Goal: Task Accomplishment & Management: Complete application form

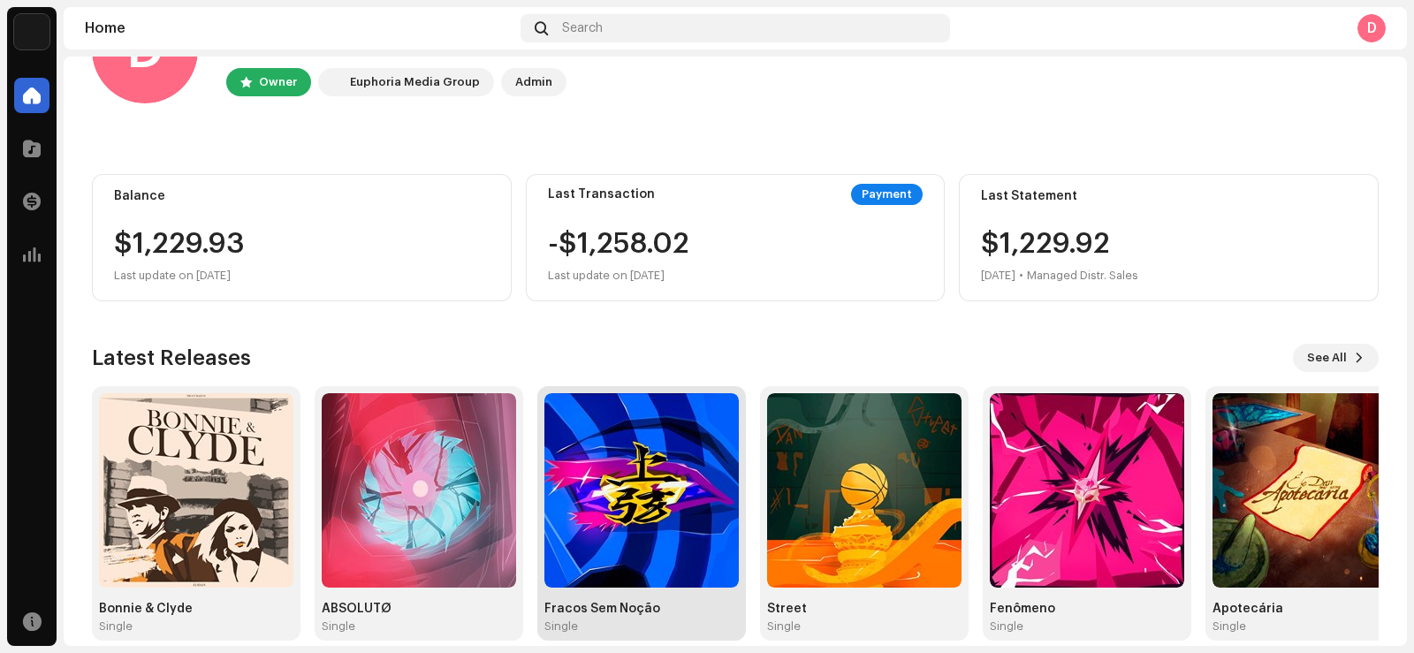
scroll to position [110, 0]
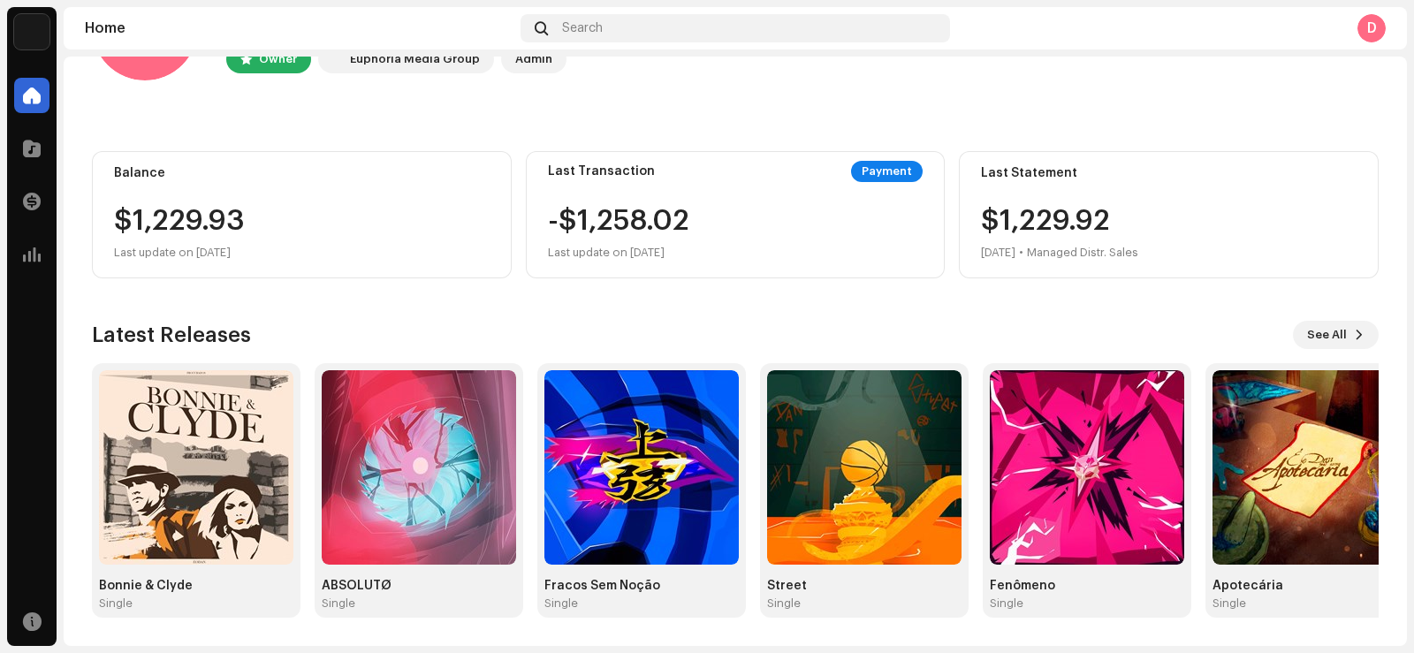
click at [233, 217] on div "$1,229.93" at bounding box center [301, 221] width 375 height 28
click at [31, 195] on span at bounding box center [32, 201] width 18 height 14
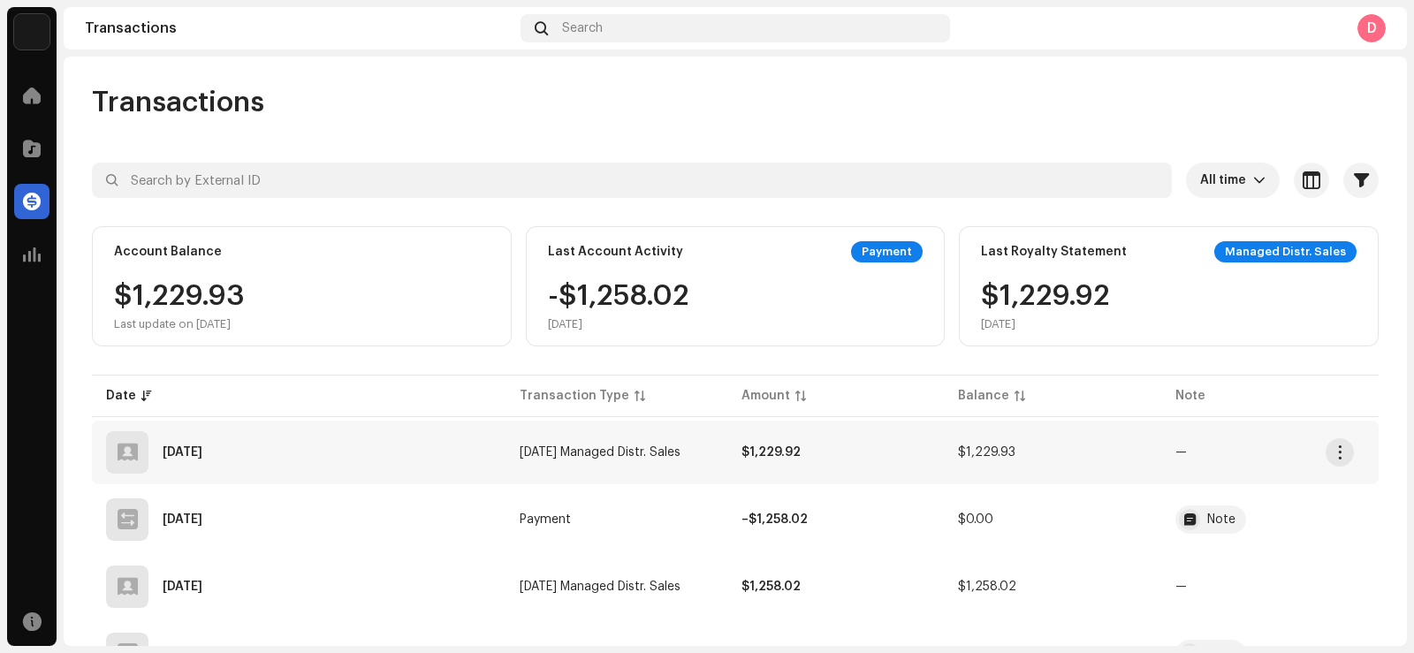
click at [266, 447] on div "[DATE]" at bounding box center [298, 452] width 385 height 42
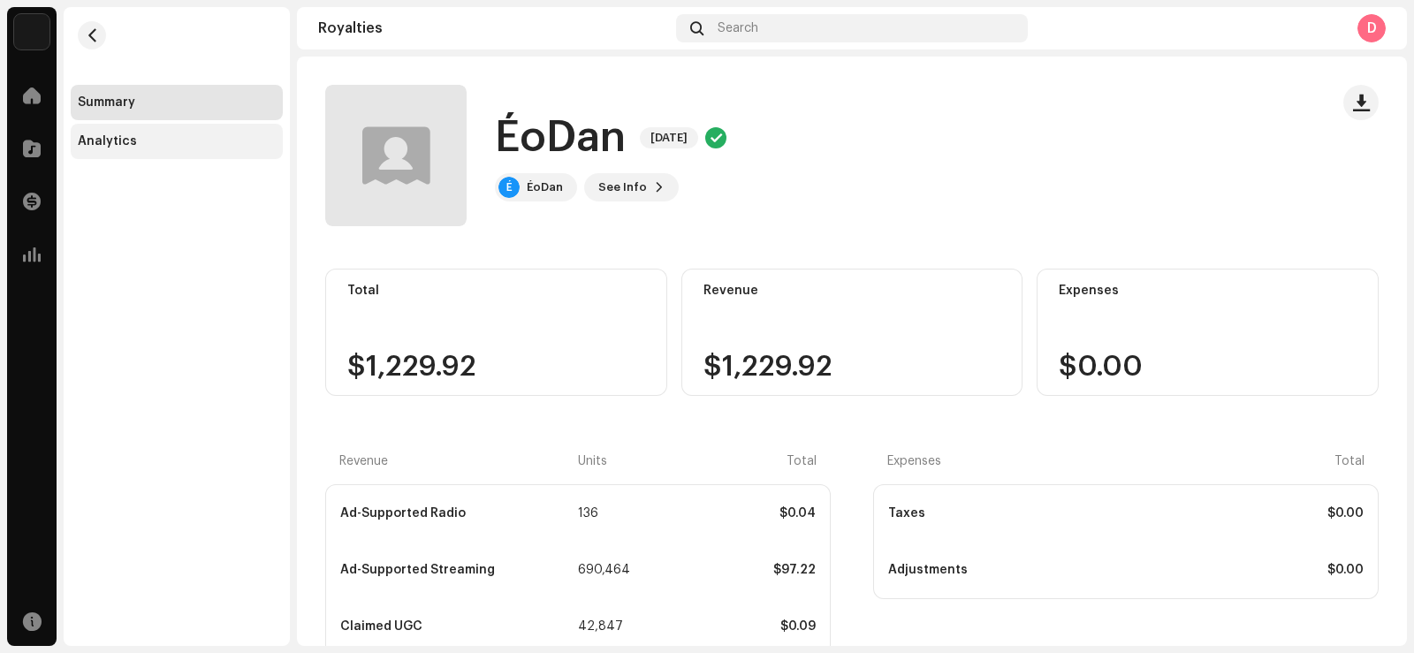
click at [156, 143] on div "Analytics" at bounding box center [177, 141] width 198 height 14
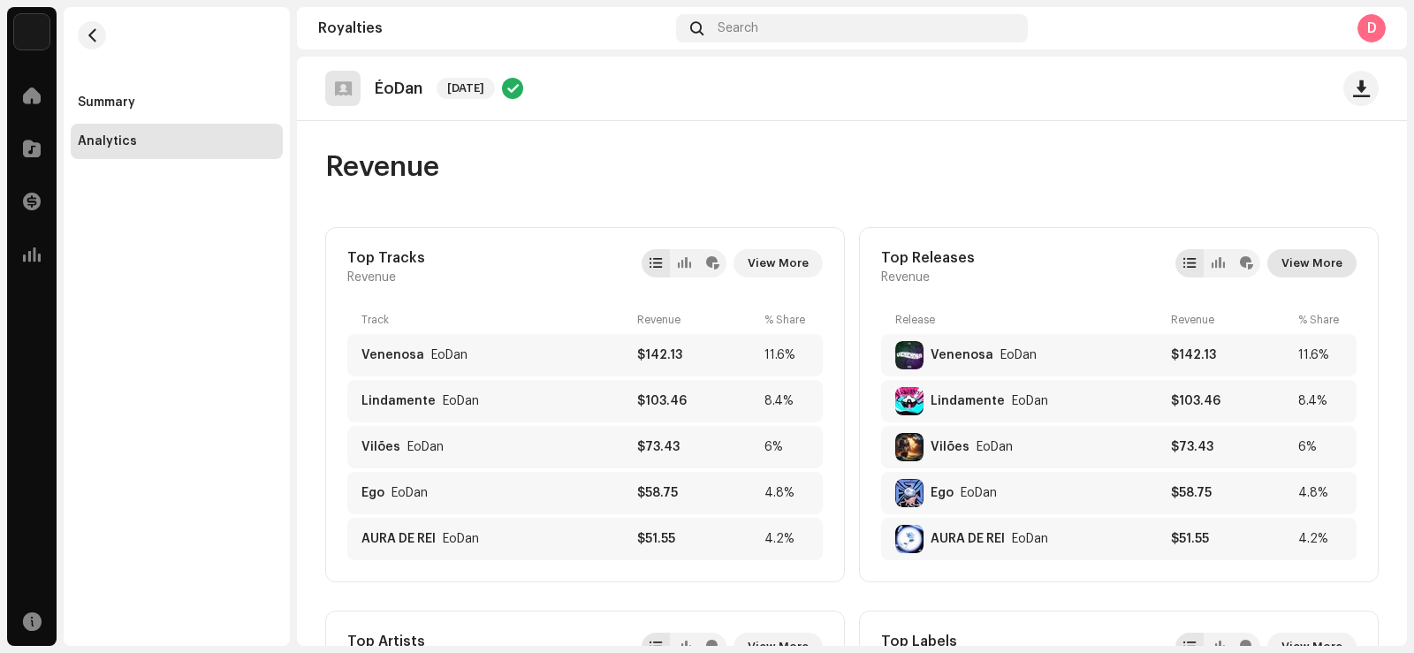
click at [1311, 254] on span "View More" at bounding box center [1311, 263] width 61 height 35
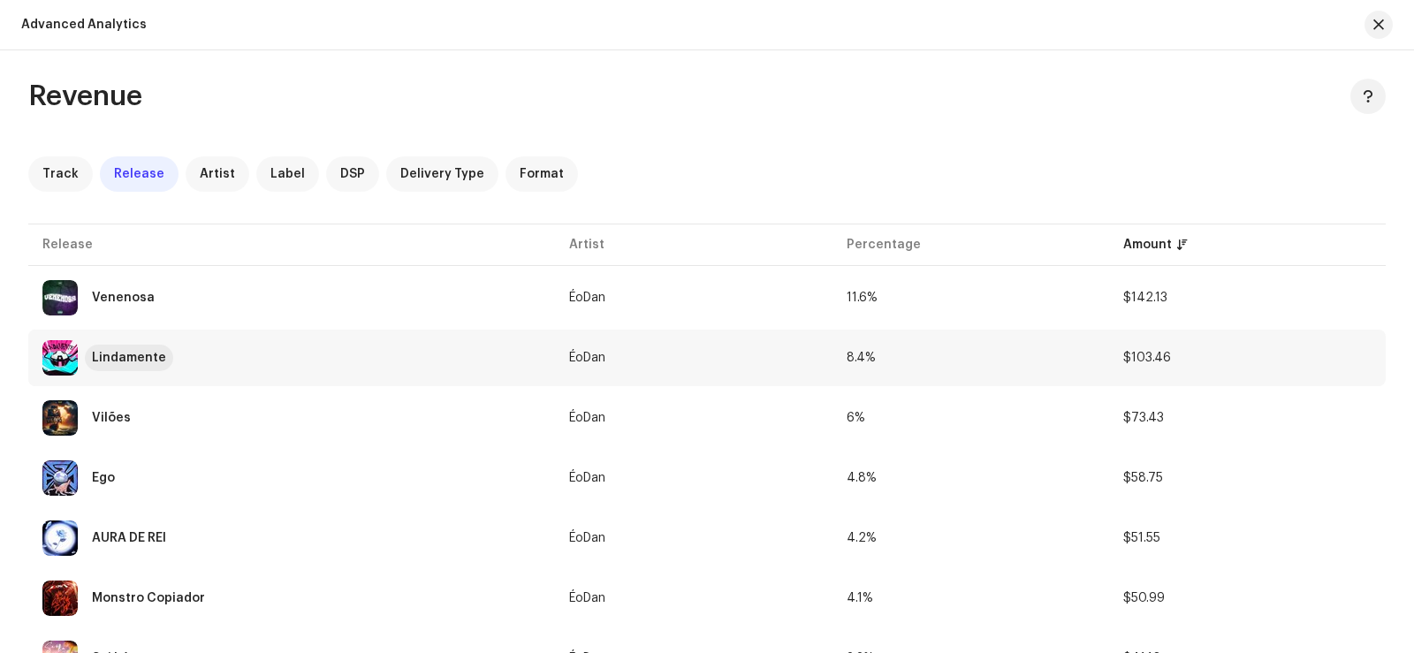
click at [123, 362] on div "Lindamente" at bounding box center [129, 358] width 74 height 12
click at [345, 178] on span "DSP" at bounding box center [352, 174] width 25 height 14
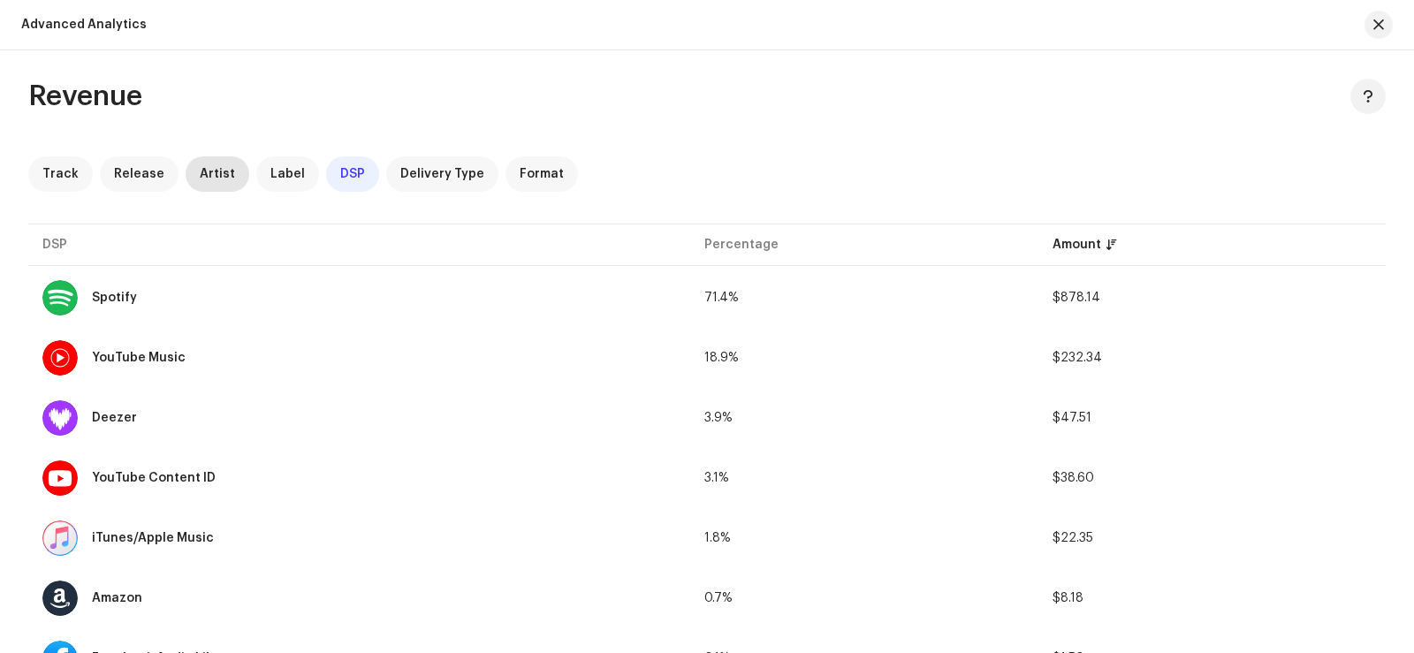
click at [209, 176] on span "Artist" at bounding box center [217, 174] width 35 height 14
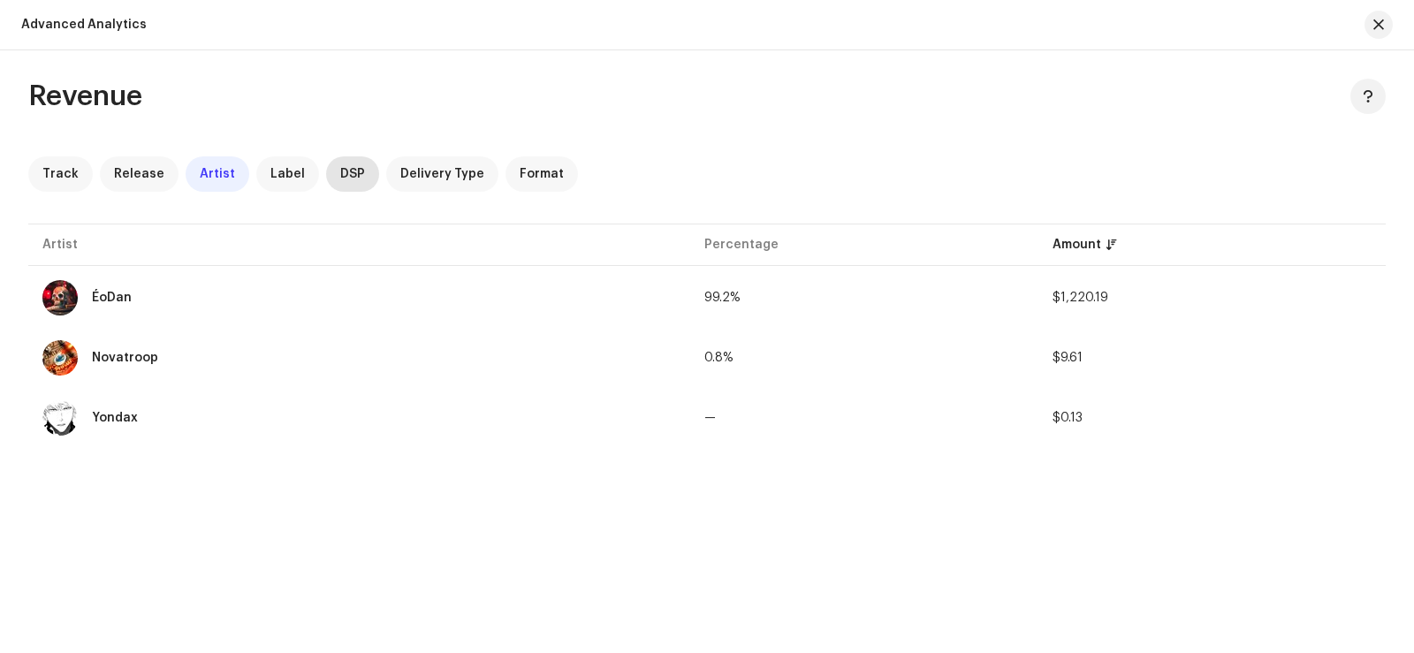
click at [360, 176] on div "DSP" at bounding box center [352, 173] width 53 height 35
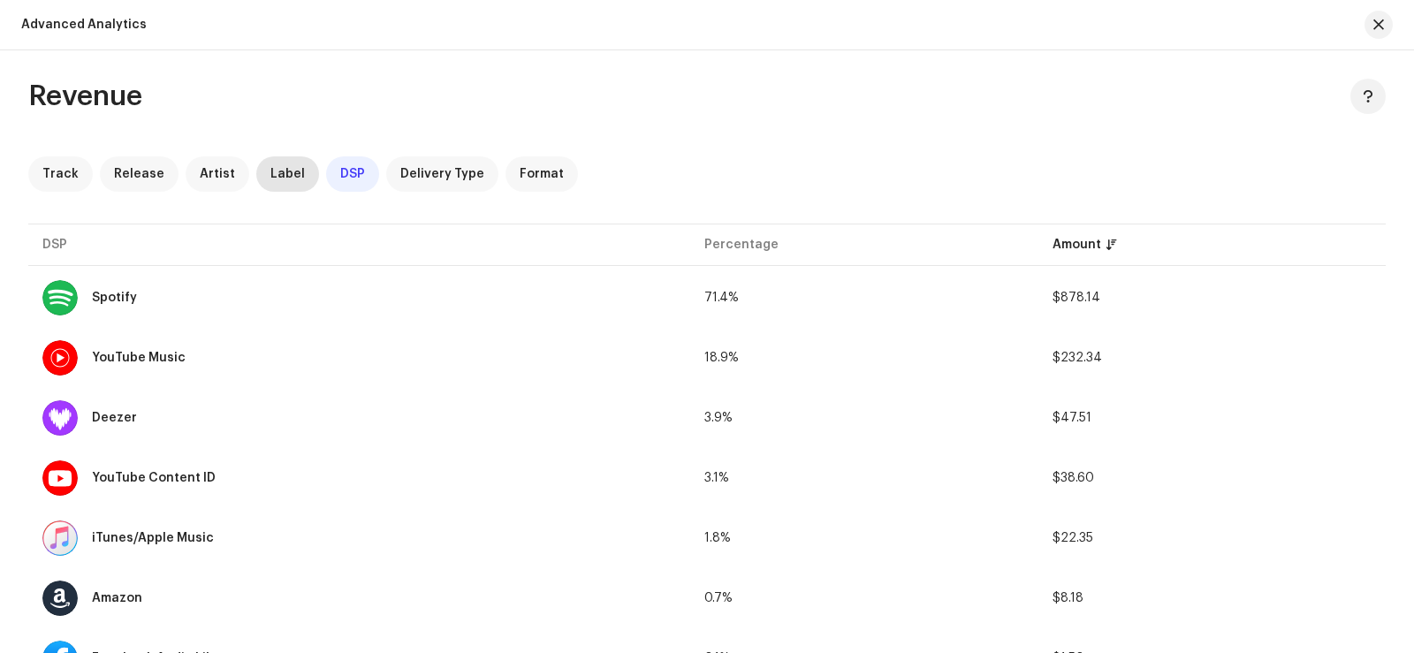
click at [270, 174] on span "Label" at bounding box center [287, 174] width 34 height 14
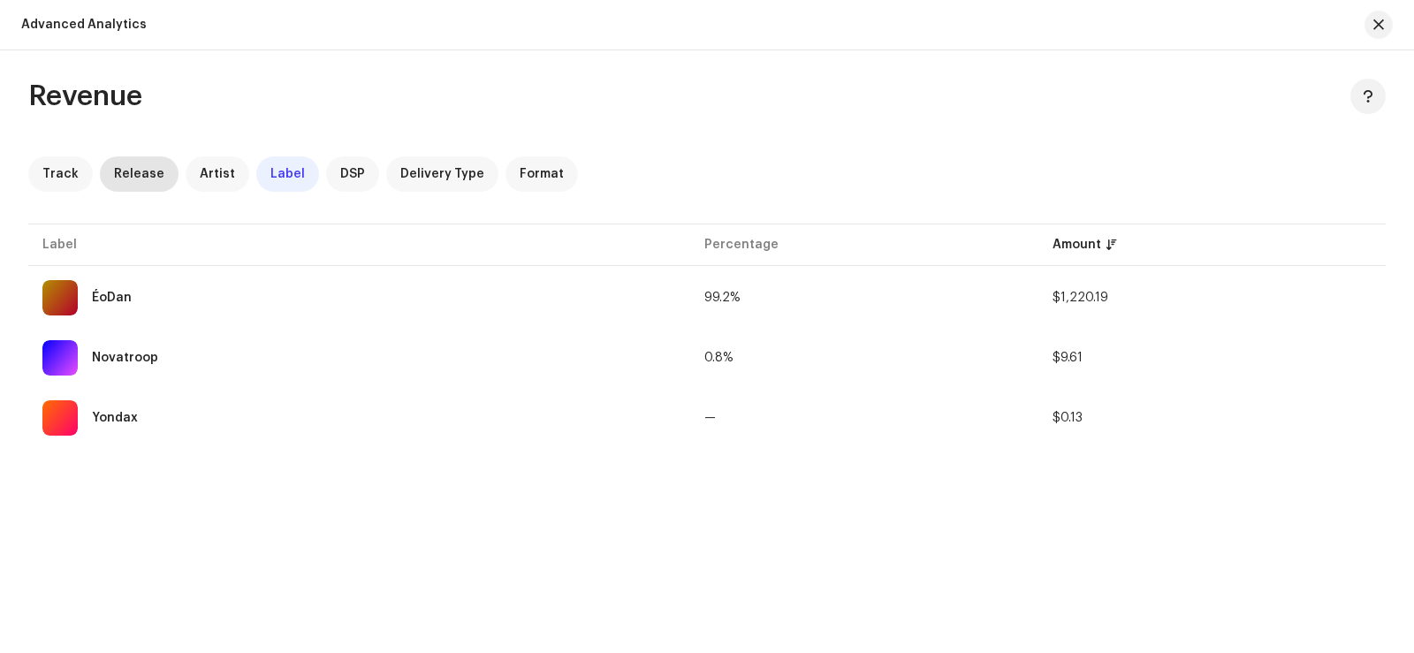
click at [100, 174] on div "Release" at bounding box center [139, 173] width 79 height 35
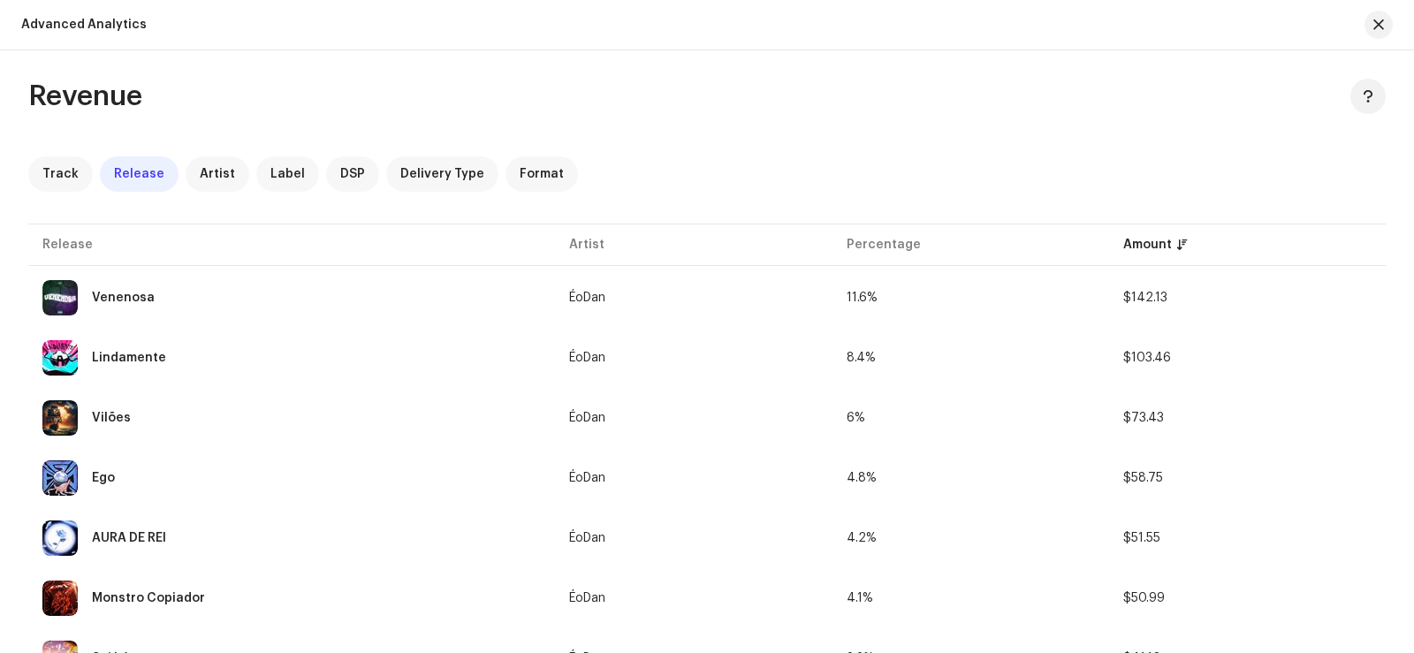
click at [61, 154] on div "Revenue Track Release Artist Label DSP Delivery Type Format" at bounding box center [706, 135] width 1357 height 113
click at [1393, 19] on div "Advanced Analytics" at bounding box center [707, 25] width 1414 height 50
click at [1379, 21] on span "button" at bounding box center [1378, 25] width 11 height 14
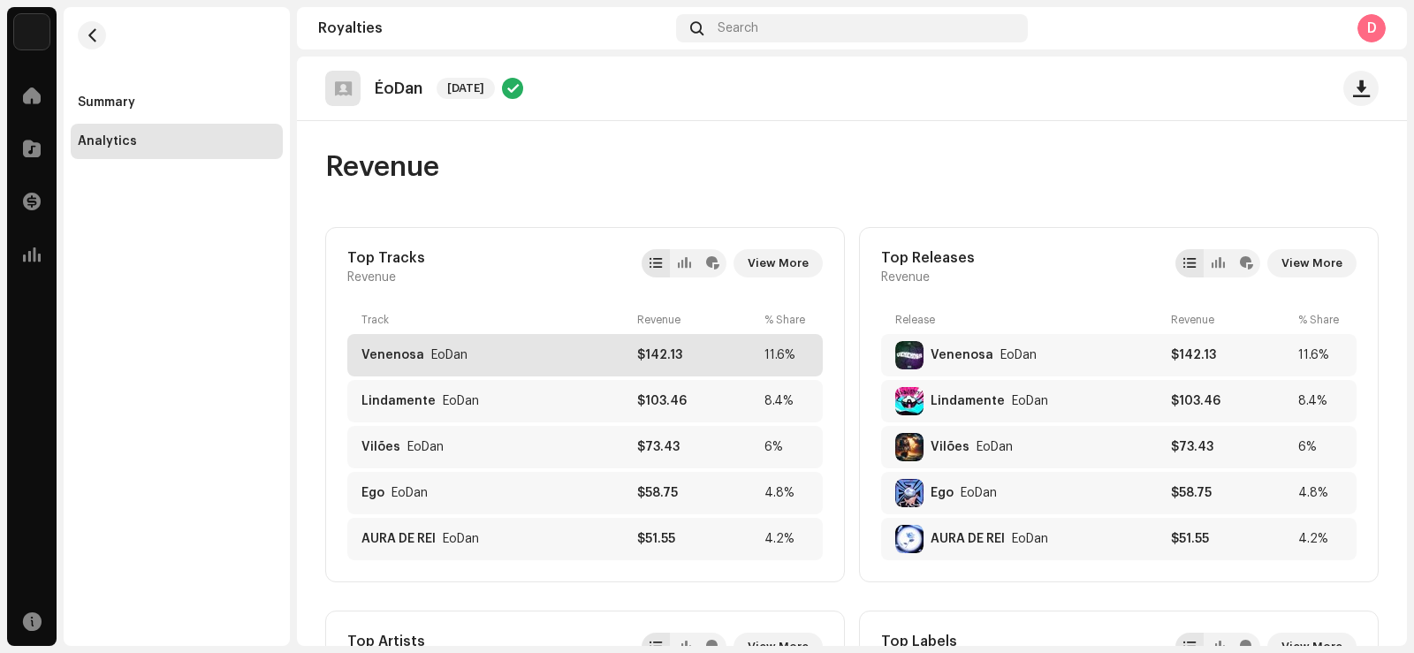
click at [692, 358] on div "$142.13" at bounding box center [697, 355] width 120 height 14
click at [789, 358] on div "11.6%" at bounding box center [786, 355] width 44 height 14
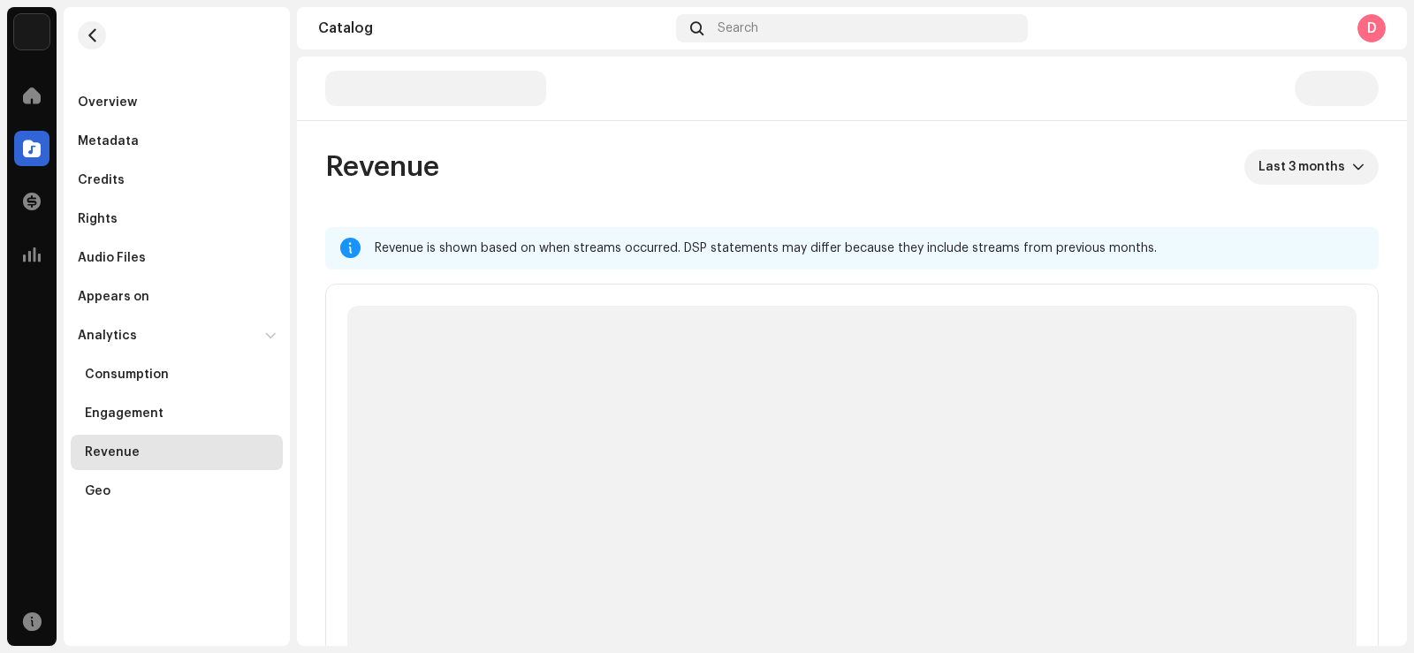
click at [785, 354] on p-skeleton at bounding box center [851, 505] width 1009 height 398
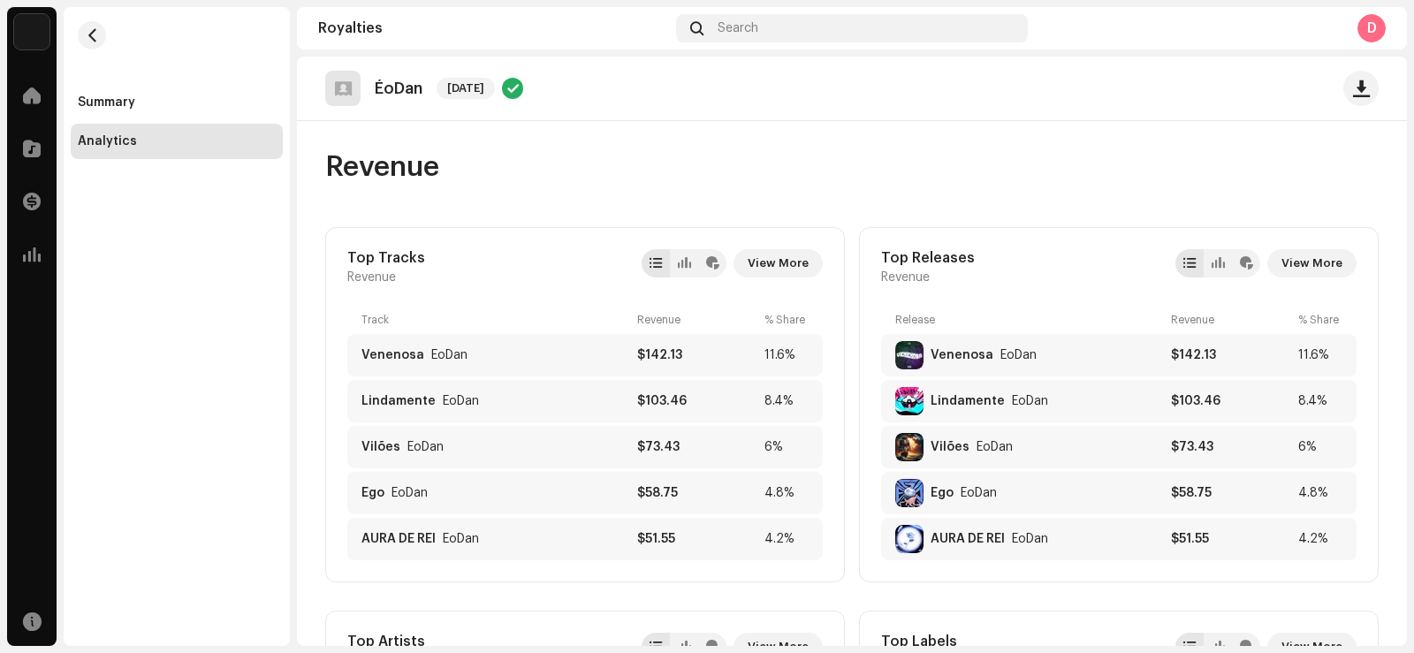
click at [9, 89] on div "Home" at bounding box center [31, 95] width 49 height 49
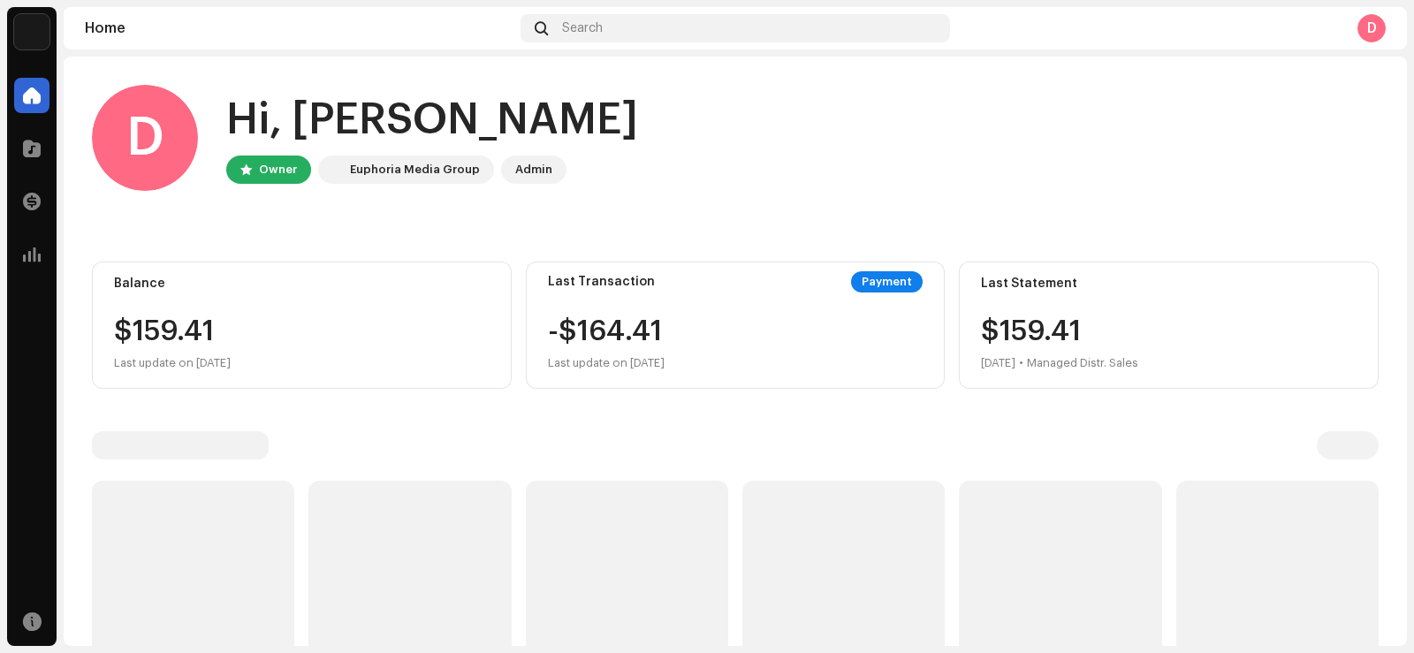
click at [28, 95] on span at bounding box center [32, 95] width 18 height 14
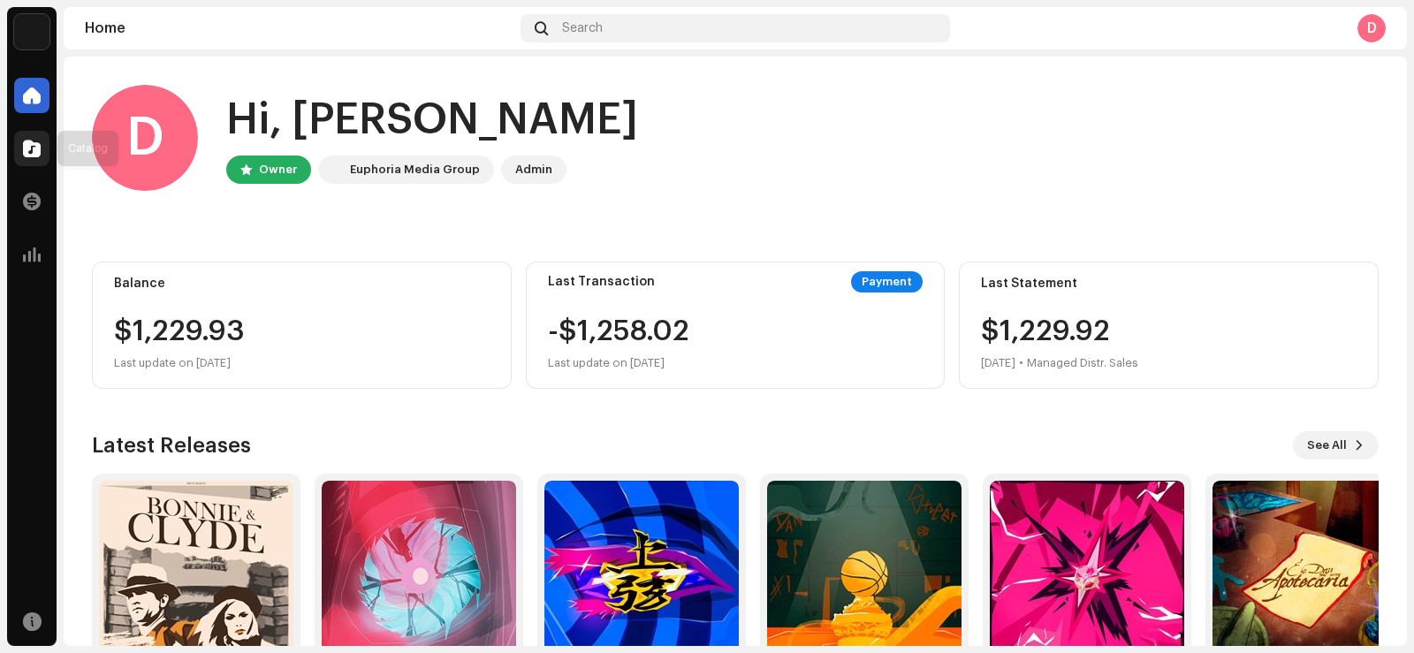
click at [30, 141] on span at bounding box center [32, 148] width 18 height 14
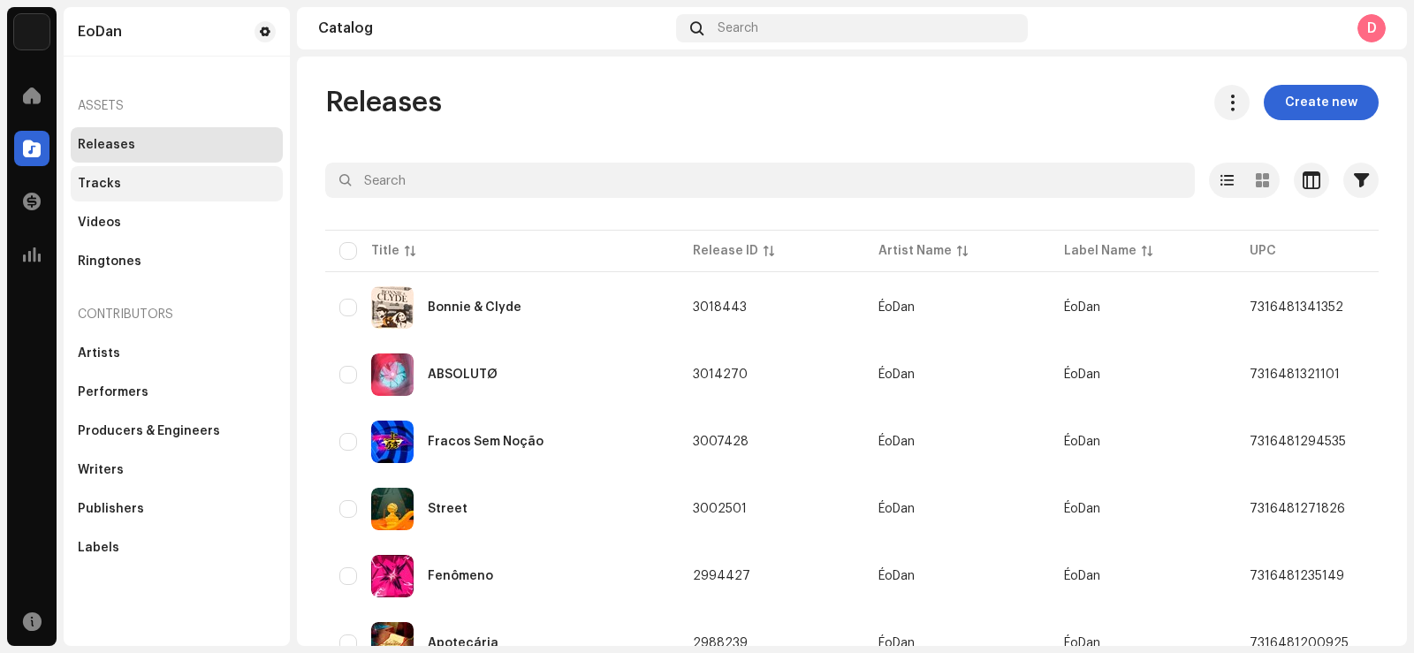
click at [177, 170] on div "Tracks" at bounding box center [177, 183] width 212 height 35
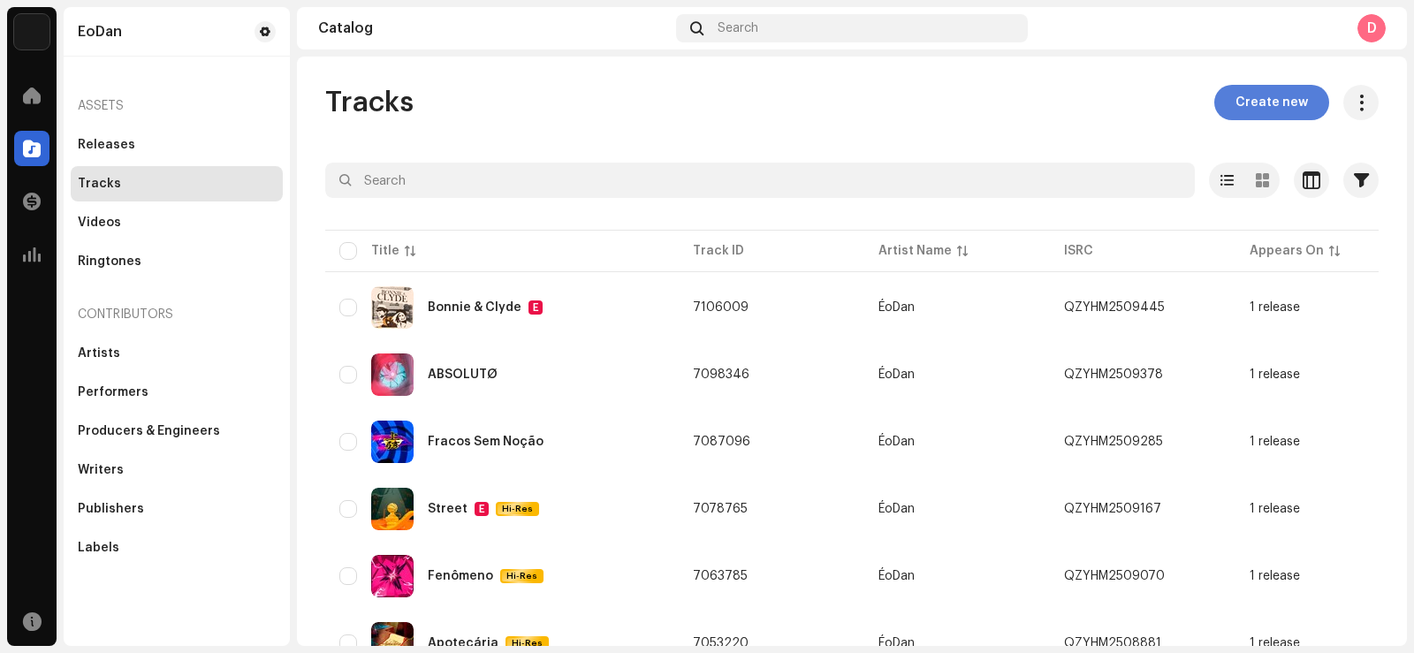
click at [1271, 107] on span "Create new" at bounding box center [1271, 102] width 72 height 35
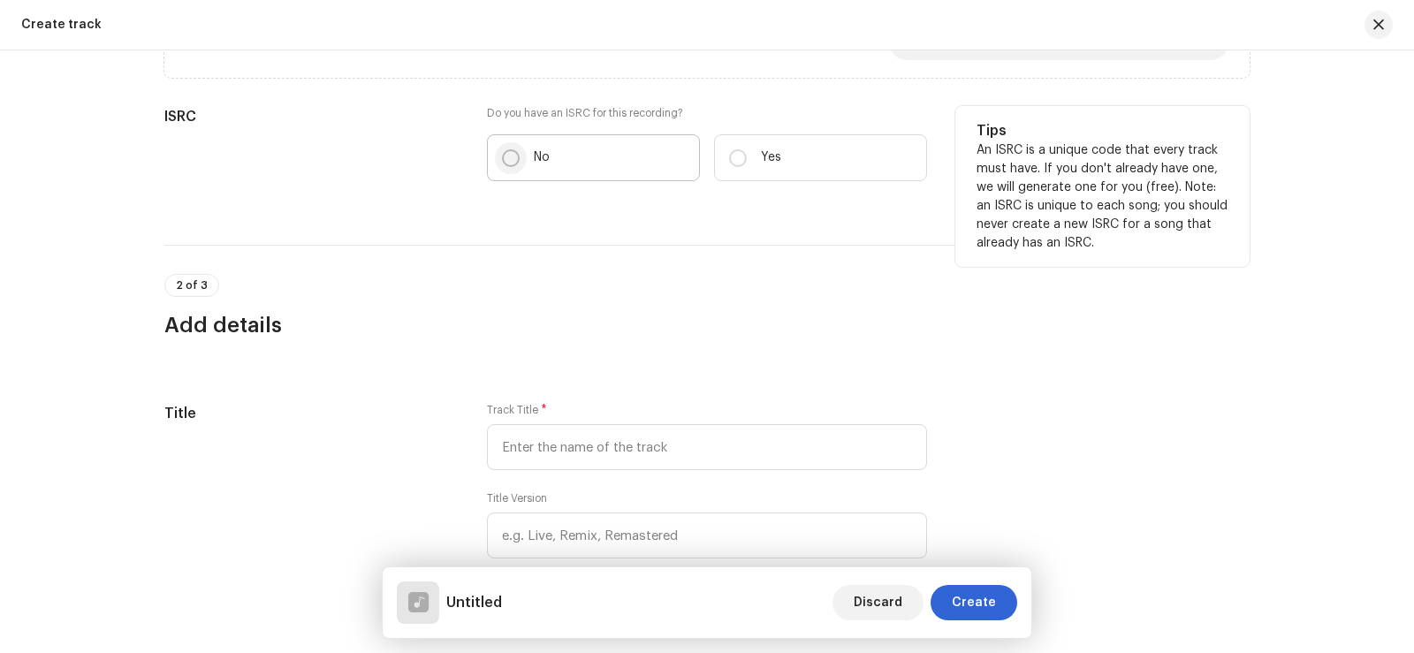
click at [506, 155] on input "No" at bounding box center [511, 158] width 18 height 18
radio input "true"
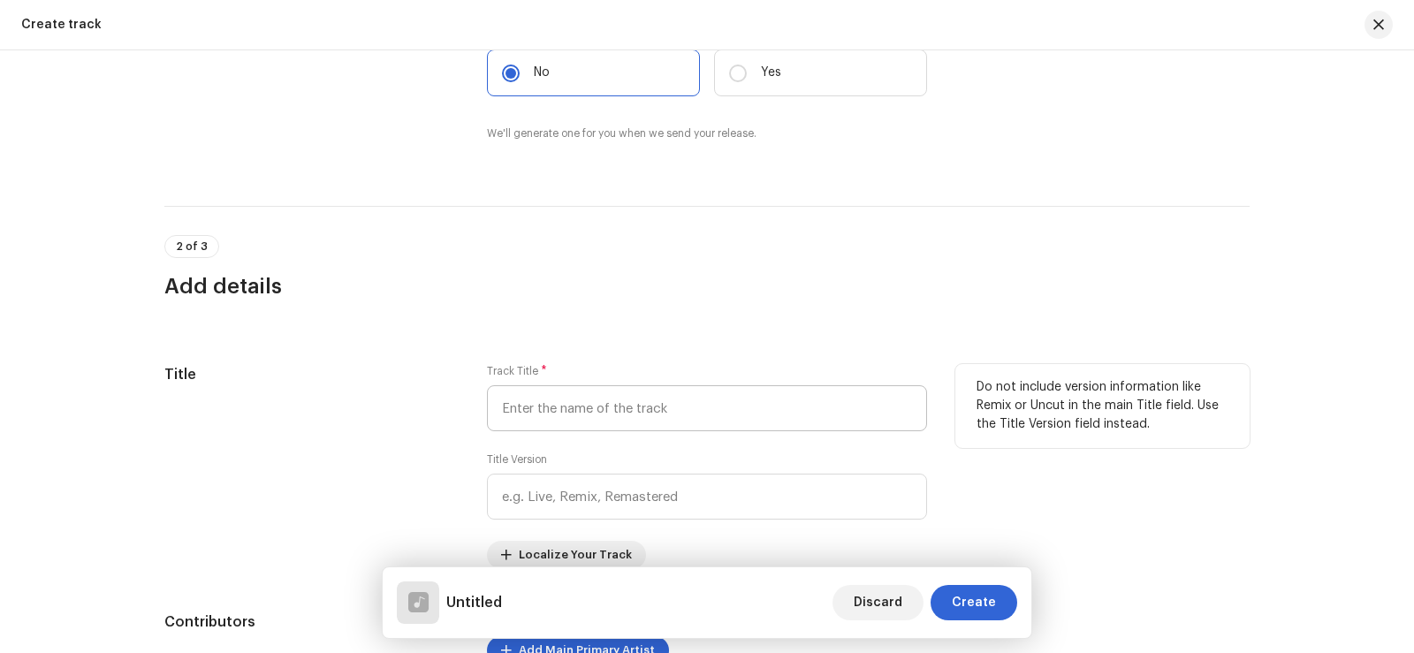
scroll to position [530, 0]
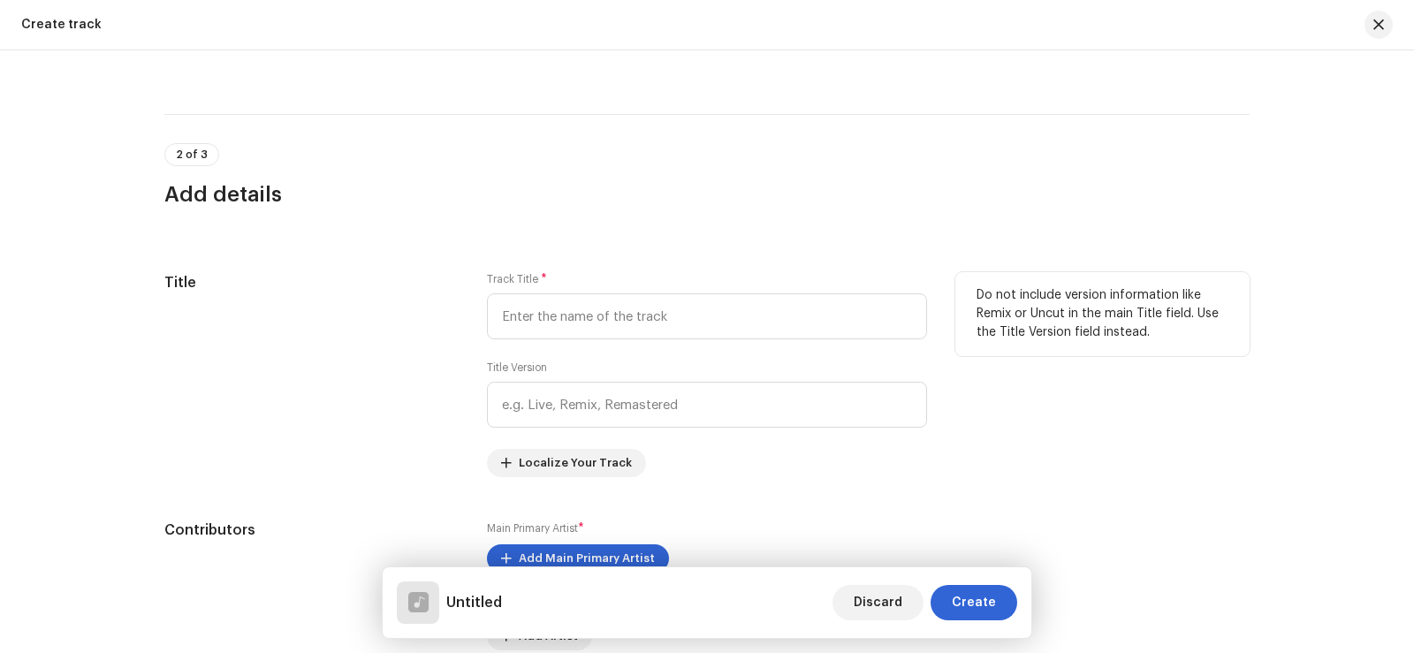
click at [642, 349] on div "Track Title * Title Version Localize Your Track" at bounding box center [707, 374] width 440 height 205
click at [657, 324] on input "text" at bounding box center [707, 316] width 440 height 46
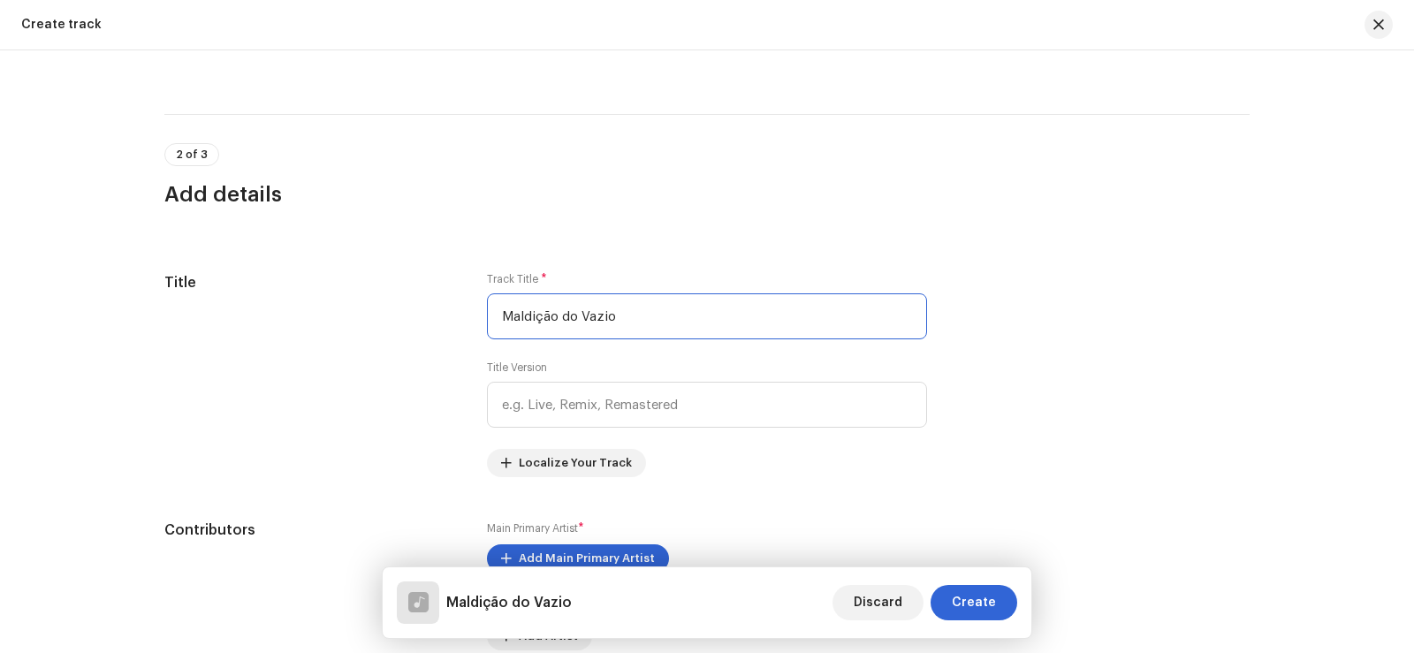
type input "Maldição do Vazio"
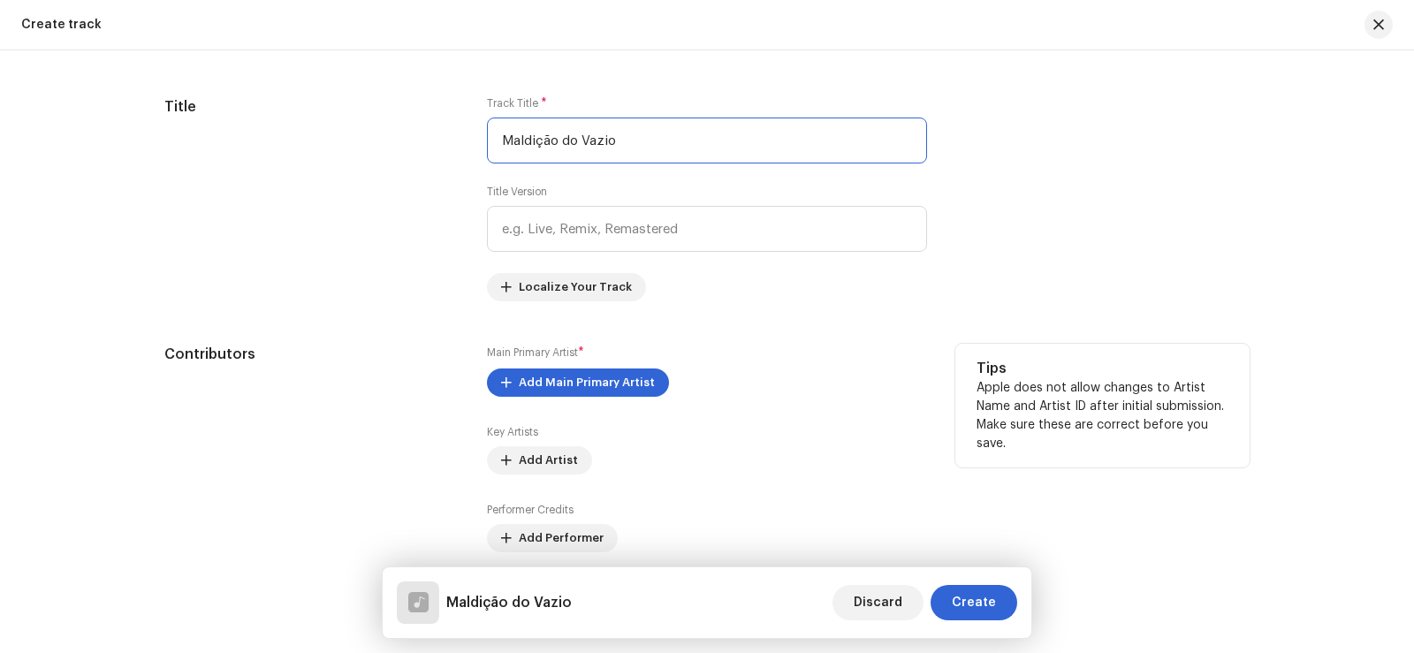
scroll to position [709, 0]
click at [901, 348] on div "Main Primary Artist * Add Main Primary Artist Key Artists Add Artist Performer …" at bounding box center [707, 488] width 440 height 290
click at [633, 387] on span "Add Main Primary Artist" at bounding box center [587, 381] width 136 height 35
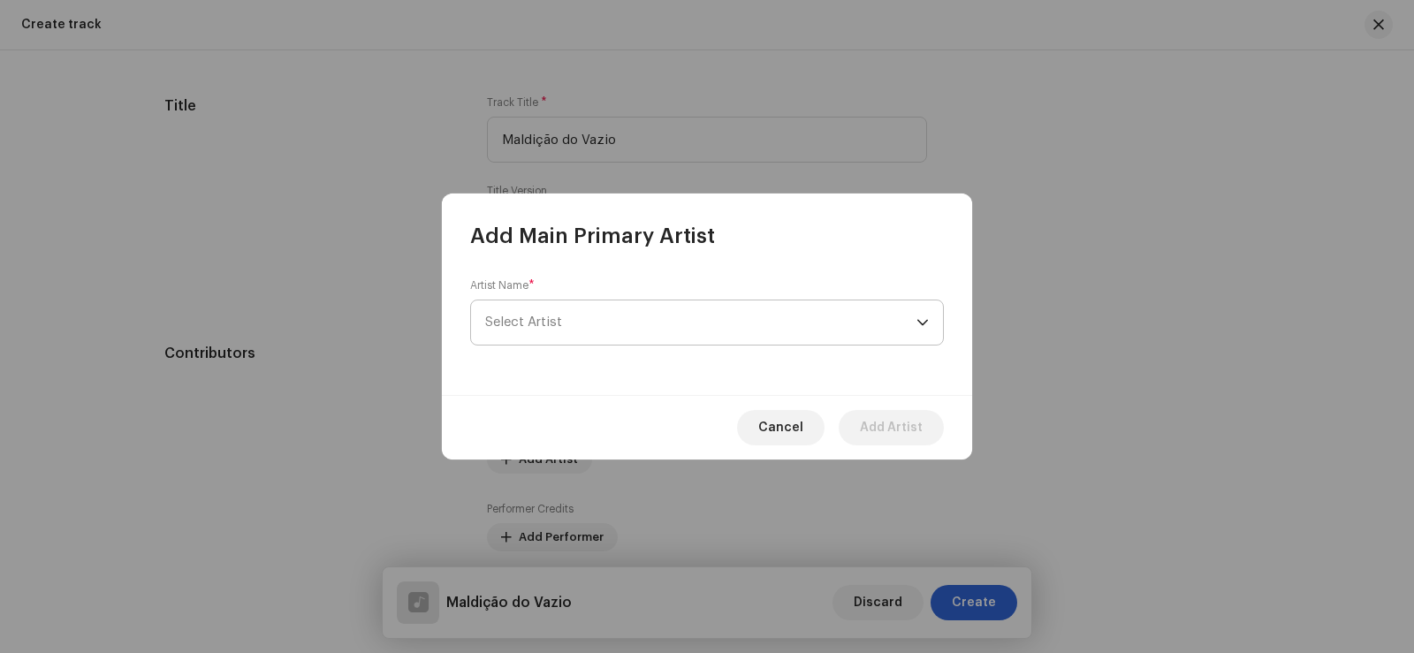
click at [586, 315] on span "Select Artist" at bounding box center [700, 322] width 431 height 44
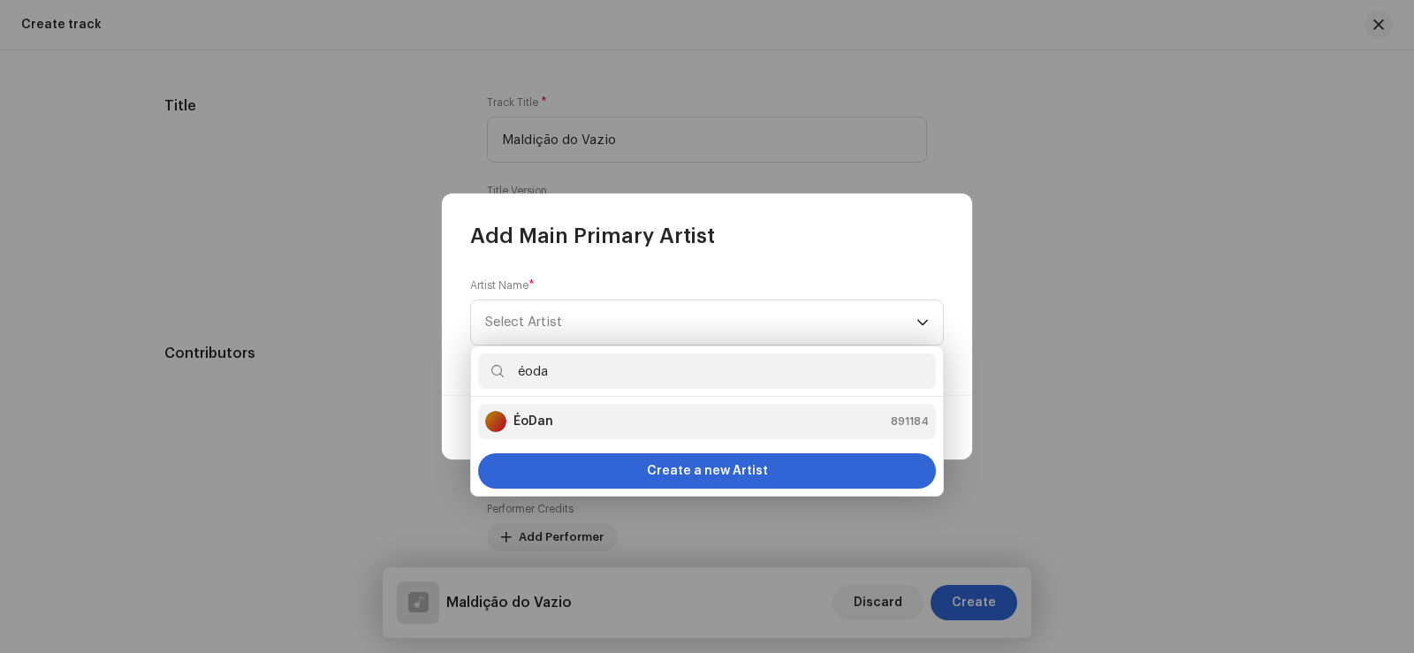
type input "éoda"
click at [616, 432] on li "ÉoDan 891184" at bounding box center [707, 421] width 458 height 35
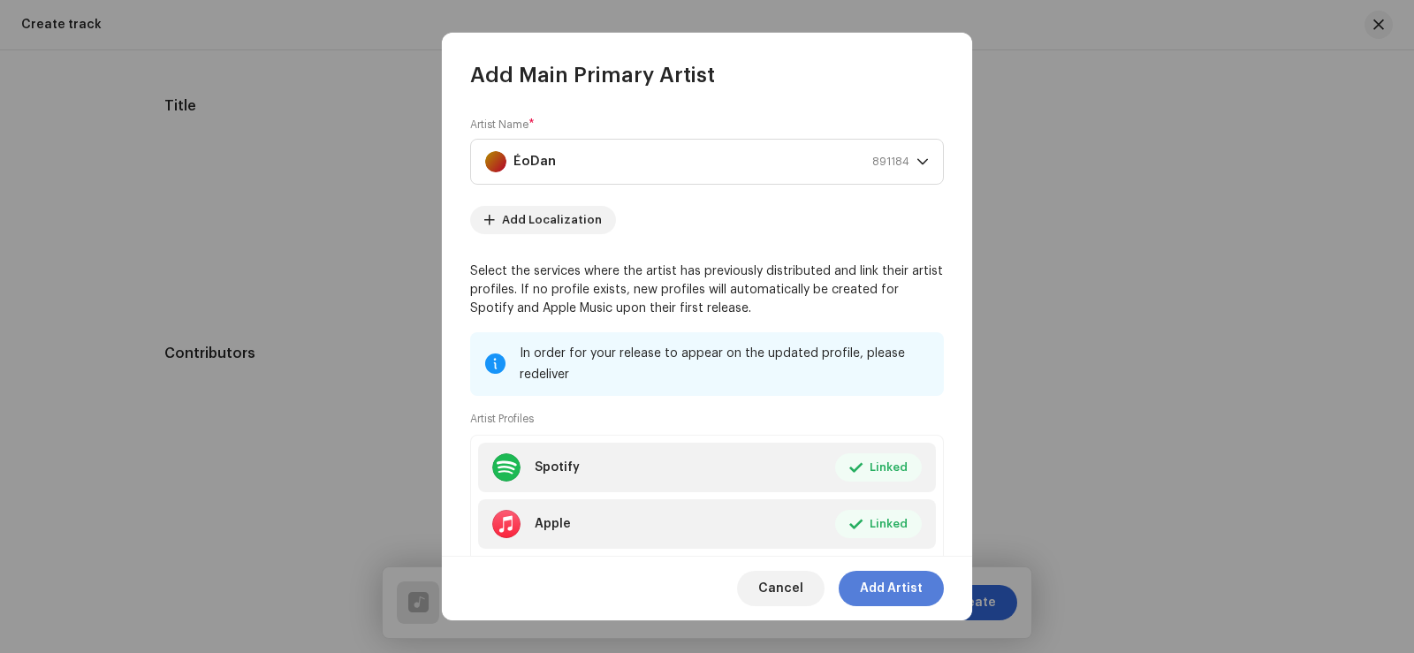
click at [916, 589] on span "Add Artist" at bounding box center [891, 588] width 63 height 35
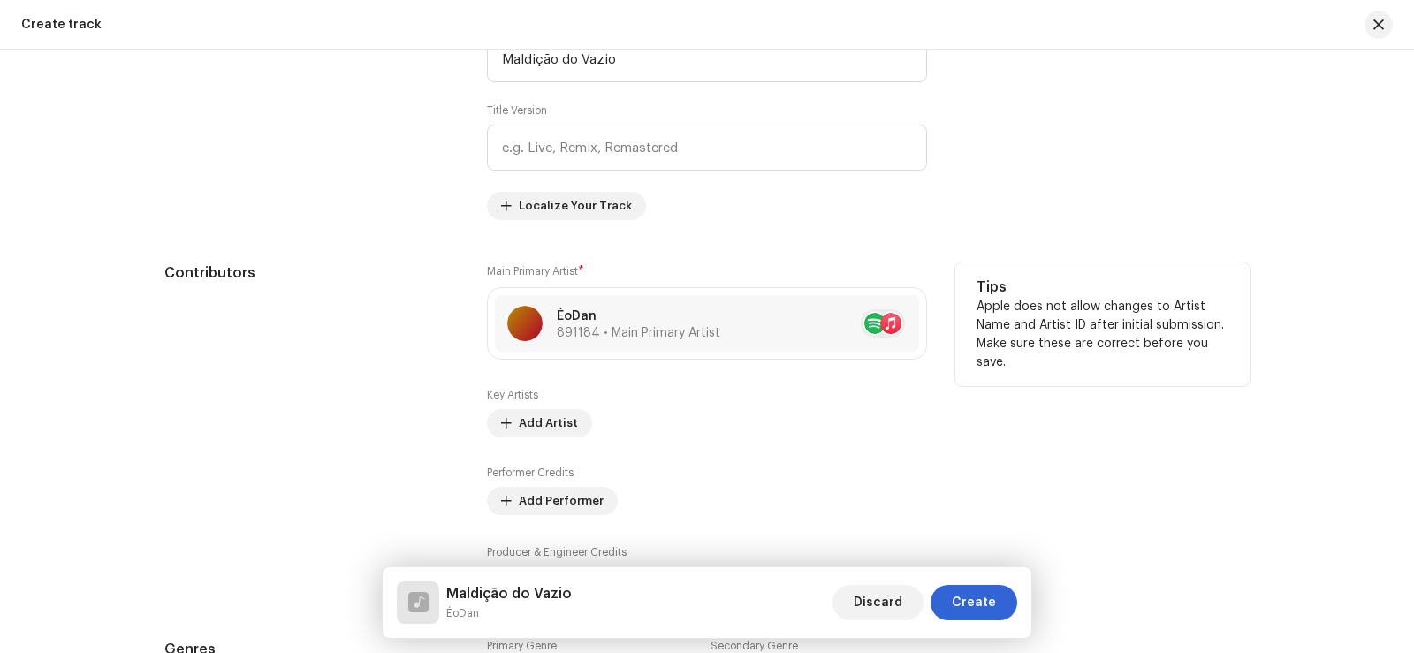
scroll to position [885, 0]
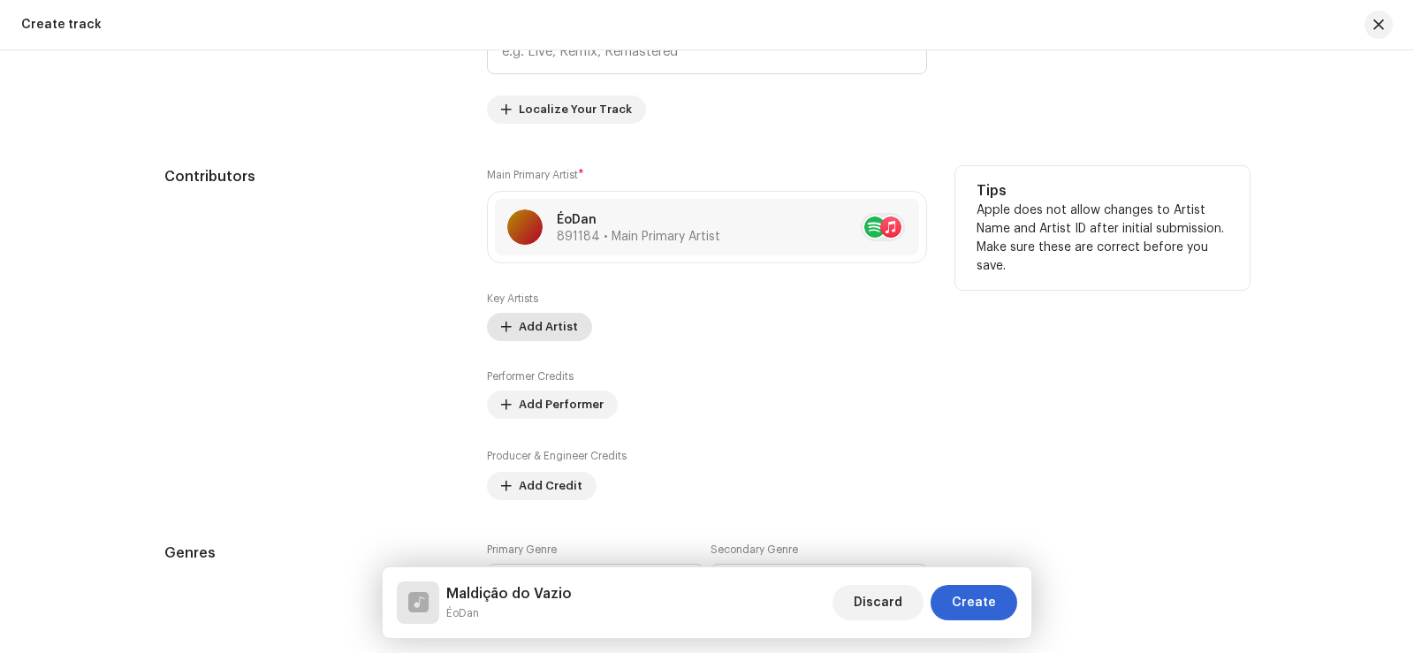
click at [549, 326] on span "Add Artist" at bounding box center [548, 326] width 59 height 35
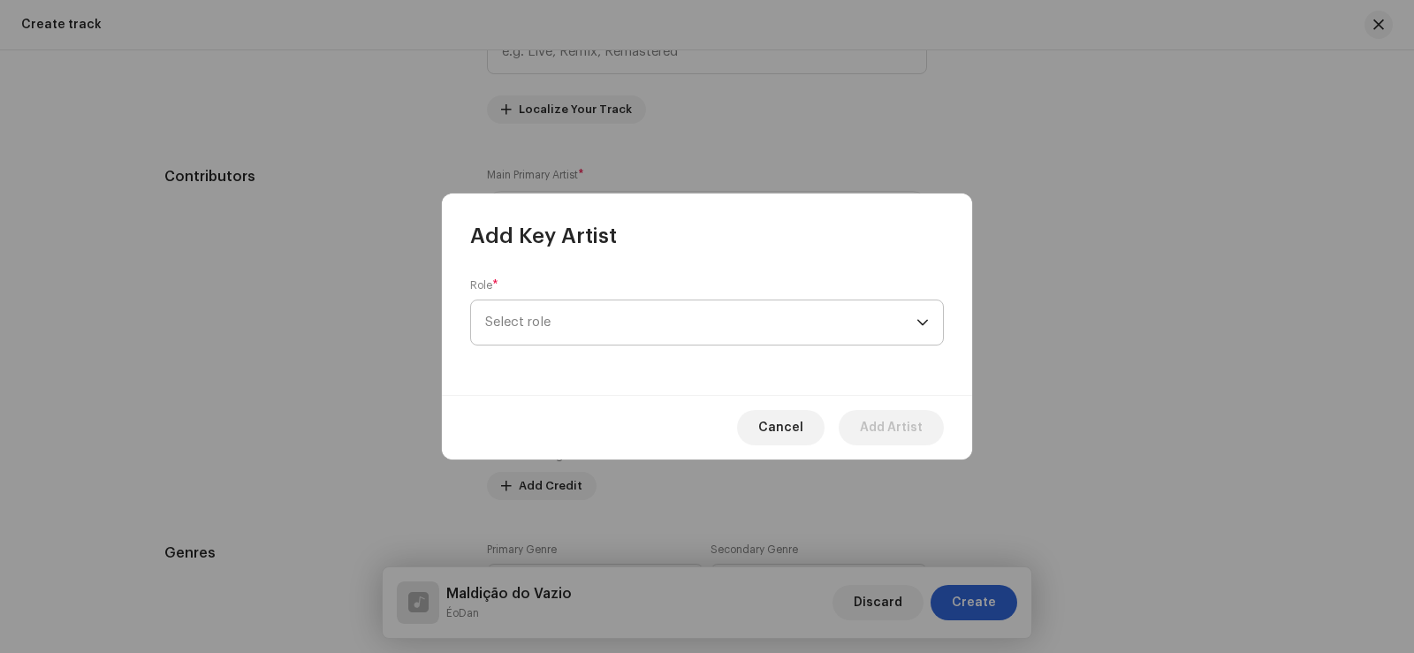
click at [630, 310] on span "Select role" at bounding box center [700, 322] width 431 height 44
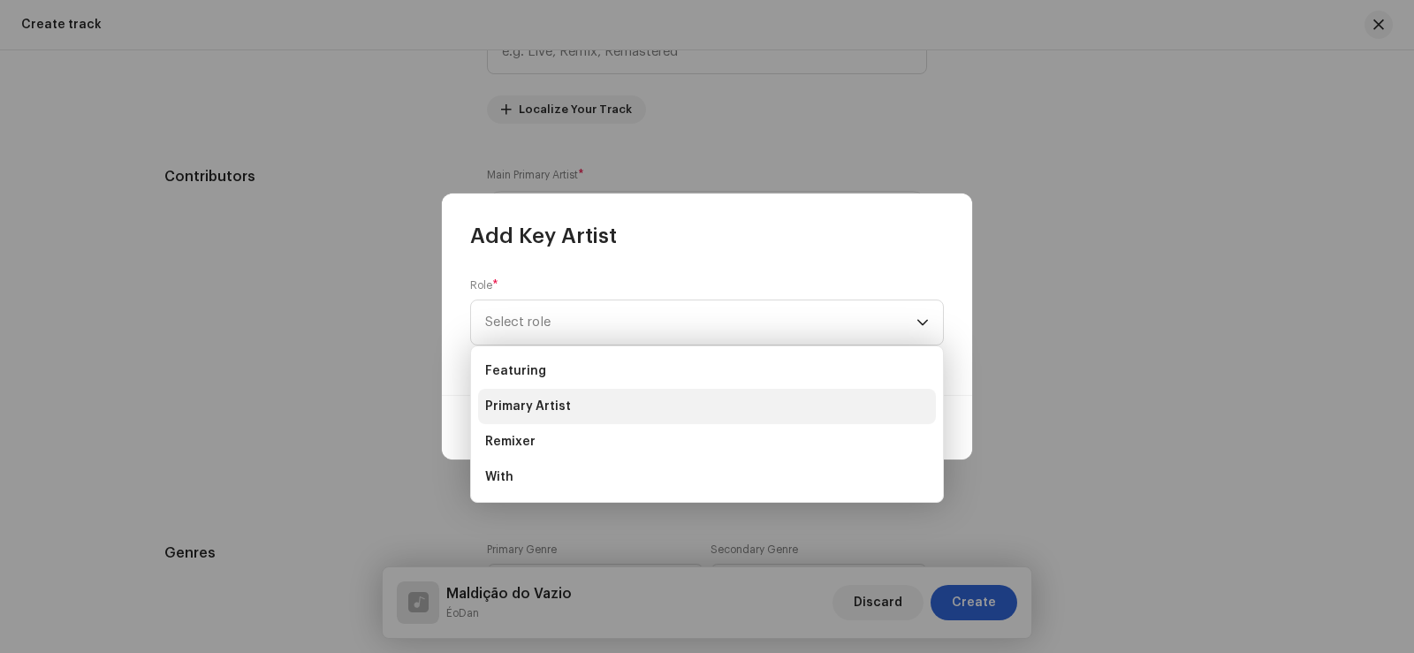
click at [569, 399] on li "Primary Artist" at bounding box center [707, 406] width 458 height 35
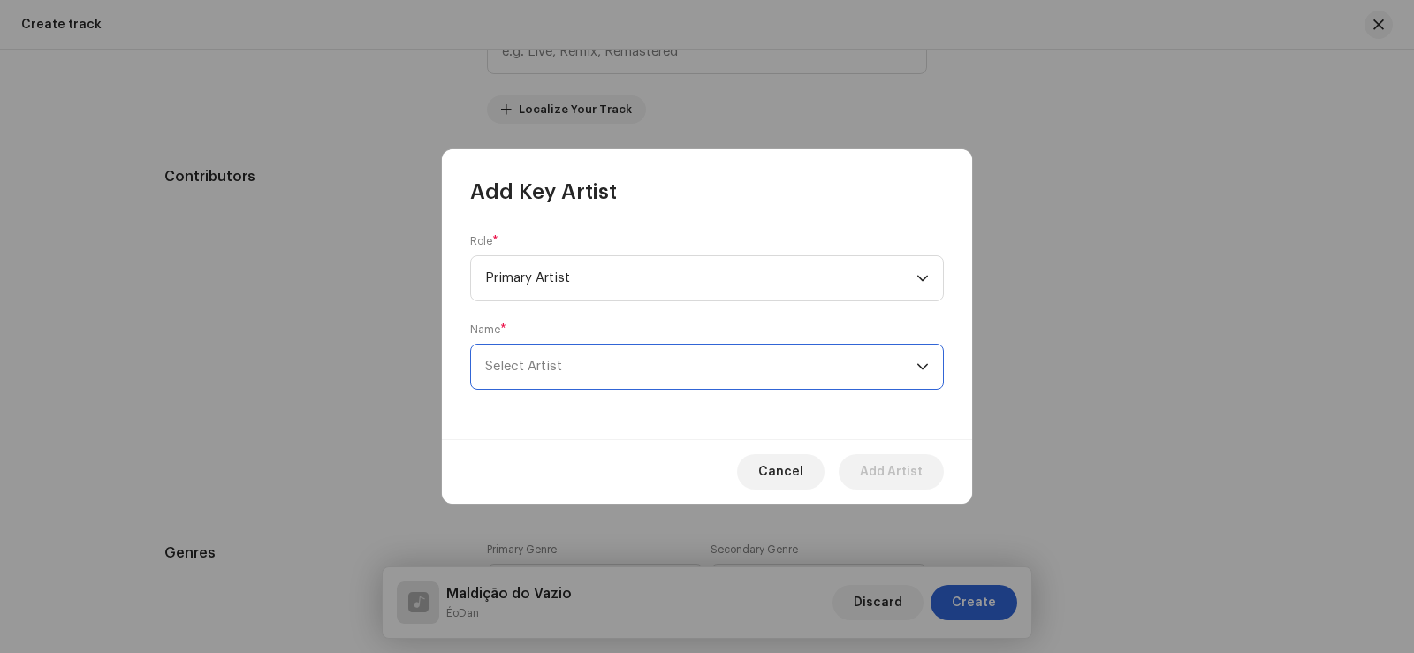
click at [556, 355] on span "Select Artist" at bounding box center [700, 367] width 431 height 44
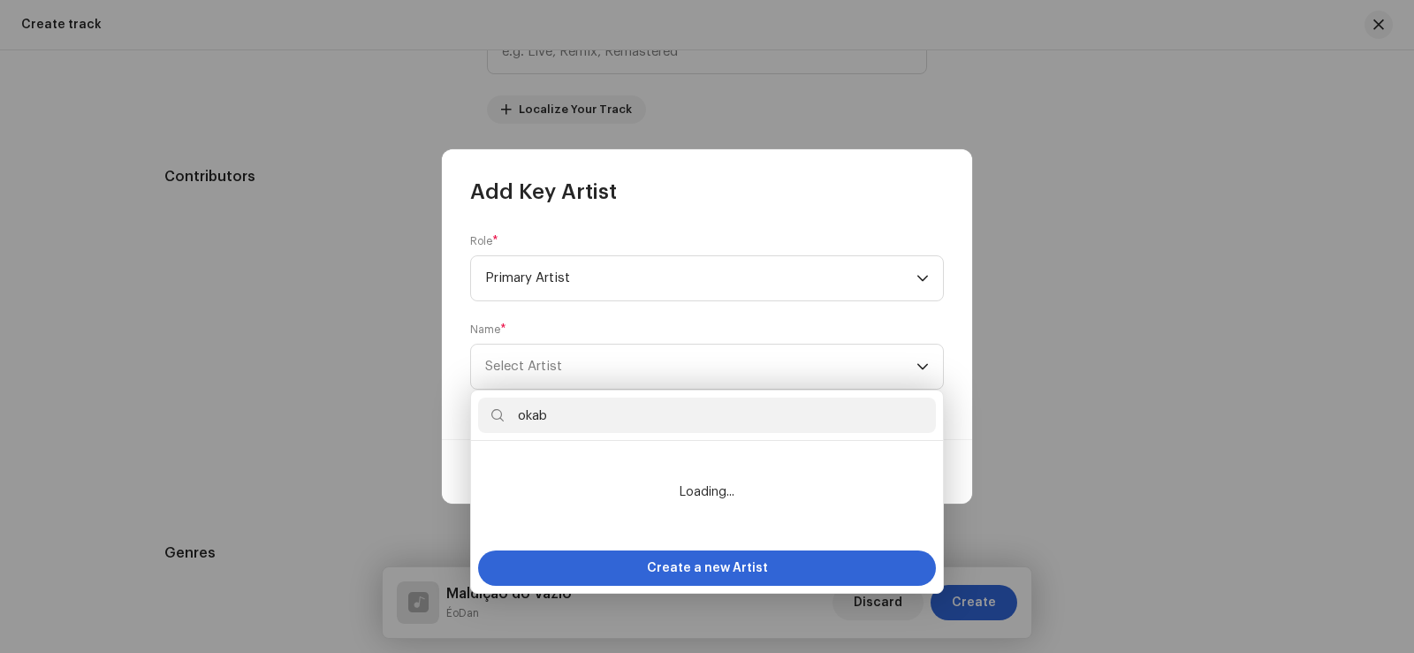
type input "okabe"
drag, startPoint x: 489, startPoint y: 416, endPoint x: 210, endPoint y: 410, distance: 278.4
click at [209, 411] on body "ÉoDan Home Catalog Transactions Analytics Resources ÉoDan Assets Releases Track…" at bounding box center [707, 326] width 1414 height 653
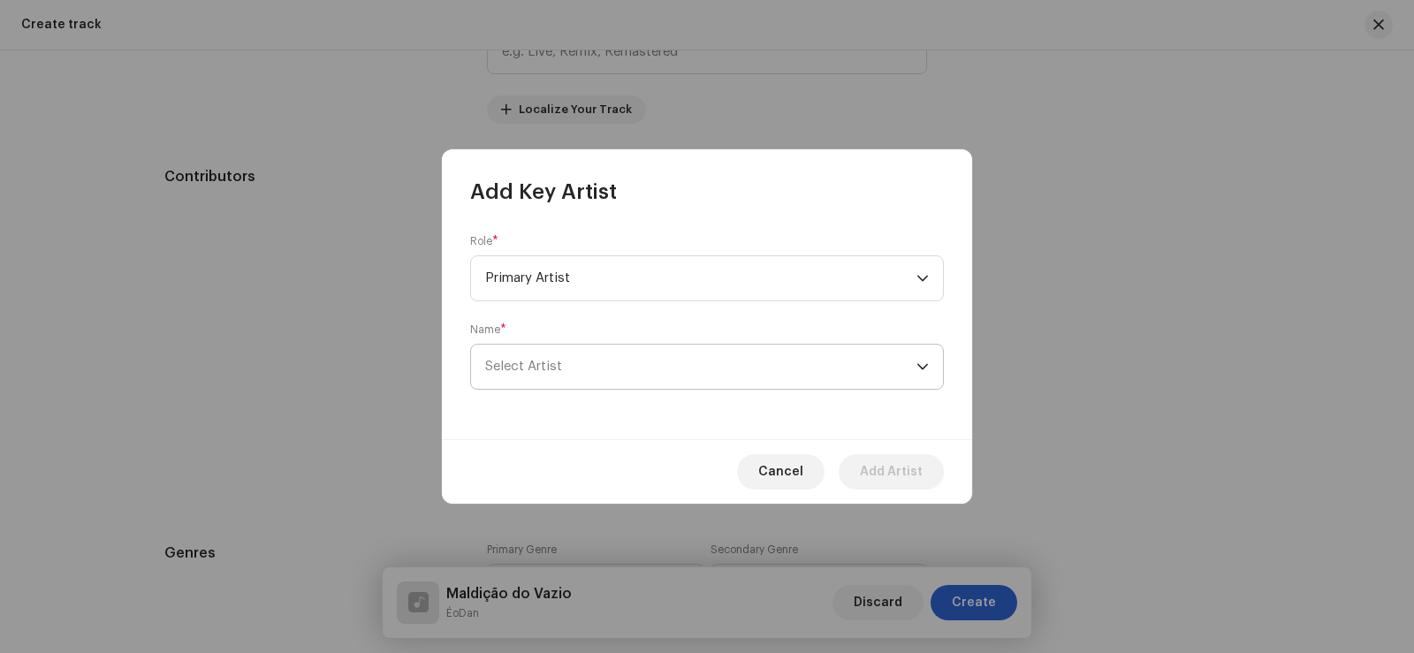
click at [631, 367] on span "Select Artist" at bounding box center [700, 367] width 431 height 44
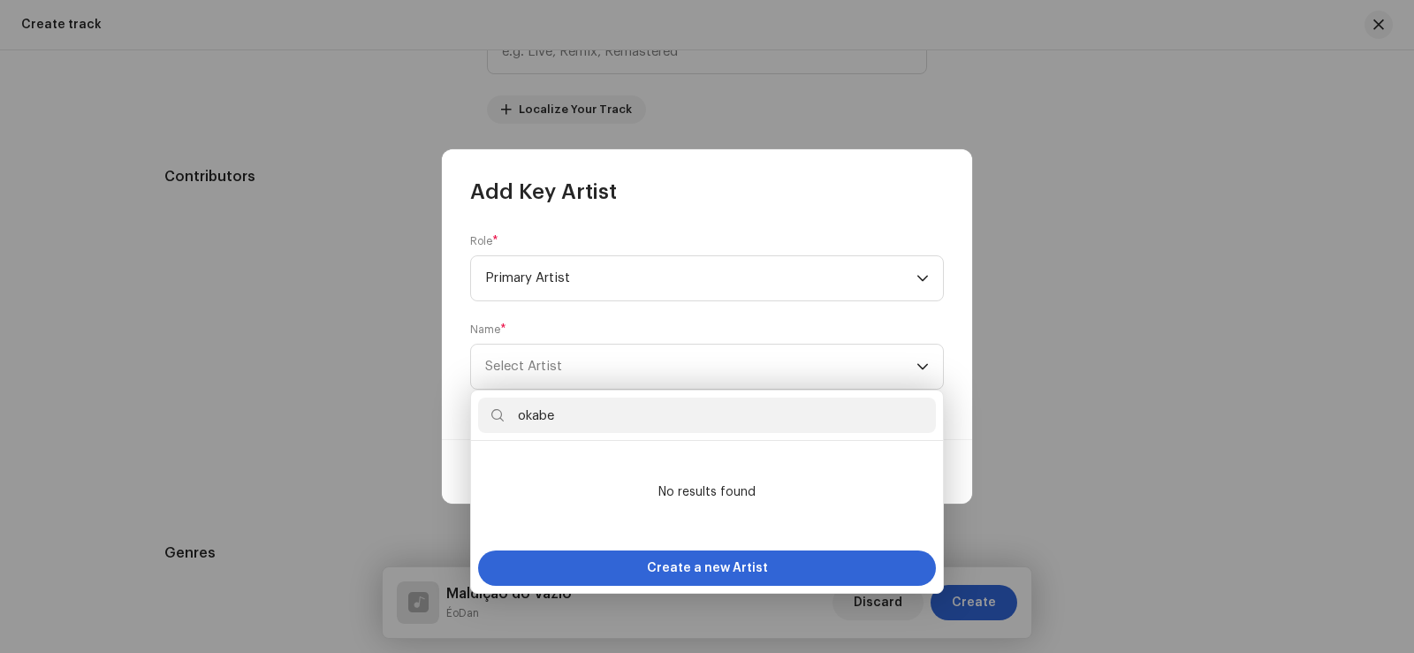
drag, startPoint x: 552, startPoint y: 417, endPoint x: 364, endPoint y: 417, distance: 188.2
click at [364, 417] on body "ÉoDan Home Catalog Transactions Analytics Resources ÉoDan Assets Releases Track…" at bounding box center [707, 326] width 1414 height 653
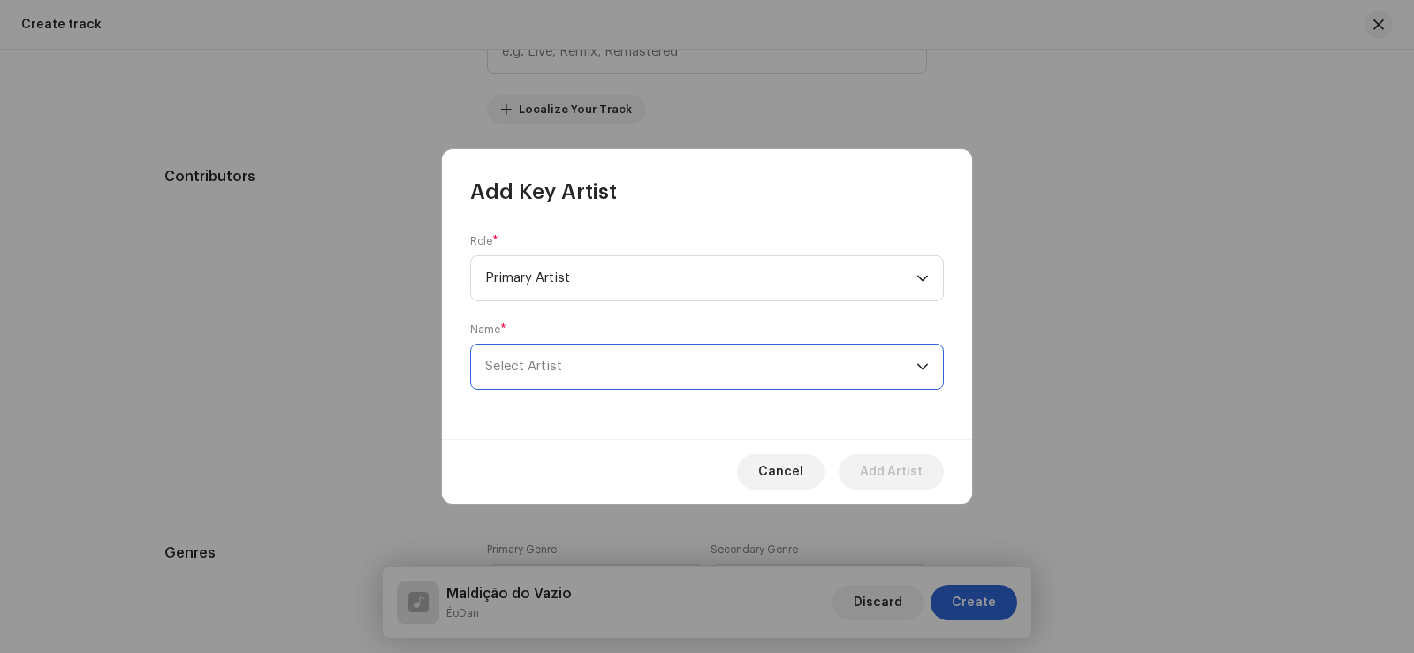
click at [531, 369] on span "Select Artist" at bounding box center [523, 366] width 77 height 13
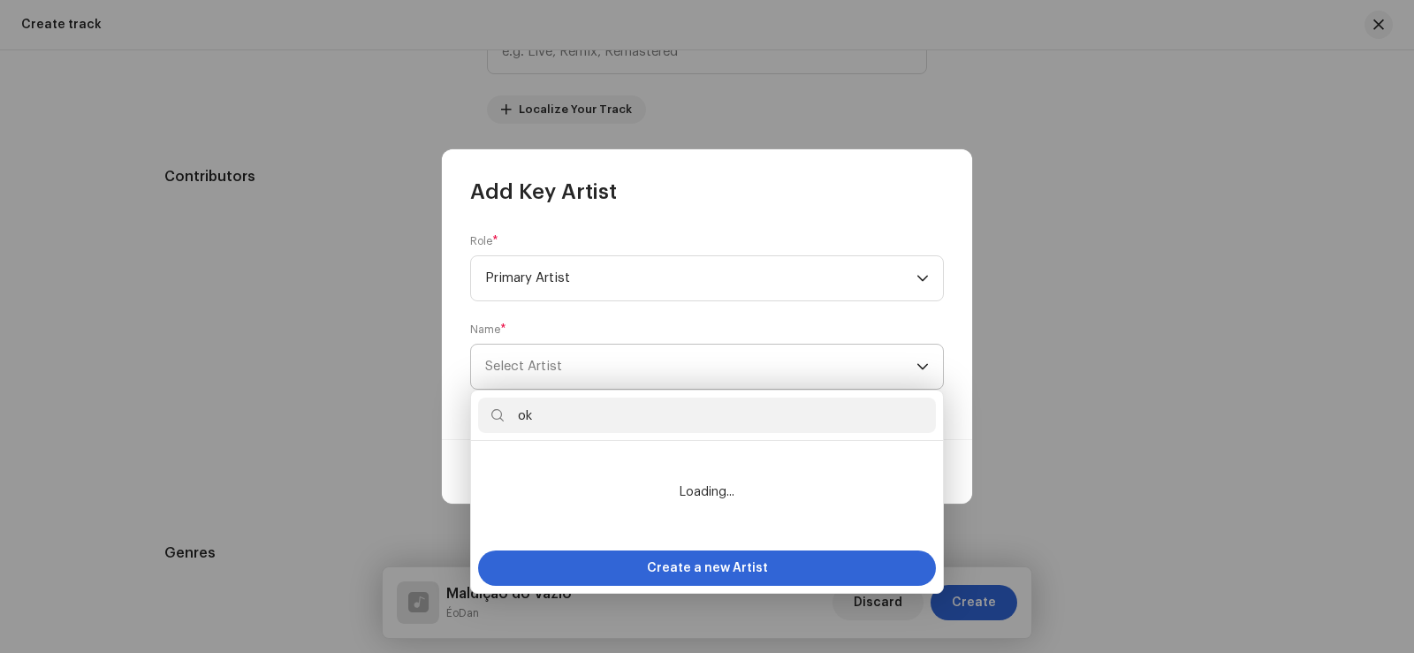
type input "o"
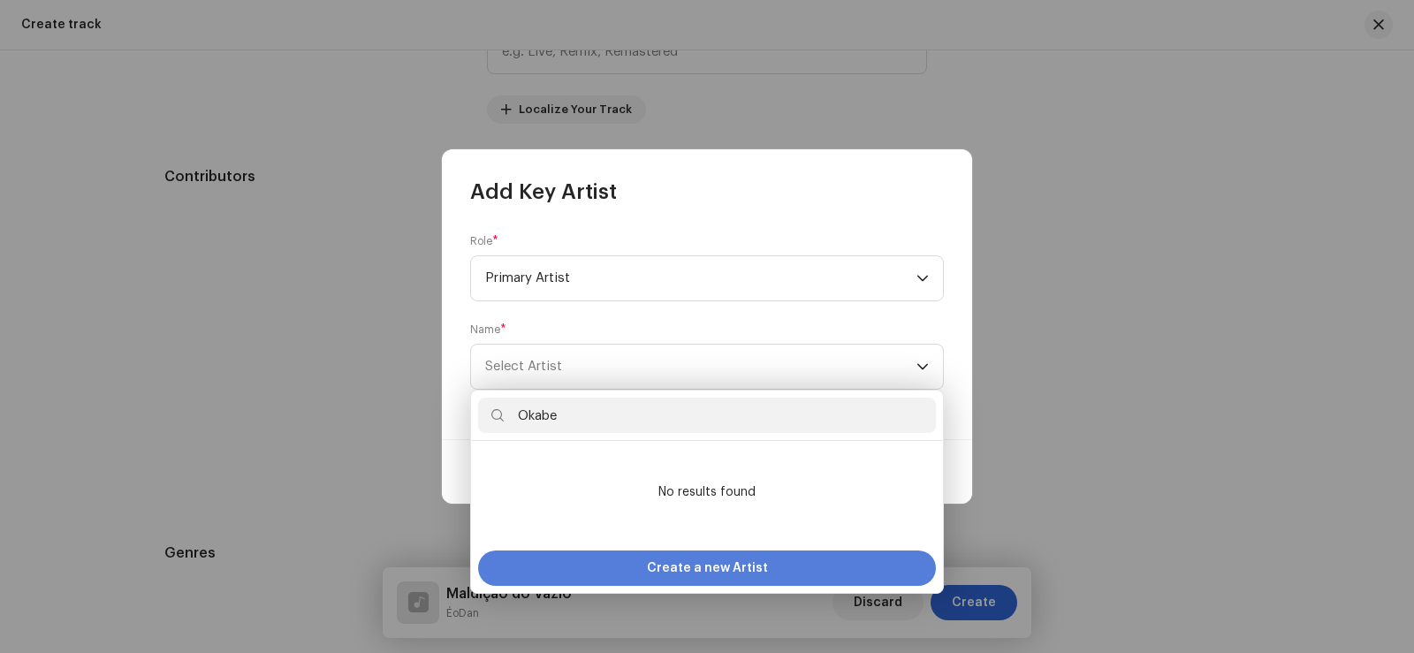
type input "Okabe"
click at [764, 560] on div "Create a new Artist" at bounding box center [707, 567] width 458 height 35
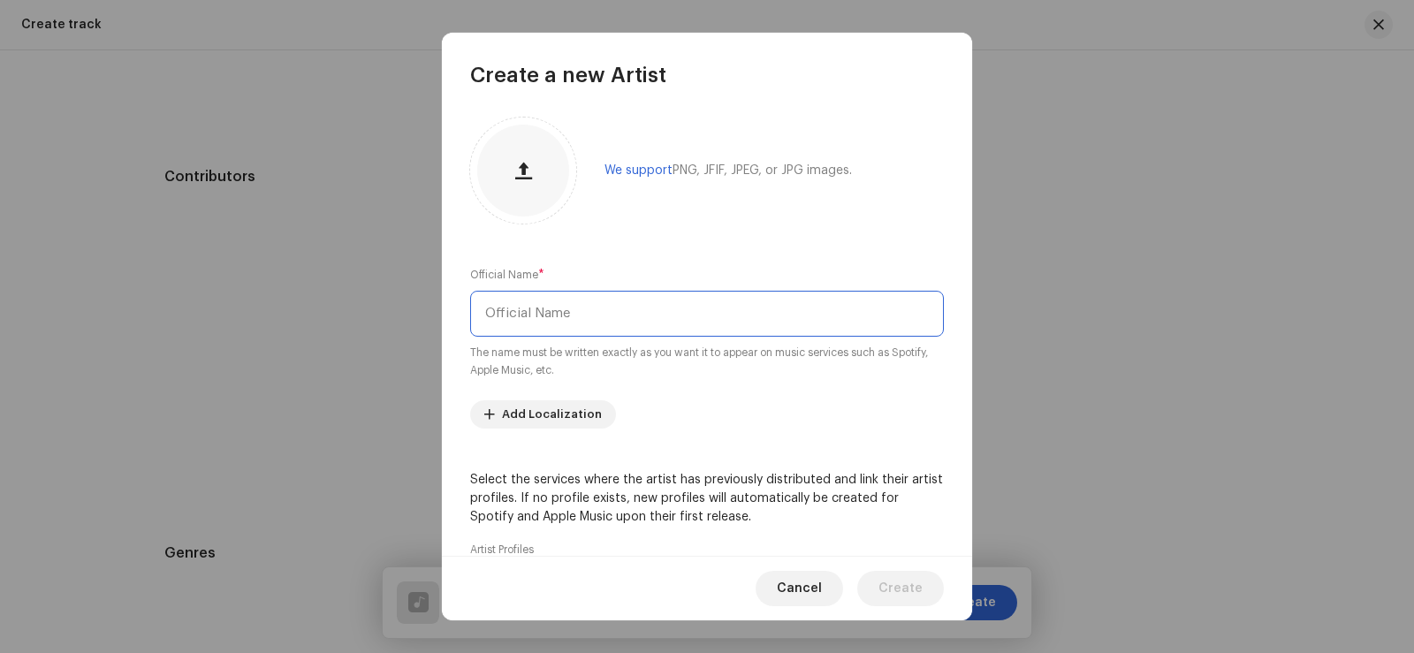
click at [610, 327] on input "text" at bounding box center [707, 314] width 474 height 46
type input "Okabe"
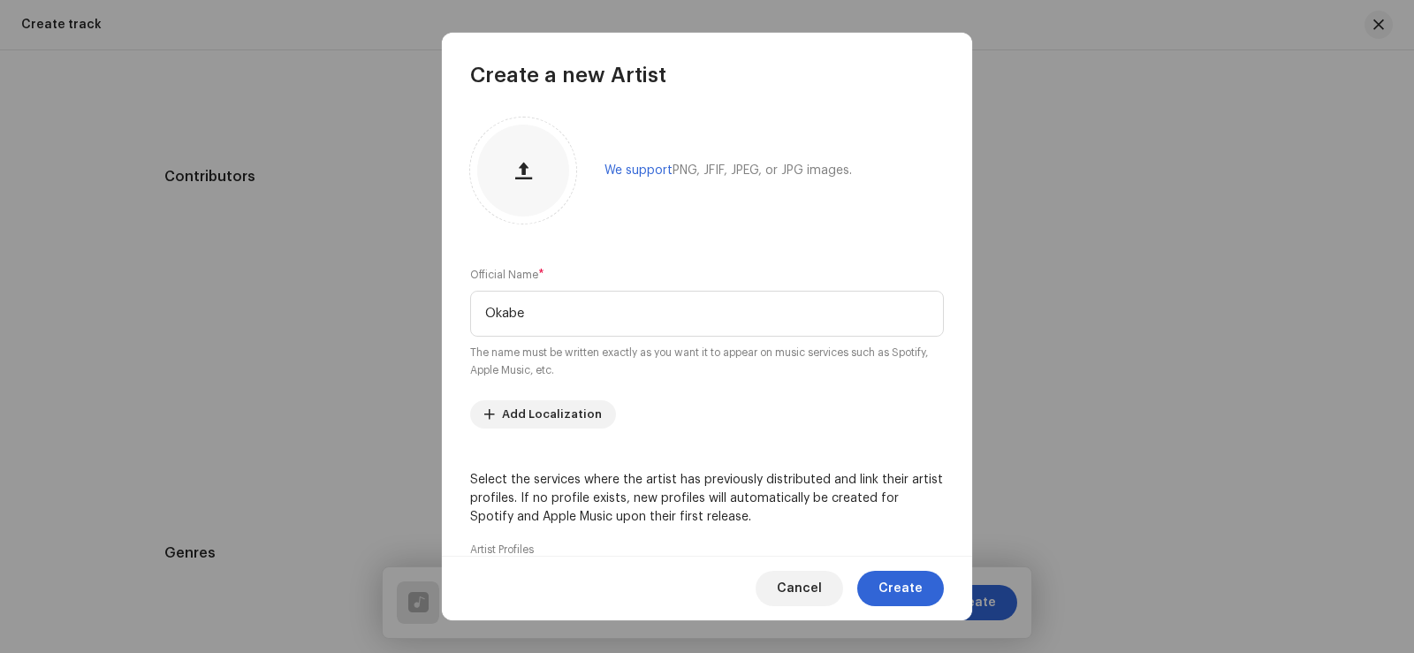
click at [710, 407] on re-m-artist-locales-form "Add Localization" at bounding box center [707, 414] width 474 height 28
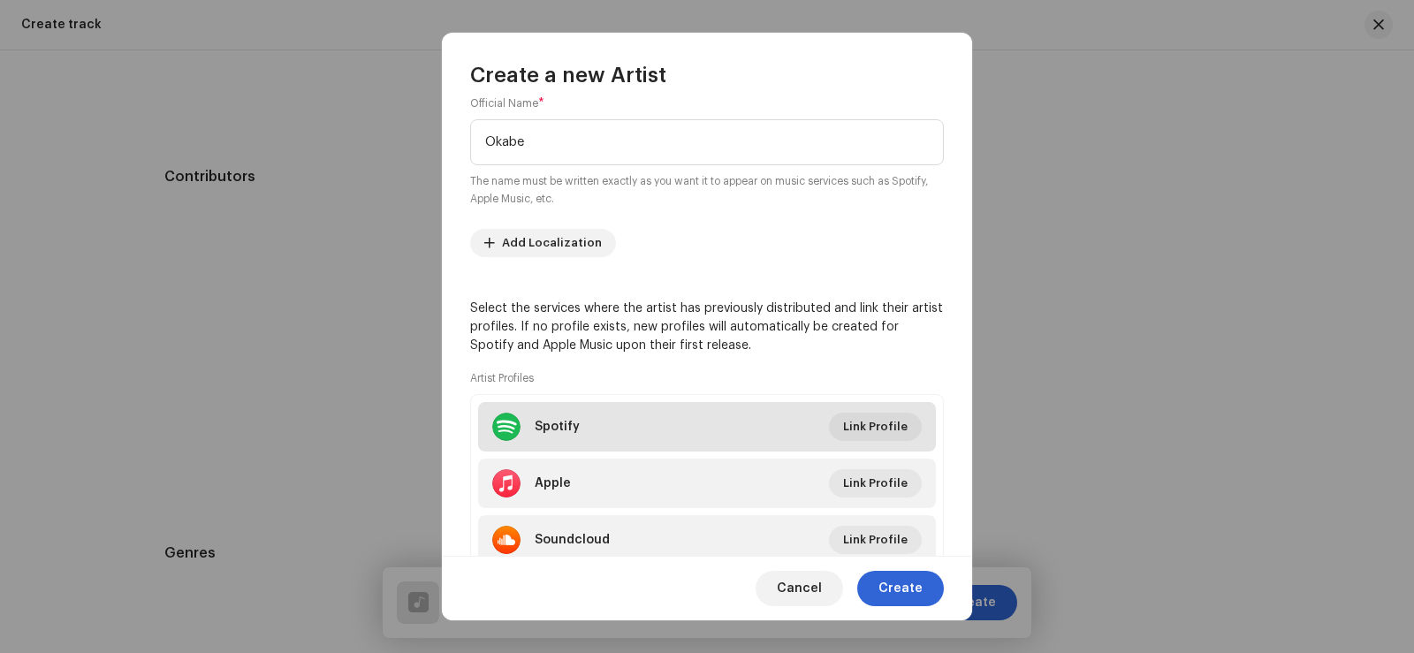
scroll to position [177, 0]
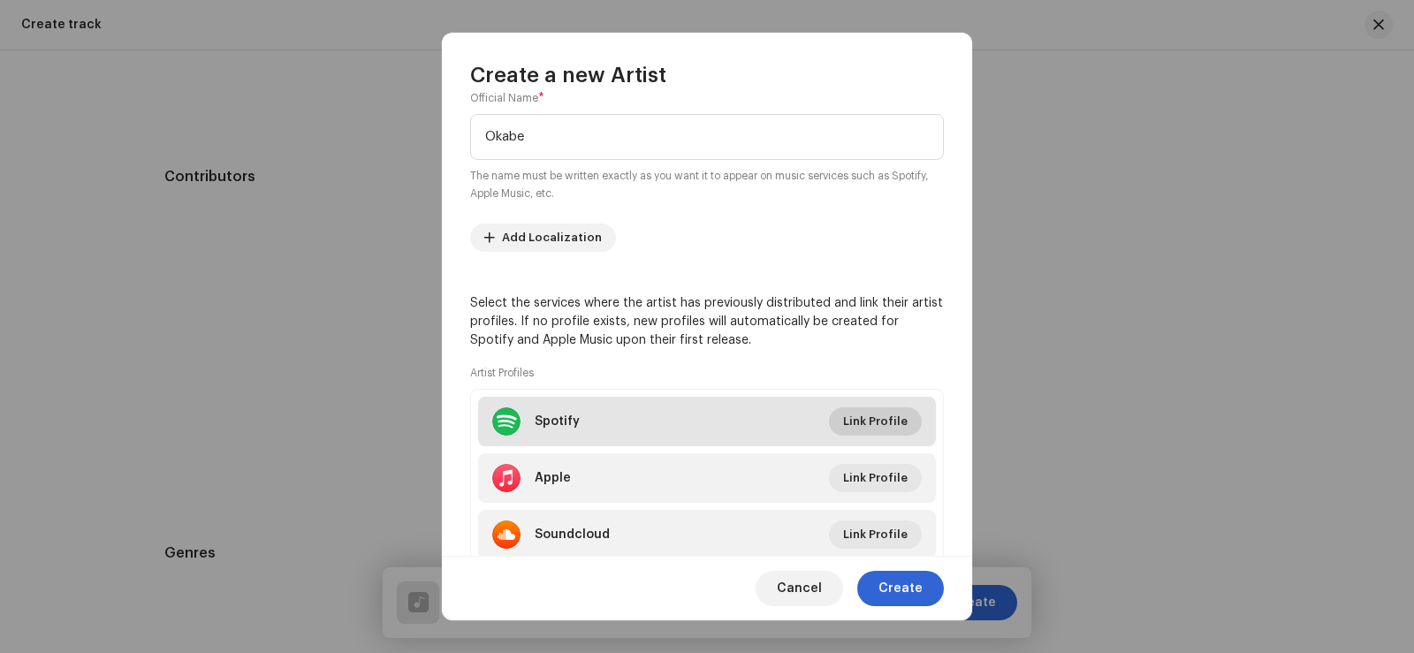
click at [855, 413] on span "Link Profile" at bounding box center [875, 421] width 64 height 35
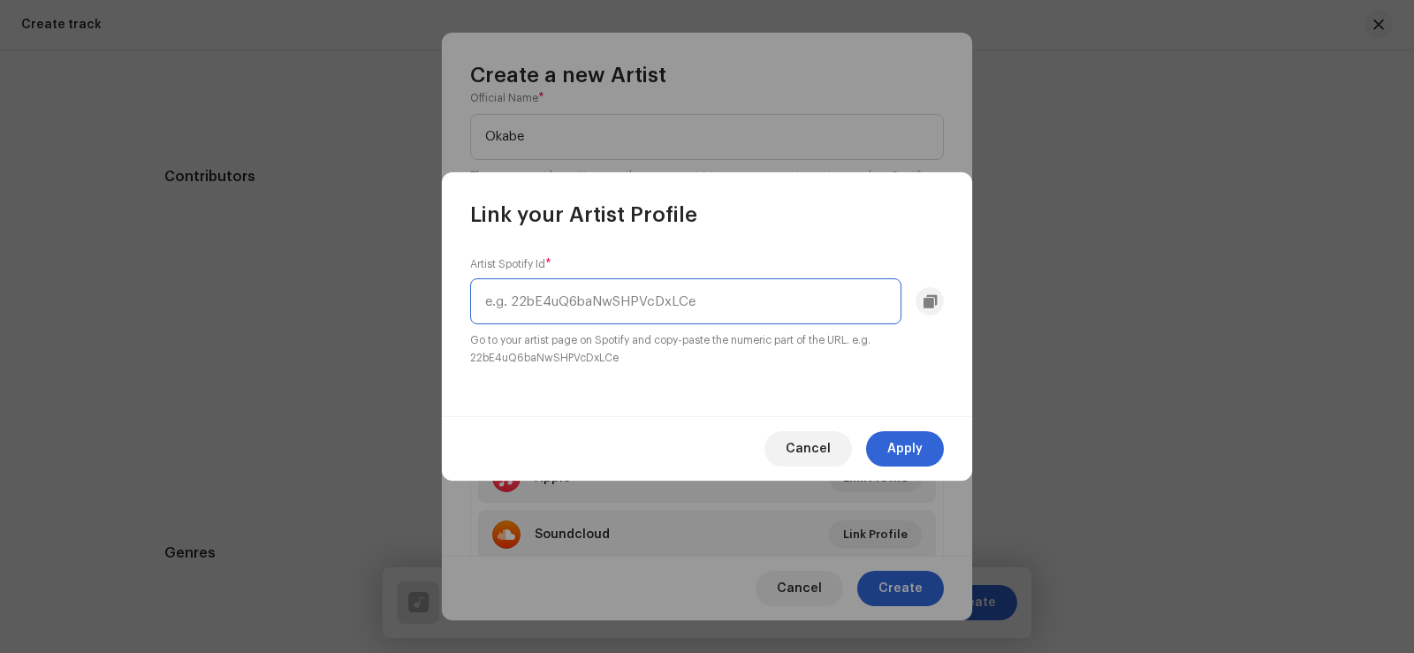
click at [668, 308] on input "text" at bounding box center [685, 301] width 431 height 46
paste input "1pkvbXZOxIhbJfz3bUtUAp"
type input "1pkvbXZOxIhbJfz3bUtUAp"
click at [906, 447] on span "Apply" at bounding box center [904, 448] width 35 height 35
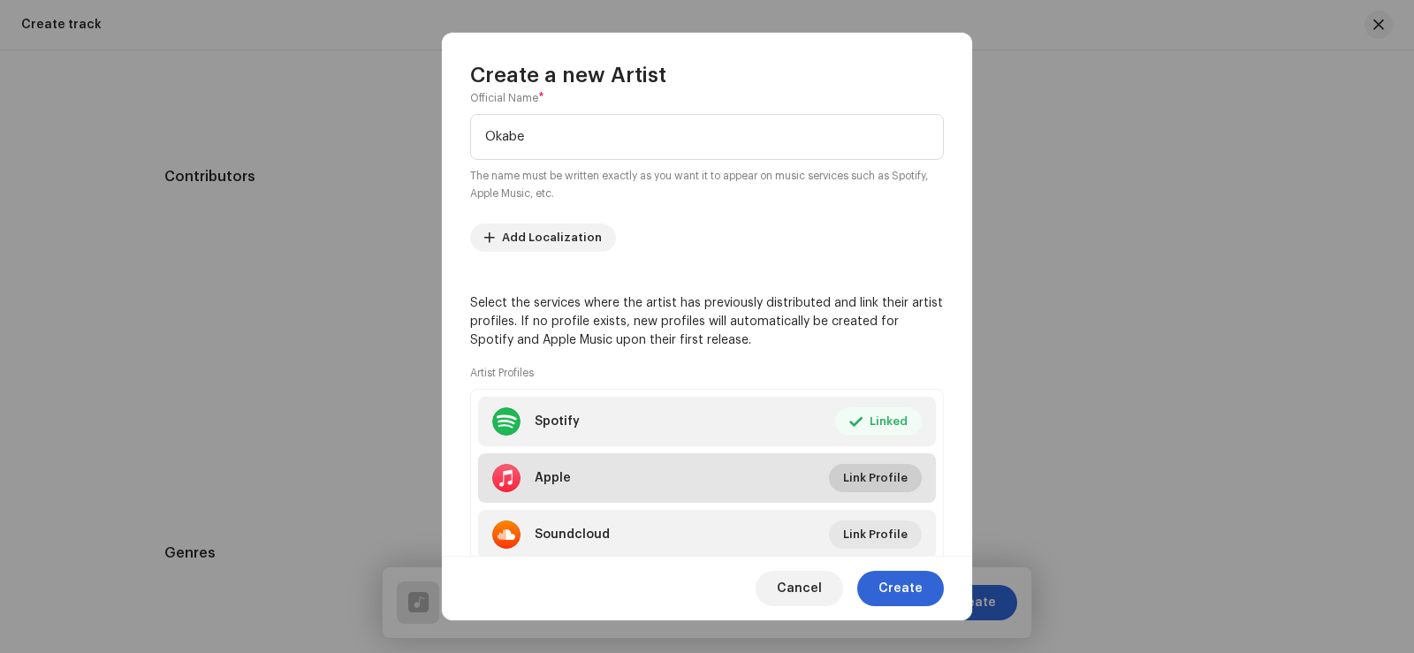
click at [886, 481] on span "Link Profile" at bounding box center [875, 477] width 64 height 35
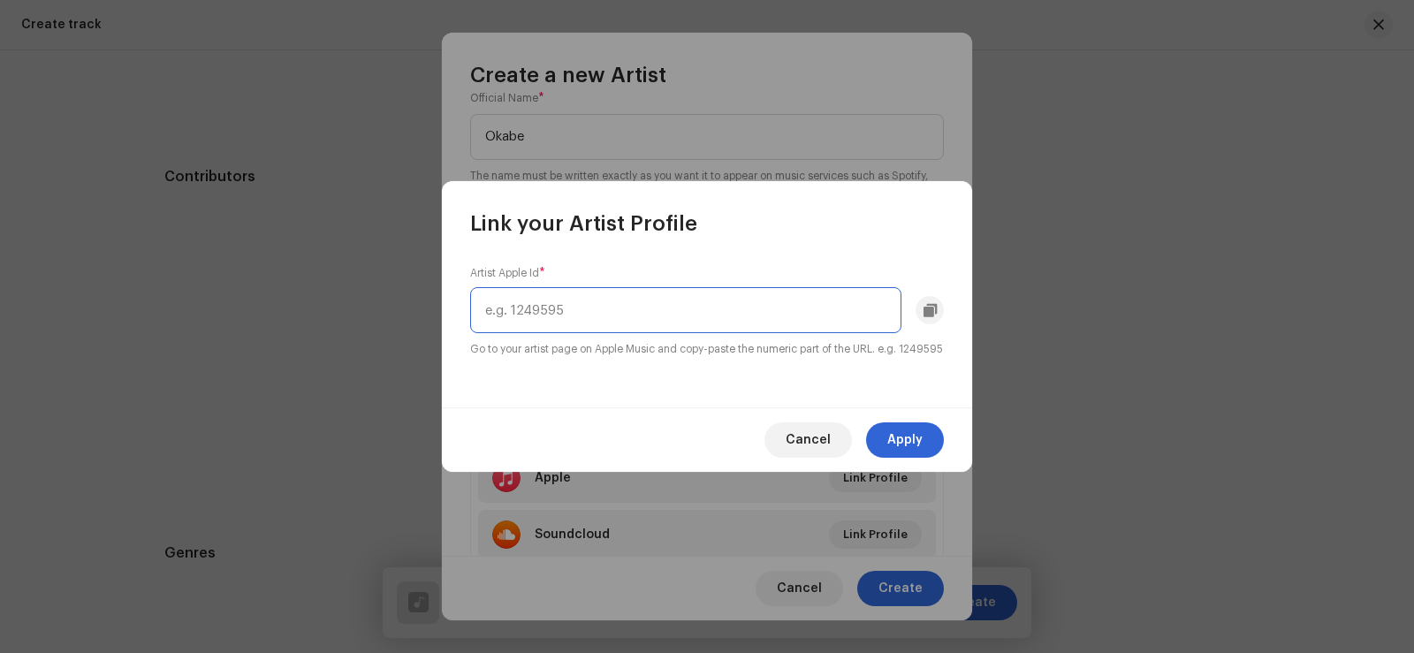
paste input "1537237027"
type input "1537237027"
click at [922, 451] on button "Apply" at bounding box center [905, 439] width 78 height 35
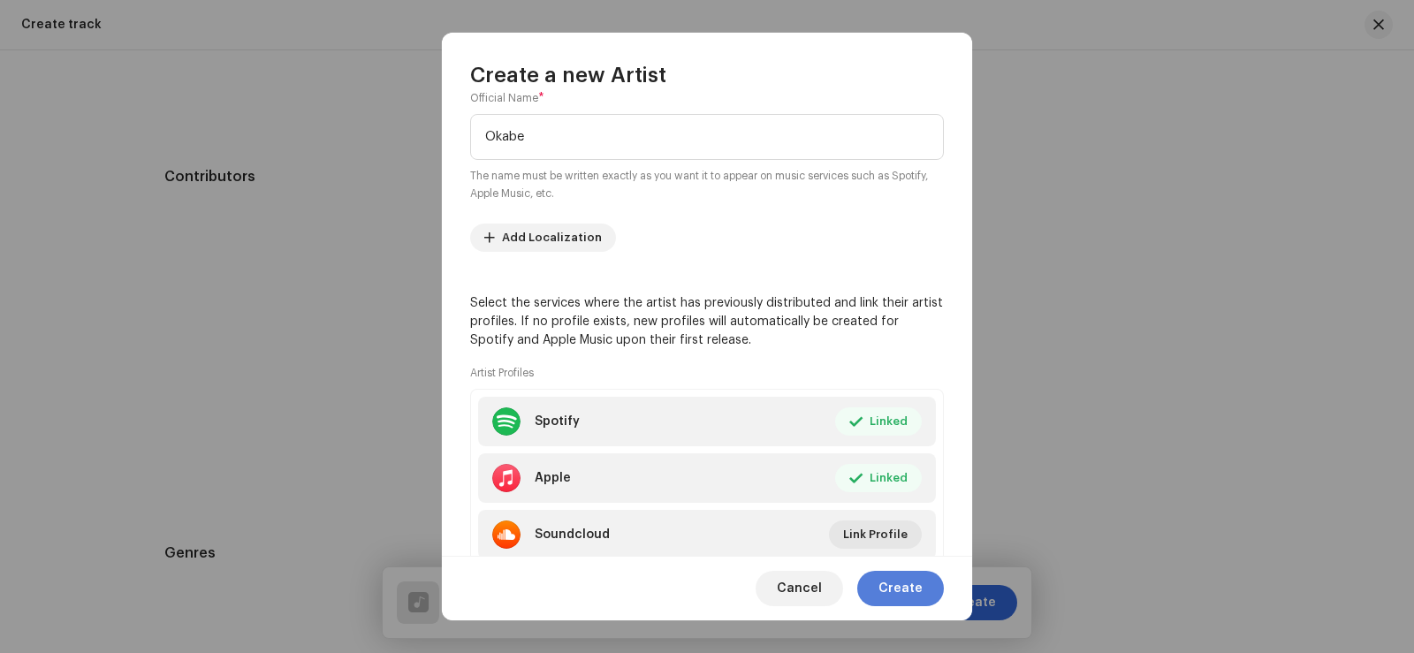
click at [917, 594] on span "Create" at bounding box center [900, 588] width 44 height 35
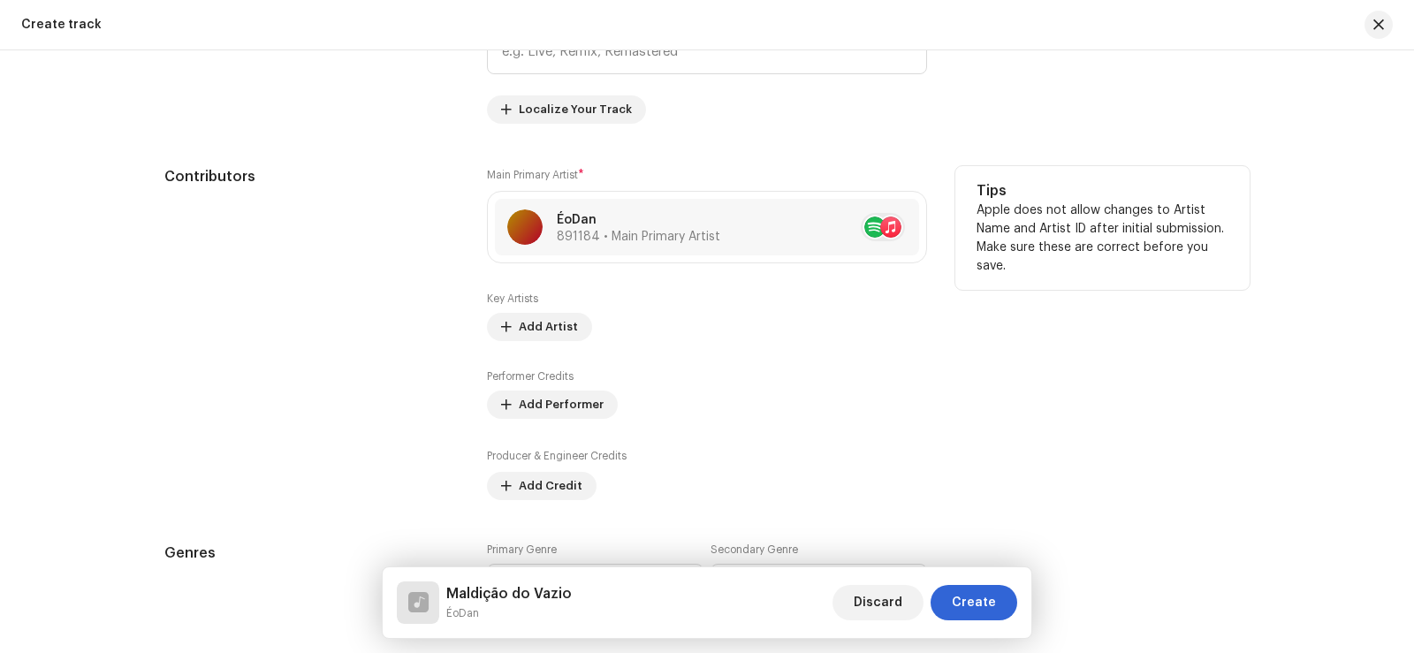
scroll to position [974, 0]
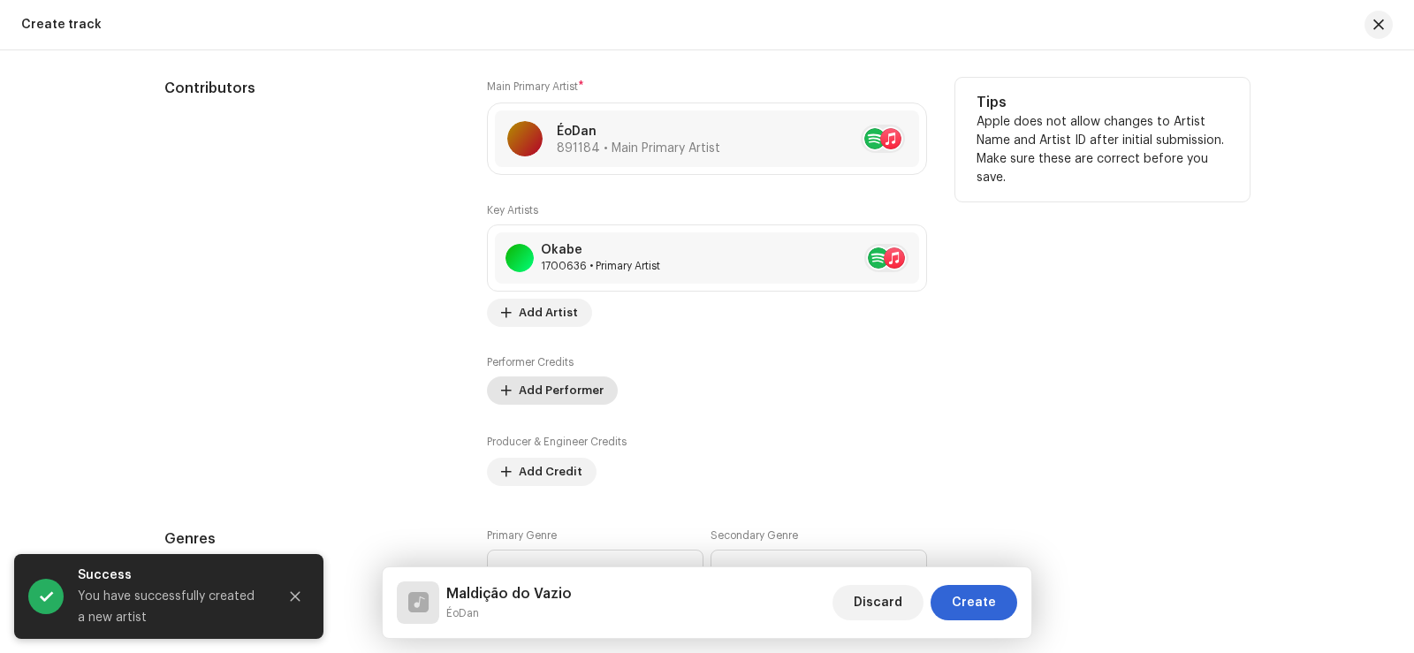
click at [561, 389] on span "Add Performer" at bounding box center [561, 390] width 85 height 35
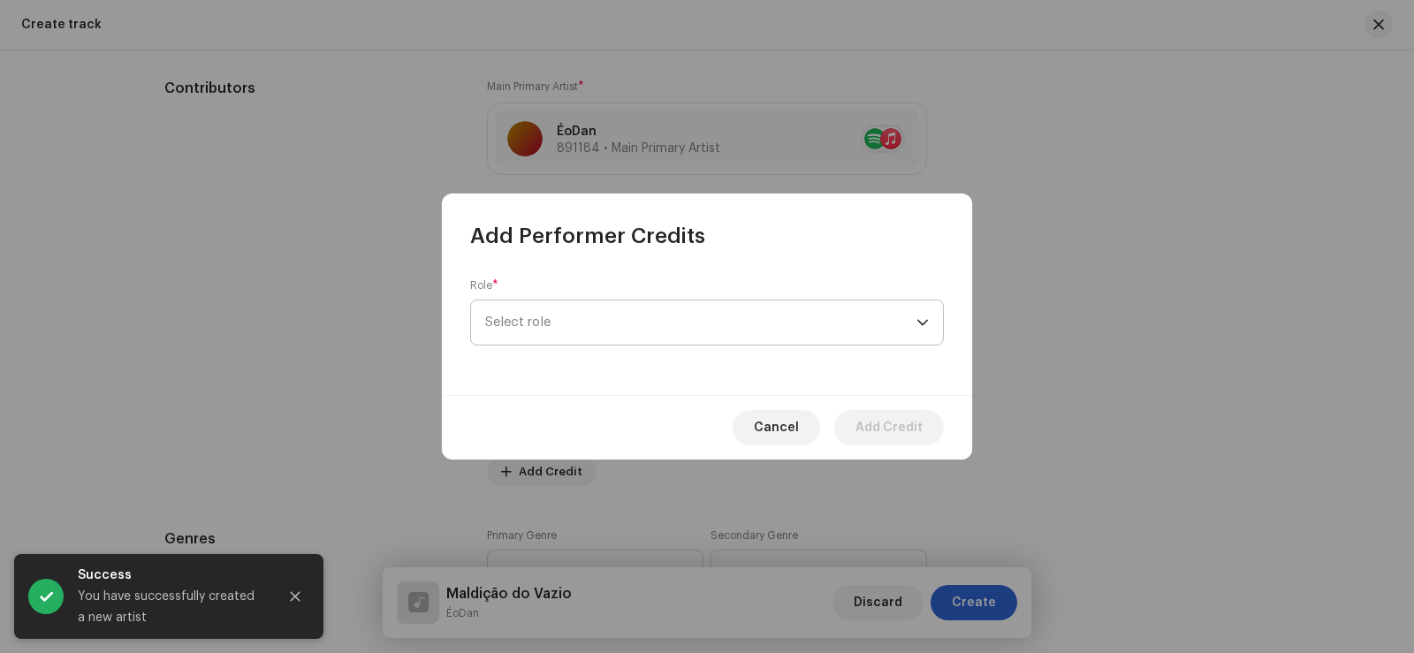
click at [551, 337] on span "Select role" at bounding box center [700, 322] width 431 height 44
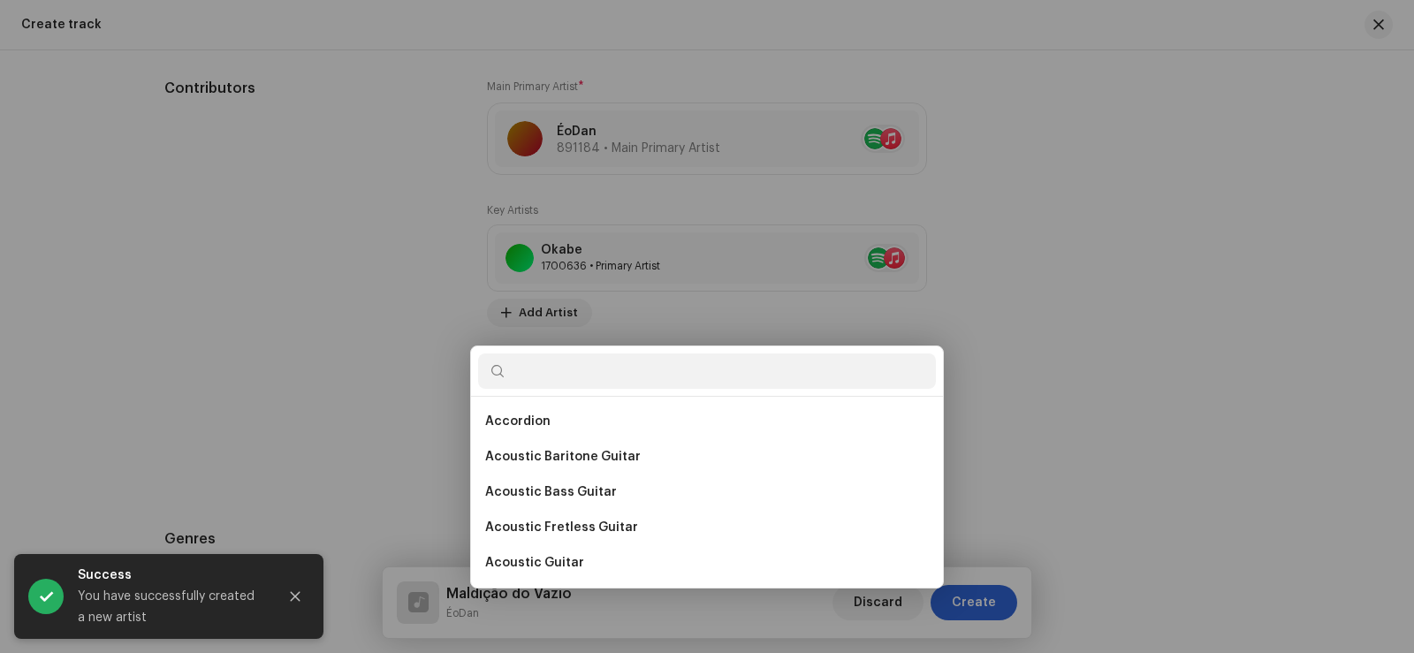
click at [1146, 377] on div "Add Performer Credits Role * Select role Cancel Add Credit" at bounding box center [707, 326] width 1414 height 653
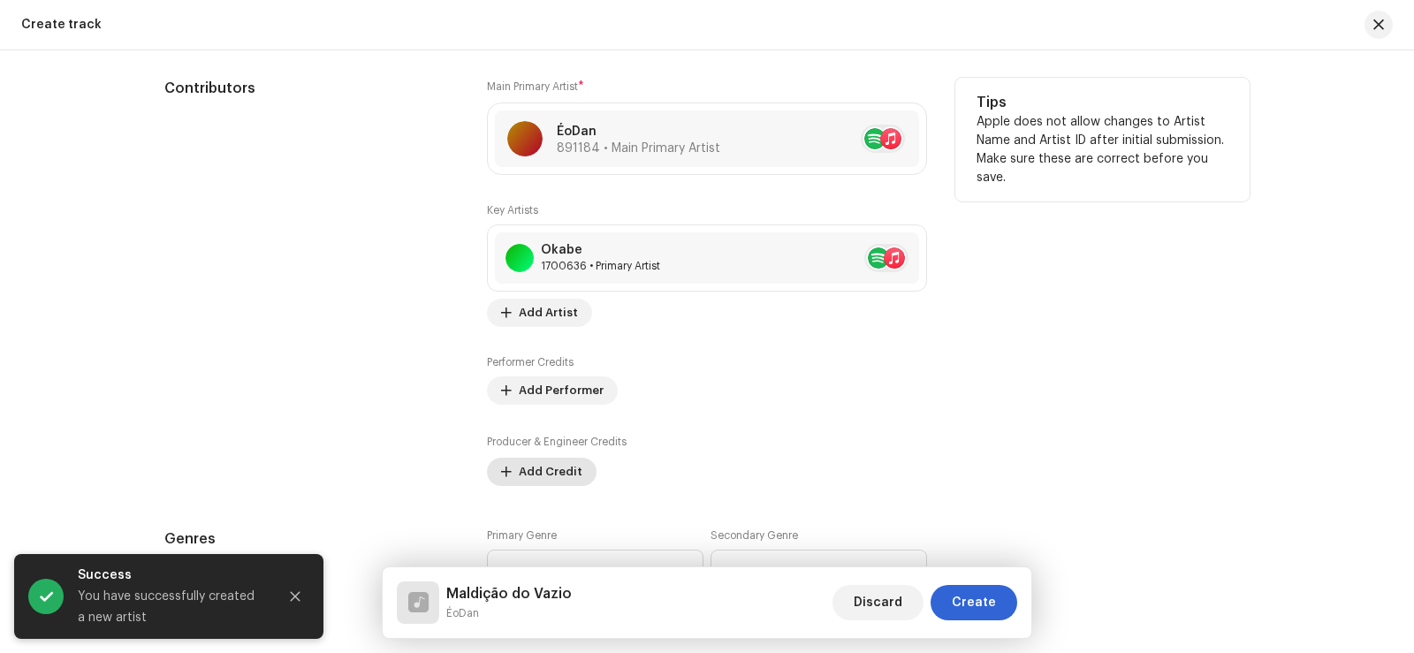
click at [560, 469] on span "Add Credit" at bounding box center [551, 471] width 64 height 35
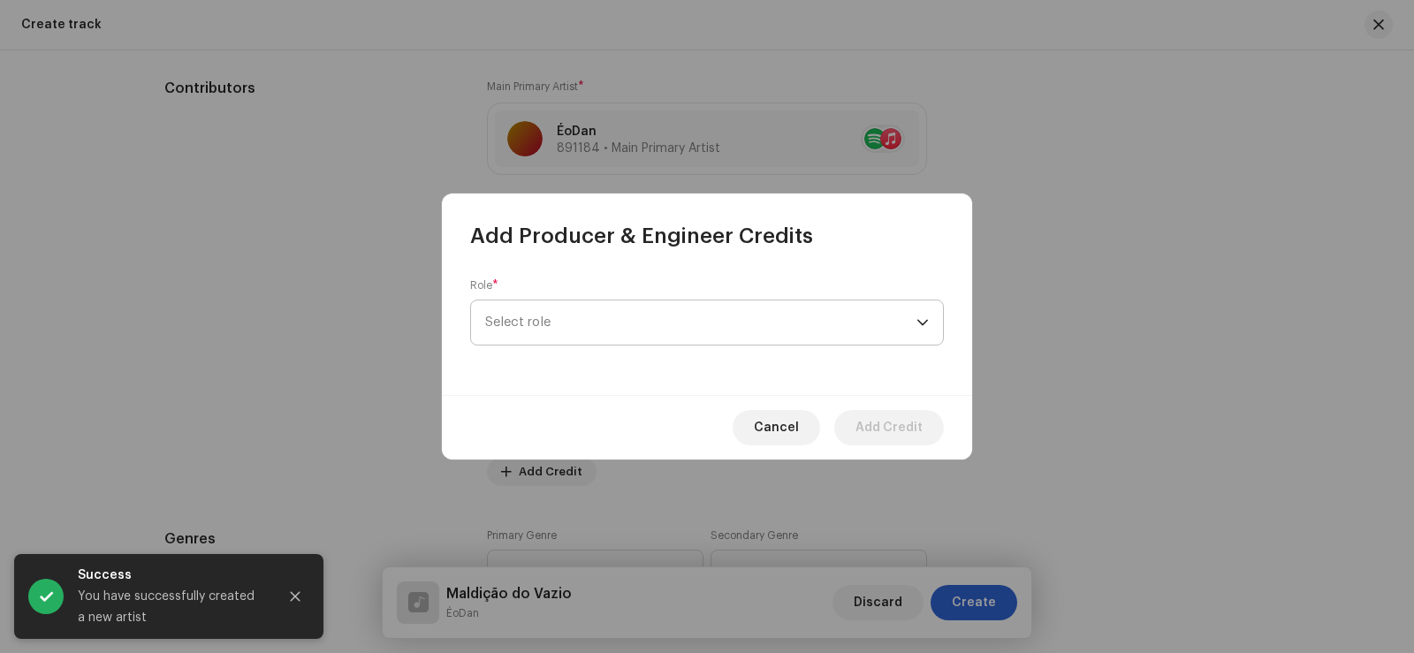
click at [570, 344] on span "Select role" at bounding box center [700, 322] width 431 height 44
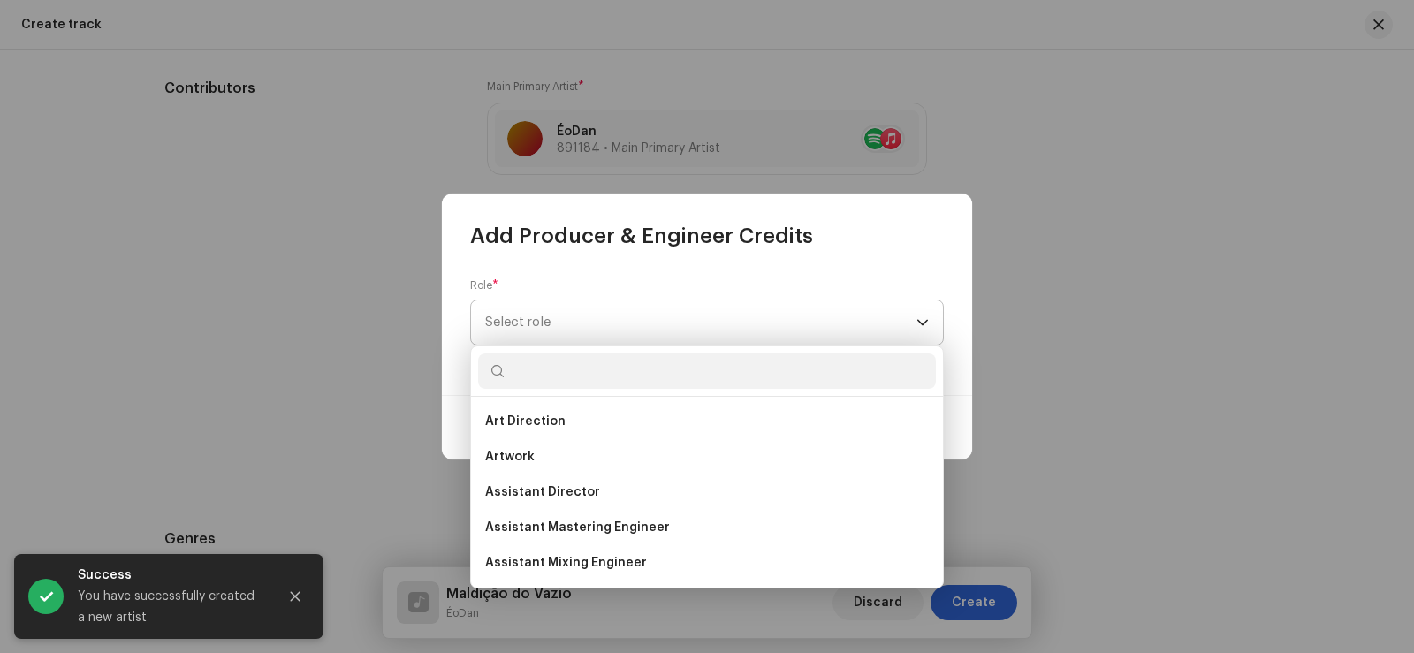
click at [570, 325] on span "Select role" at bounding box center [700, 322] width 431 height 44
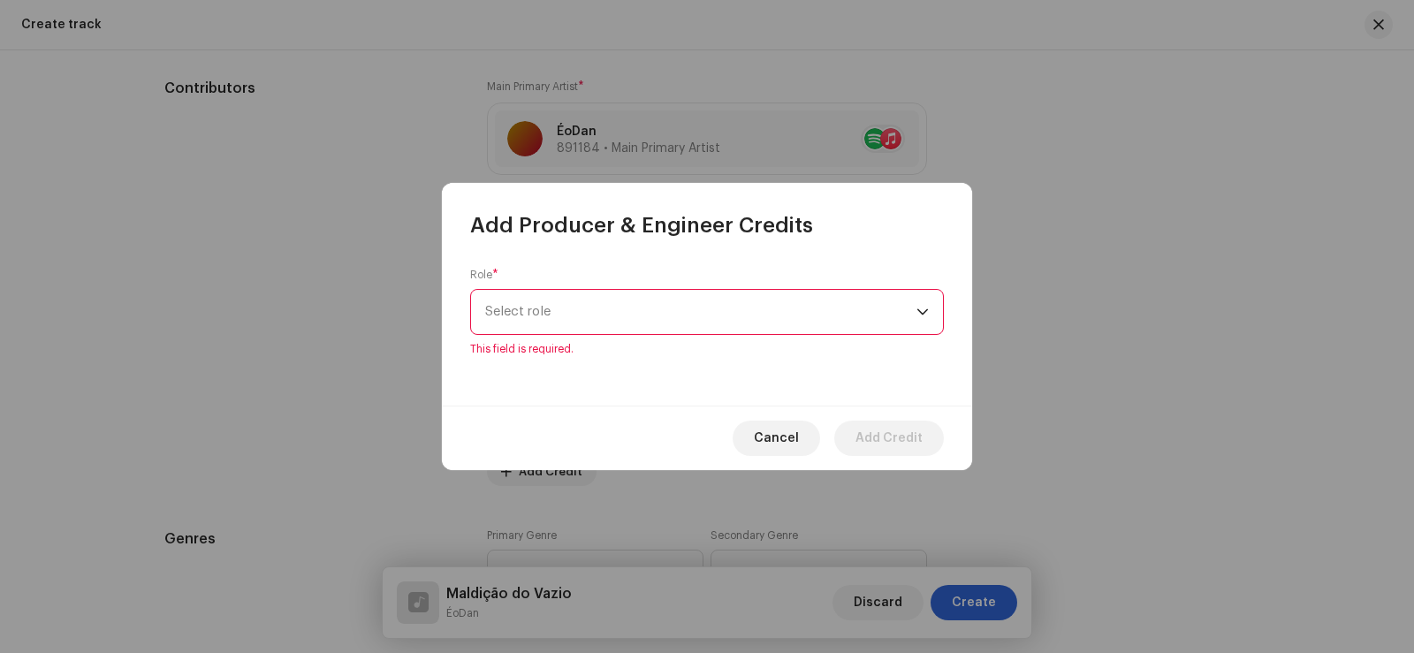
click at [570, 324] on span "Select role" at bounding box center [700, 312] width 431 height 44
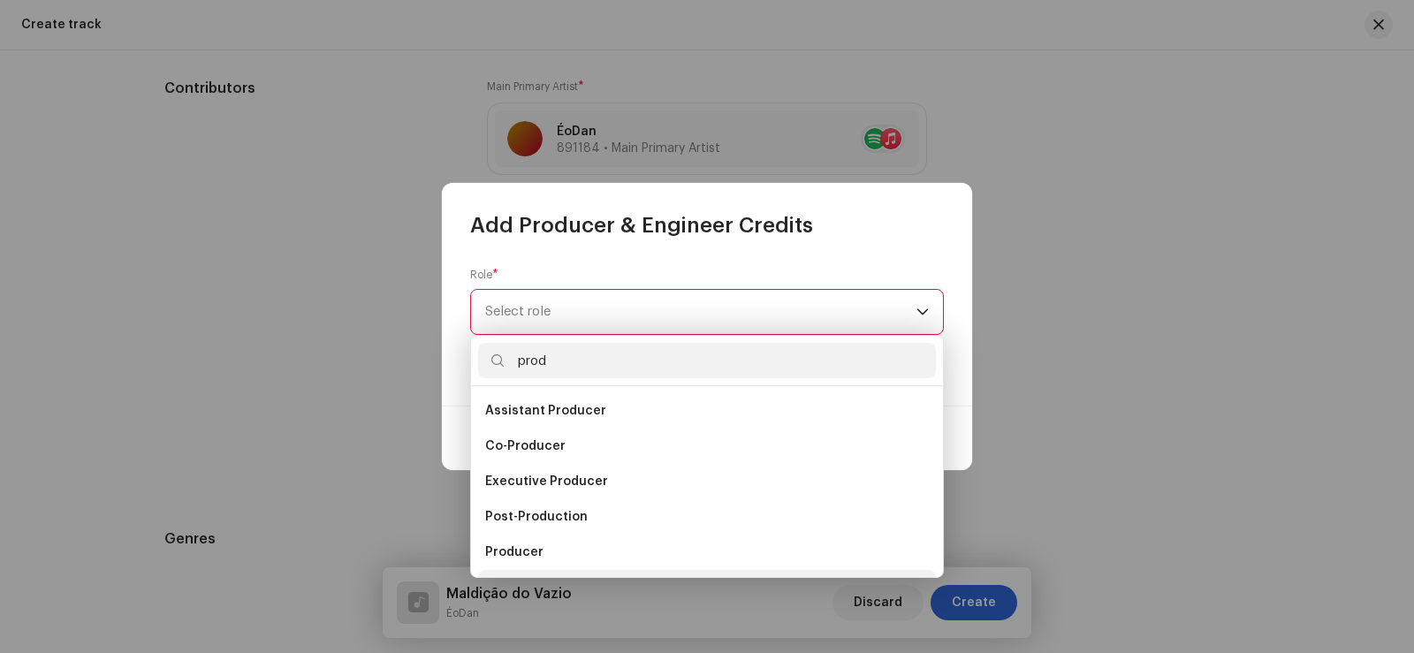
scroll to position [28, 0]
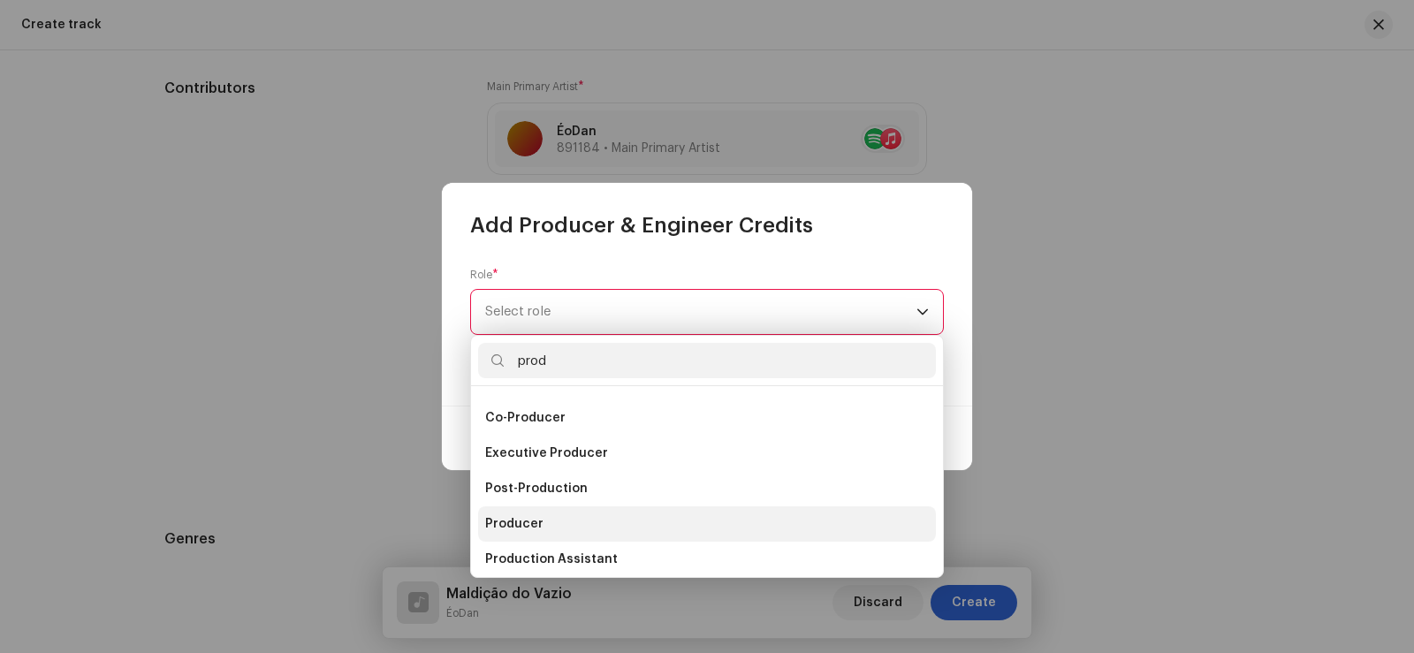
type input "prod"
click at [565, 521] on li "Producer" at bounding box center [707, 523] width 458 height 35
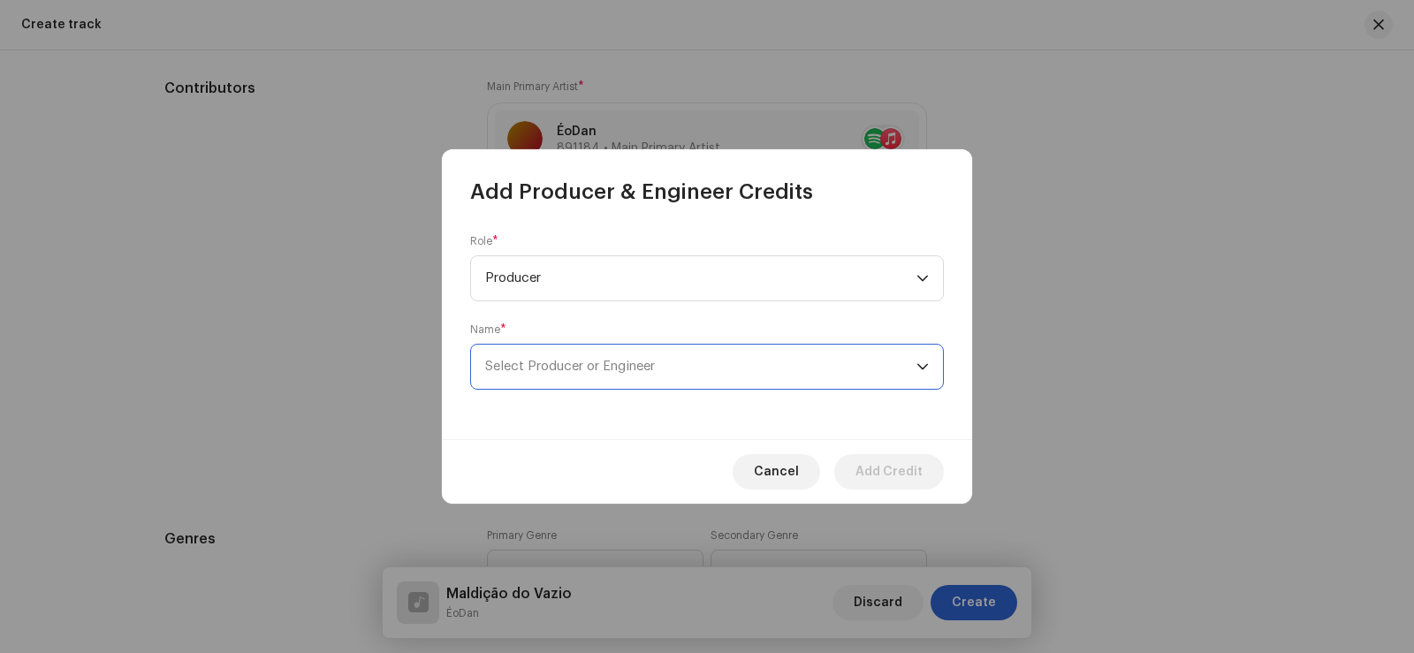
click at [712, 385] on span "Select Producer or Engineer" at bounding box center [700, 367] width 431 height 44
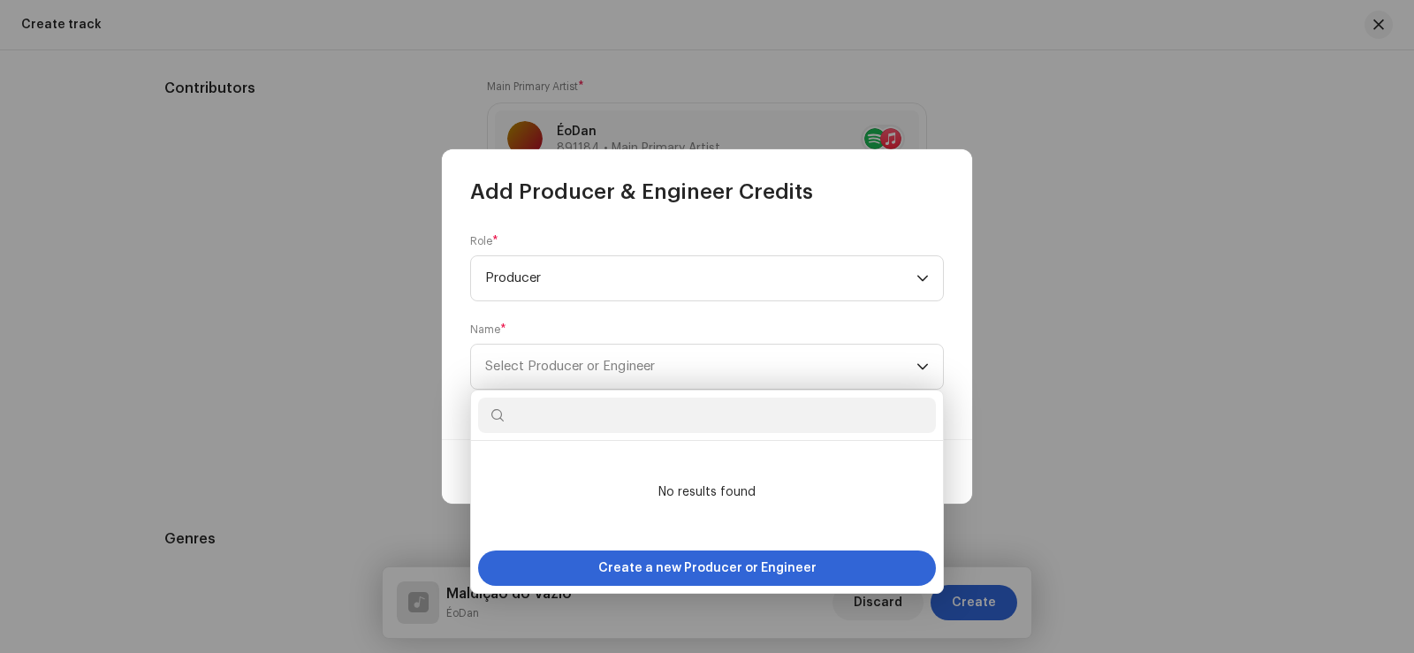
click at [451, 403] on div "Role * Producer Name * Select Producer or Engineer" at bounding box center [707, 322] width 530 height 233
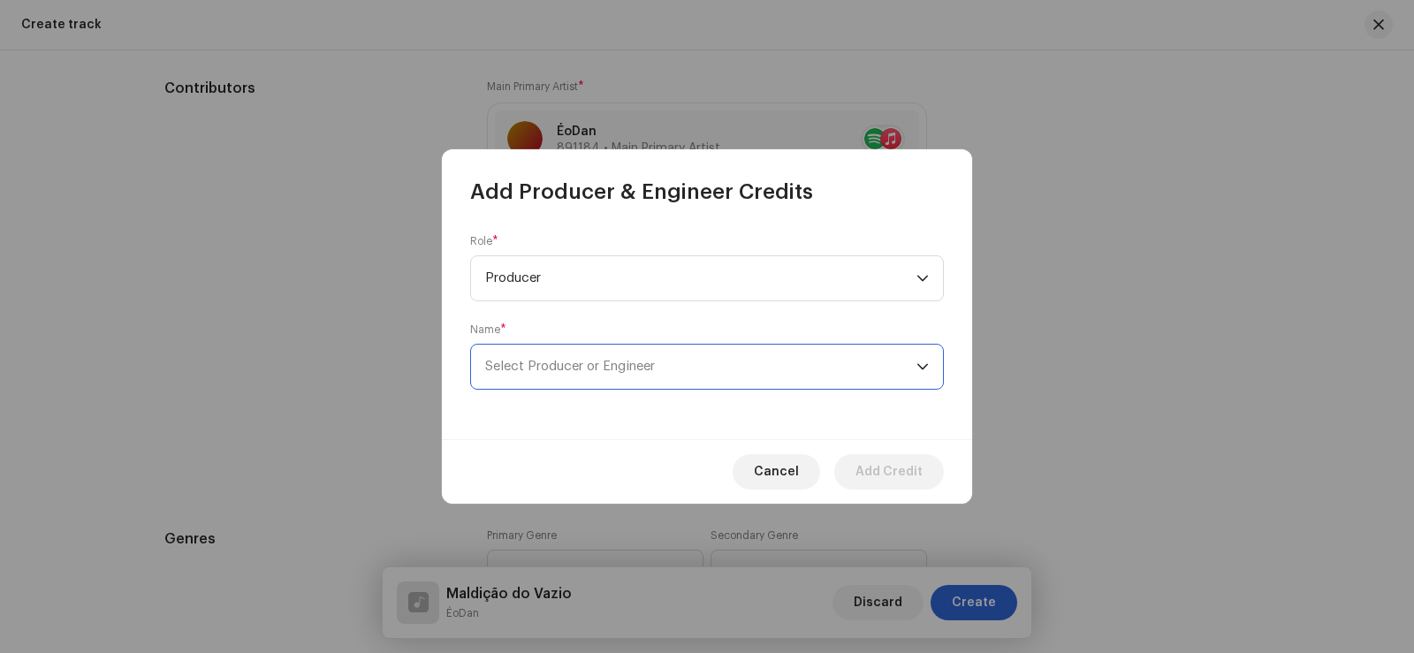
click at [554, 357] on span "Select Producer or Engineer" at bounding box center [700, 367] width 431 height 44
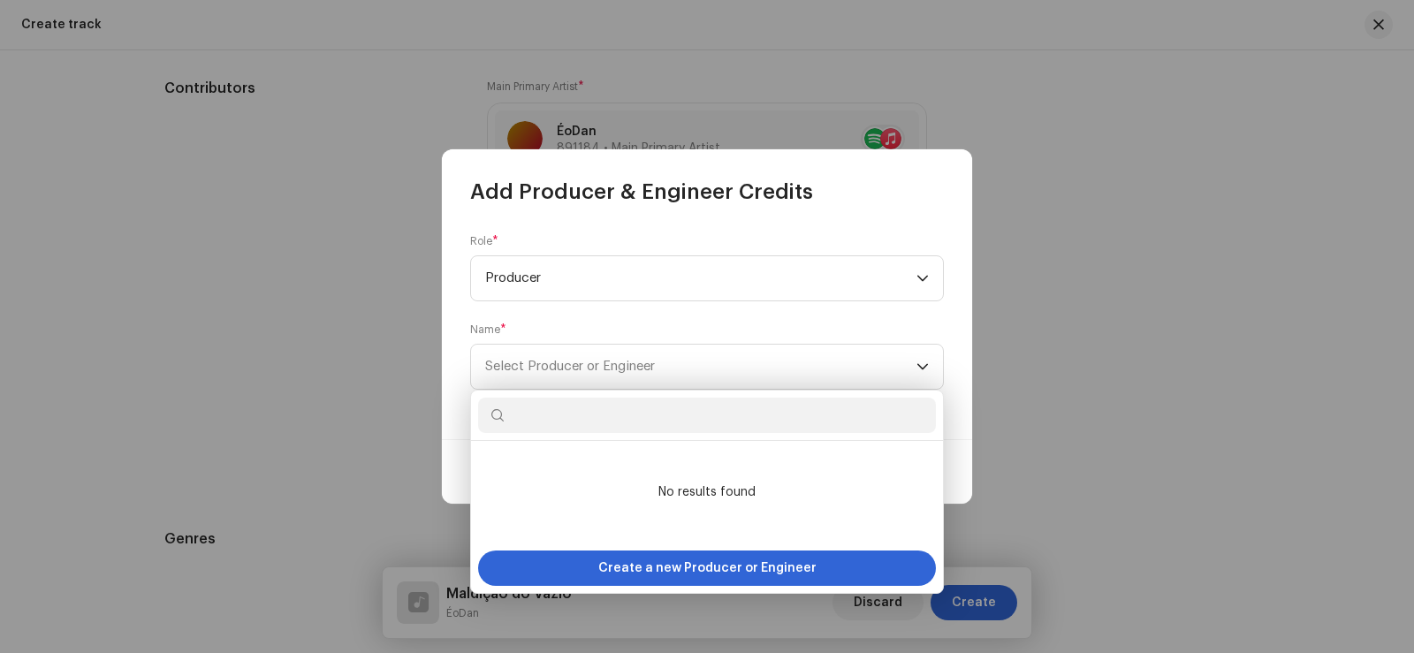
drag, startPoint x: 952, startPoint y: 399, endPoint x: 1020, endPoint y: 34, distance: 372.0
click at [953, 397] on div "Role * Producer Name * Select Producer or Engineer" at bounding box center [707, 322] width 530 height 233
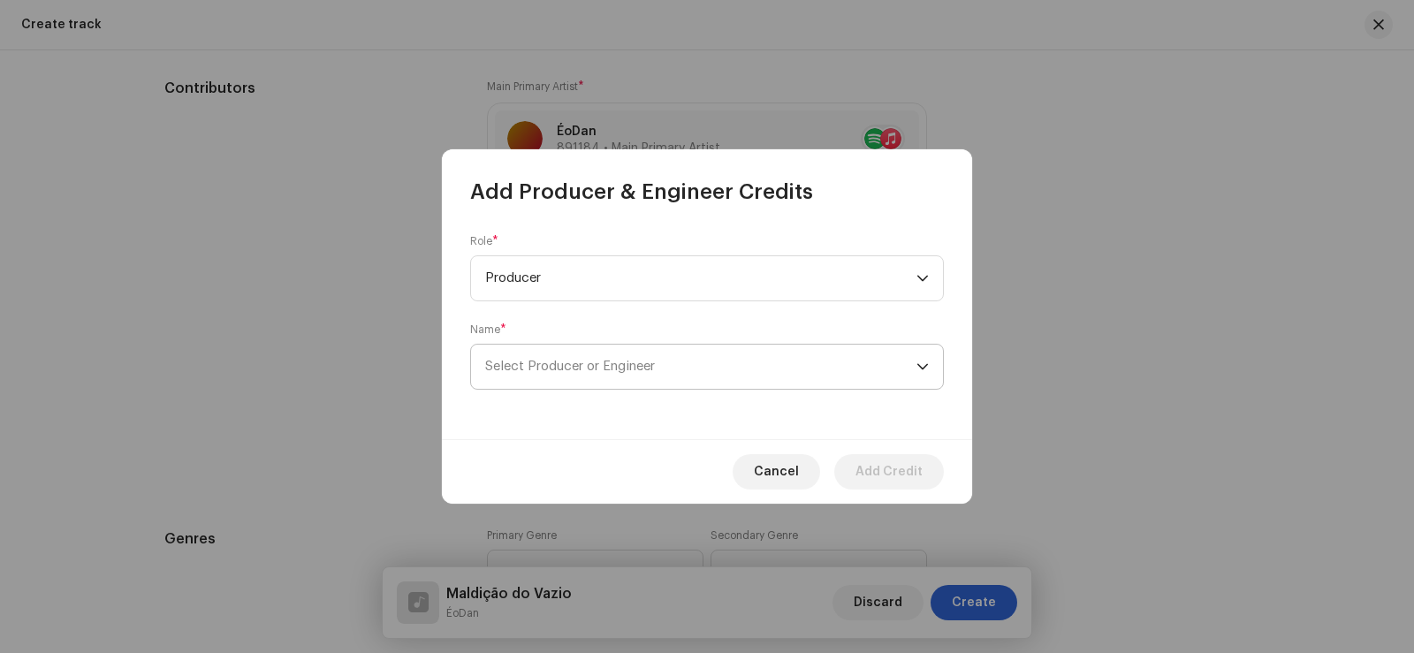
click at [580, 347] on span "Select Producer or Engineer" at bounding box center [700, 367] width 431 height 44
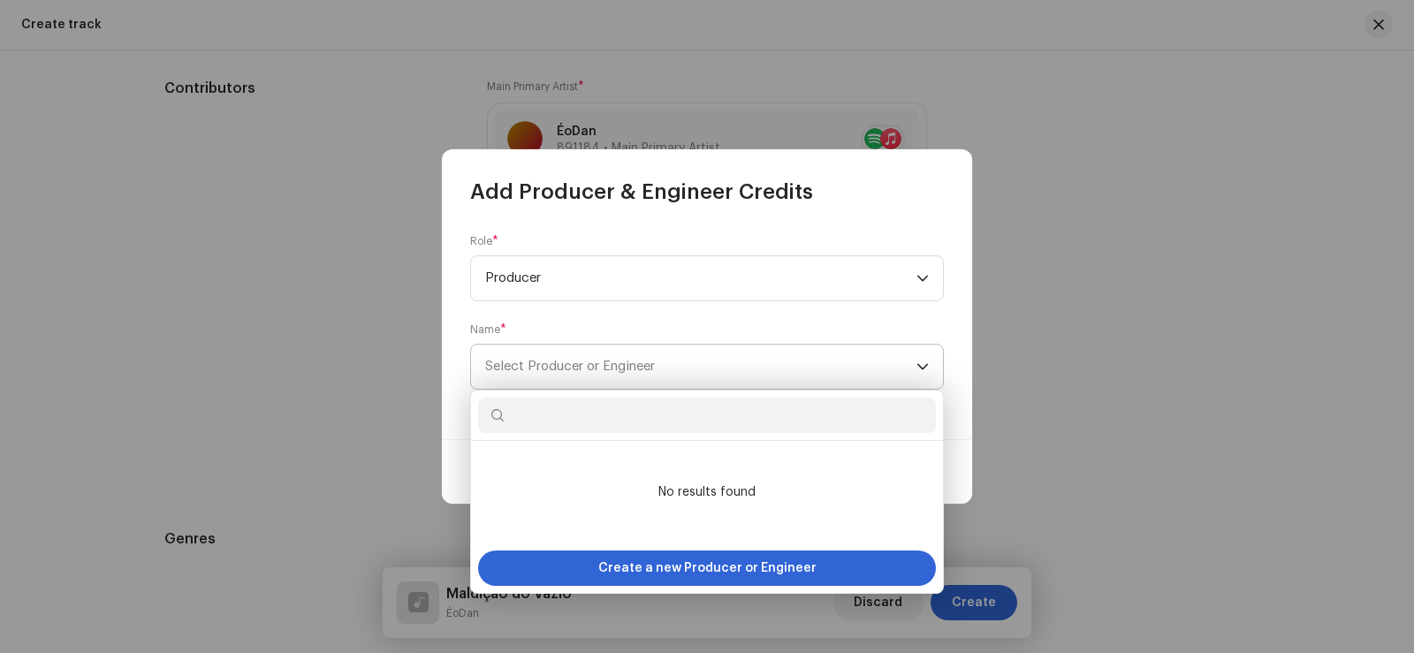
type input "S"
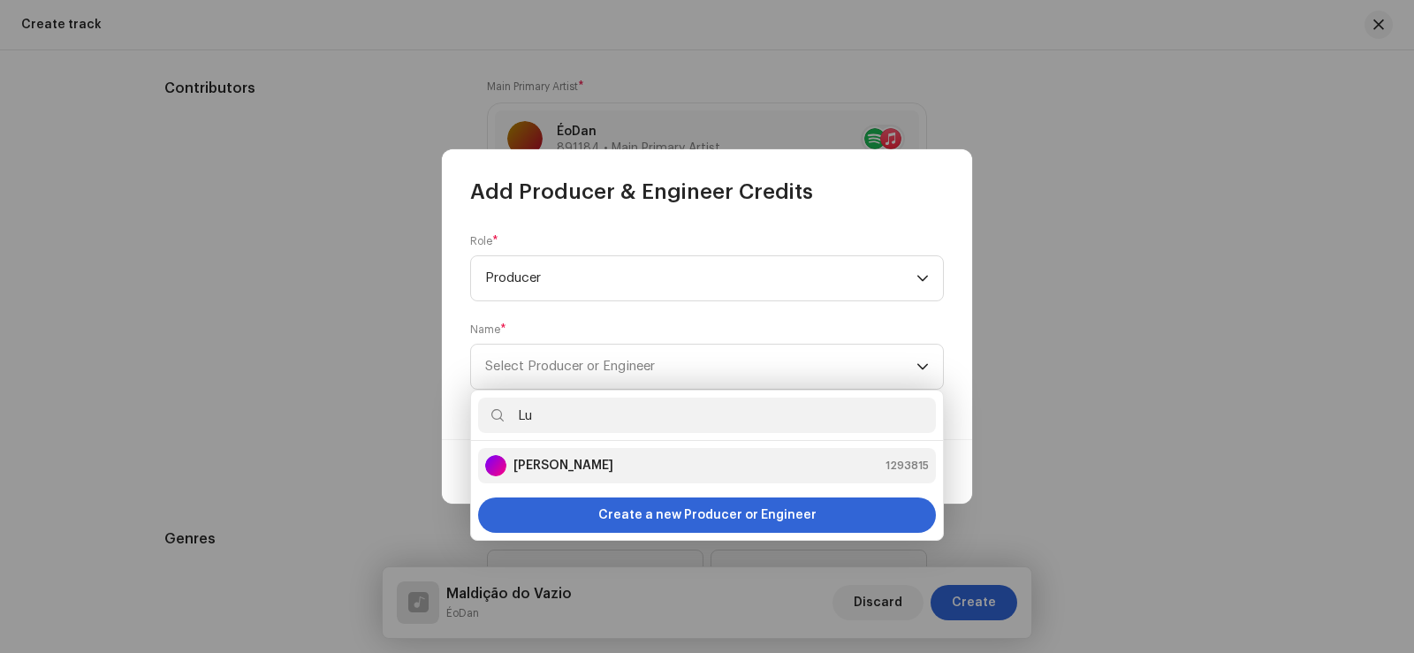
type input "Lu"
click at [604, 462] on div "Lucca Sayão 1293815" at bounding box center [707, 465] width 444 height 21
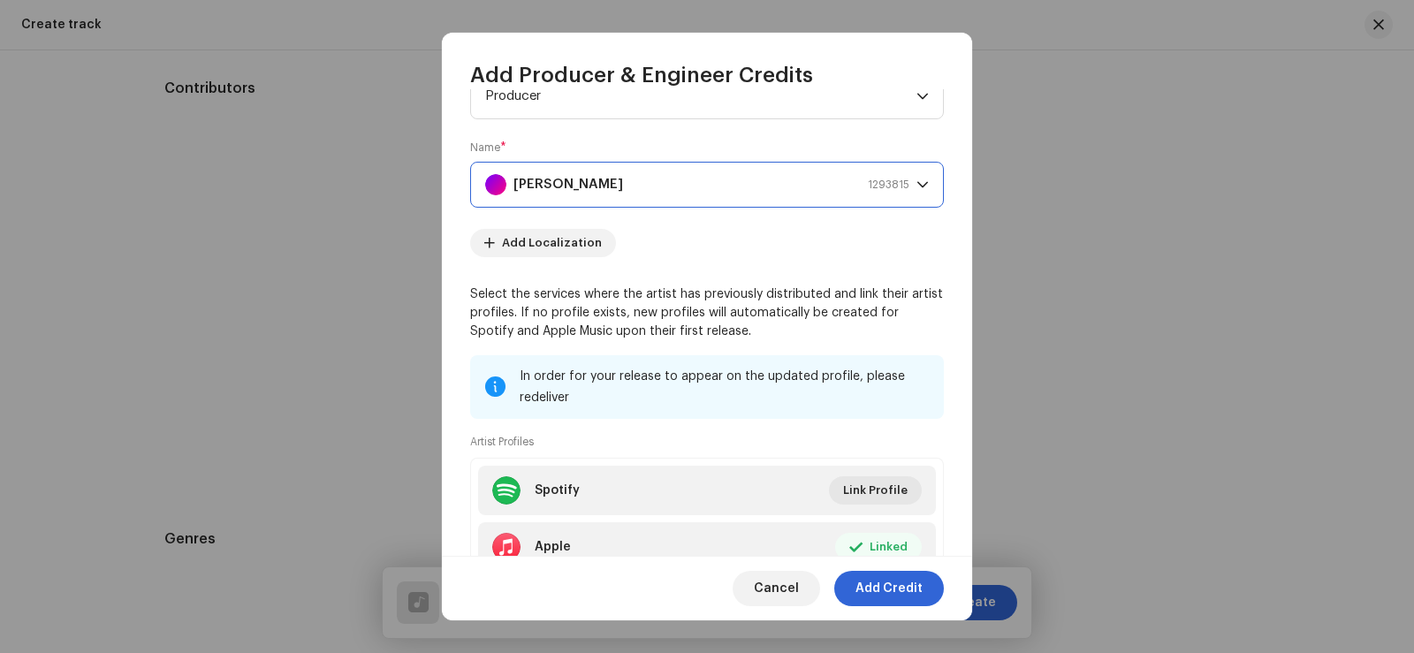
scroll to position [177, 0]
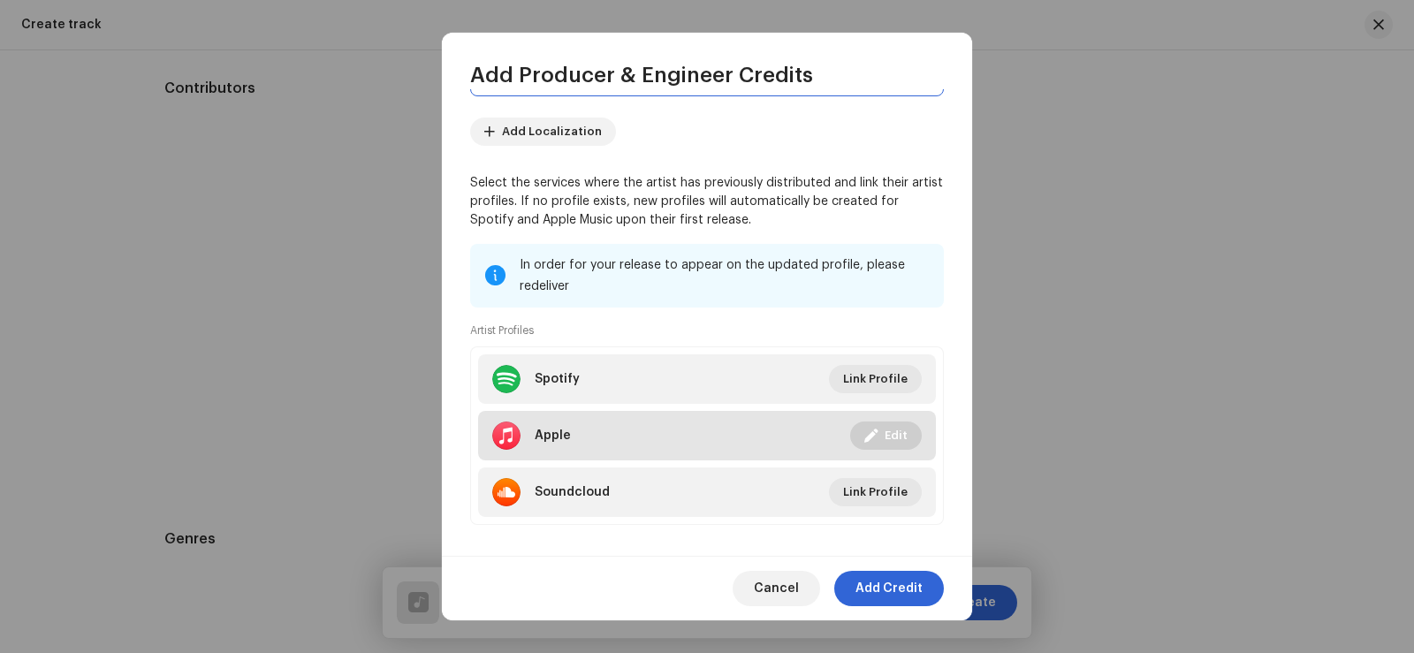
click at [872, 432] on button "Edit" at bounding box center [886, 435] width 72 height 28
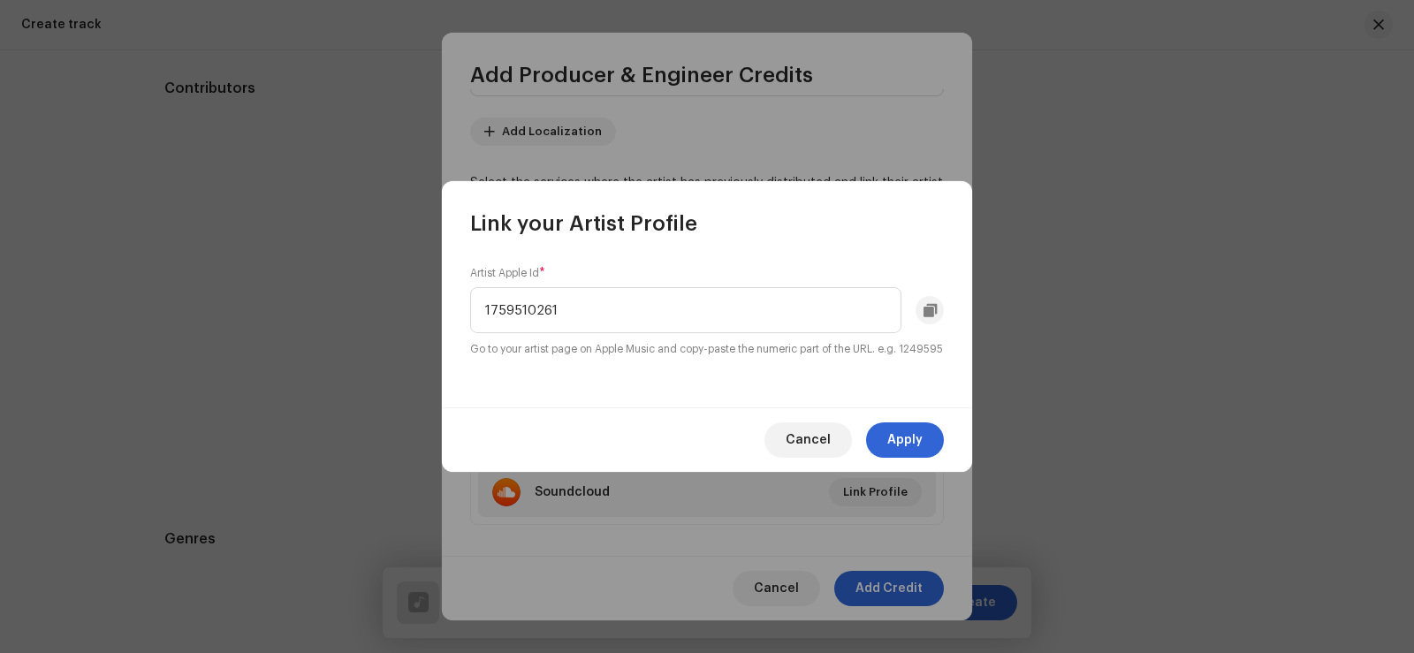
click at [800, 448] on span "Cancel" at bounding box center [807, 439] width 45 height 35
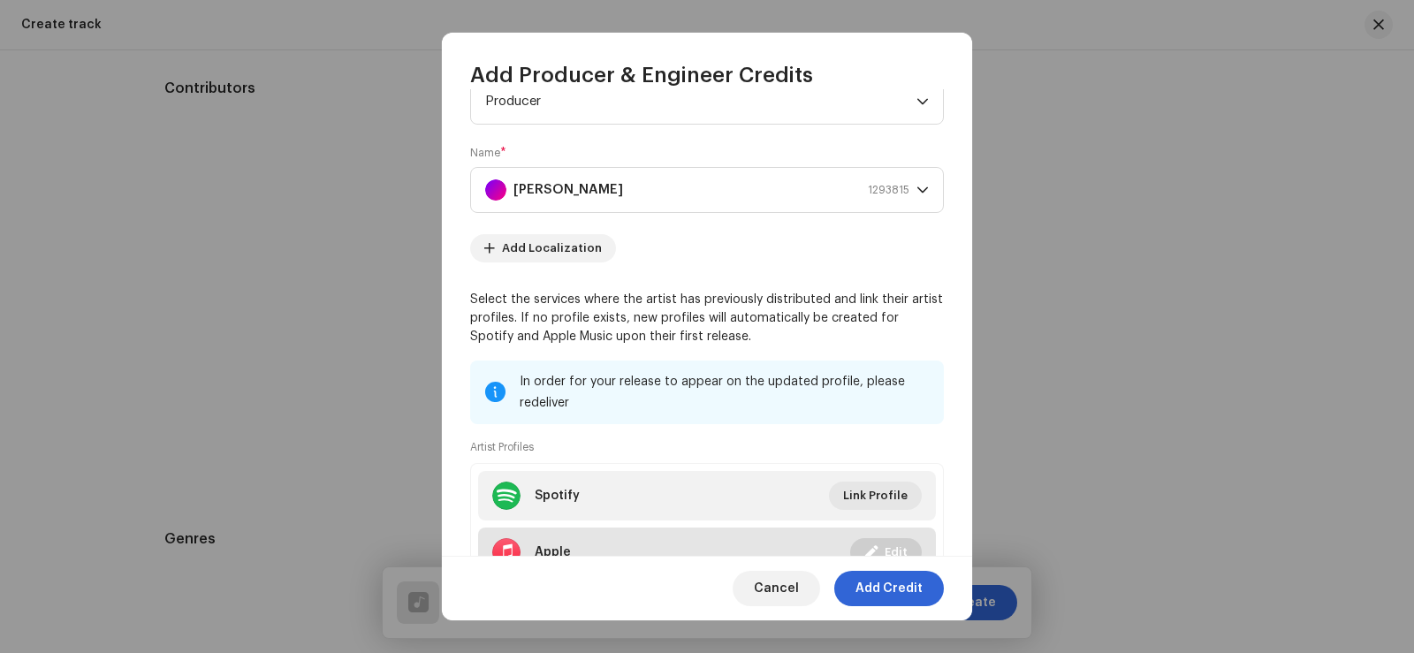
scroll to position [0, 0]
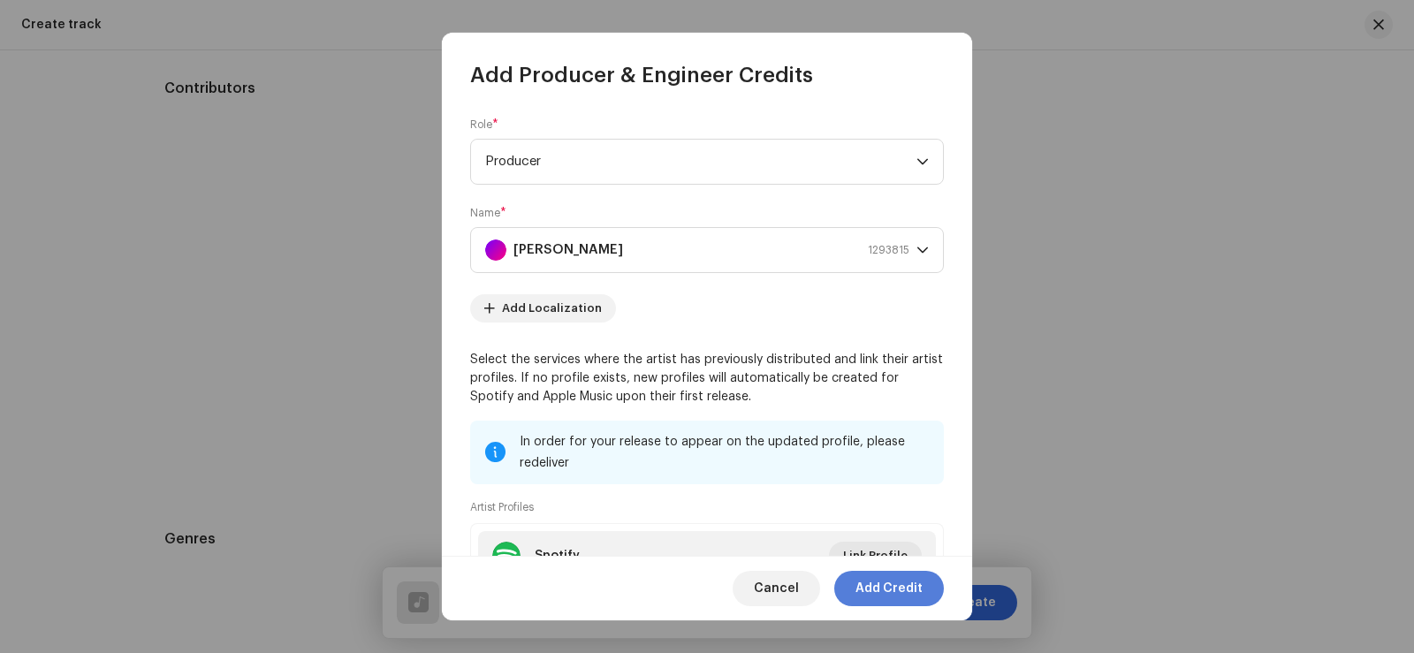
click at [890, 591] on span "Add Credit" at bounding box center [888, 588] width 67 height 35
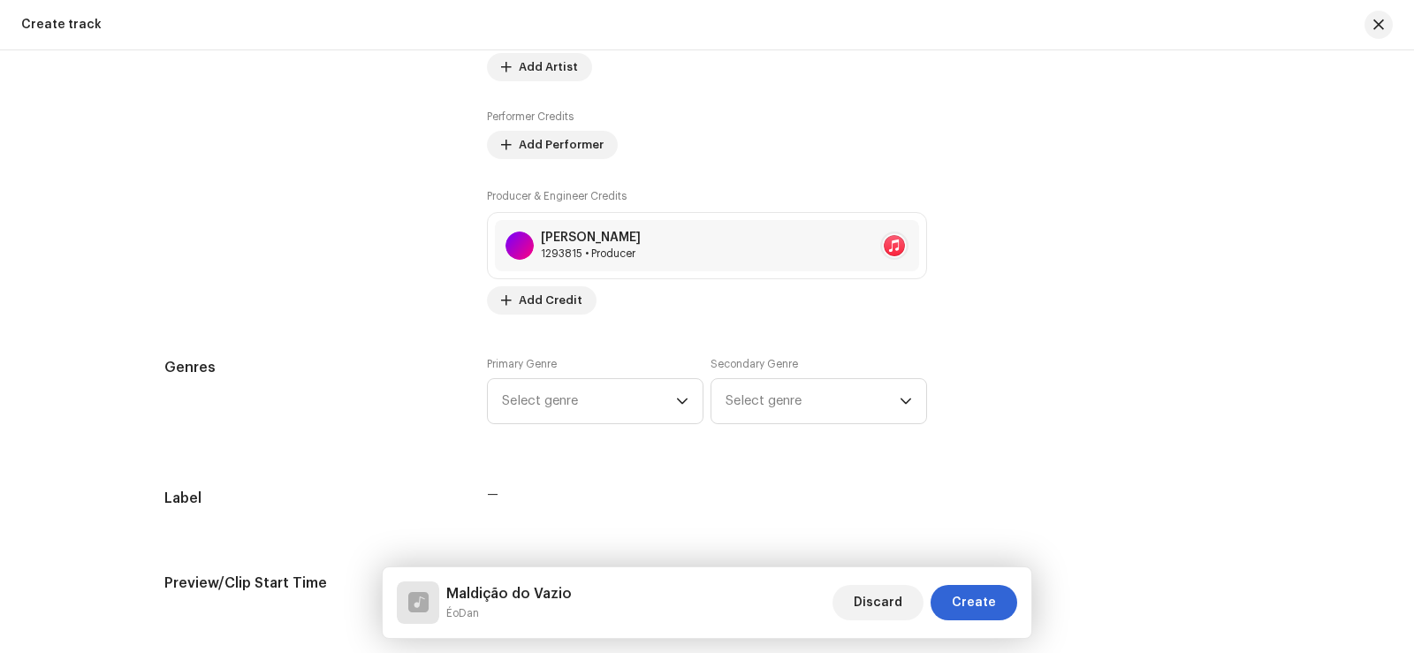
scroll to position [1415, 0]
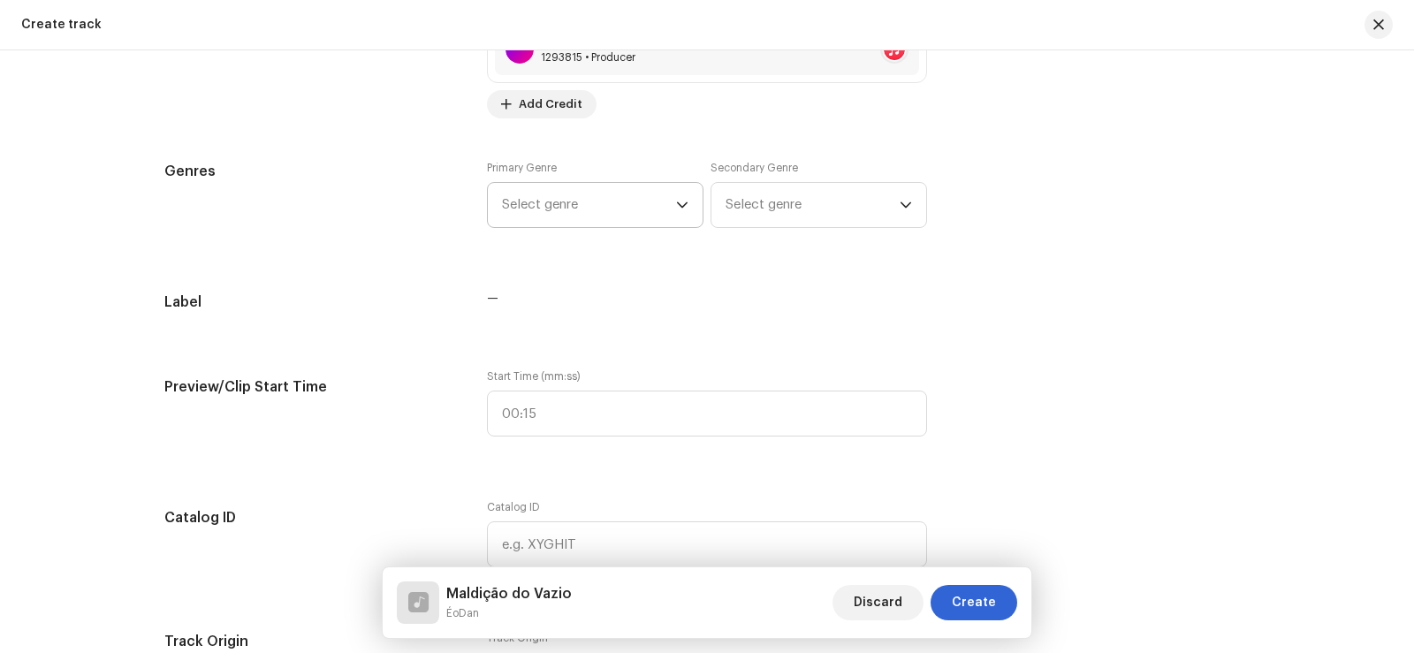
click at [570, 215] on span "Select genre" at bounding box center [589, 205] width 174 height 44
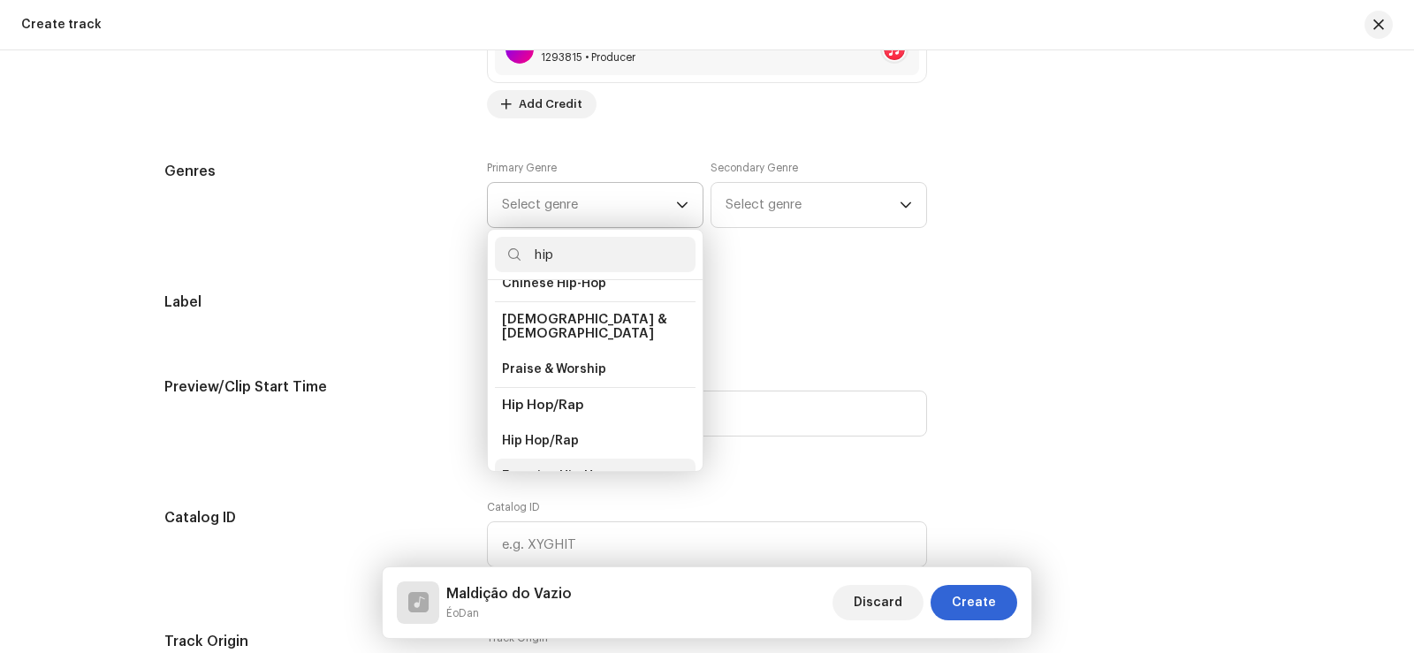
scroll to position [88, 0]
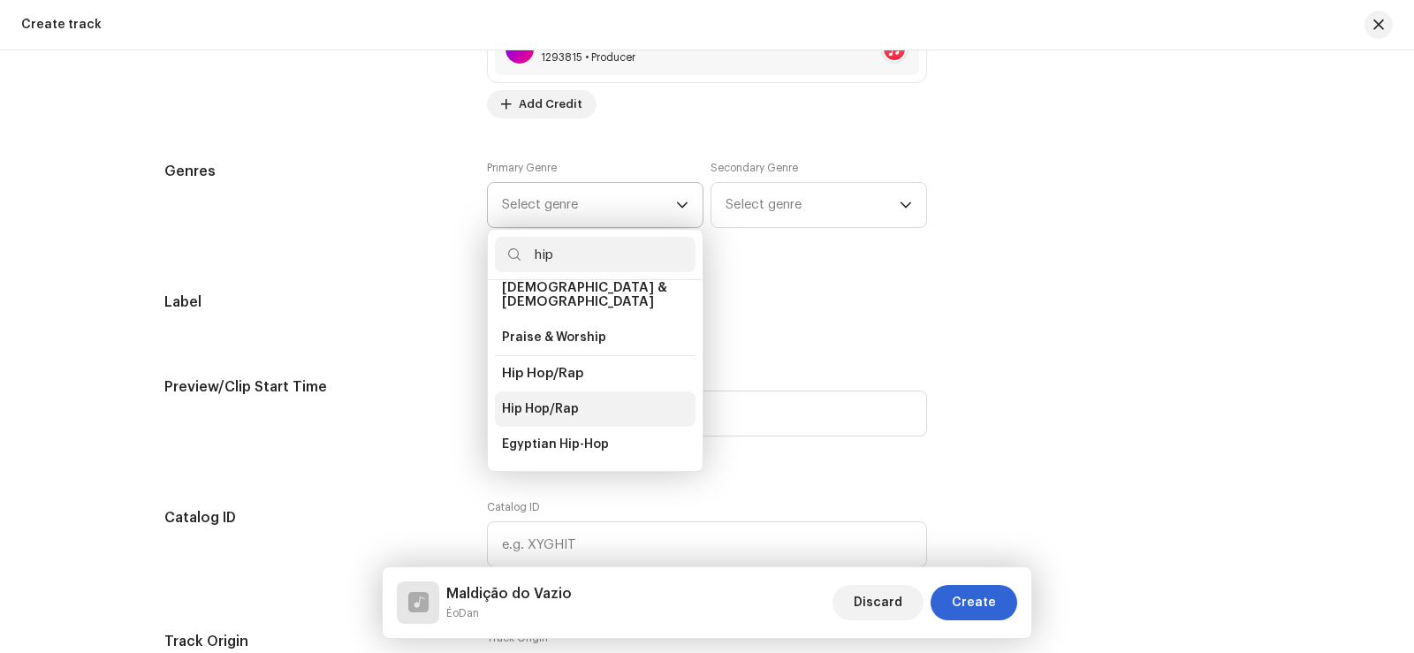
type input "hip"
click at [572, 400] on span "Hip Hop/Rap" at bounding box center [540, 409] width 77 height 18
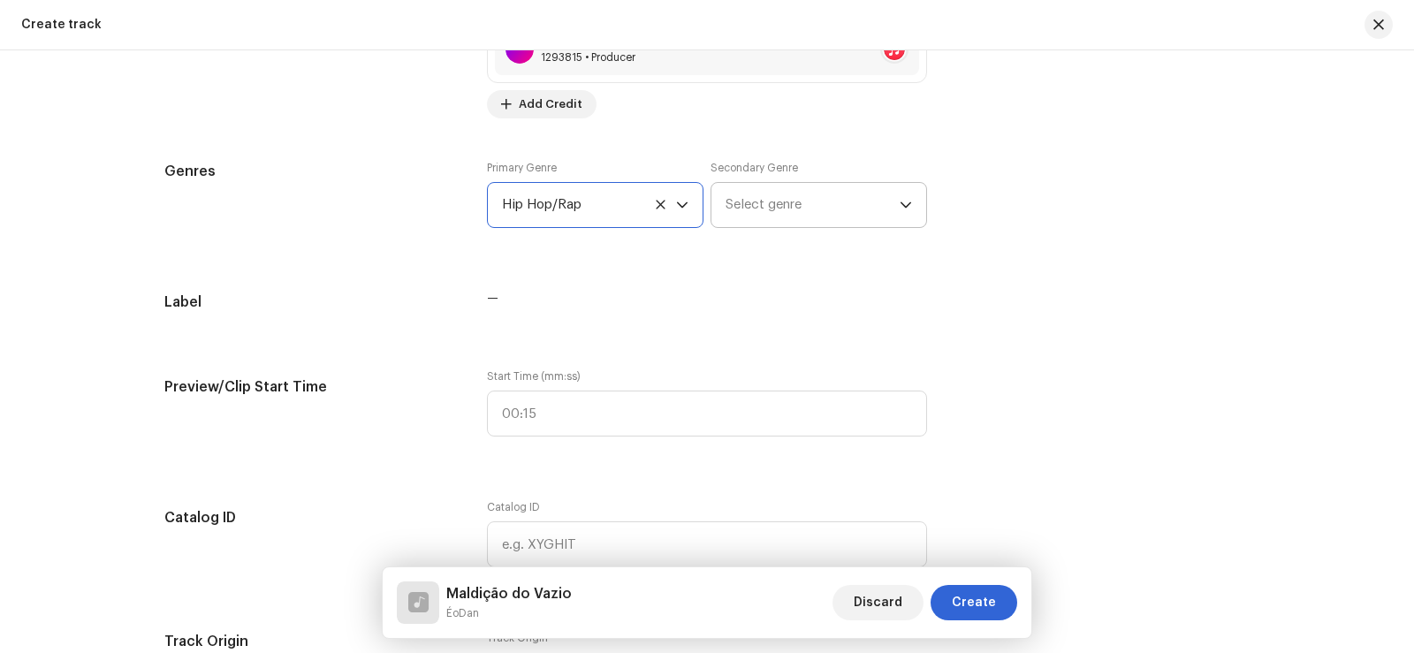
click at [798, 183] on span "Select genre" at bounding box center [812, 205] width 174 height 44
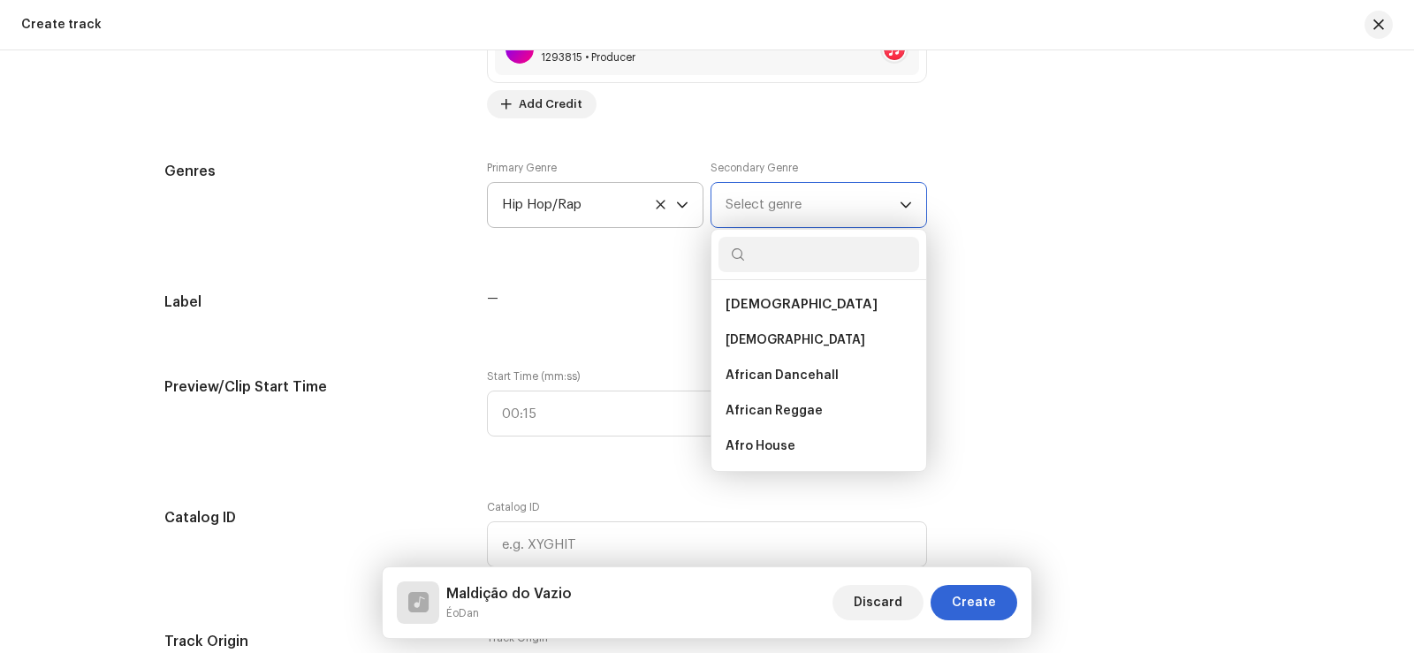
click at [797, 201] on span "Select genre" at bounding box center [812, 205] width 174 height 44
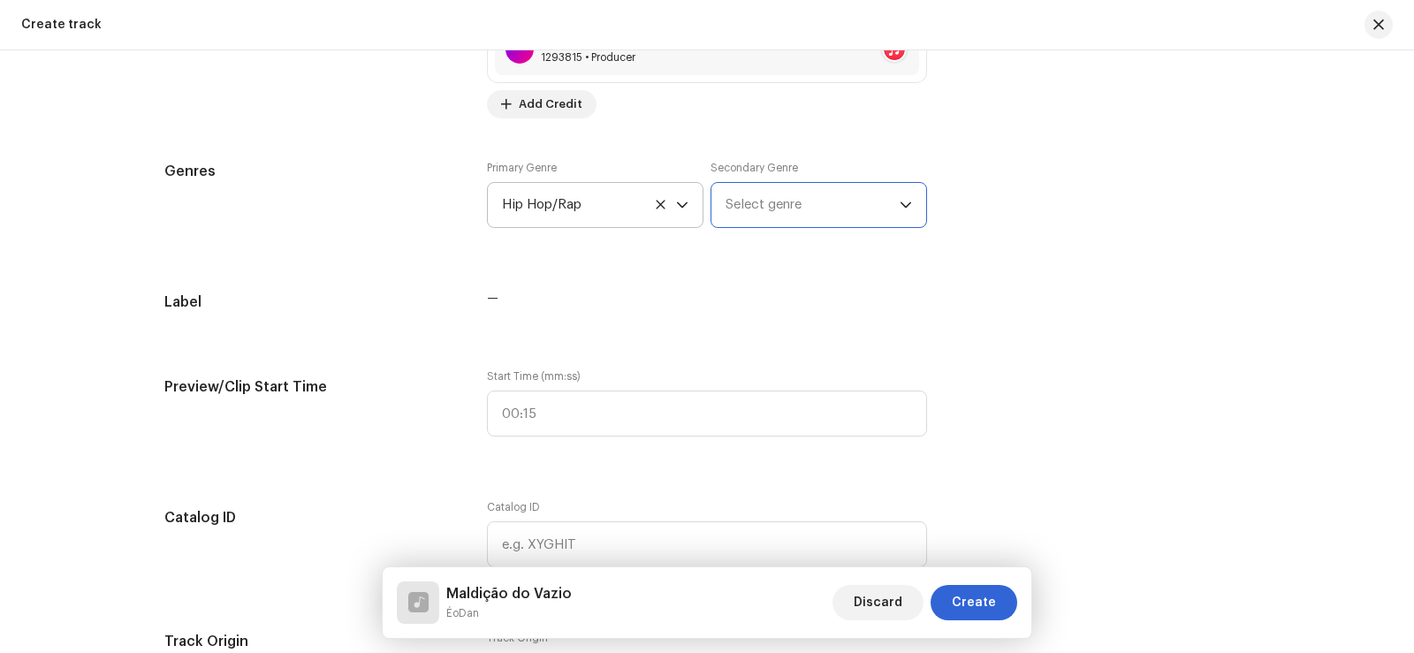
click at [797, 200] on span "Select genre" at bounding box center [812, 205] width 174 height 44
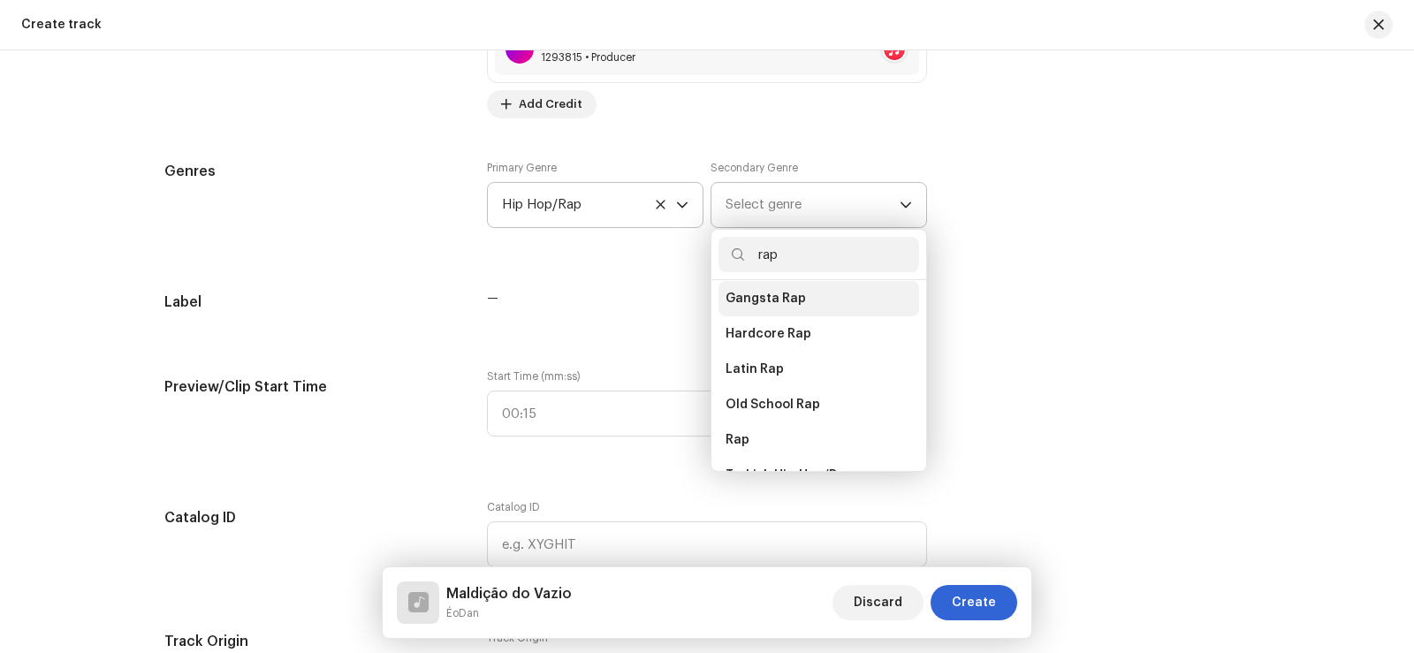
scroll to position [265, 0]
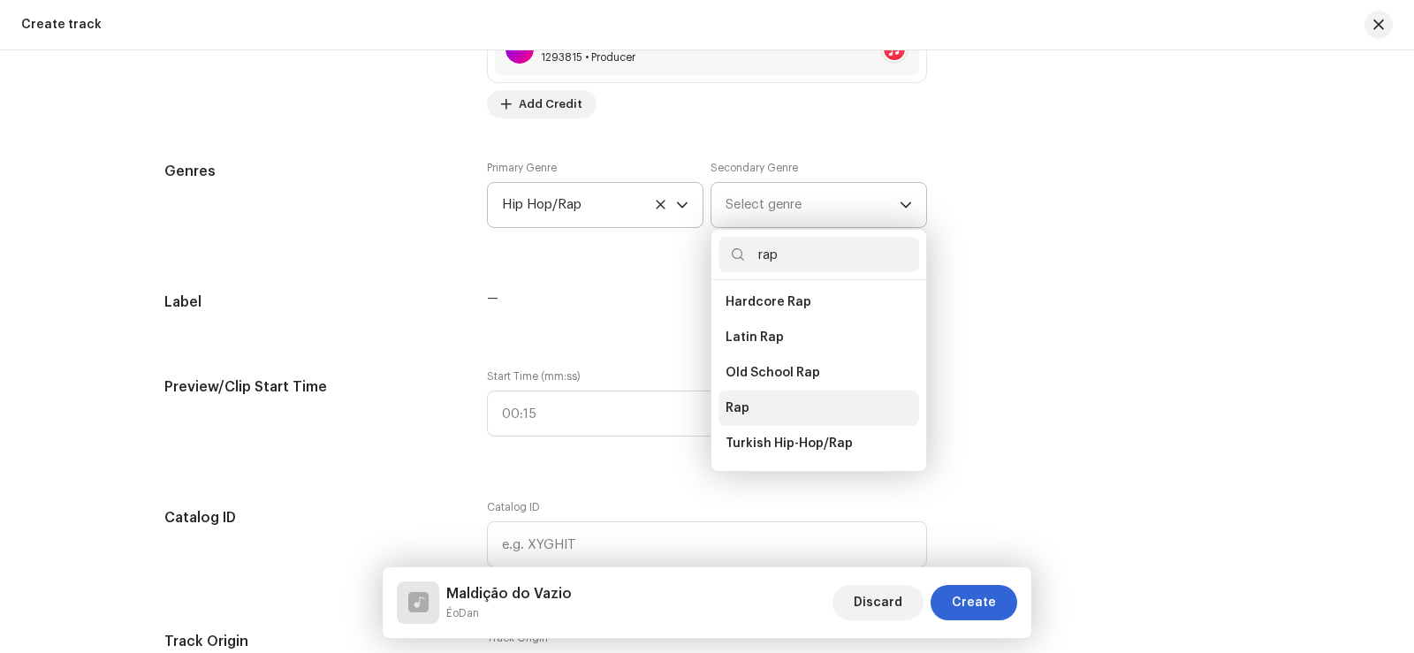
type input "rap"
click at [765, 392] on li "Rap" at bounding box center [818, 408] width 201 height 35
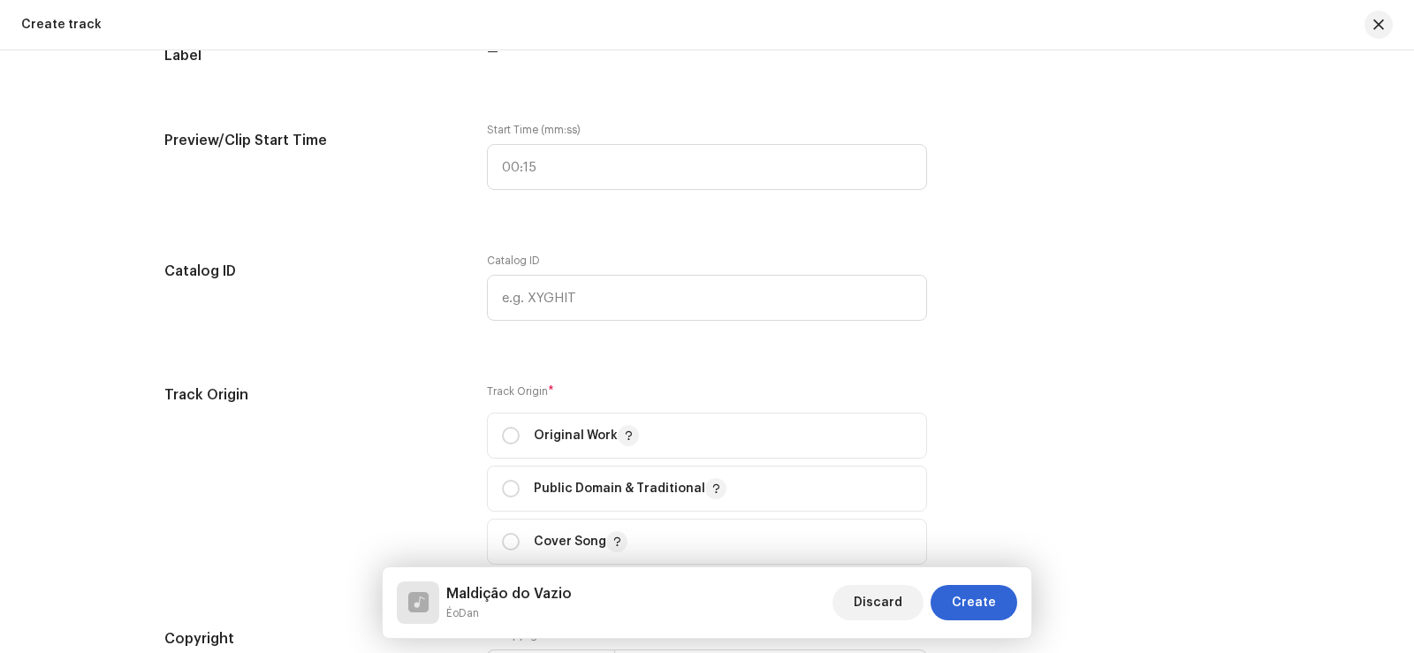
scroll to position [1769, 0]
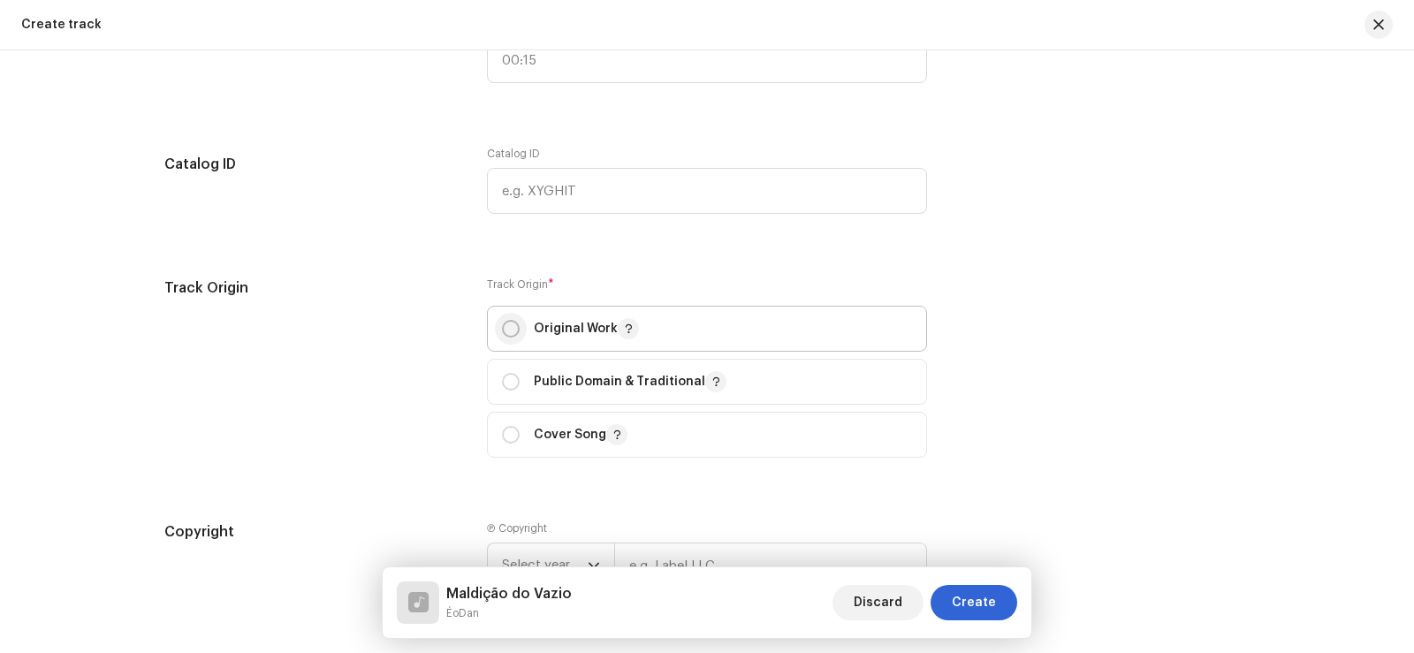
click at [510, 333] on input "radio" at bounding box center [511, 329] width 18 height 18
radio input "true"
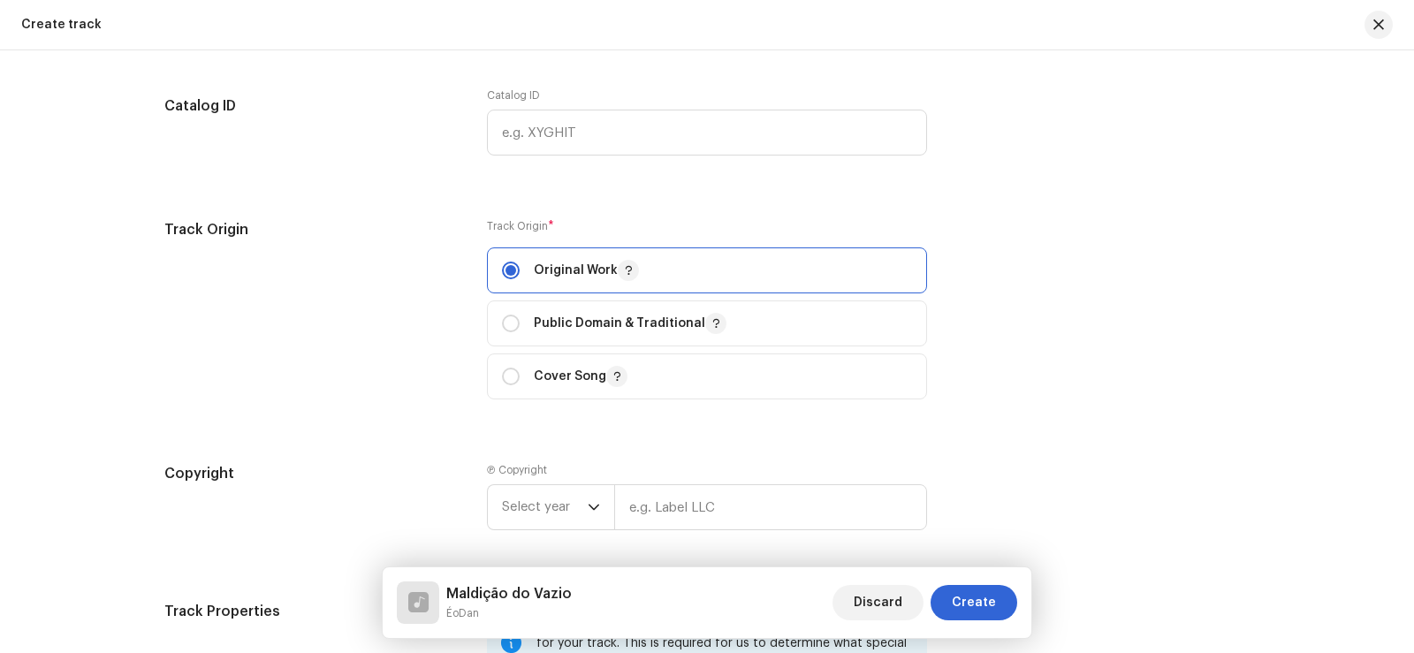
scroll to position [1945, 0]
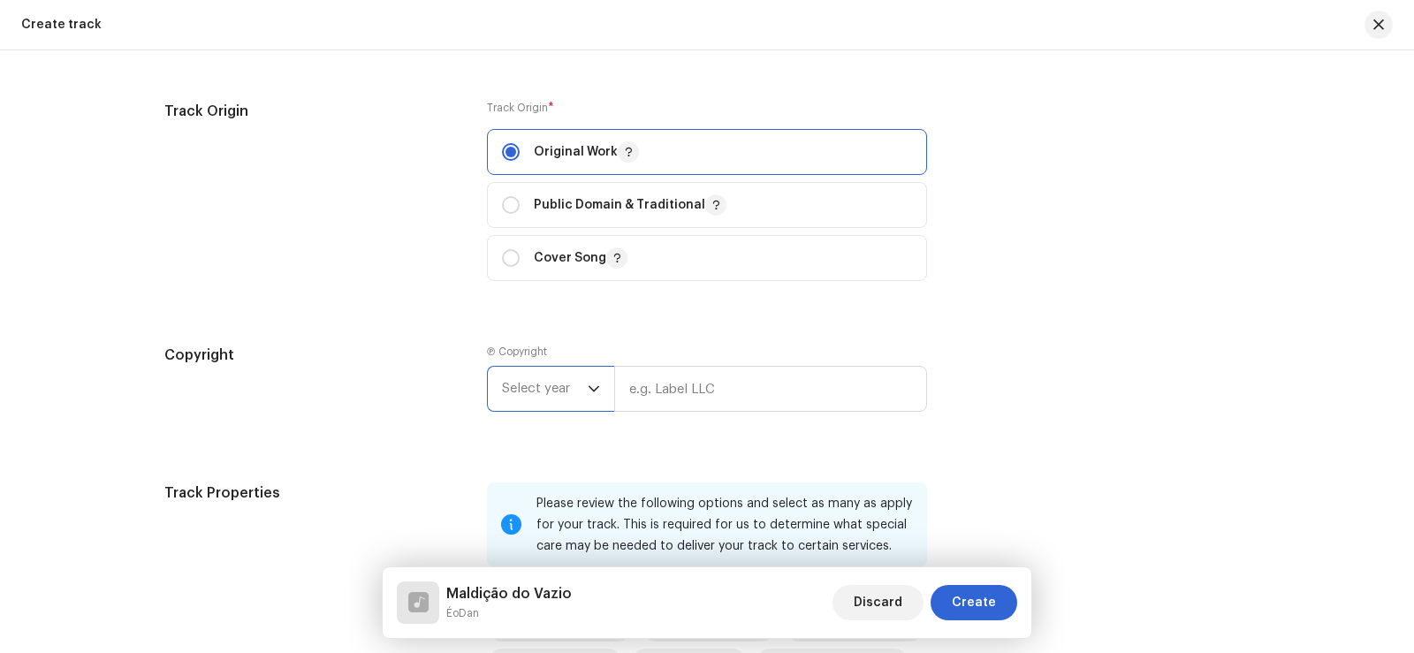
click at [579, 391] on span "Select year" at bounding box center [545, 389] width 86 height 44
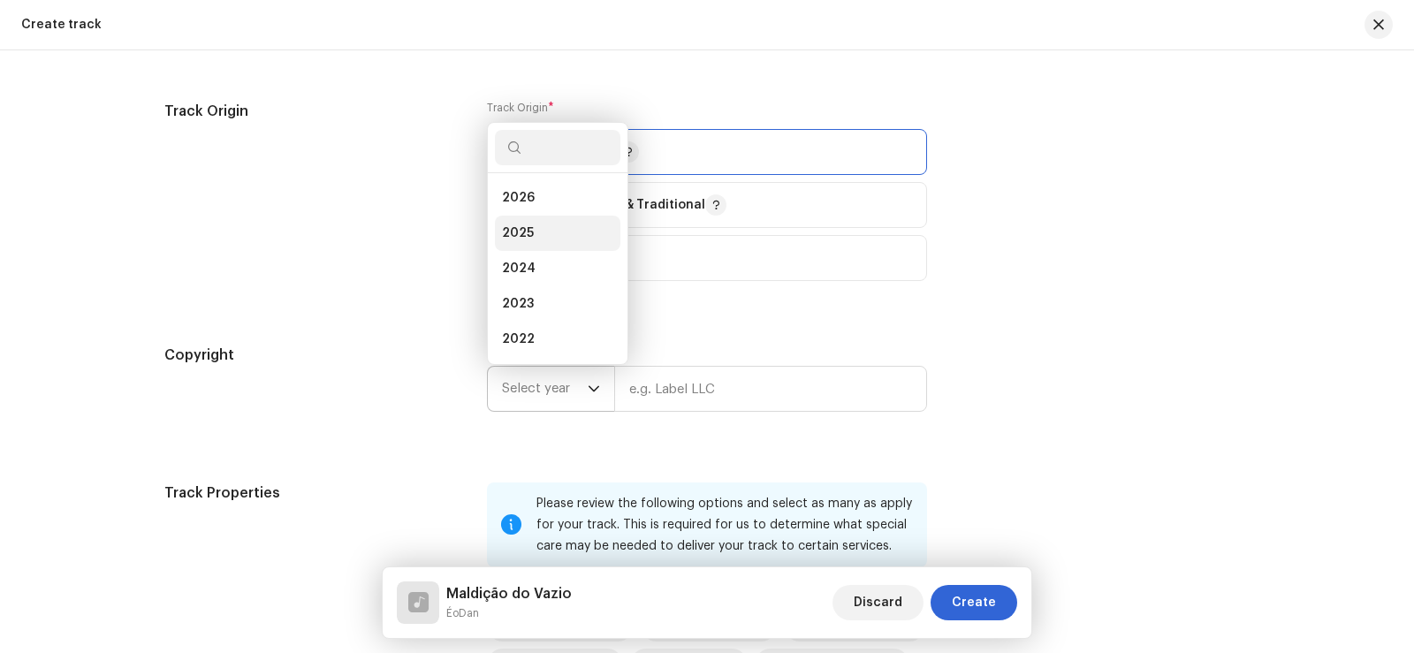
click at [546, 226] on li "2025" at bounding box center [557, 233] width 125 height 35
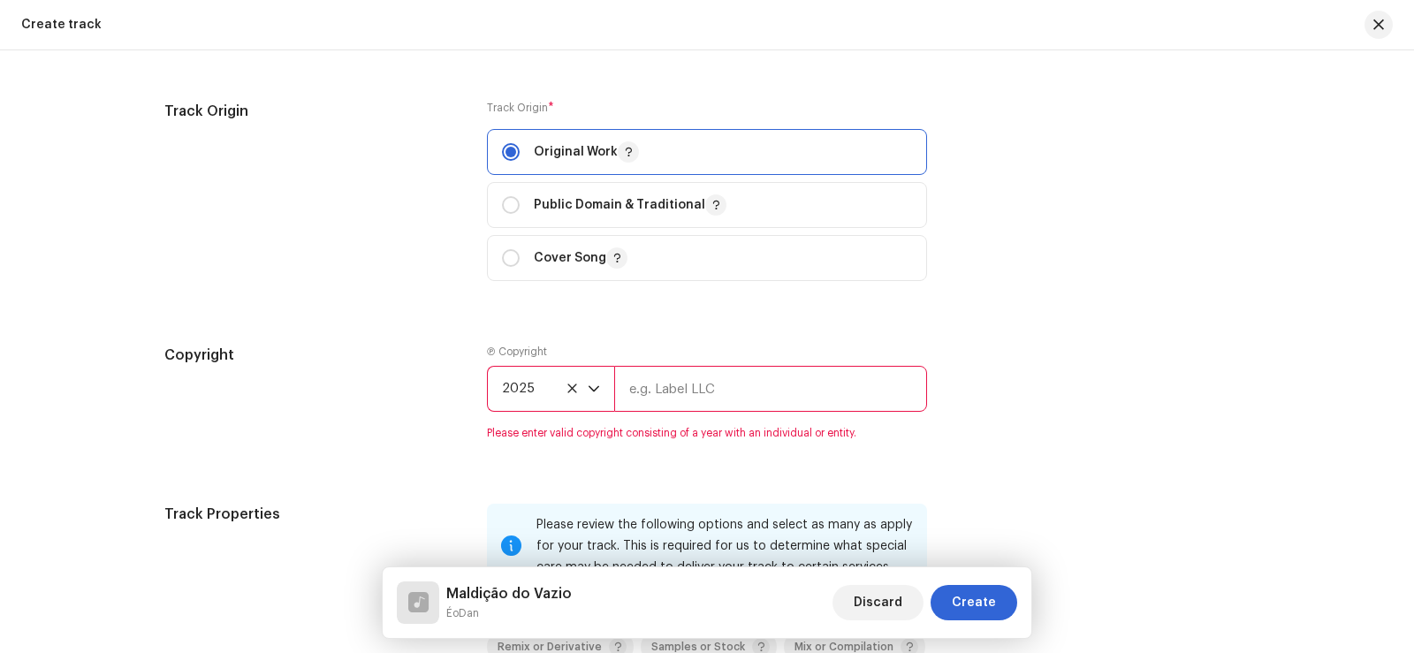
click at [685, 391] on input "text" at bounding box center [770, 389] width 313 height 46
type input "ÉoDan"
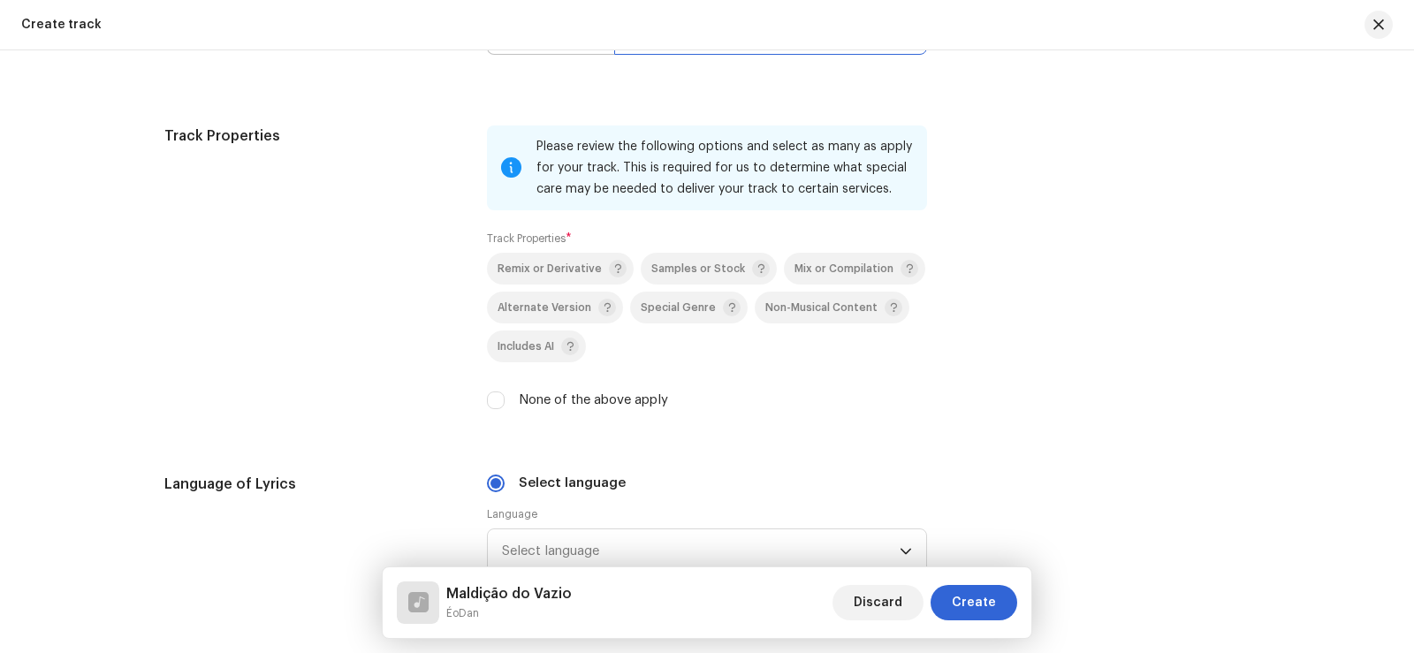
scroll to position [2299, 0]
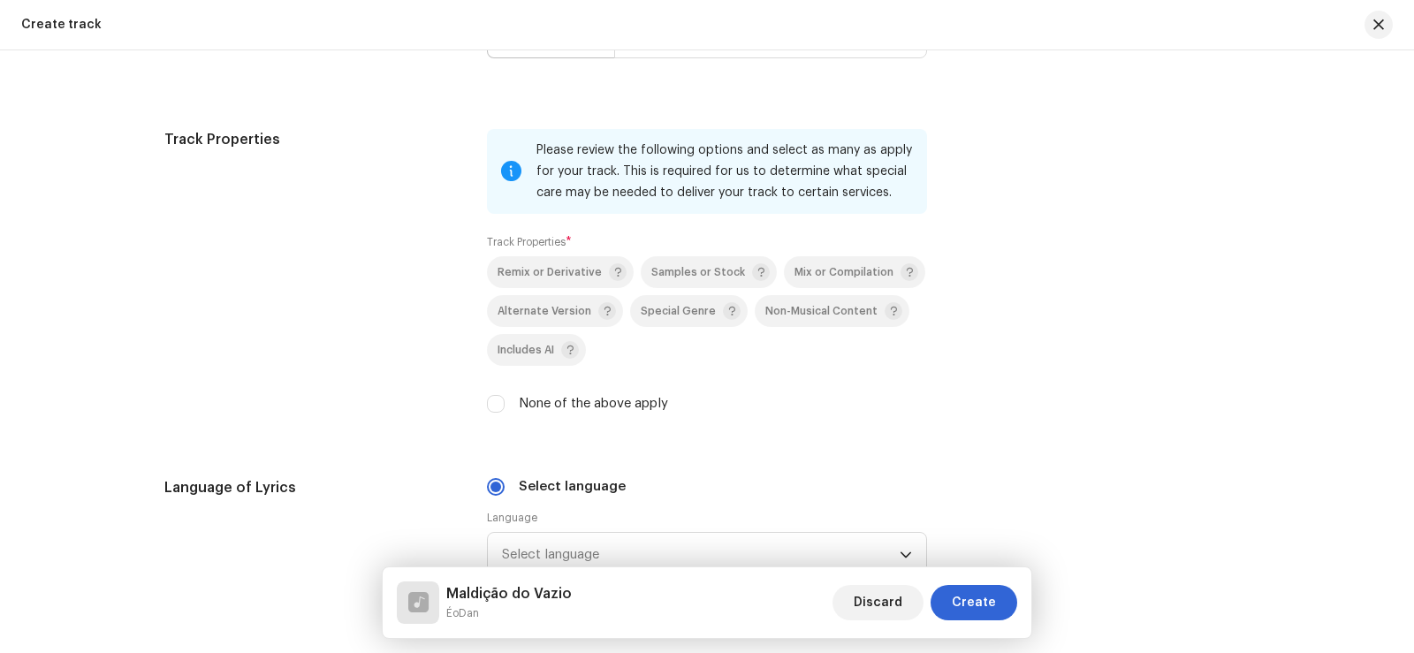
click at [493, 392] on div "Remix or Derivative Samples or Stock Mix or Compilation Alternate Version Speci…" at bounding box center [707, 334] width 440 height 157
click at [494, 406] on input "None of the above apply" at bounding box center [496, 404] width 18 height 18
checkbox input "true"
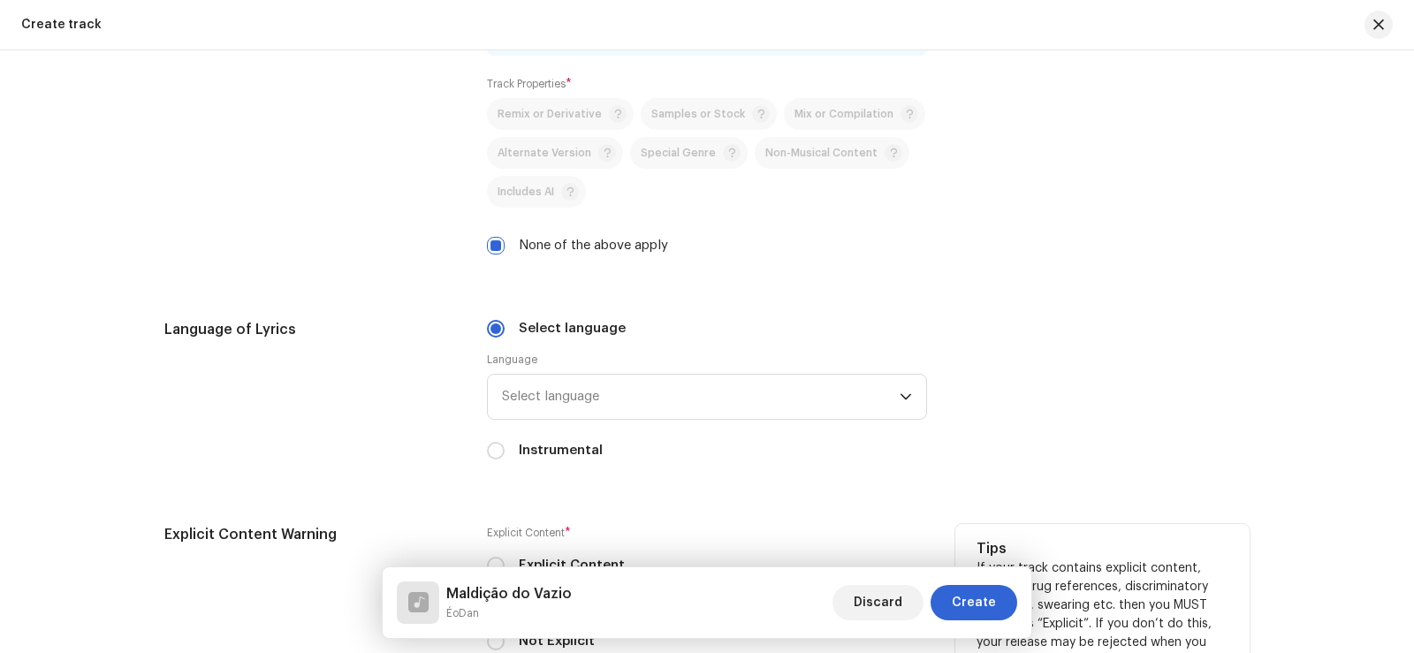
scroll to position [2652, 0]
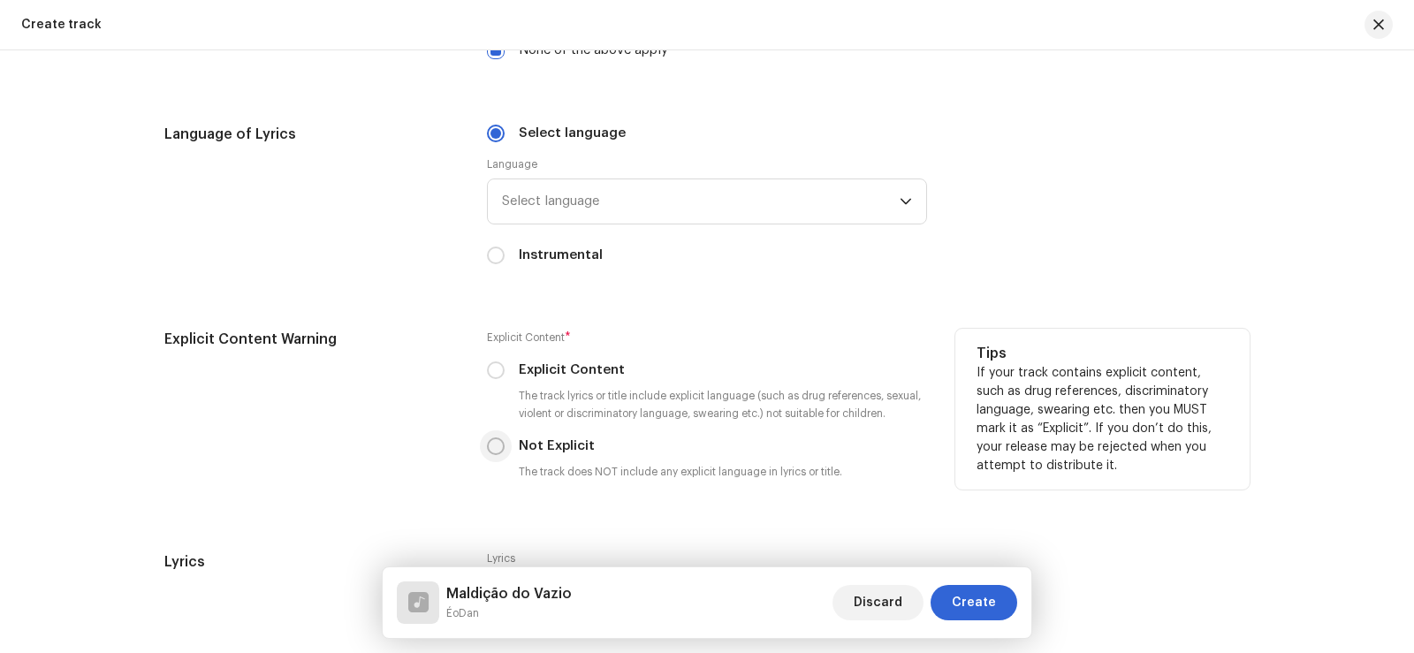
click at [494, 438] on input "Not Explicit" at bounding box center [496, 446] width 18 height 18
radio input "true"
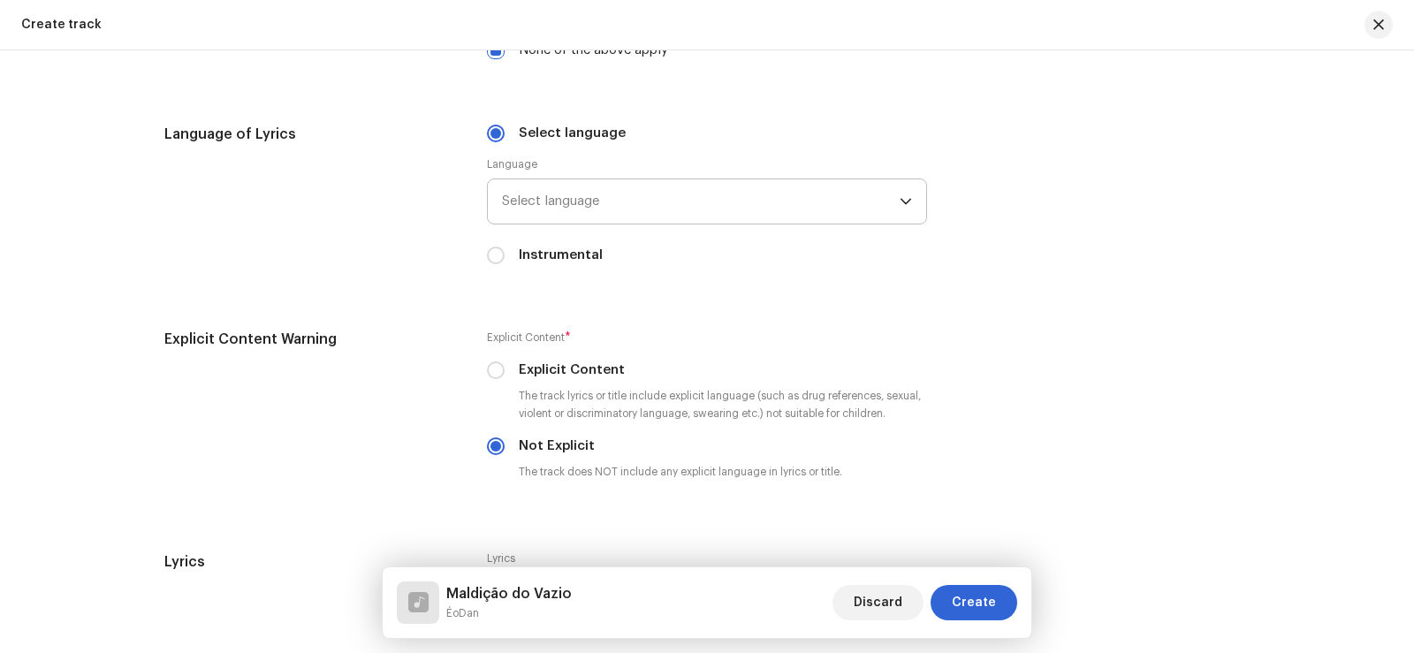
click at [625, 204] on span "Select language" at bounding box center [701, 201] width 398 height 44
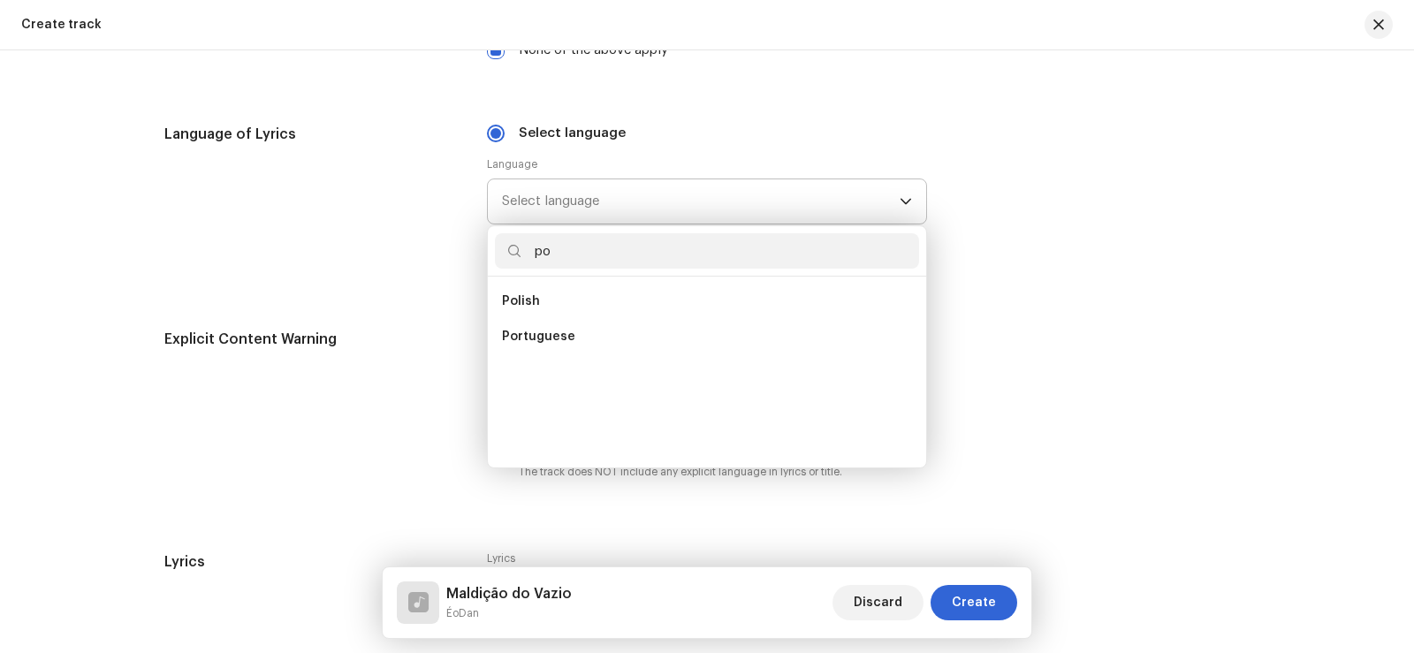
scroll to position [0, 0]
type input "por"
click at [578, 300] on li "Portuguese" at bounding box center [707, 301] width 424 height 35
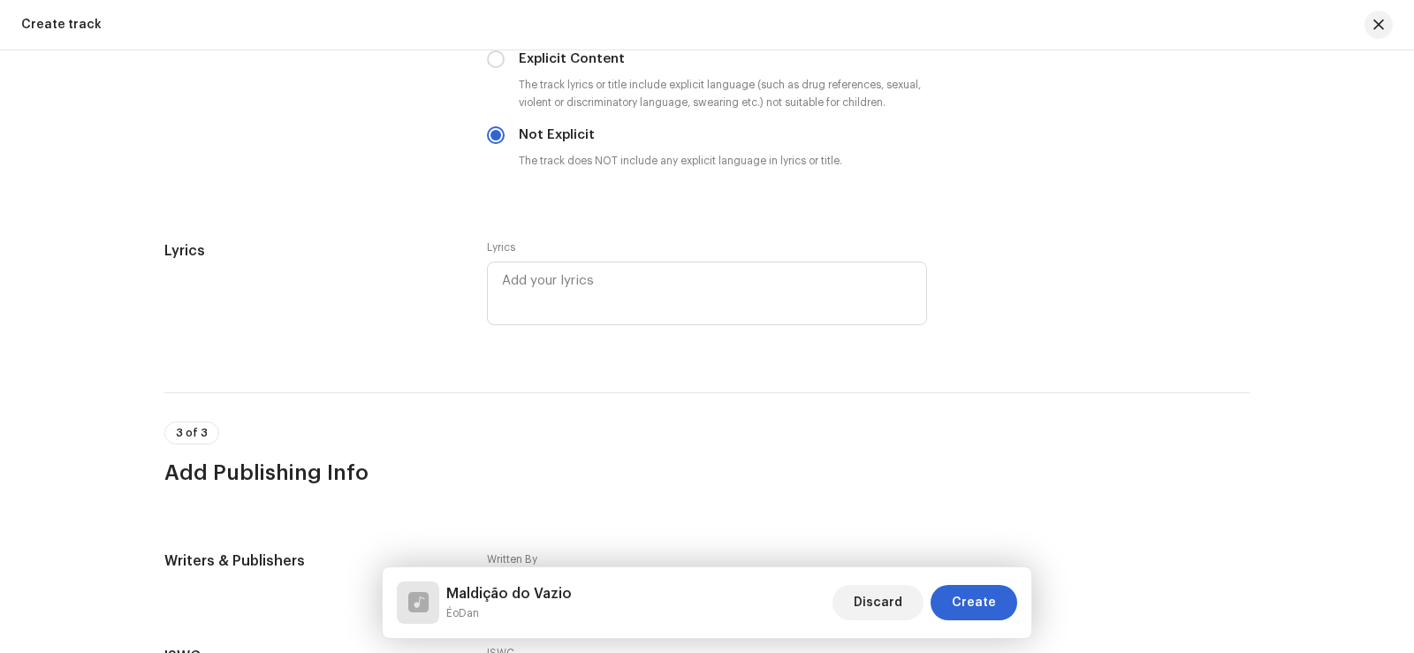
scroll to position [3006, 0]
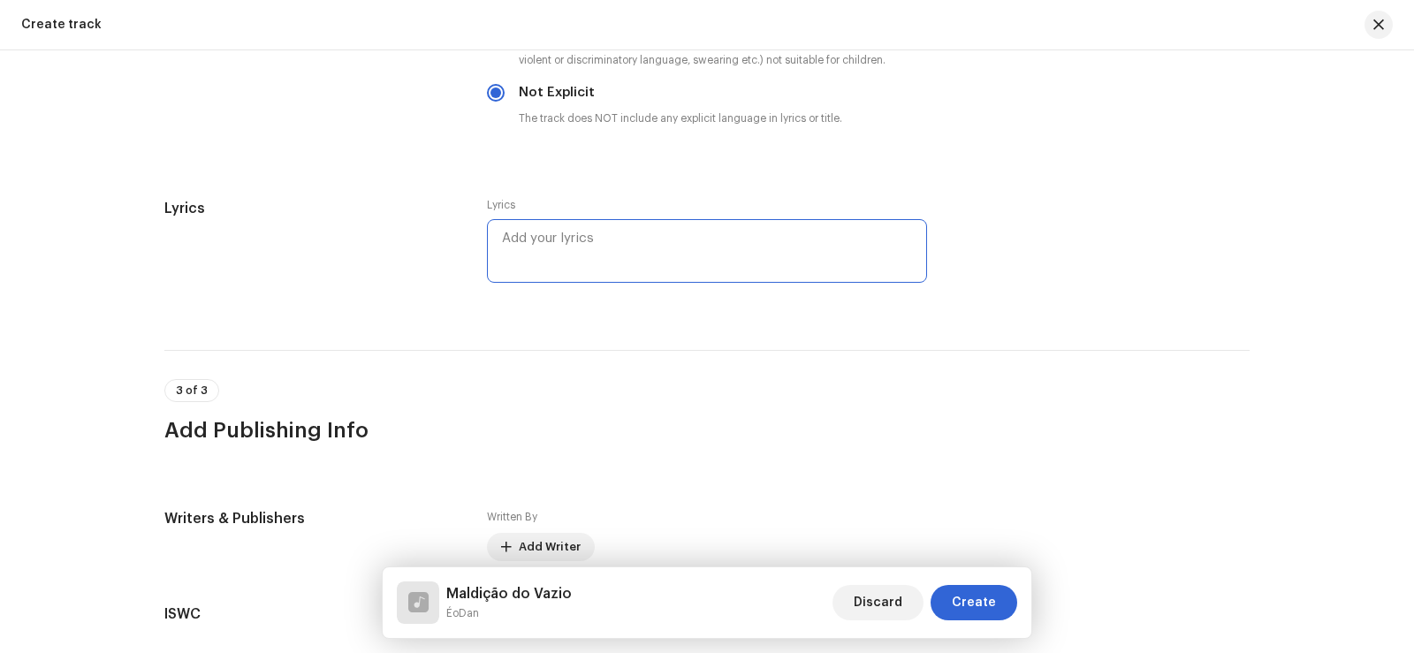
click at [575, 282] on textarea at bounding box center [707, 251] width 440 height 64
paste textarea "Visual Cores complementando o visual Sensorial A linha é tênue entre o bem e o …"
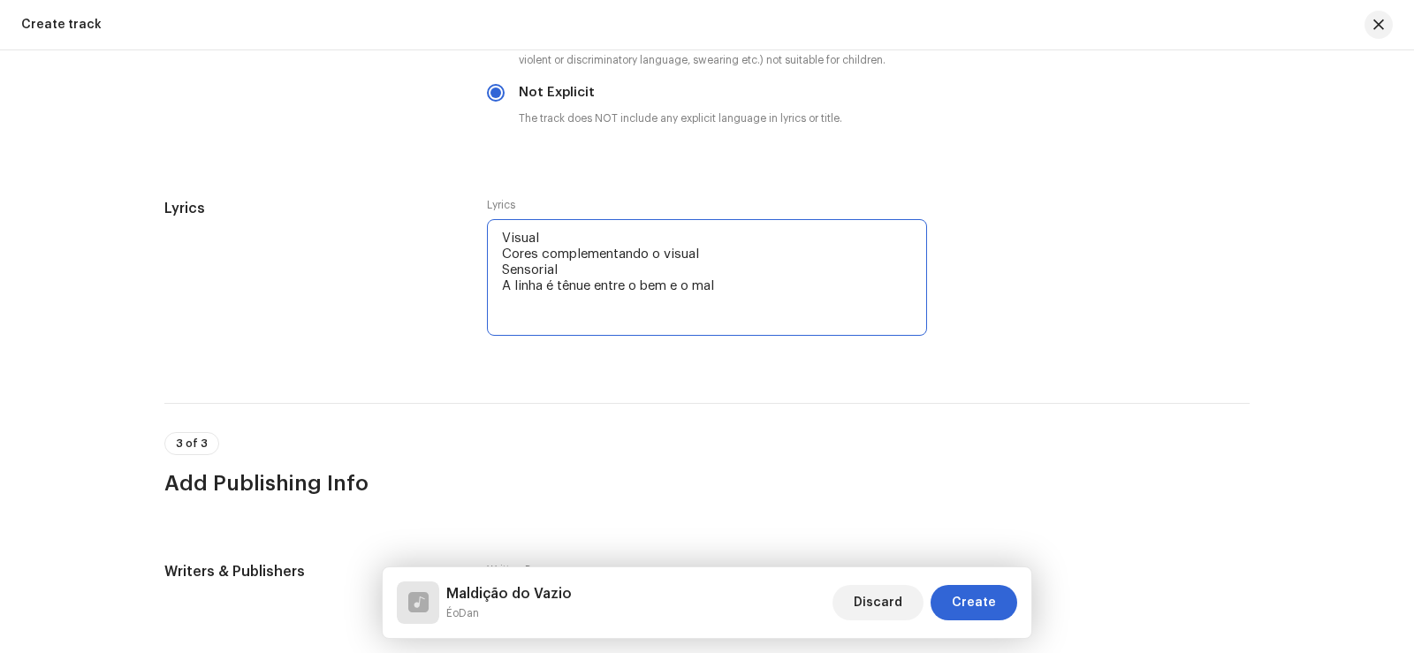
paste textarea "todos já sabem que ser o mais forte é minha maldição se seus olhos não enxergam…"
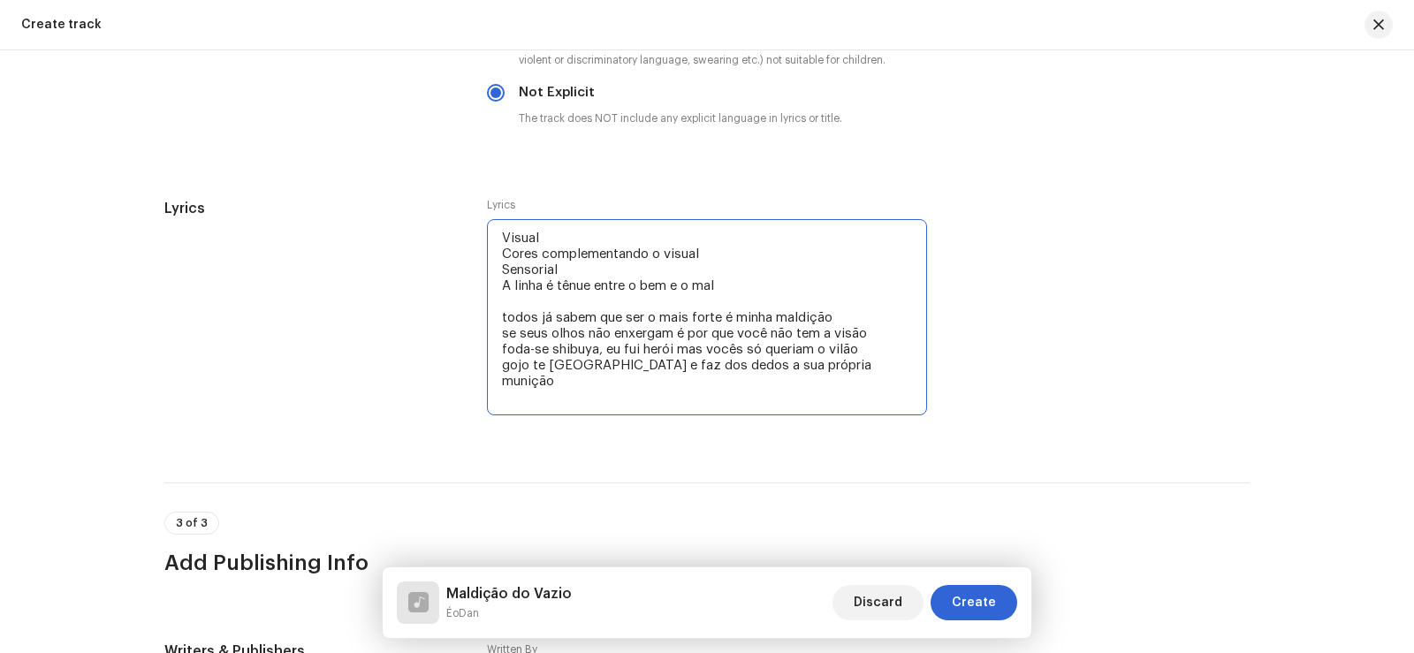
click at [503, 368] on textarea "Visual Cores complementando o visual Sensorial A linha é tênue entre o bem e o …" at bounding box center [707, 317] width 440 height 196
click at [717, 333] on textarea "Visual Cores complementando o visual Sensorial A linha é tênue entre o bem e o …" at bounding box center [707, 317] width 440 height 196
click at [506, 346] on textarea "Visual Cores complementando o visual Sensorial A linha é tênue entre o bem e o …" at bounding box center [707, 317] width 440 height 196
click at [512, 344] on textarea "Visual Cores complementando o visual Sensorial A linha é tênue entre o bem e o …" at bounding box center [707, 317] width 440 height 196
click at [561, 353] on textarea "Visual Cores complementando o visual Sensorial A linha é tênue entre o bem e o …" at bounding box center [707, 317] width 440 height 196
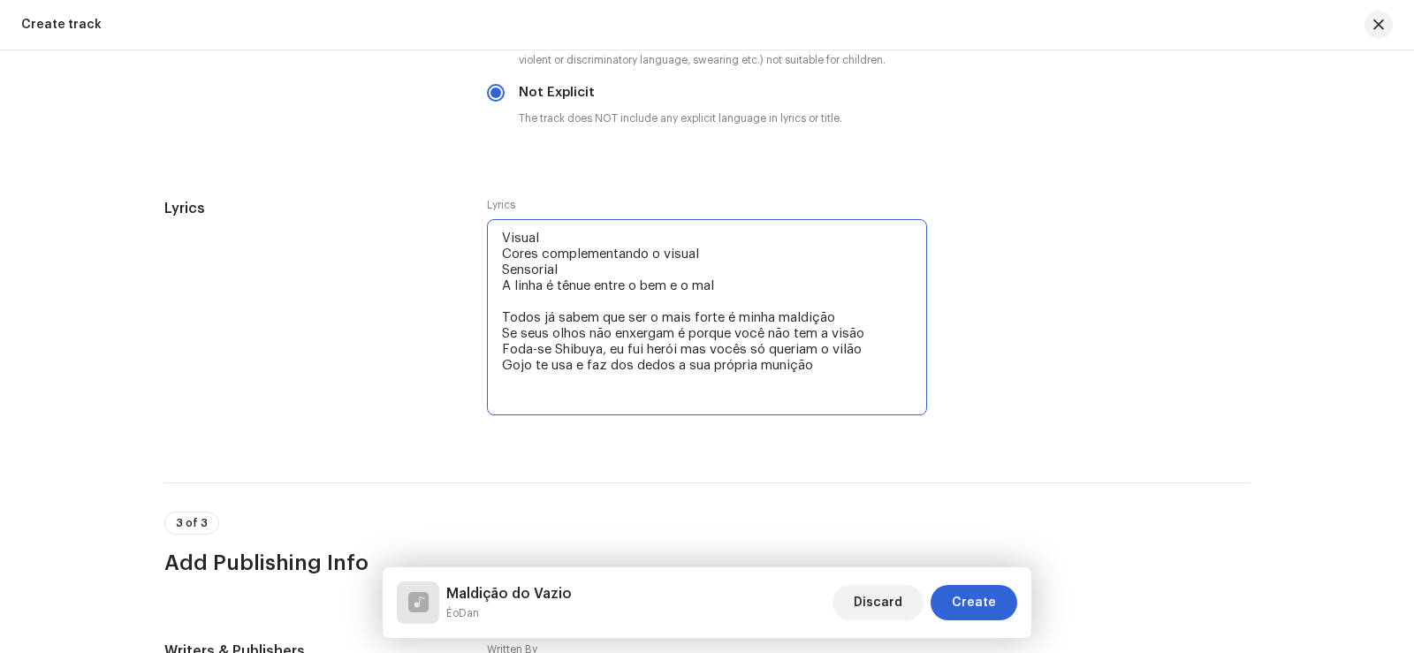
click at [815, 360] on textarea "Visual Cores complementando o visual Sensorial A linha é tênue entre o bem e o …" at bounding box center [707, 317] width 440 height 196
click at [530, 370] on textarea "Visual Cores complementando o visual Sensorial A linha é tênue entre o bem e o …" at bounding box center [707, 317] width 440 height 196
click at [858, 369] on textarea "Visual Cores complementando o visual Sensorial A linha é tênue entre o bem e o …" at bounding box center [707, 317] width 440 height 196
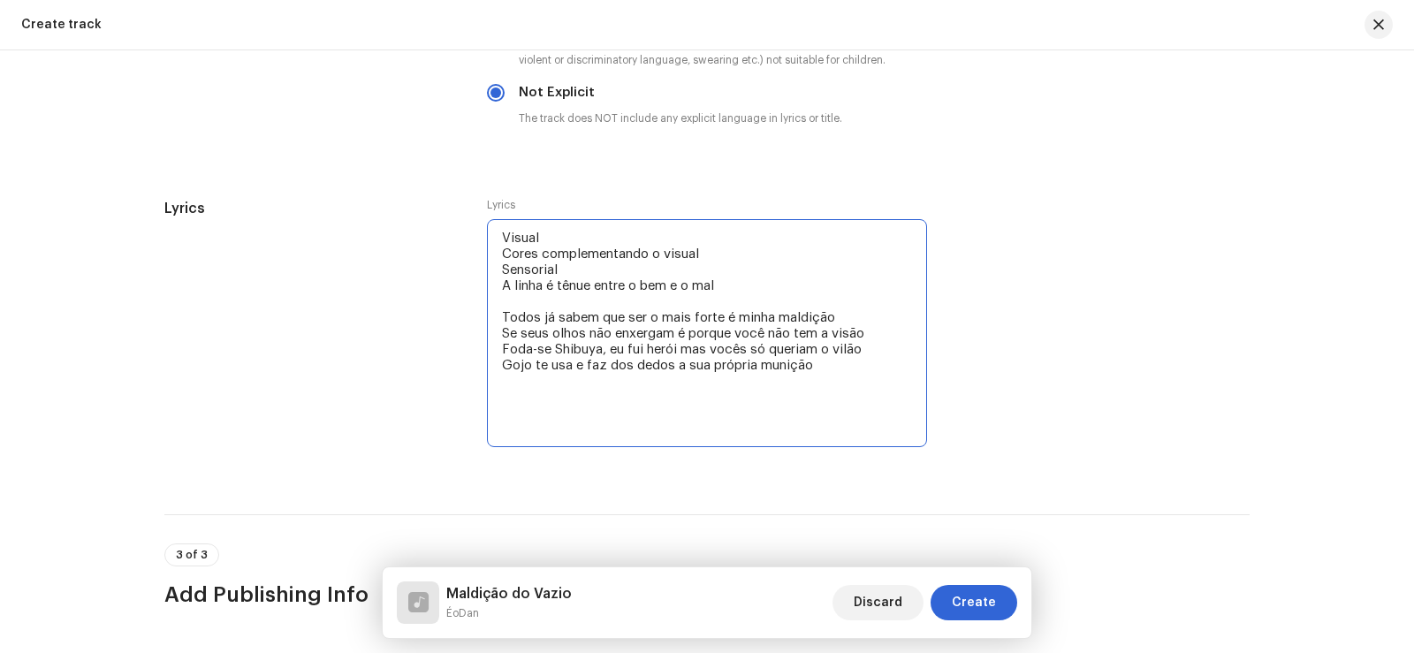
click at [677, 364] on textarea "Visual Cores complementando o visual Sensorial A linha é tênue entre o bem e o …" at bounding box center [707, 333] width 440 height 228
click at [818, 373] on textarea "Visual Cores complementando o visual Sensorial A linha é tênue entre o bem e o …" at bounding box center [707, 333] width 440 height 228
click at [671, 363] on textarea "Visual Cores complementando o visual Sensorial A linha é tênue entre o bem e o …" at bounding box center [707, 333] width 440 height 228
click at [679, 364] on textarea "Visual Cores complementando o visual Sensorial A linha é tênue entre o bem e o …" at bounding box center [707, 333] width 440 height 228
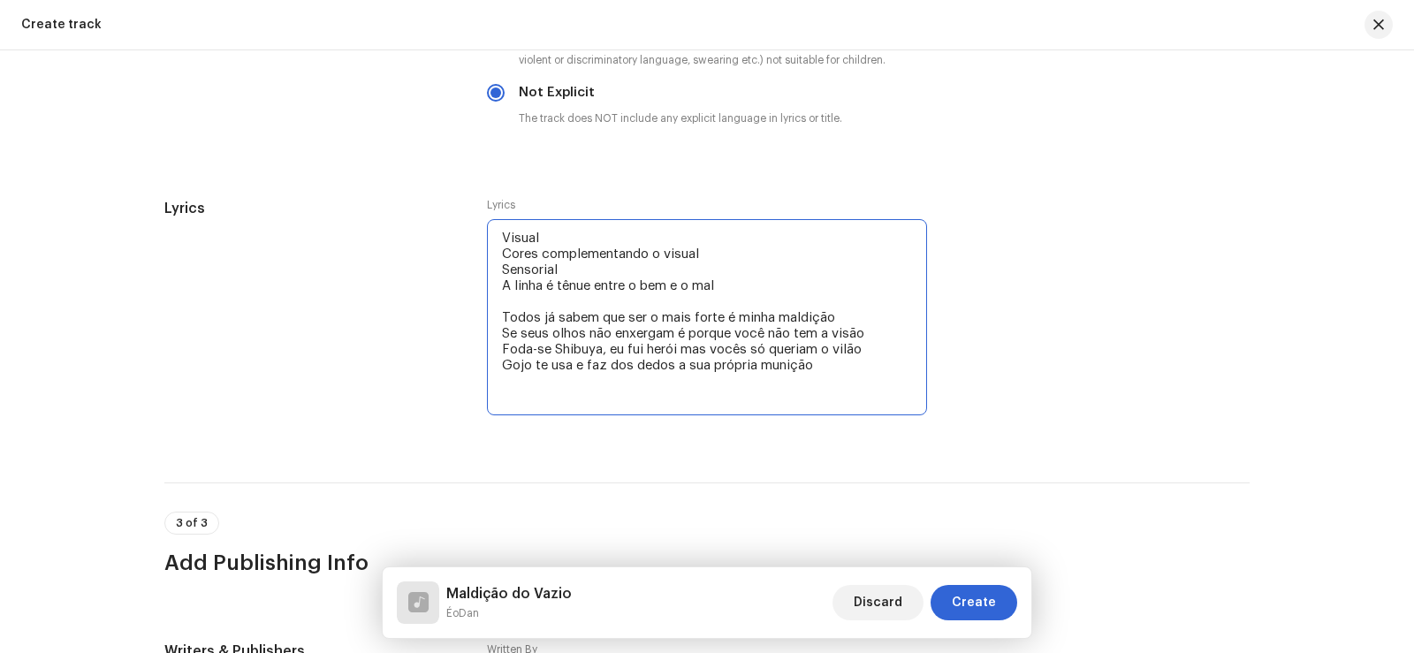
paste textarea "Eu vou arrancar sua tatuagem Seu título é só de “lenda” A história só é verdade…"
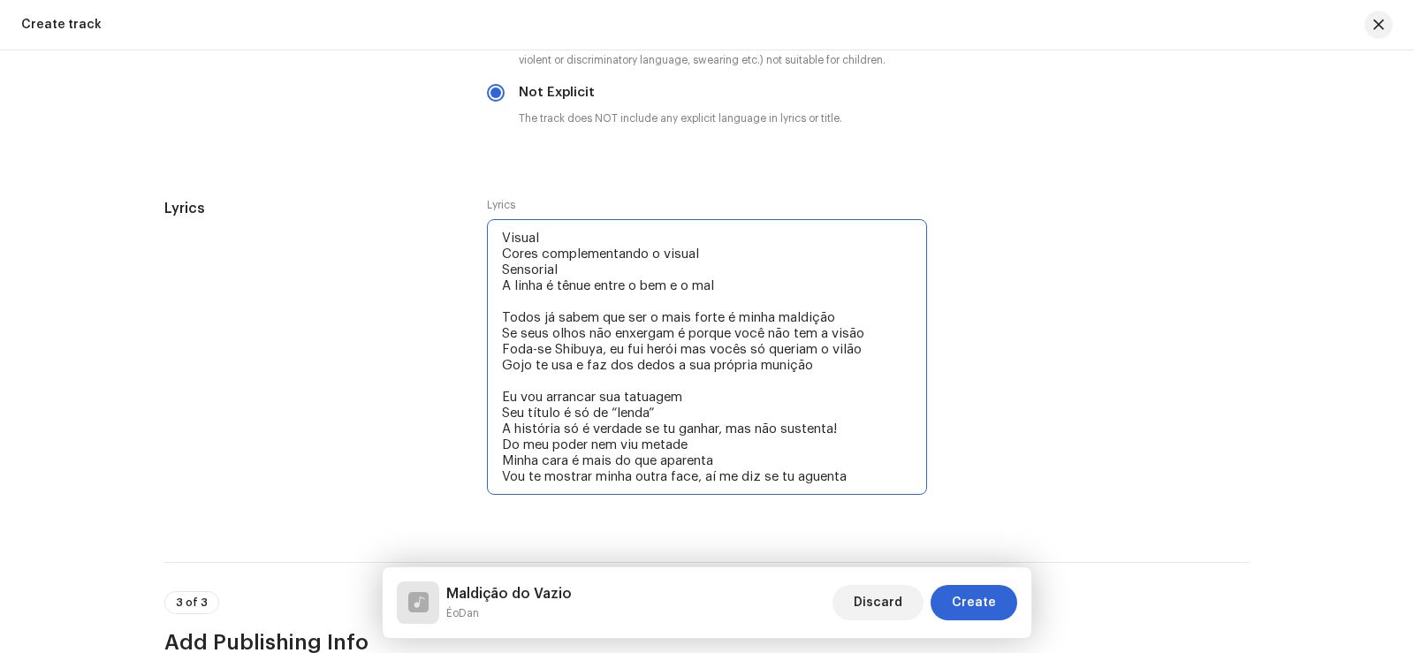
click at [664, 409] on textarea "Visual Cores complementando o visual Sensorial A linha é tênue entre o bem e o …" at bounding box center [707, 357] width 440 height 276
click at [493, 412] on textarea "Visual Cores complementando o visual Sensorial A linha é tênue entre o bem e o …" at bounding box center [707, 357] width 440 height 276
click at [853, 427] on textarea "Visual Cores complementando o visual Sensorial A linha é tênue entre o bem e o …" at bounding box center [707, 357] width 440 height 276
click at [727, 452] on textarea "Visual Cores complementando o visual Sensorial A linha é tênue entre o bem e o …" at bounding box center [707, 357] width 440 height 276
click at [491, 392] on textarea "Visual Cores complementando o visual Sensorial A linha é tênue entre o bem e o …" at bounding box center [707, 357] width 440 height 276
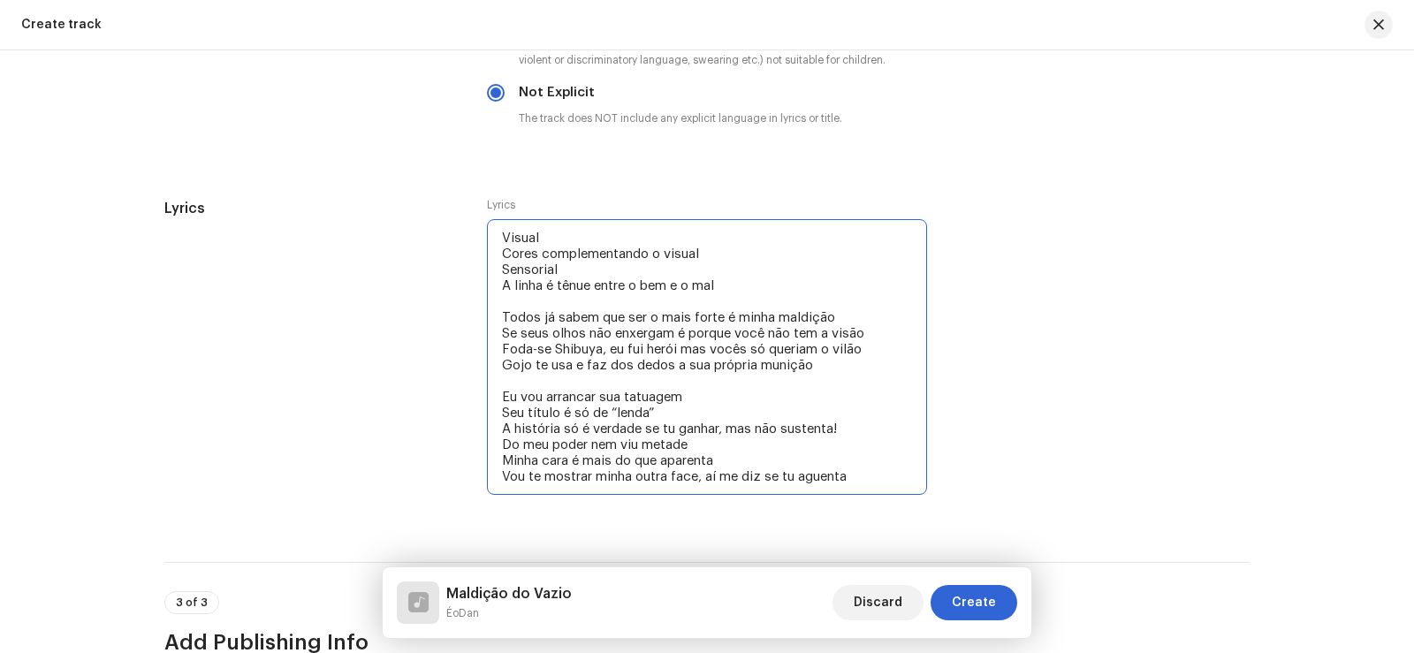
drag, startPoint x: 496, startPoint y: 394, endPoint x: 730, endPoint y: 405, distance: 234.4
click at [730, 405] on textarea "Visual Cores complementando o visual Sensorial A linha é tênue entre o bem e o …" at bounding box center [707, 357] width 440 height 276
click at [679, 417] on textarea "Visual Cores complementando o visual Sensorial A linha é tênue entre o bem e o …" at bounding box center [707, 357] width 440 height 276
click at [587, 429] on textarea "Visual Cores complementando o visual Sensorial A linha é tênue entre o bem e o …" at bounding box center [707, 357] width 440 height 276
click at [762, 451] on textarea "Visual Cores complementando o visual Sensorial A linha é tênue entre o bem e o …" at bounding box center [707, 357] width 440 height 276
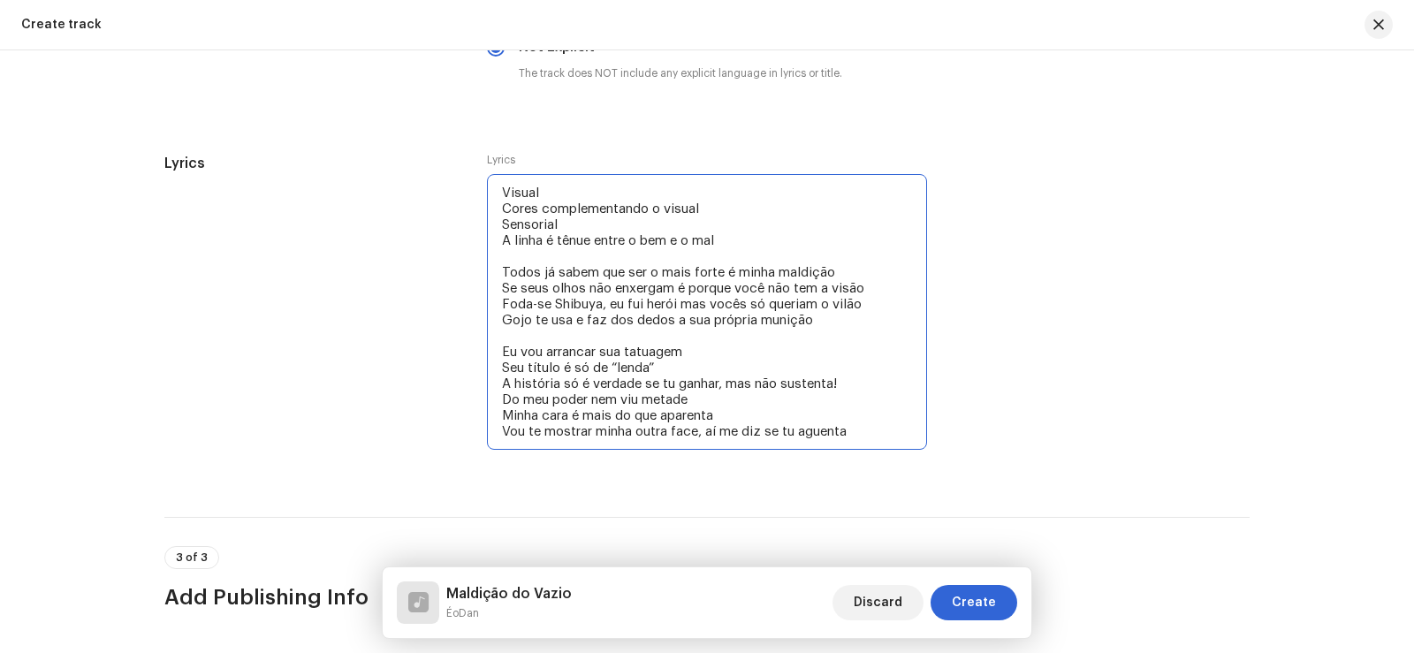
scroll to position [3094, 0]
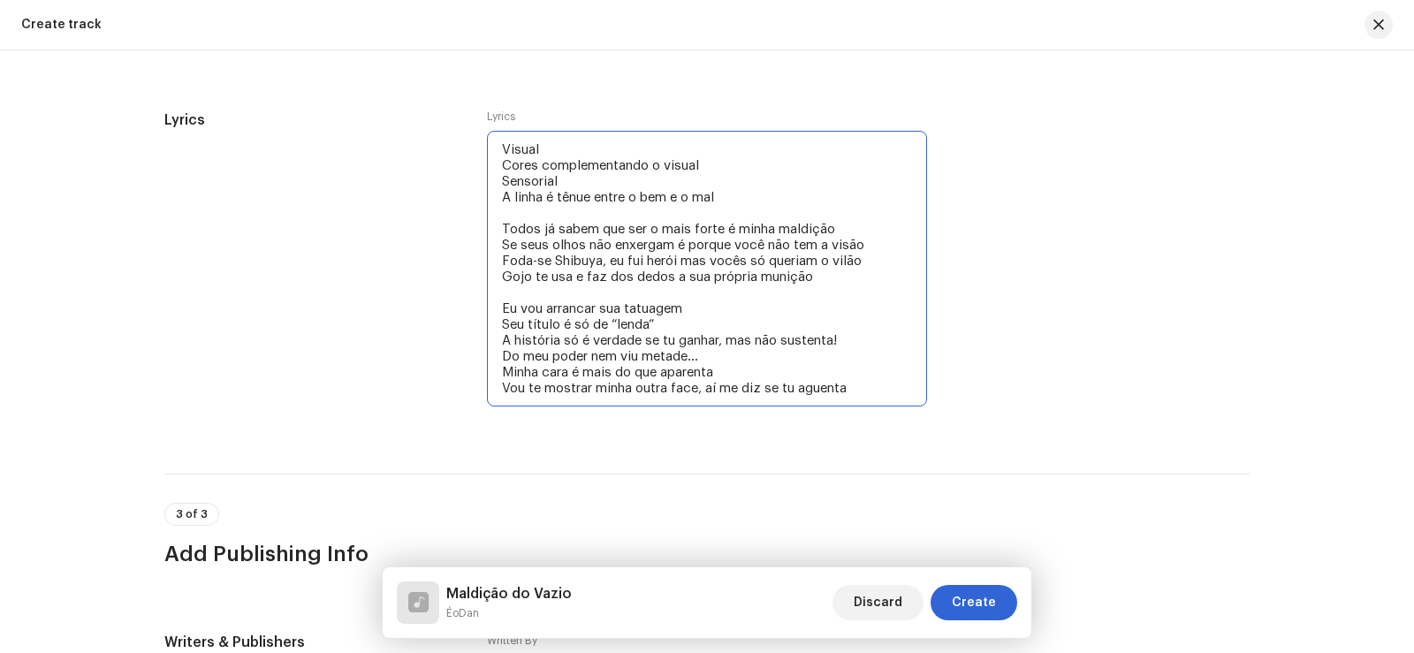
click at [733, 368] on textarea "Visual Cores complementando o visual Sensorial A linha é tênue entre o bem e o …" at bounding box center [707, 269] width 440 height 276
click at [701, 390] on textarea "Visual Cores complementando o visual Sensorial A linha é tênue entre o bem e o …" at bounding box center [707, 269] width 440 height 276
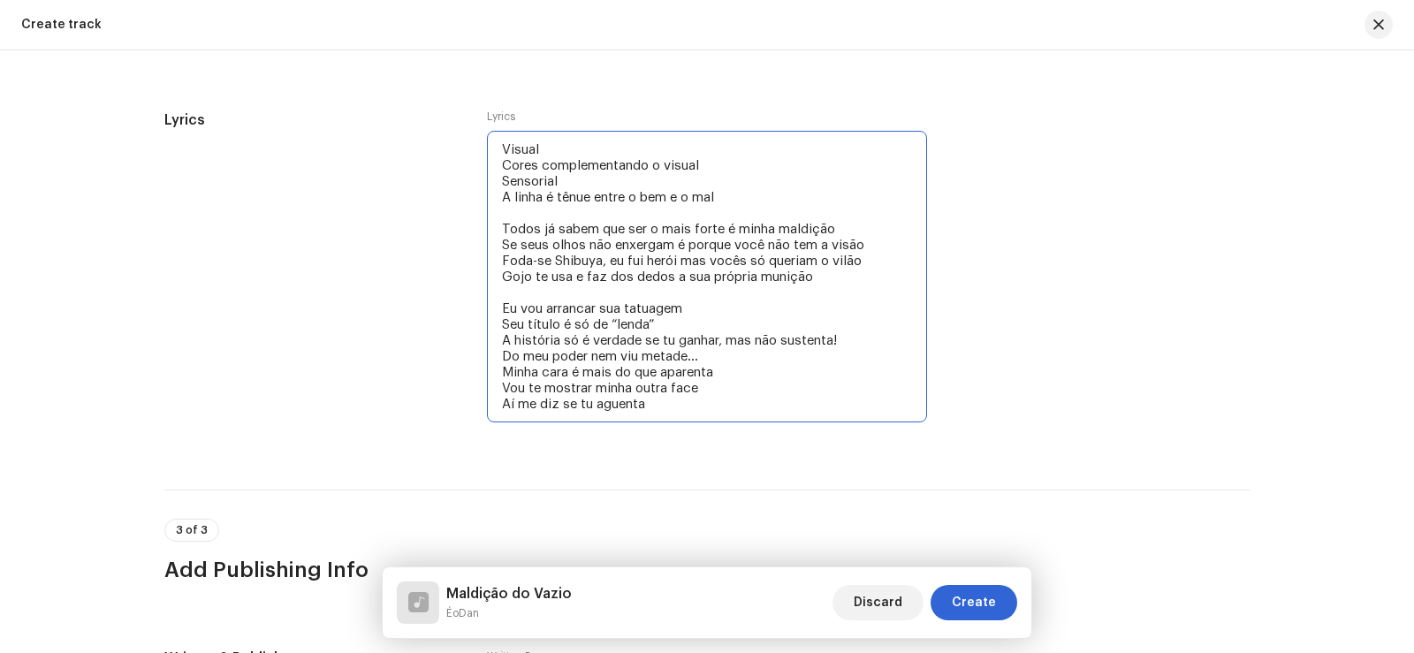
click at [736, 401] on textarea "Visual Cores complementando o visual Sensorial A linha é tênue entre o bem e o …" at bounding box center [707, 277] width 440 height 292
click at [750, 357] on textarea "Visual Cores complementando o visual Sensorial A linha é tênue entre o bem e o …" at bounding box center [707, 277] width 440 height 292
drag, startPoint x: 747, startPoint y: 383, endPoint x: 724, endPoint y: 391, distance: 25.4
click at [740, 385] on textarea "Visual Cores complementando o visual Sensorial A linha é tênue entre o bem e o …" at bounding box center [707, 277] width 440 height 292
click at [660, 417] on textarea "Visual Cores complementando o visual Sensorial A linha é tênue entre o bem e o …" at bounding box center [707, 277] width 440 height 292
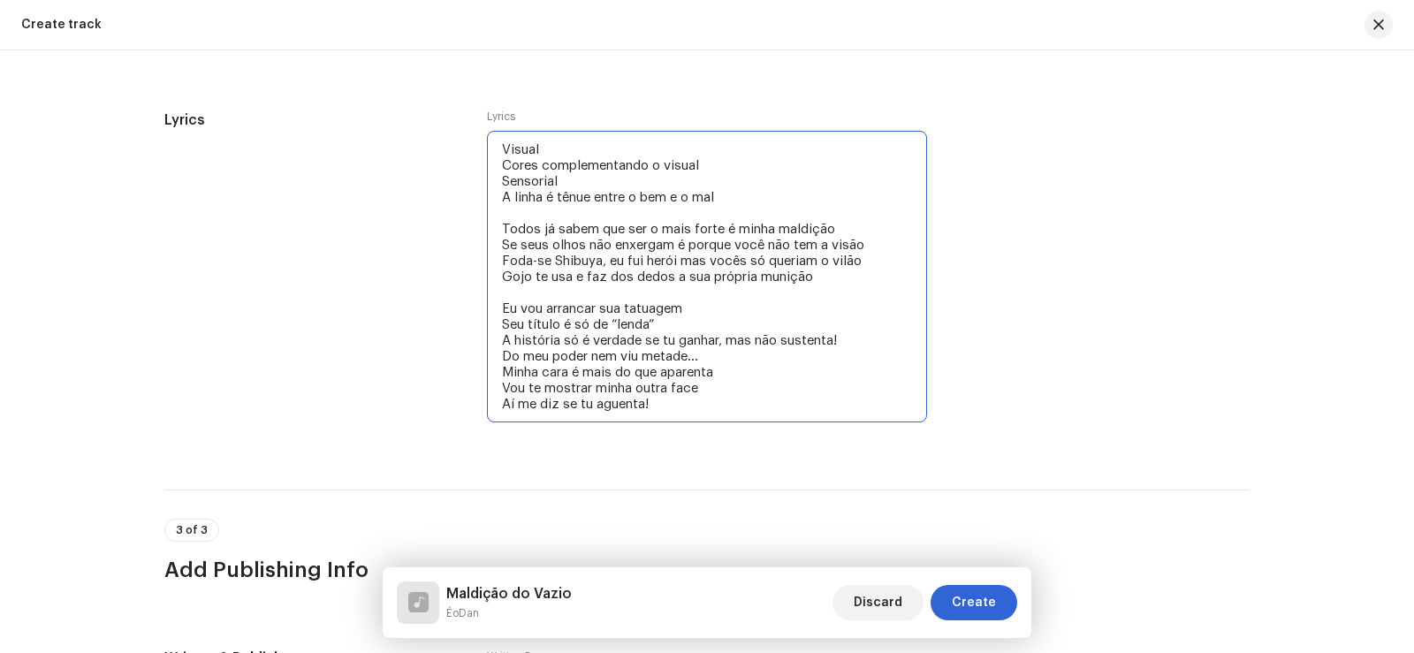
click at [671, 410] on textarea "Visual Cores complementando o visual Sensorial A linha é tênue entre o bem e o …" at bounding box center [707, 277] width 440 height 292
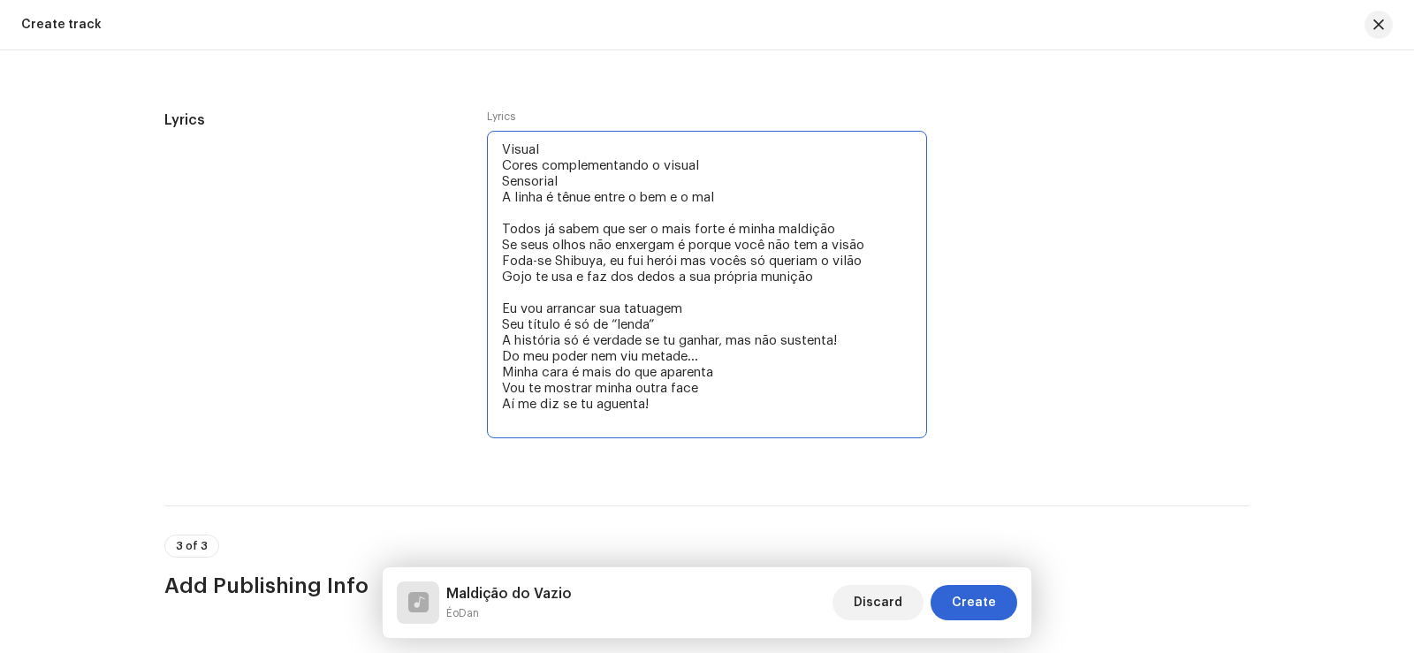
drag, startPoint x: 671, startPoint y: 319, endPoint x: 449, endPoint y: 319, distance: 222.6
click at [449, 319] on div "Lyrics Lyrics Visual Cores complementando o visual Sensorial A linha é tênue en…" at bounding box center [706, 286] width 1085 height 353
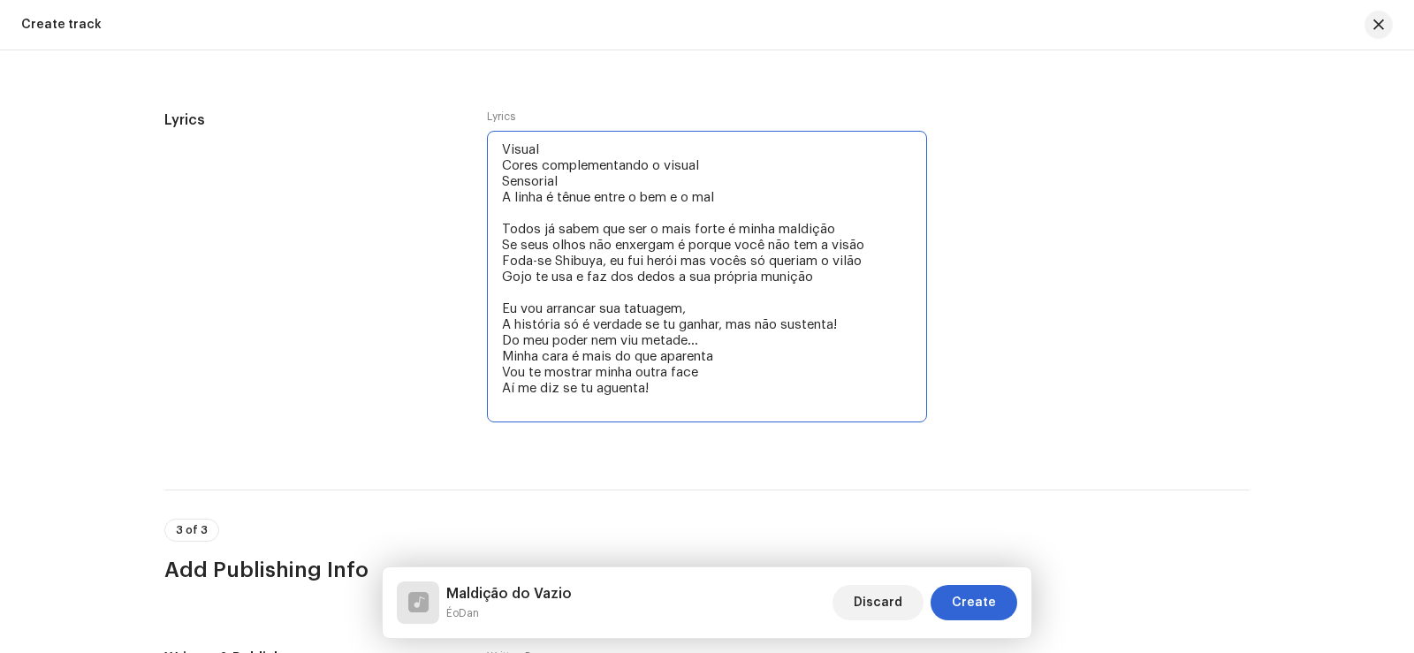
paste textarea "Seu título é só de “lenda”"
click at [692, 307] on textarea "Visual Cores complementando o visual Sensorial A linha é tênue entre o bem e o …" at bounding box center [707, 277] width 440 height 292
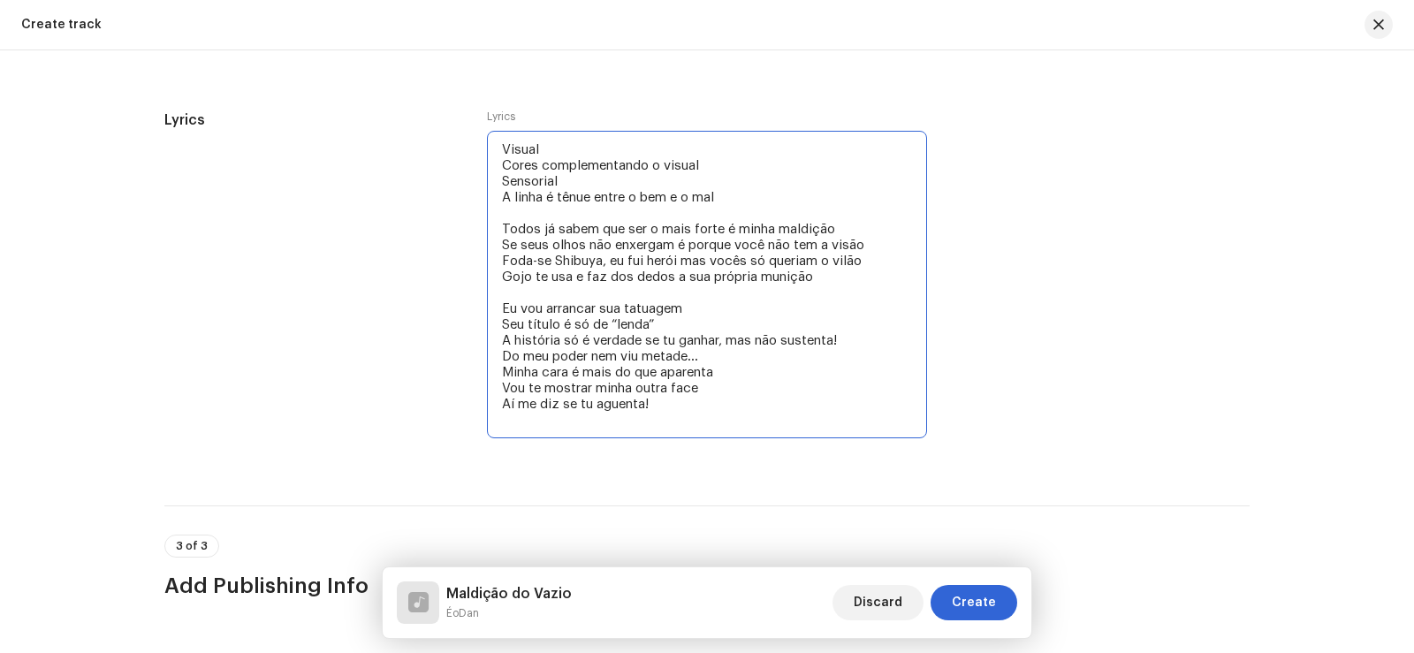
click at [725, 343] on textarea "Visual Cores complementando o visual Sensorial A linha é tênue entre o bem e o …" at bounding box center [707, 284] width 440 height 307
drag, startPoint x: 733, startPoint y: 340, endPoint x: 717, endPoint y: 340, distance: 15.9
click at [717, 340] on textarea "Visual Cores complementando o visual Sensorial A linha é tênue entre o bem e o …" at bounding box center [707, 284] width 440 height 307
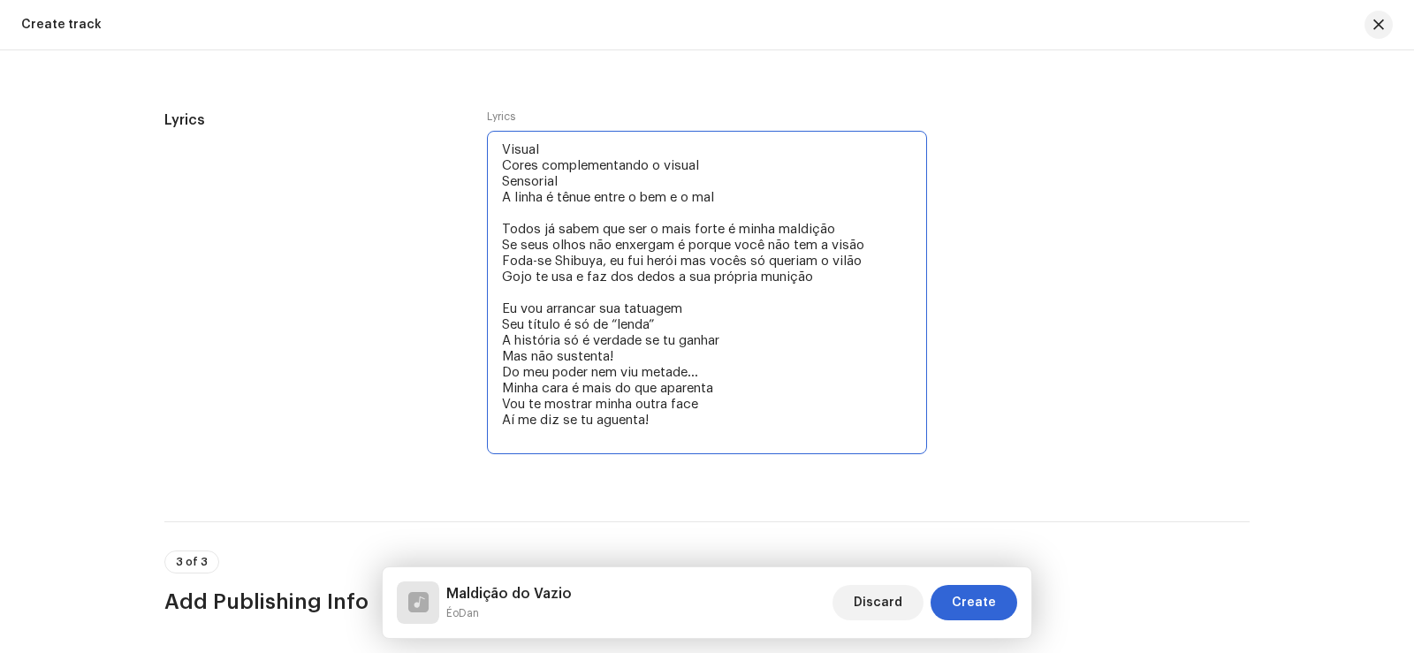
click at [663, 355] on textarea "Visual Cores complementando o visual Sensorial A linha é tênue entre o bem e o …" at bounding box center [707, 292] width 440 height 323
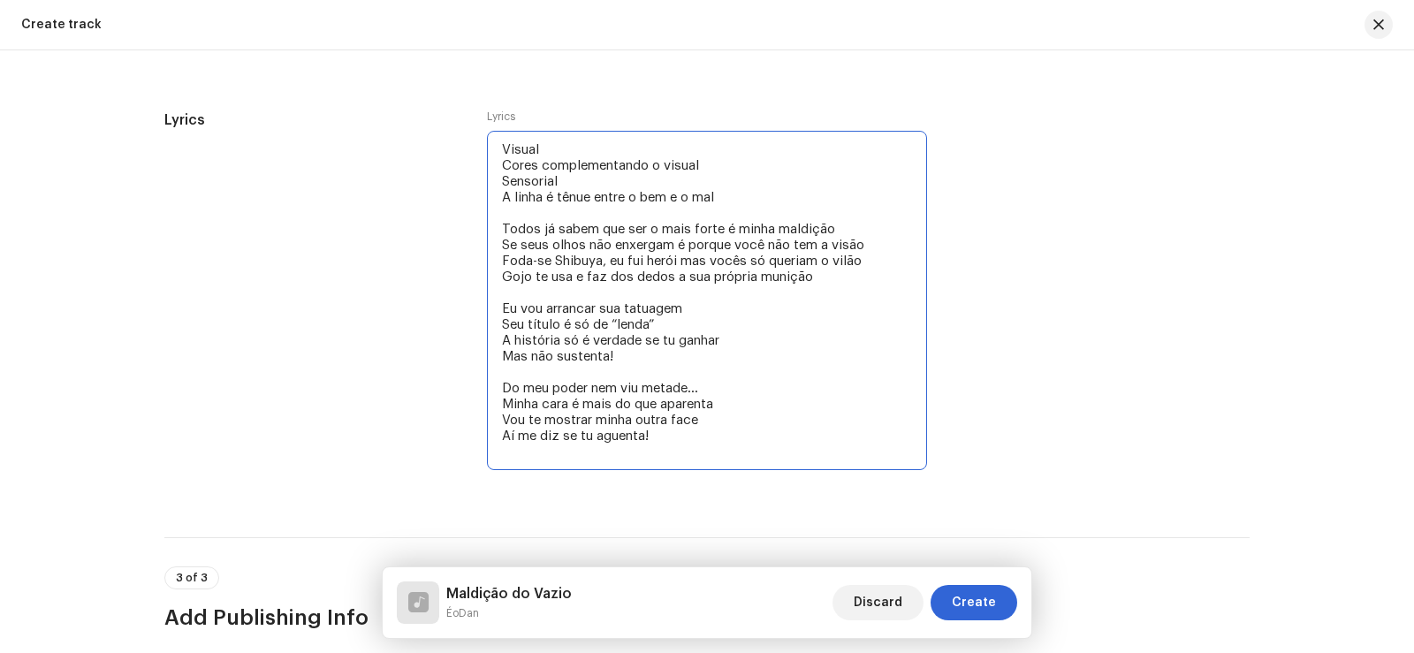
click at [666, 445] on textarea "Visual Cores complementando o visual Sensorial A linha é tênue entre o bem e o …" at bounding box center [707, 300] width 440 height 339
click at [676, 438] on textarea "Visual Cores complementando o visual Sensorial A linha é tênue entre o bem e o …" at bounding box center [707, 300] width 440 height 339
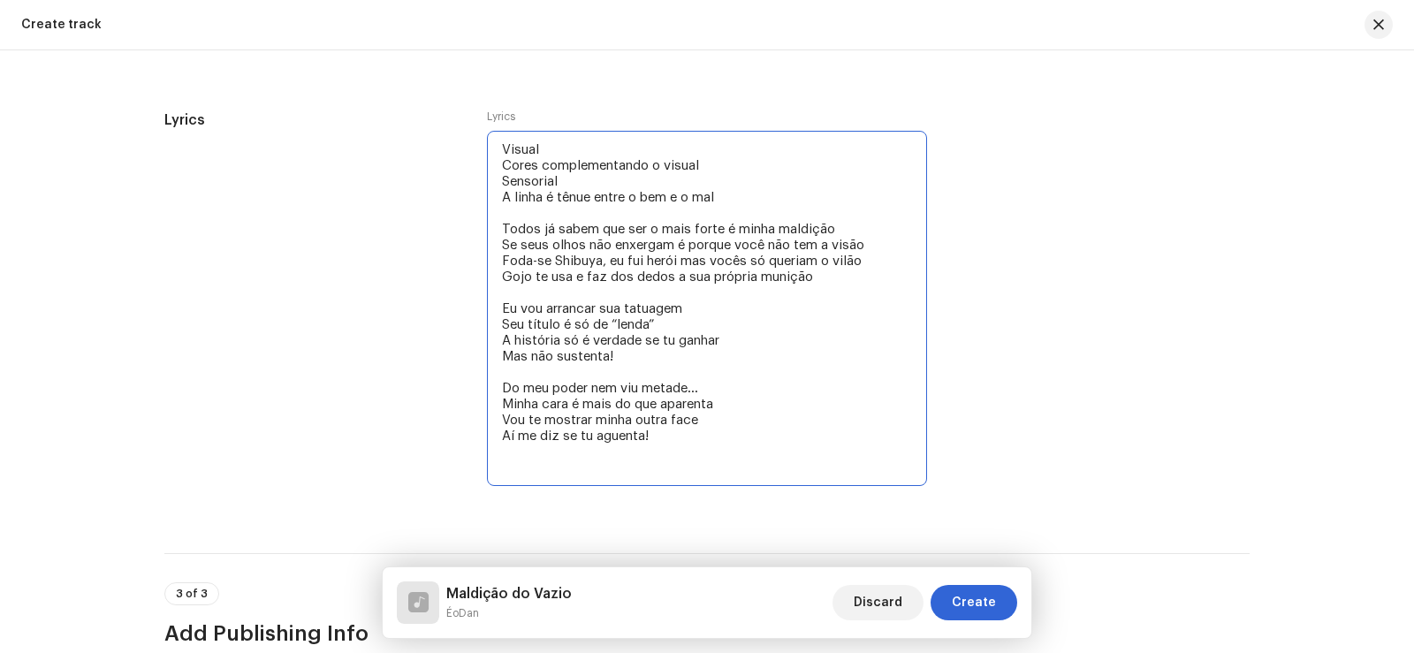
paste textarea "tu tá dentro da minha expansão e vai conhecer o vazio 0.2 segundos te mostro um…"
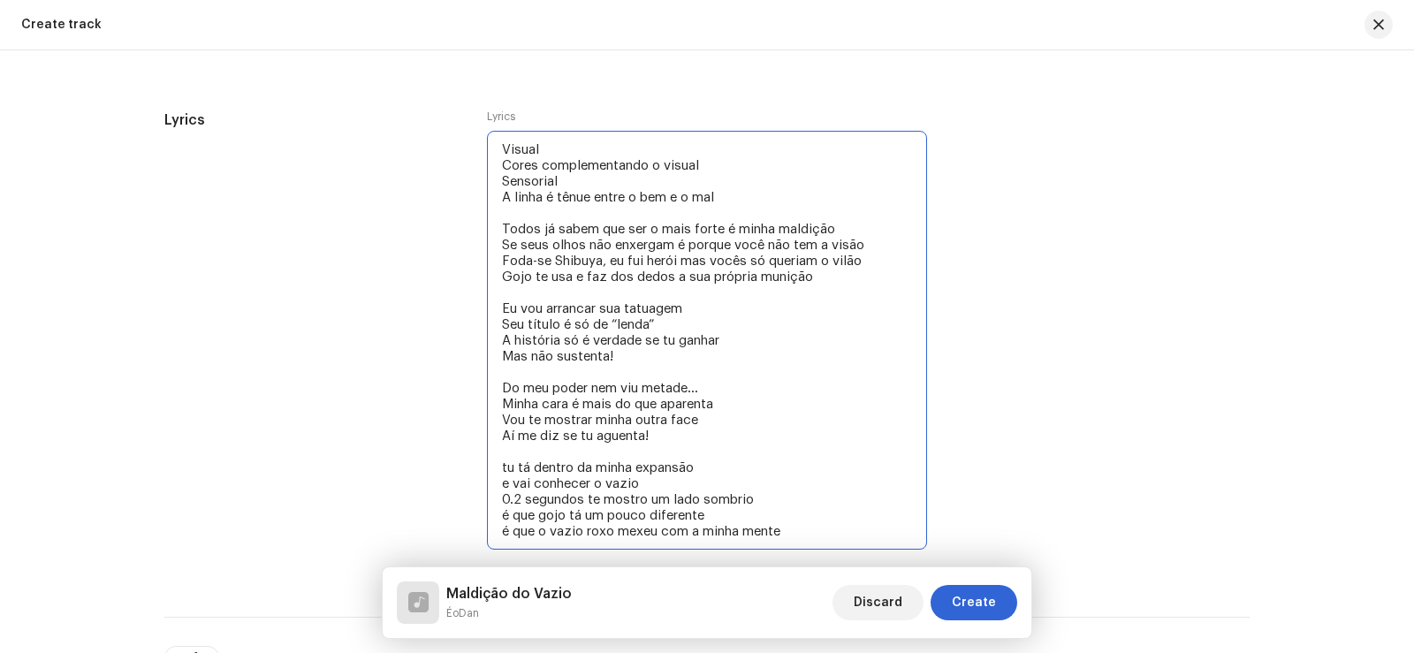
click at [504, 470] on textarea "Visual Cores complementando o visual Sensorial A linha é tênue entre o bem e o …" at bounding box center [707, 340] width 440 height 419
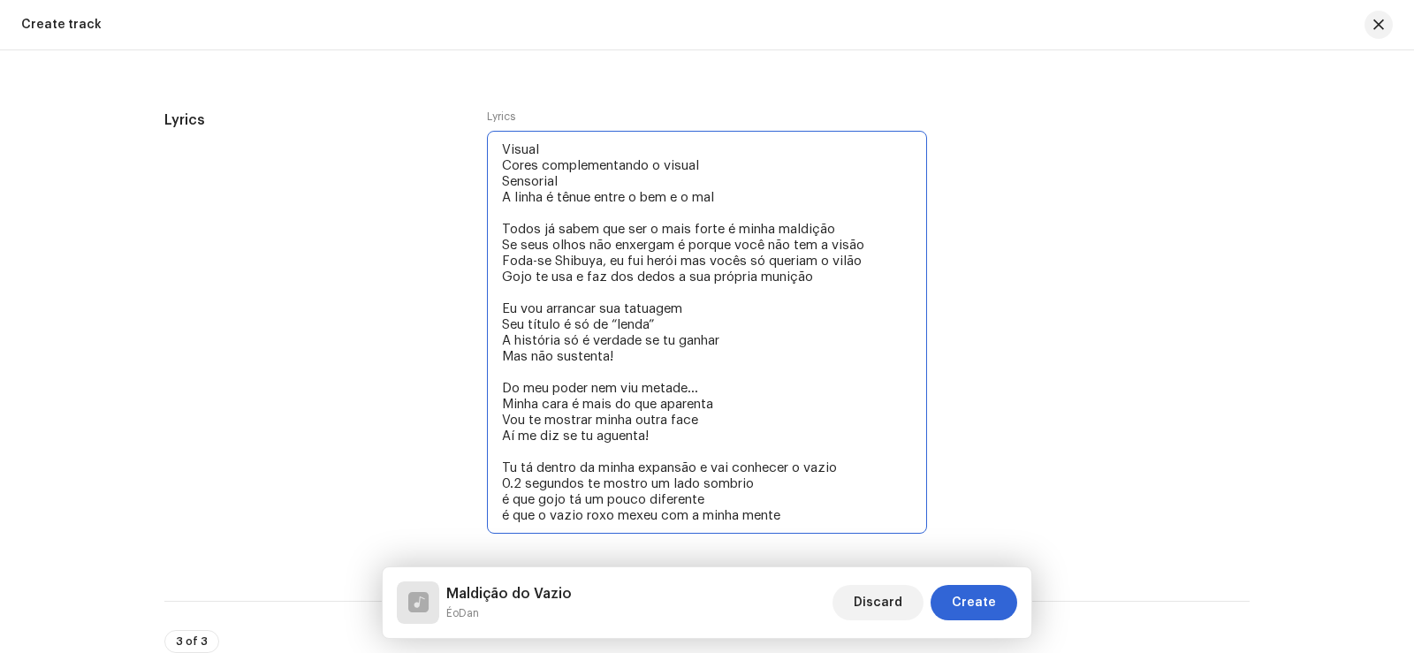
click at [869, 467] on textarea "Visual Cores complementando o visual Sensorial A linha é tênue entre o bem e o …" at bounding box center [707, 332] width 440 height 403
click at [607, 485] on textarea "Visual Cores complementando o visual Sensorial A linha é tênue entre o bem e o …" at bounding box center [707, 332] width 440 height 403
click at [734, 481] on textarea "Visual Cores complementando o visual Sensorial A linha é tênue entre o bem e o …" at bounding box center [707, 332] width 440 height 403
click at [763, 482] on textarea "Visual Cores complementando o visual Sensorial A linha é tênue entre o bem e o …" at bounding box center [707, 332] width 440 height 403
click at [543, 497] on textarea "Visual Cores complementando o visual Sensorial A linha é tênue entre o bem e o …" at bounding box center [707, 332] width 440 height 403
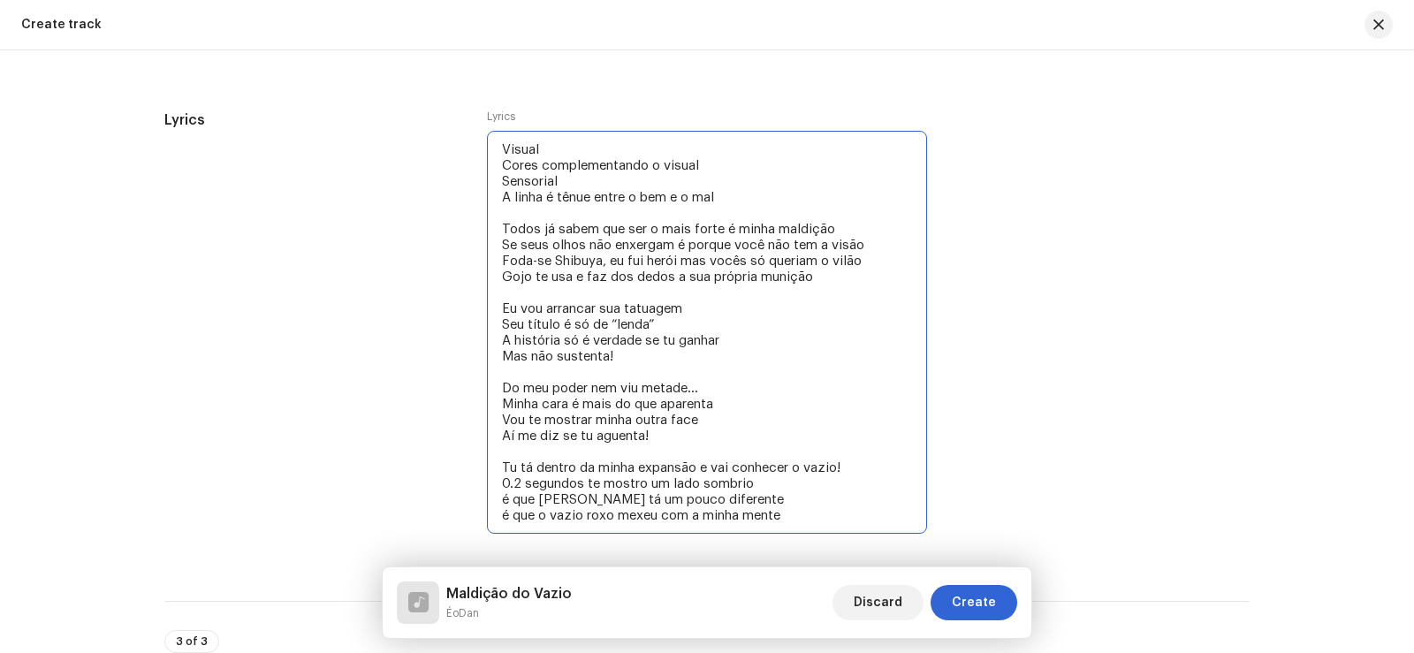
click at [711, 497] on textarea "Visual Cores complementando o visual Sensorial A linha é tênue entre o bem e o …" at bounding box center [707, 332] width 440 height 403
drag, startPoint x: 795, startPoint y: 513, endPoint x: 617, endPoint y: 513, distance: 178.5
click at [793, 513] on textarea "Visual Cores complementando o visual Sensorial A linha é tênue entre o bem e o …" at bounding box center [707, 332] width 440 height 403
click at [504, 521] on textarea "Visual Cores complementando o visual Sensorial A linha é tênue entre o bem e o …" at bounding box center [707, 332] width 440 height 403
click at [791, 519] on textarea "Visual Cores complementando o visual Sensorial A linha é tênue entre o bem e o …" at bounding box center [707, 332] width 440 height 403
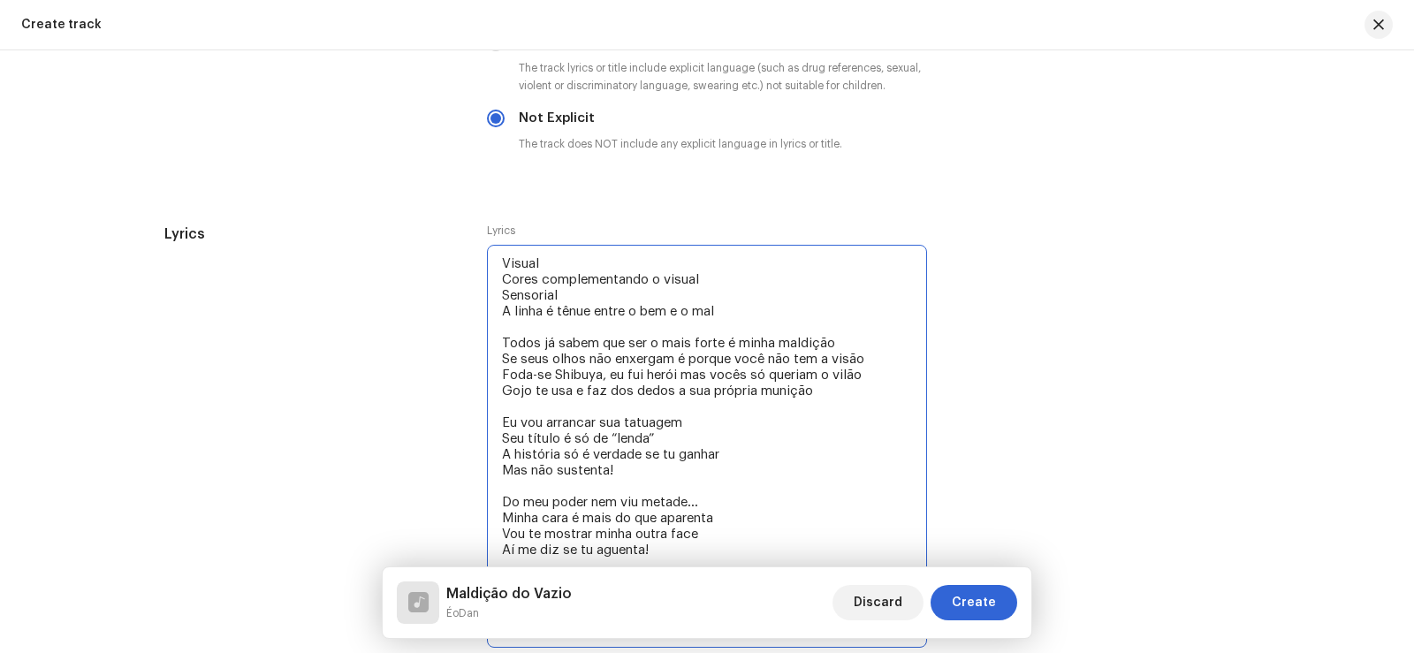
scroll to position [3182, 0]
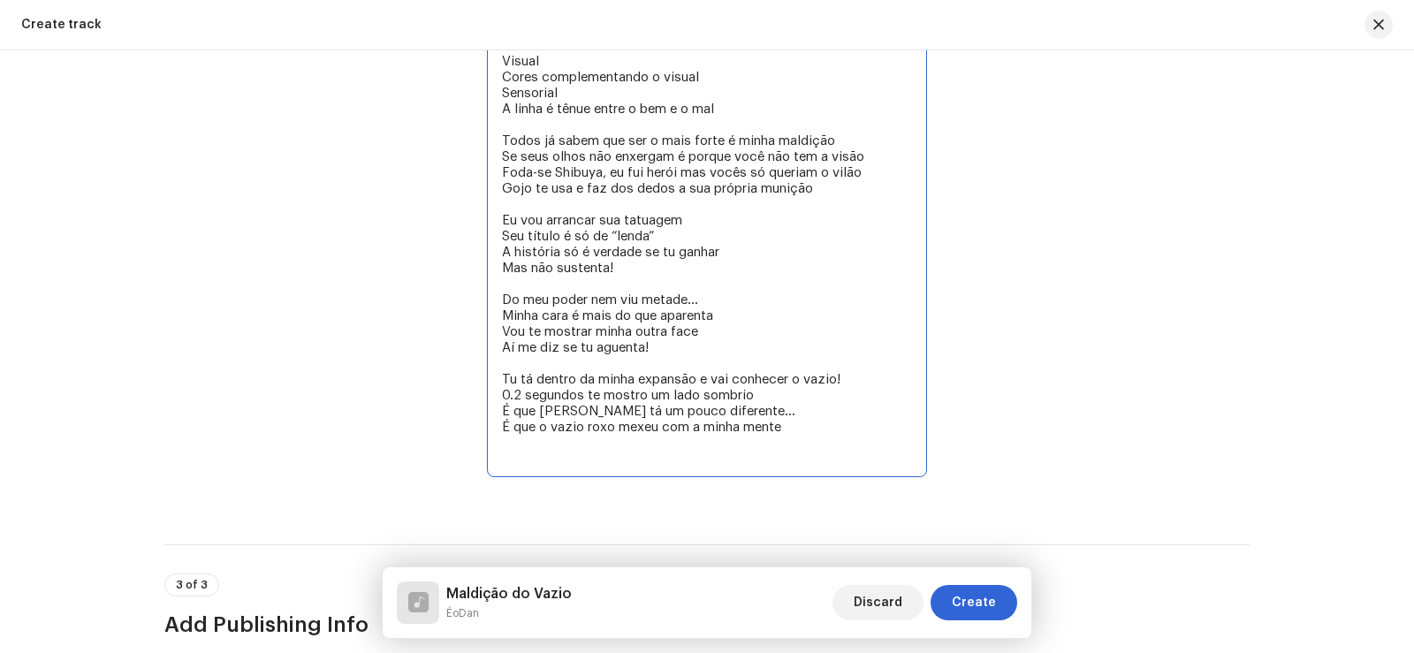
paste textarea "não é miragem é olho roxo quem bateu com o trem tá morto bandana da okley tapa …"
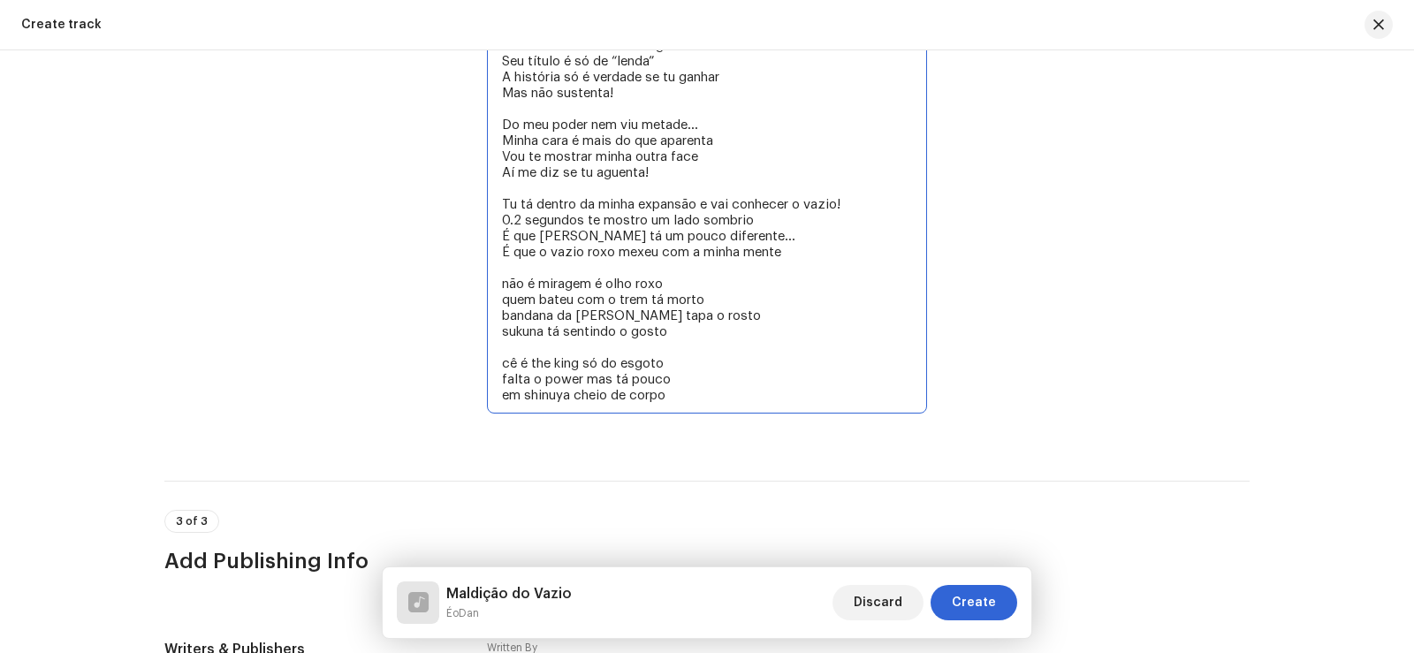
scroll to position [3359, 0]
click at [547, 400] on textarea "Visual Cores complementando o visual Sensorial A linha é tênue entre o bem e o …" at bounding box center [707, 139] width 440 height 546
click at [544, 382] on textarea "Visual Cores complementando o visual Sensorial A linha é tênue entre o bem e o …" at bounding box center [707, 139] width 440 height 546
click at [587, 377] on textarea "Visual Cores complementando o visual Sensorial A linha é tênue entre o bem e o …" at bounding box center [707, 139] width 440 height 546
click at [529, 361] on textarea "Visual Cores complementando o visual Sensorial A linha é tênue entre o bem e o …" at bounding box center [707, 139] width 440 height 546
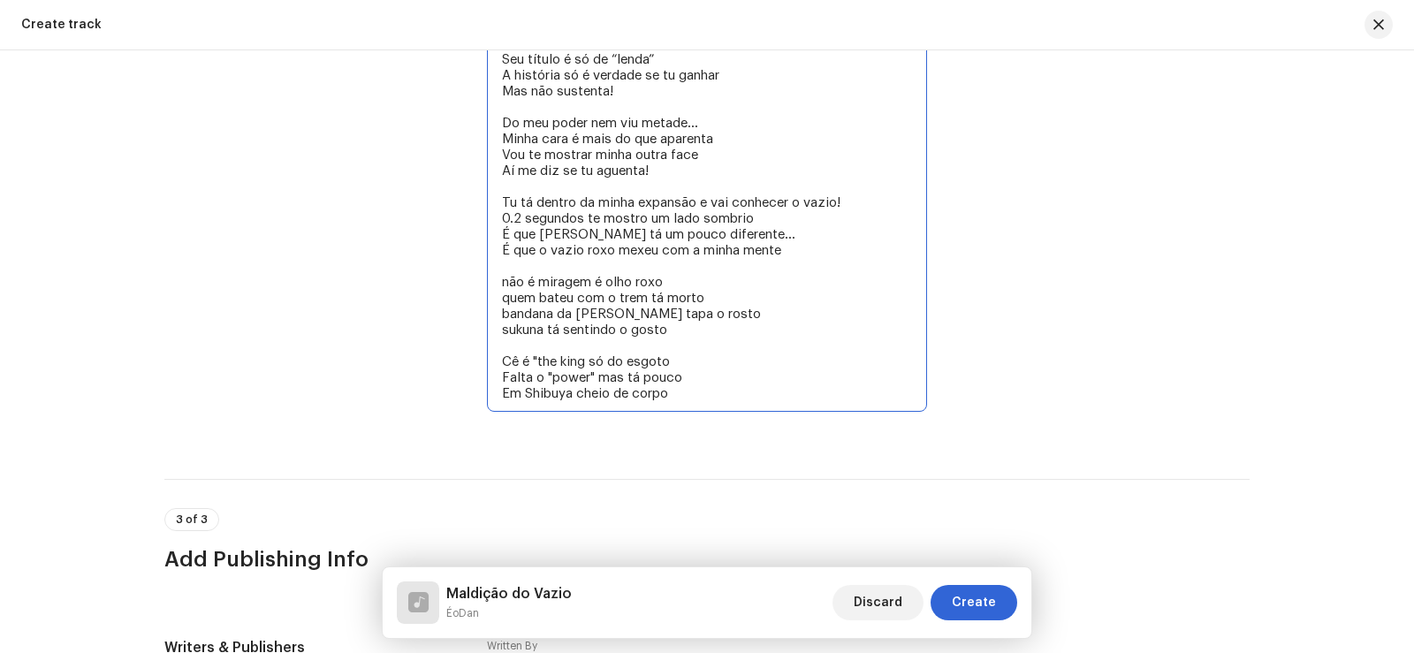
click at [580, 360] on textarea "Visual Cores complementando o visual Sensorial A linha é tênue entre o bem e o …" at bounding box center [707, 139] width 440 height 546
click at [584, 360] on textarea "Visual Cores complementando o visual Sensorial A linha é tênue entre o bem e o …" at bounding box center [707, 139] width 440 height 546
click at [674, 356] on textarea "Visual Cores complementando o visual Sensorial A linha é tênue entre o bem e o …" at bounding box center [707, 139] width 440 height 546
click at [680, 372] on textarea "Visual Cores complementando o visual Sensorial A linha é tênue entre o bem e o …" at bounding box center [707, 139] width 440 height 546
click at [592, 376] on textarea "Visual Cores complementando o visual Sensorial A linha é tênue entre o bem e o …" at bounding box center [707, 139] width 440 height 546
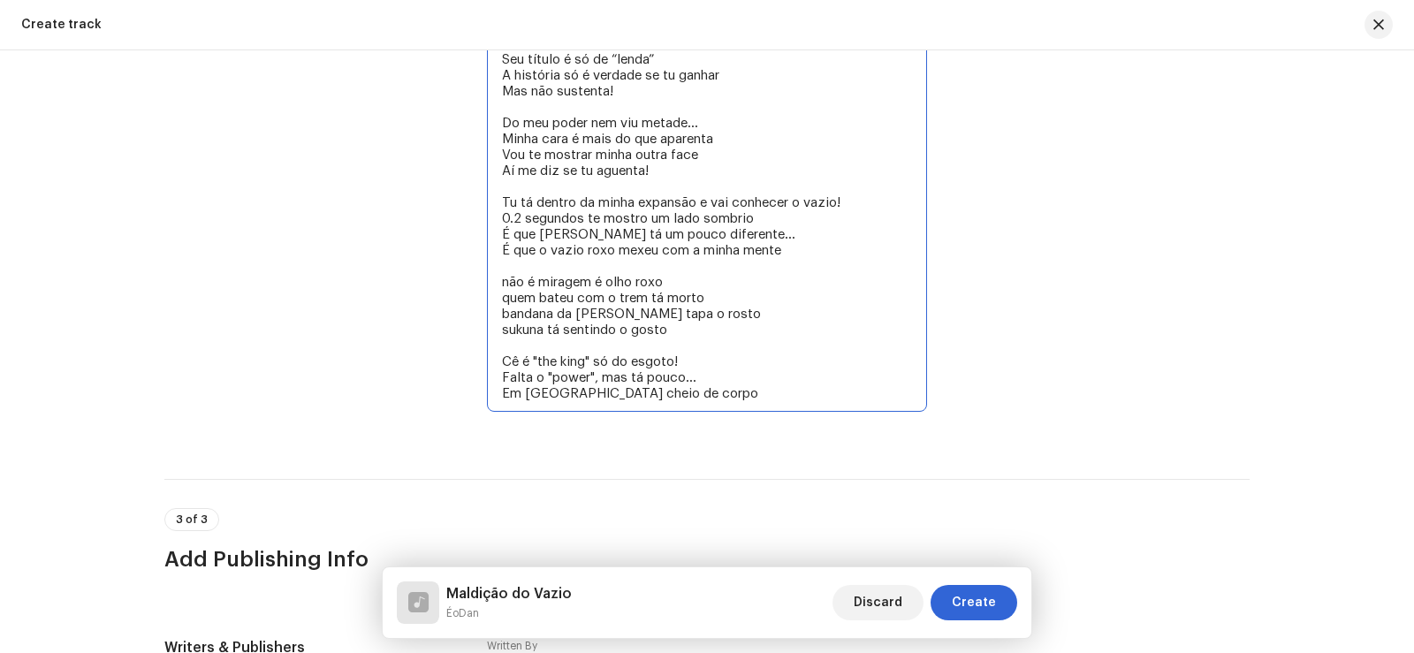
click at [728, 403] on textarea "Visual Cores complementando o visual Sensorial A linha é tênue entre o bem e o …" at bounding box center [707, 139] width 440 height 546
click at [507, 284] on textarea "Visual Cores complementando o visual Sensorial A linha é tênue entre o bem e o …" at bounding box center [707, 139] width 440 height 546
click at [506, 326] on textarea "Visual Cores complementando o visual Sensorial A linha é tênue entre o bem e o …" at bounding box center [707, 139] width 440 height 546
click at [703, 333] on textarea "Visual Cores complementando o visual Sensorial A linha é tênue entre o bem e o …" at bounding box center [707, 139] width 440 height 546
click at [670, 329] on textarea "Visual Cores complementando o visual Sensorial A linha é tênue entre o bem e o …" at bounding box center [707, 139] width 440 height 546
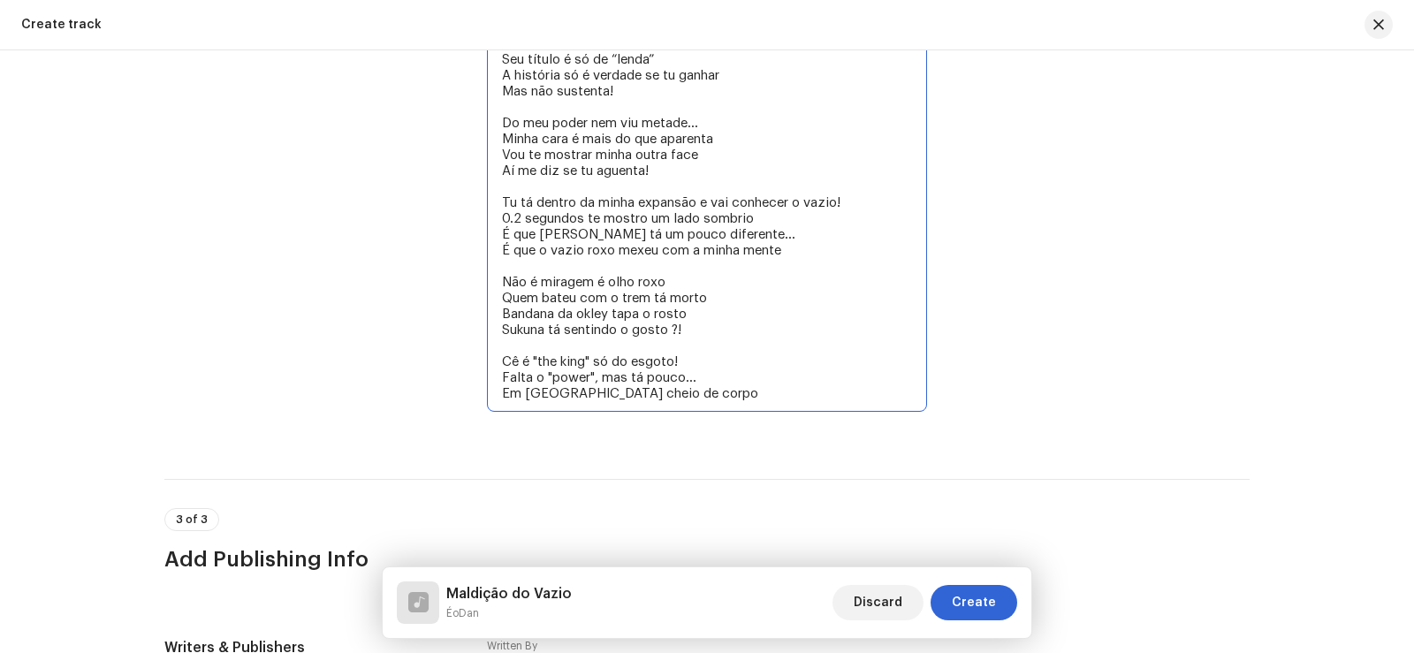
click at [733, 322] on textarea "Visual Cores complementando o visual Sensorial A linha é tênue entre o bem e o …" at bounding box center [707, 139] width 440 height 546
click at [709, 370] on textarea "Visual Cores complementando o visual Sensorial A linha é tênue entre o bem e o …" at bounding box center [707, 139] width 440 height 546
click at [684, 391] on textarea "Visual Cores complementando o visual Sensorial A linha é tênue entre o bem e o …" at bounding box center [707, 139] width 440 height 546
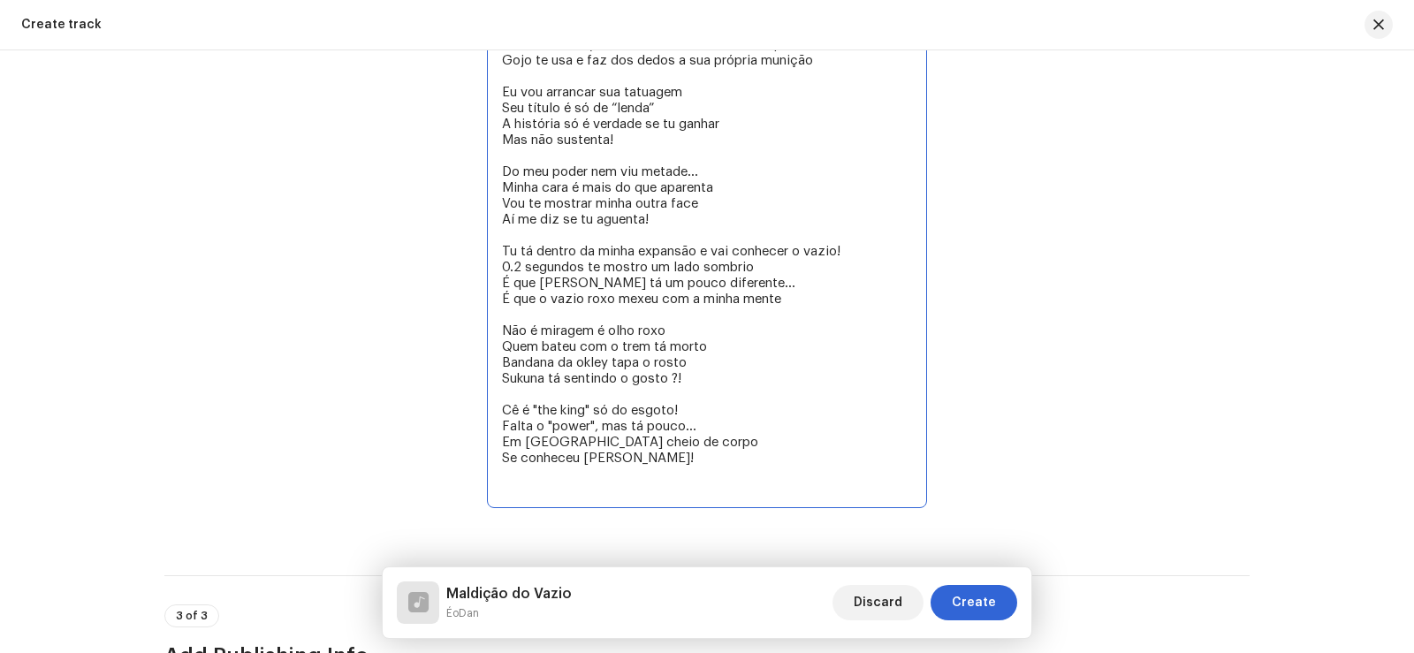
scroll to position [3447, 0]
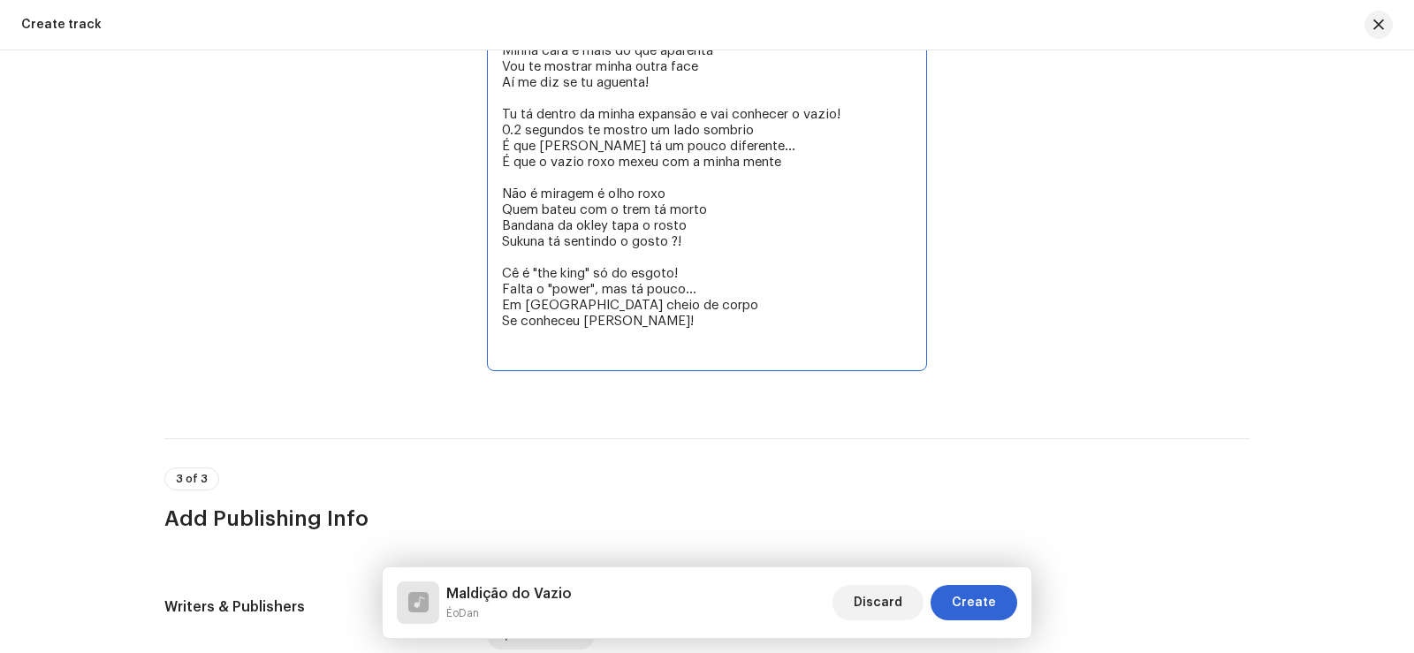
click at [706, 323] on textarea "Visual Cores complementando o visual Sensorial A linha é tênue entre o bem e o …" at bounding box center [707, 74] width 440 height 594
paste textarea "Dentro da expansão ce vê a bandana Dentro do walkie tok (ver como escrever) cê …"
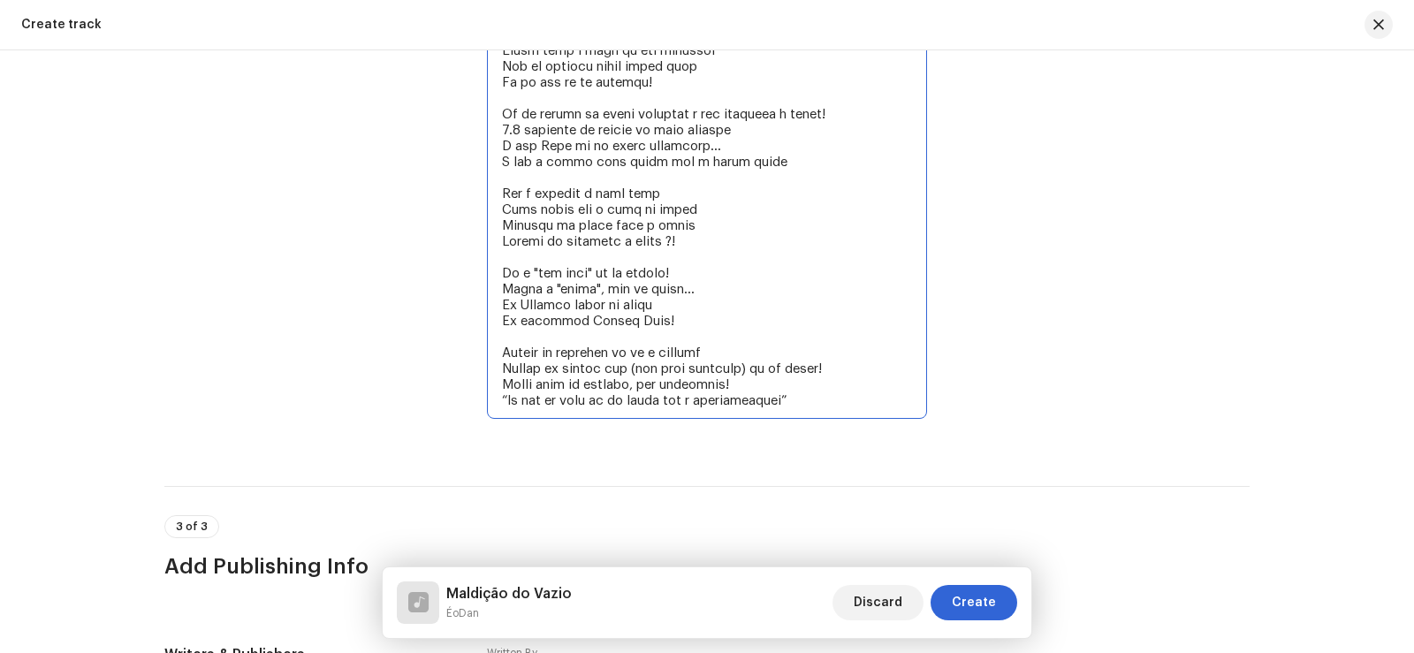
drag, startPoint x: 625, startPoint y: 369, endPoint x: 568, endPoint y: 367, distance: 56.6
click at [568, 367] on textarea at bounding box center [707, 97] width 440 height 641
click at [588, 367] on textarea at bounding box center [707, 97] width 440 height 641
drag, startPoint x: 563, startPoint y: 368, endPoint x: 624, endPoint y: 374, distance: 61.2
click at [624, 374] on textarea at bounding box center [707, 97] width 440 height 641
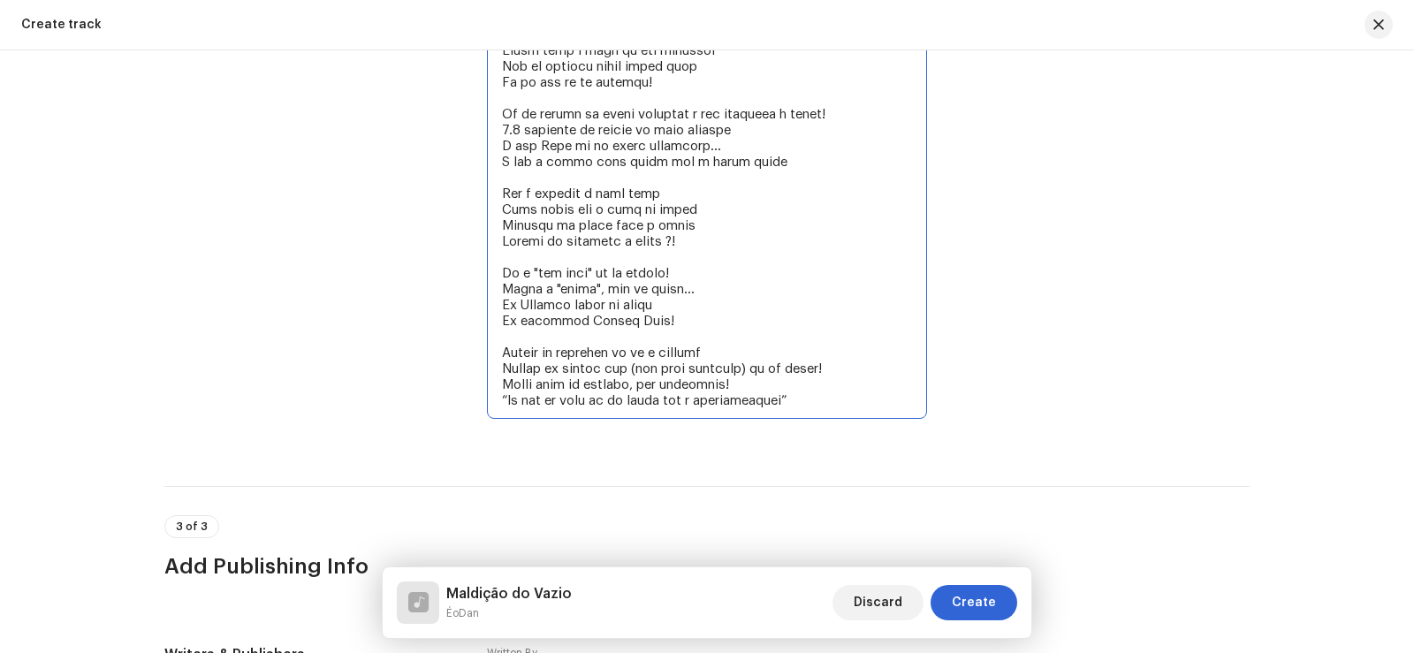
paste textarea "alkie"
drag, startPoint x: 726, startPoint y: 369, endPoint x: 644, endPoint y: 369, distance: 82.2
click at [644, 369] on textarea at bounding box center [707, 97] width 440 height 641
click at [569, 369] on textarea at bounding box center [707, 97] width 440 height 641
click at [534, 369] on textarea at bounding box center [707, 97] width 440 height 641
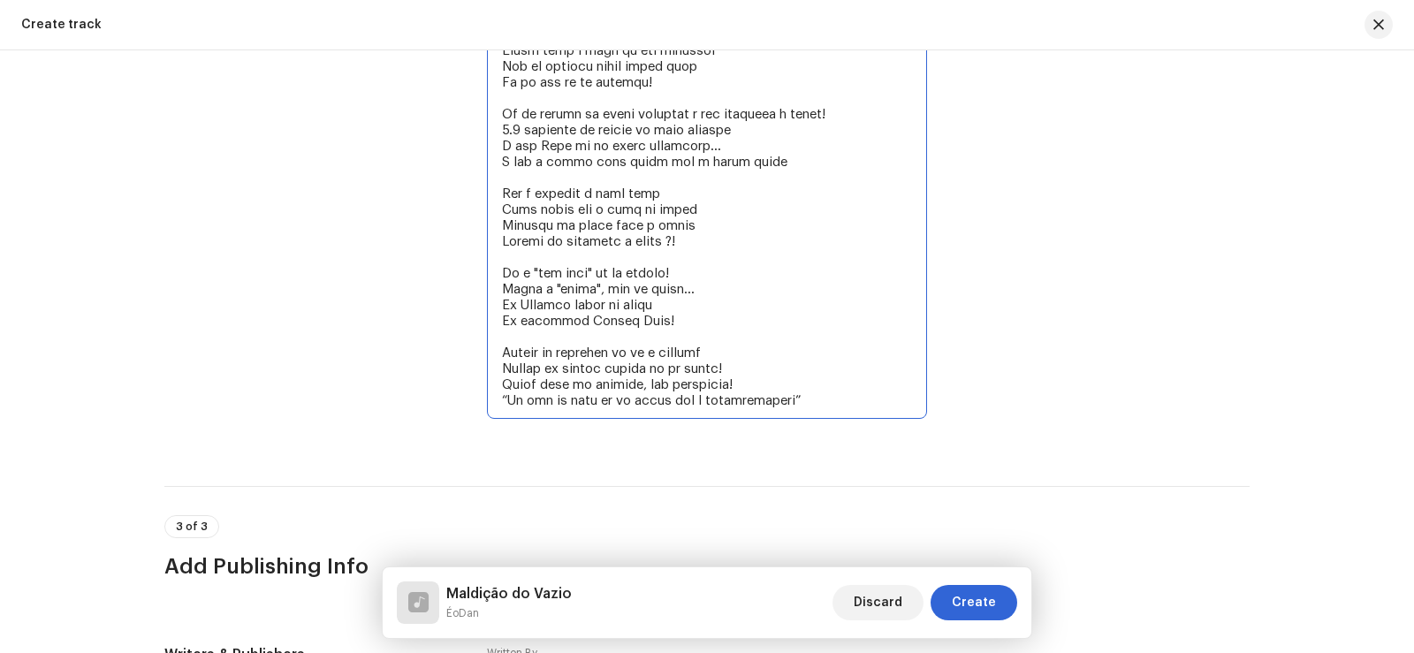
click at [681, 369] on textarea at bounding box center [707, 97] width 440 height 641
click at [792, 370] on textarea at bounding box center [707, 97] width 440 height 641
click at [751, 370] on textarea at bounding box center [707, 97] width 440 height 641
click at [652, 375] on textarea at bounding box center [707, 97] width 440 height 641
click at [600, 383] on textarea at bounding box center [707, 97] width 440 height 641
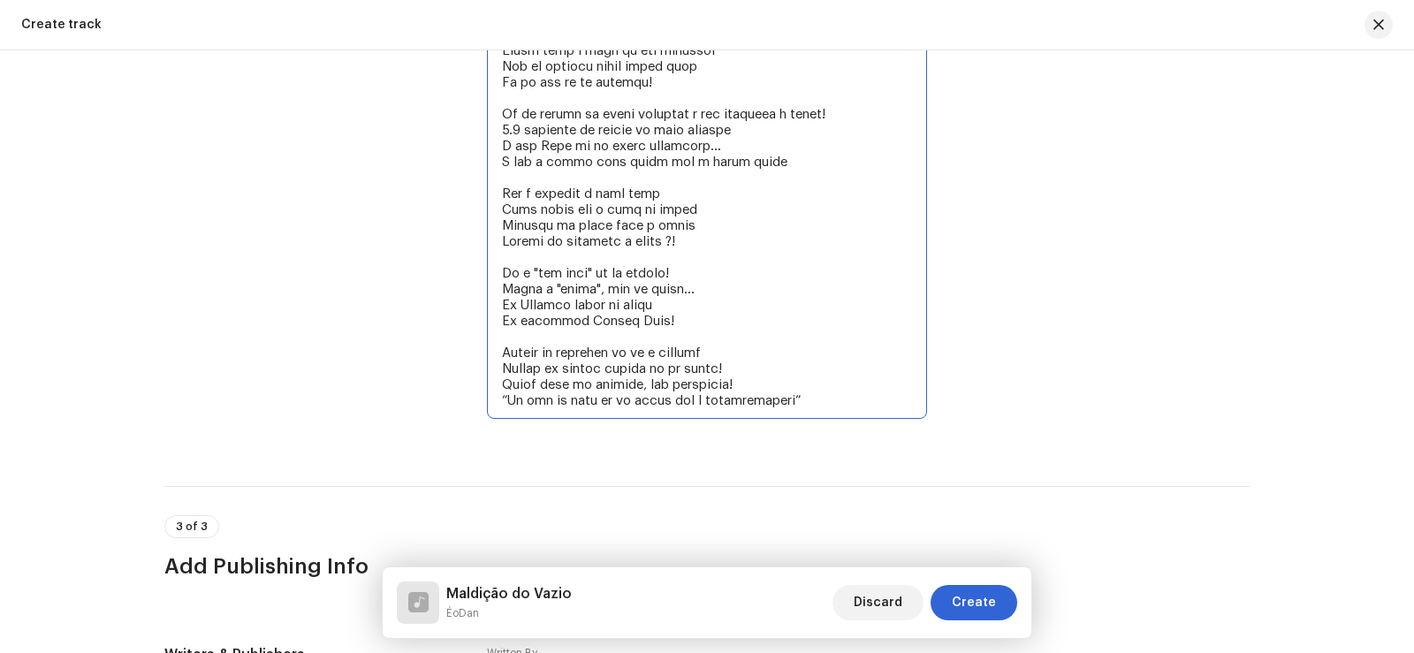
click at [761, 383] on textarea at bounding box center [707, 97] width 440 height 641
click at [725, 346] on textarea at bounding box center [707, 97] width 440 height 641
click at [704, 353] on textarea at bounding box center [707, 97] width 440 height 641
drag, startPoint x: 702, startPoint y: 354, endPoint x: 679, endPoint y: 345, distance: 24.9
click at [679, 345] on textarea at bounding box center [707, 97] width 440 height 641
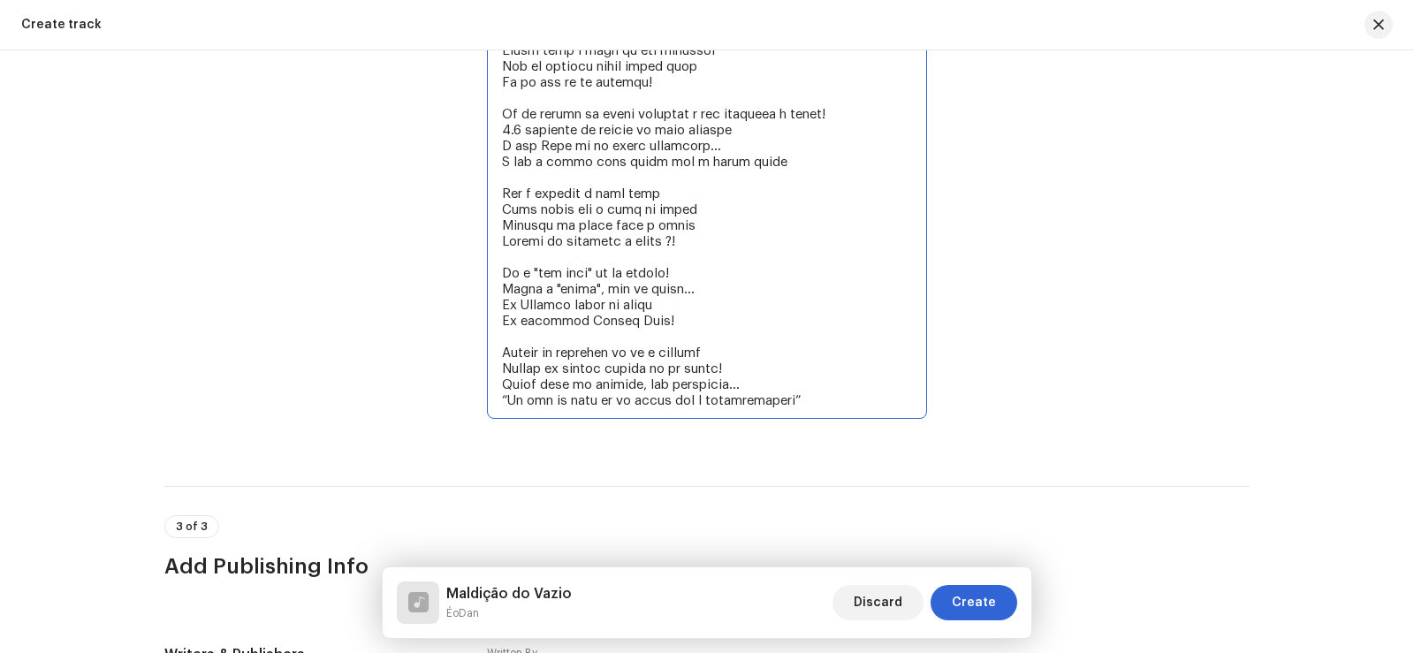
click at [702, 352] on textarea at bounding box center [707, 97] width 440 height 641
drag, startPoint x: 726, startPoint y: 352, endPoint x: 626, endPoint y: 350, distance: 100.7
click at [626, 350] on textarea at bounding box center [707, 97] width 440 height 641
click at [637, 353] on textarea at bounding box center [707, 97] width 440 height 641
click at [726, 362] on textarea at bounding box center [707, 97] width 440 height 641
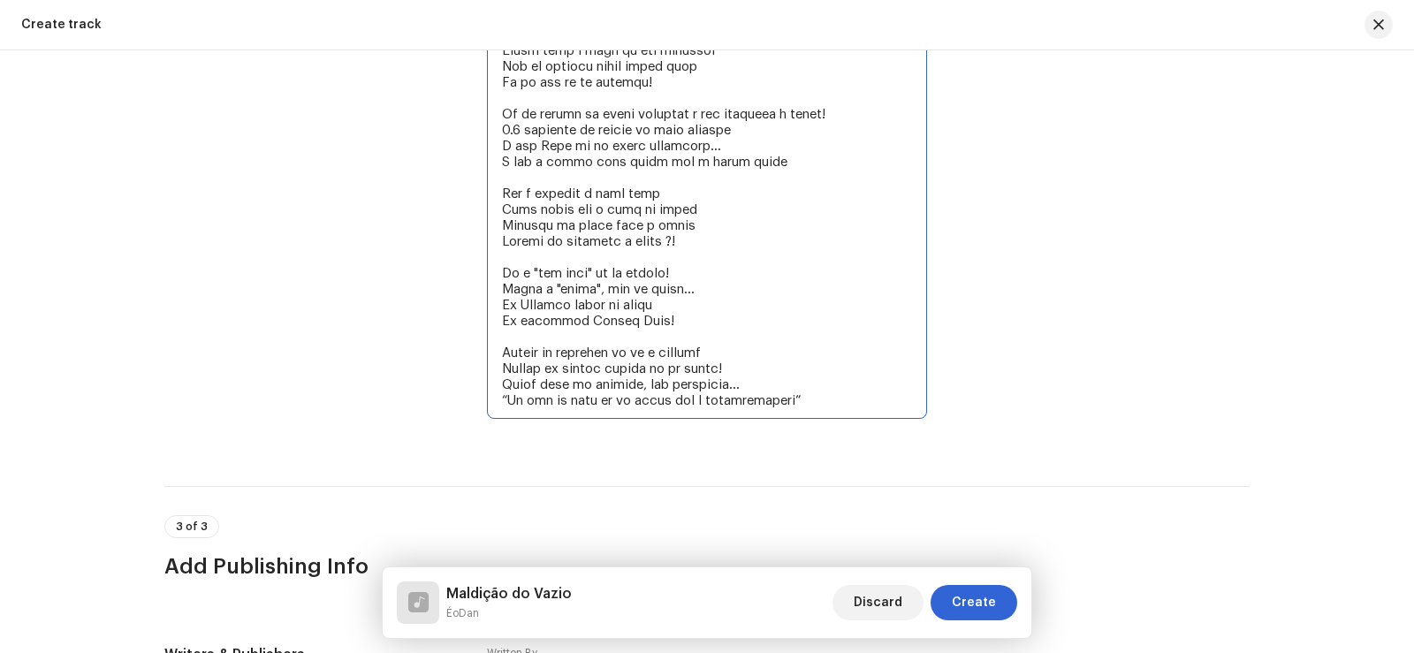
click at [736, 353] on textarea at bounding box center [707, 97] width 440 height 641
click at [800, 399] on textarea at bounding box center [707, 97] width 440 height 641
click at [503, 399] on textarea at bounding box center [707, 97] width 440 height 641
click at [826, 405] on textarea at bounding box center [707, 97] width 440 height 641
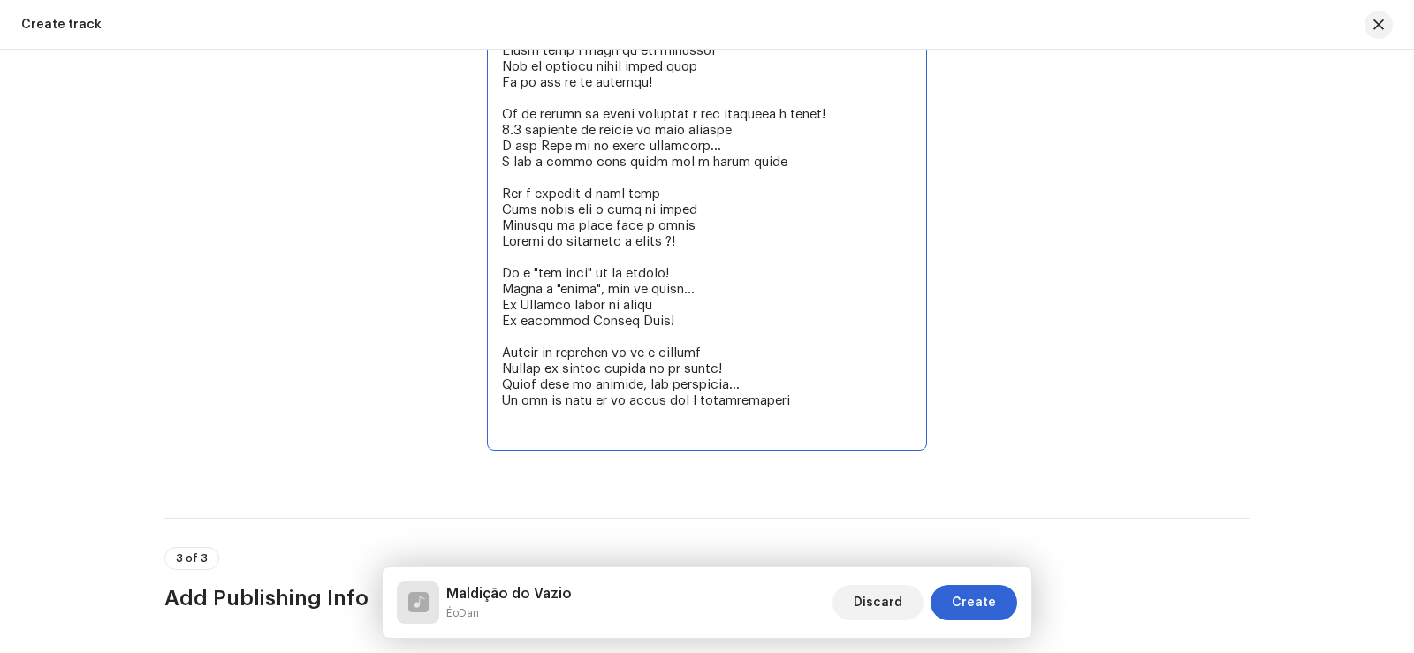
paste textarea "Com sangue na blusa Eu tô em shibuya Passageiro não escuta como se não houvesse…"
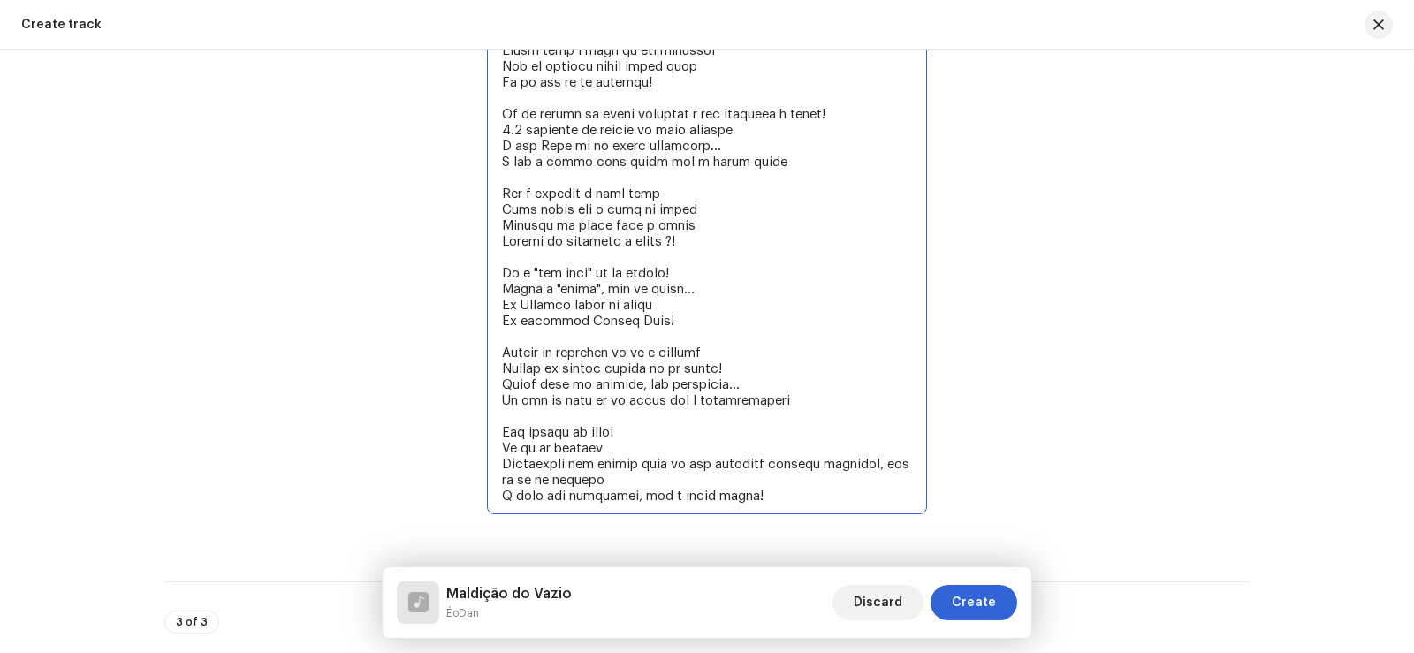
click at [626, 456] on textarea at bounding box center [707, 145] width 440 height 737
click at [637, 451] on textarea at bounding box center [707, 145] width 440 height 737
click at [711, 480] on textarea at bounding box center [707, 145] width 440 height 737
click at [758, 482] on textarea at bounding box center [707, 145] width 440 height 737
click at [909, 469] on textarea at bounding box center [707, 145] width 440 height 737
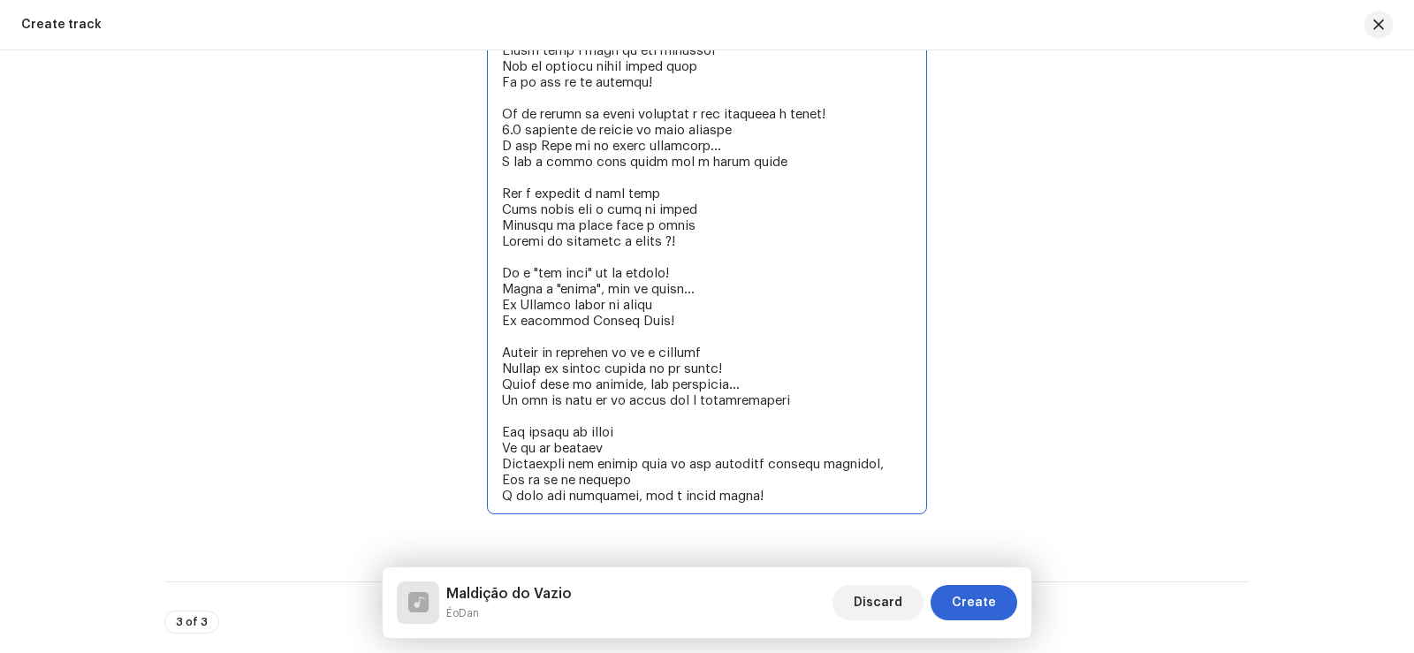
click at [649, 480] on textarea at bounding box center [707, 145] width 440 height 737
click at [910, 466] on textarea at bounding box center [707, 145] width 440 height 737
click at [505, 445] on textarea at bounding box center [707, 145] width 440 height 737
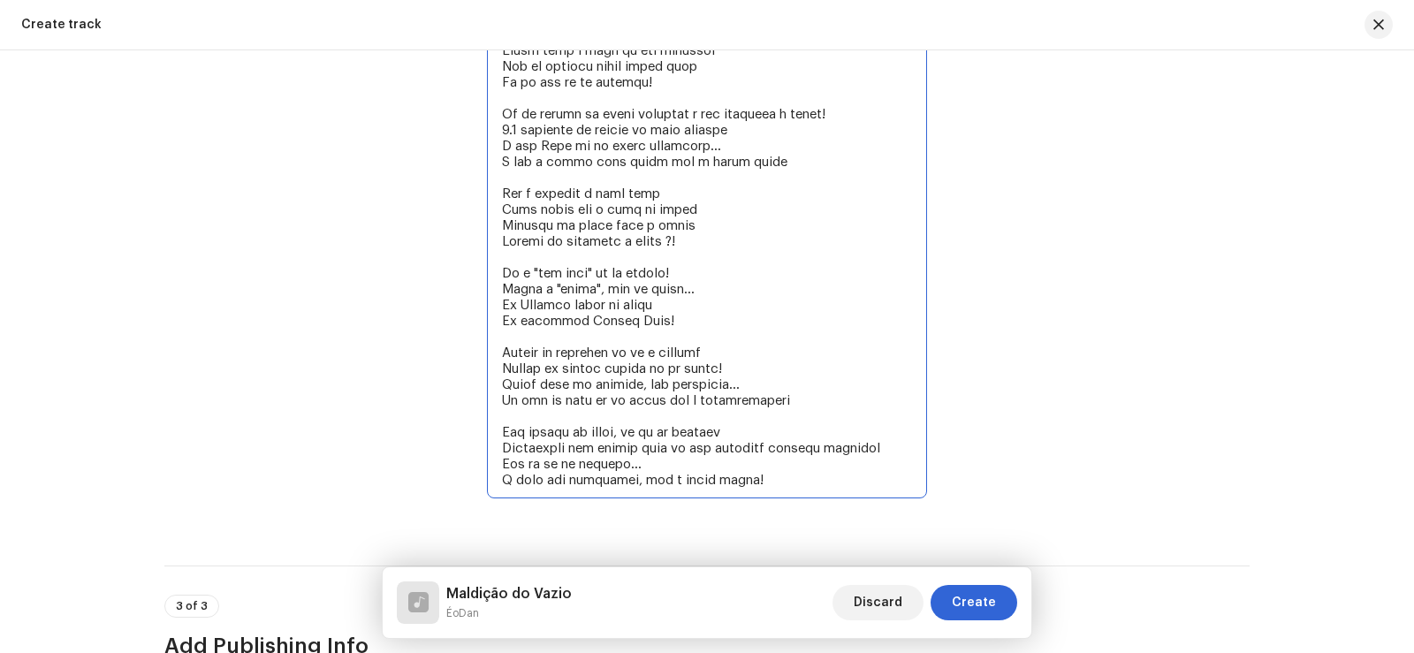
click at [783, 428] on textarea at bounding box center [707, 137] width 440 height 721
click at [590, 470] on textarea at bounding box center [707, 137] width 440 height 721
click at [808, 474] on textarea at bounding box center [707, 137] width 440 height 721
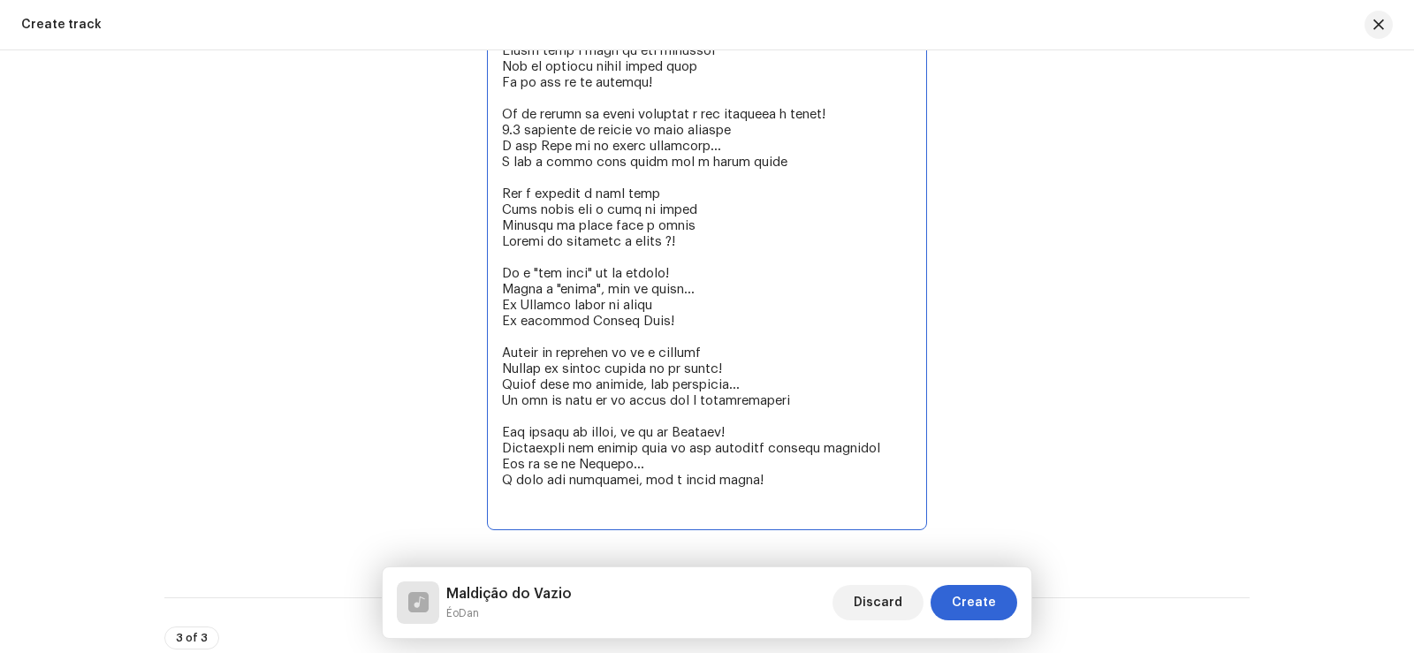
click at [679, 483] on textarea at bounding box center [707, 153] width 440 height 753
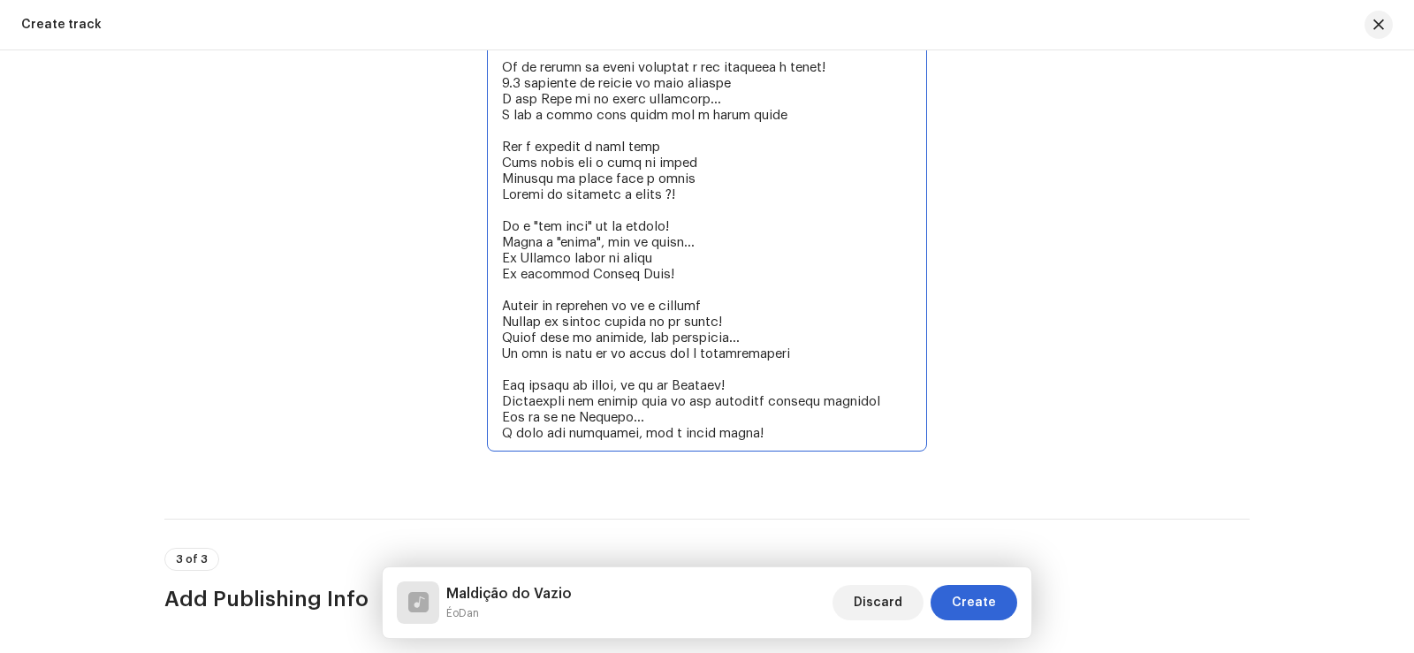
scroll to position [3536, 0]
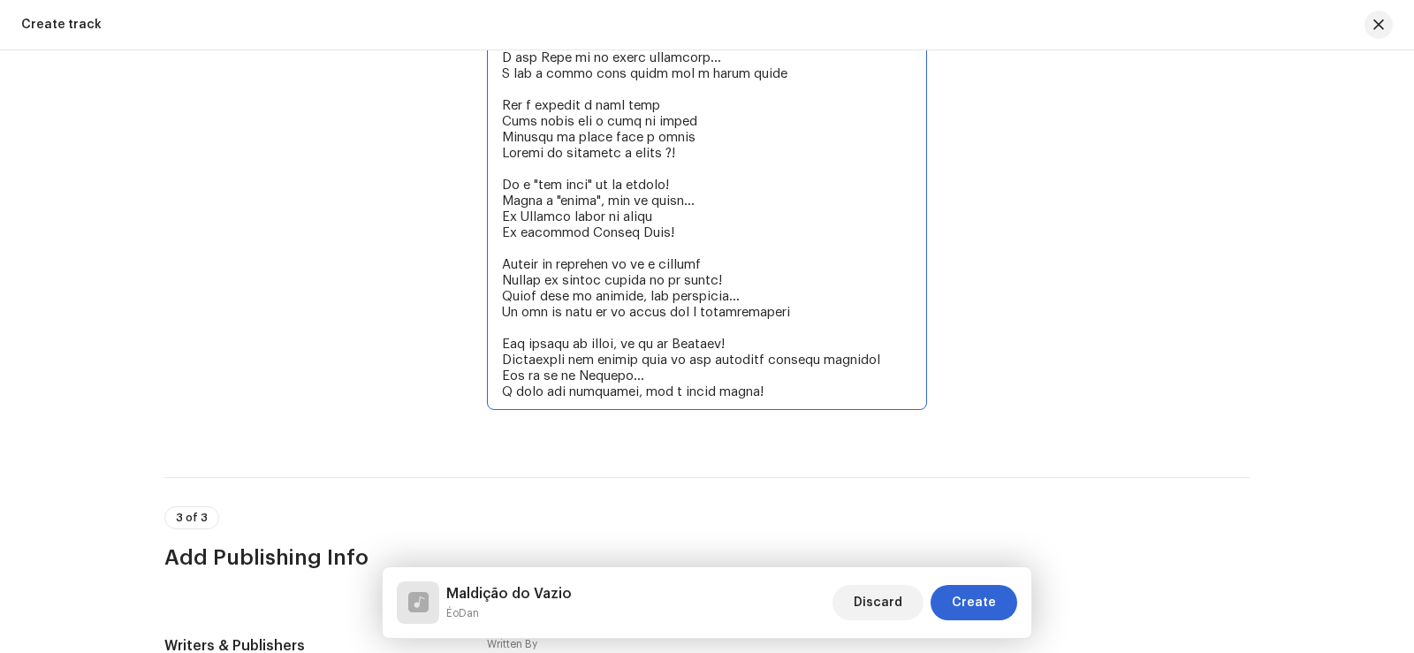
click at [670, 397] on textarea at bounding box center [707, 49] width 440 height 721
click at [782, 388] on textarea at bounding box center [707, 49] width 440 height 721
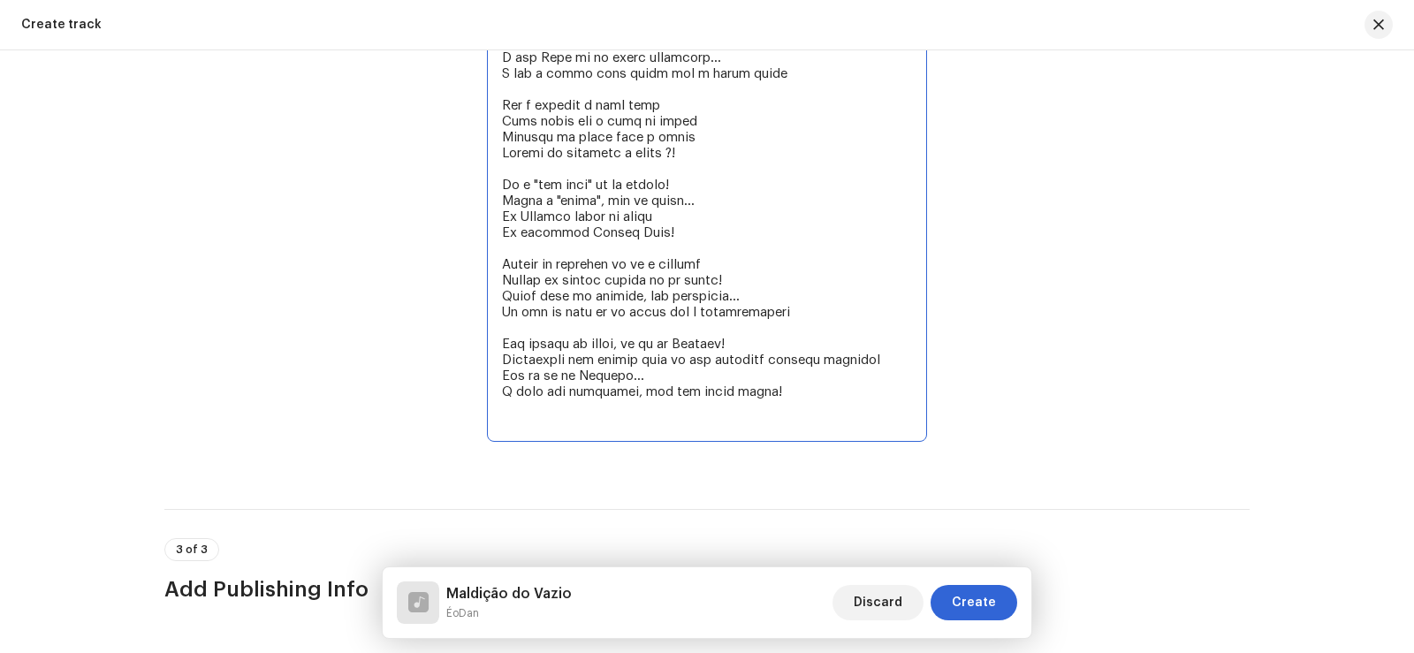
paste textarea "A raiva é um sentimento Pra controlar isso eu tenho que não me emocionar no mom…"
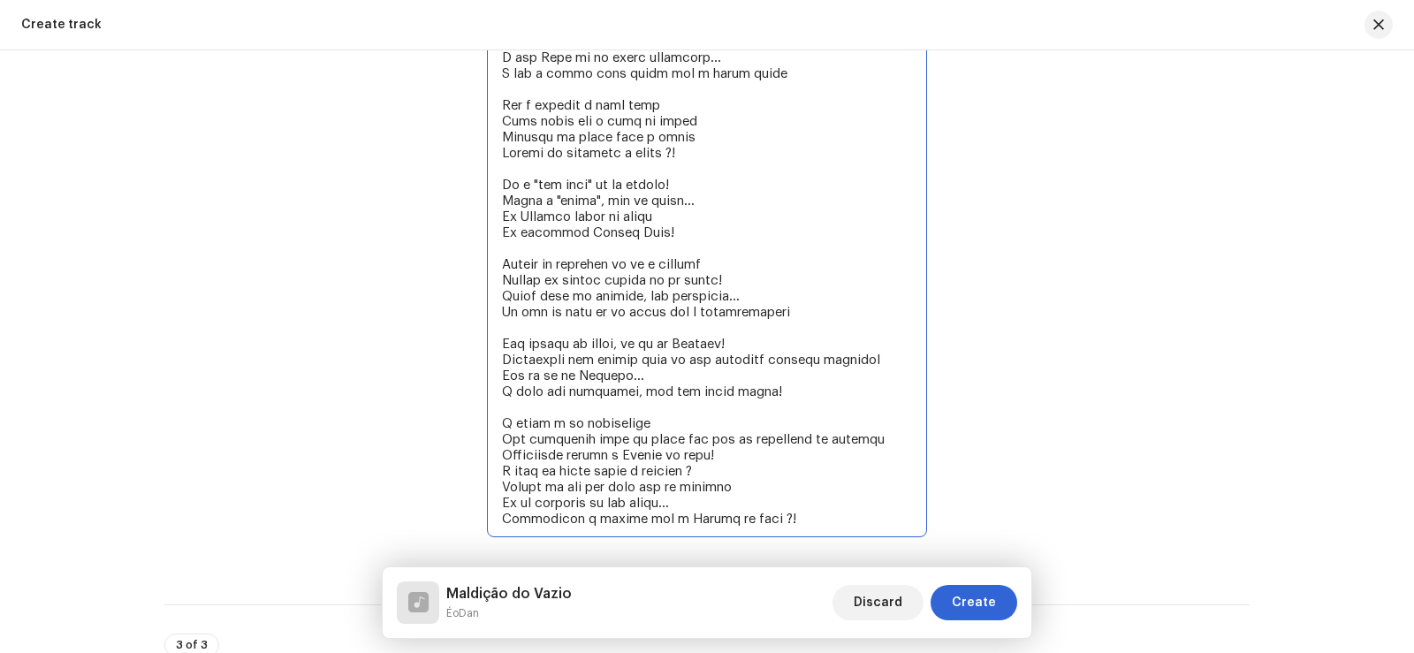
click at [702, 440] on textarea at bounding box center [707, 113] width 440 height 848
click at [627, 442] on textarea at bounding box center [707, 113] width 440 height 848
click at [809, 438] on textarea at bounding box center [707, 113] width 440 height 848
click at [767, 454] on textarea at bounding box center [707, 113] width 440 height 848
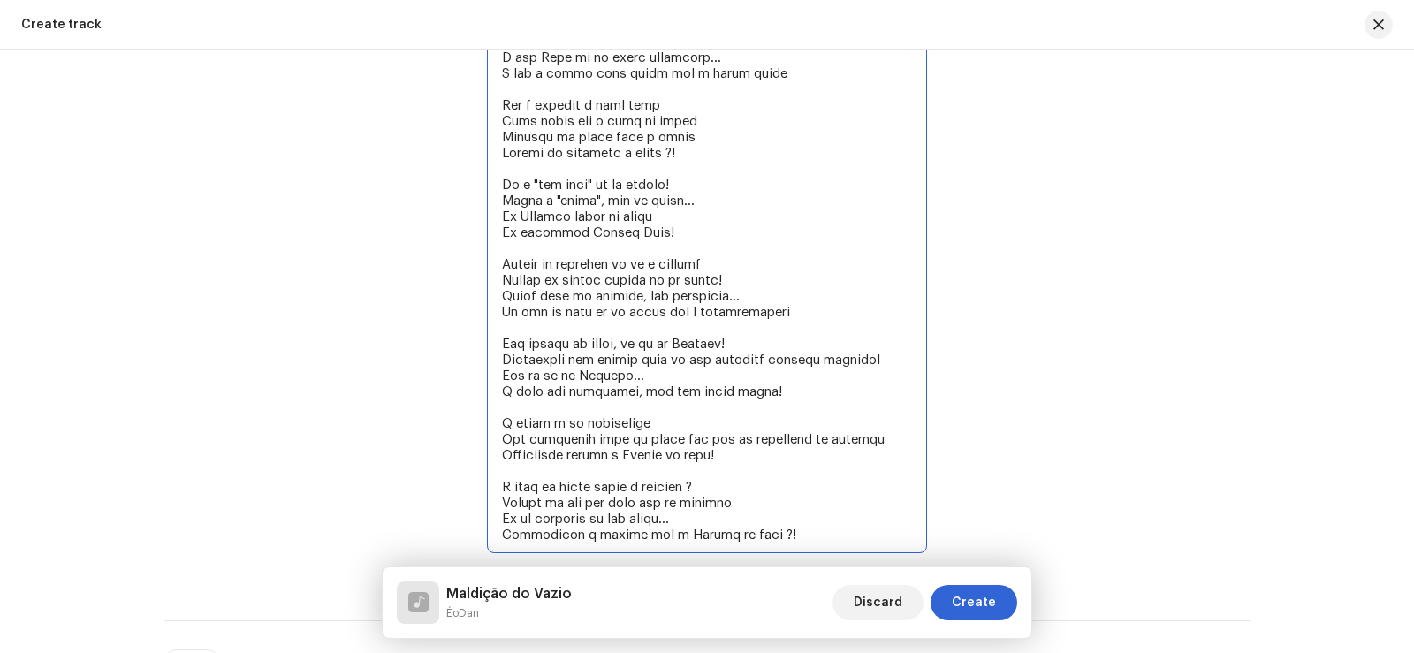
click at [666, 439] on textarea at bounding box center [707, 121] width 440 height 864
click at [750, 526] on textarea at bounding box center [707, 121] width 440 height 864
click at [751, 501] on textarea at bounding box center [707, 121] width 440 height 864
click at [737, 521] on textarea at bounding box center [707, 121] width 440 height 864
click at [740, 489] on textarea at bounding box center [707, 121] width 440 height 864
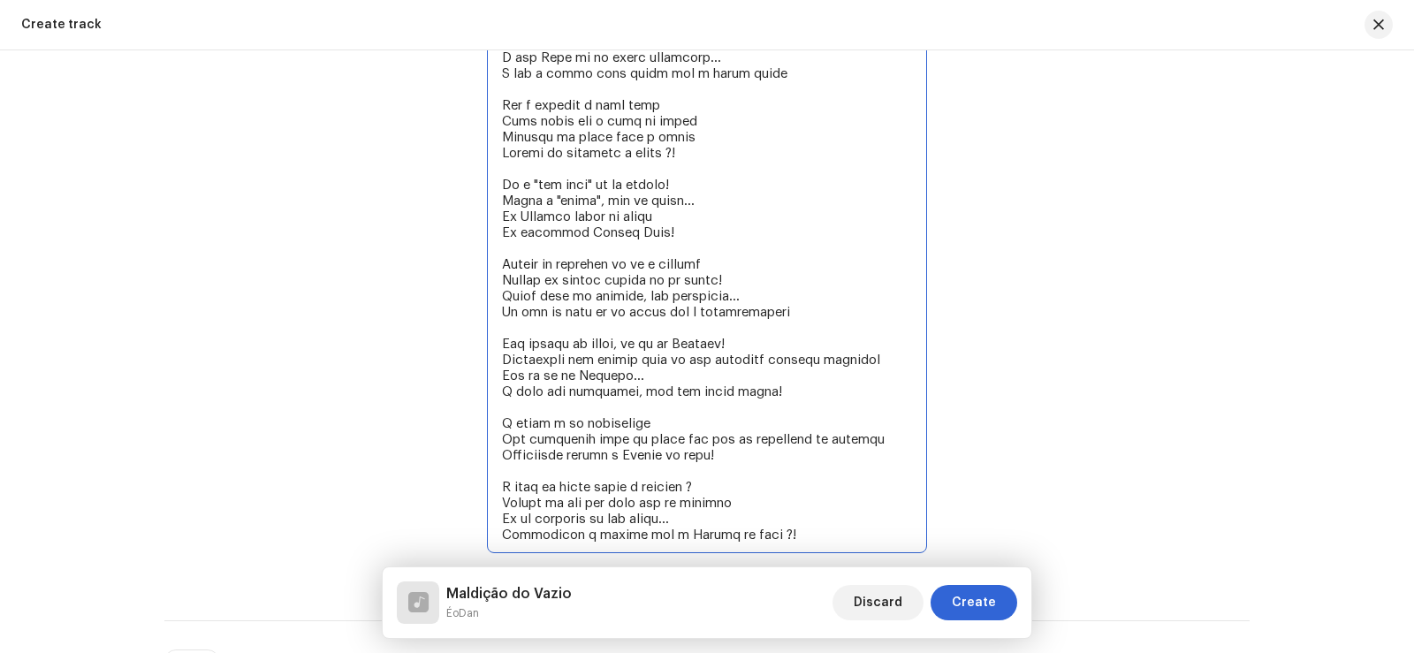
click at [664, 459] on textarea at bounding box center [707, 121] width 440 height 864
click at [673, 448] on textarea at bounding box center [707, 121] width 440 height 864
drag, startPoint x: 673, startPoint y: 448, endPoint x: 637, endPoint y: 459, distance: 37.7
click at [637, 459] on textarea at bounding box center [707, 121] width 440 height 864
click at [699, 458] on textarea at bounding box center [707, 121] width 440 height 864
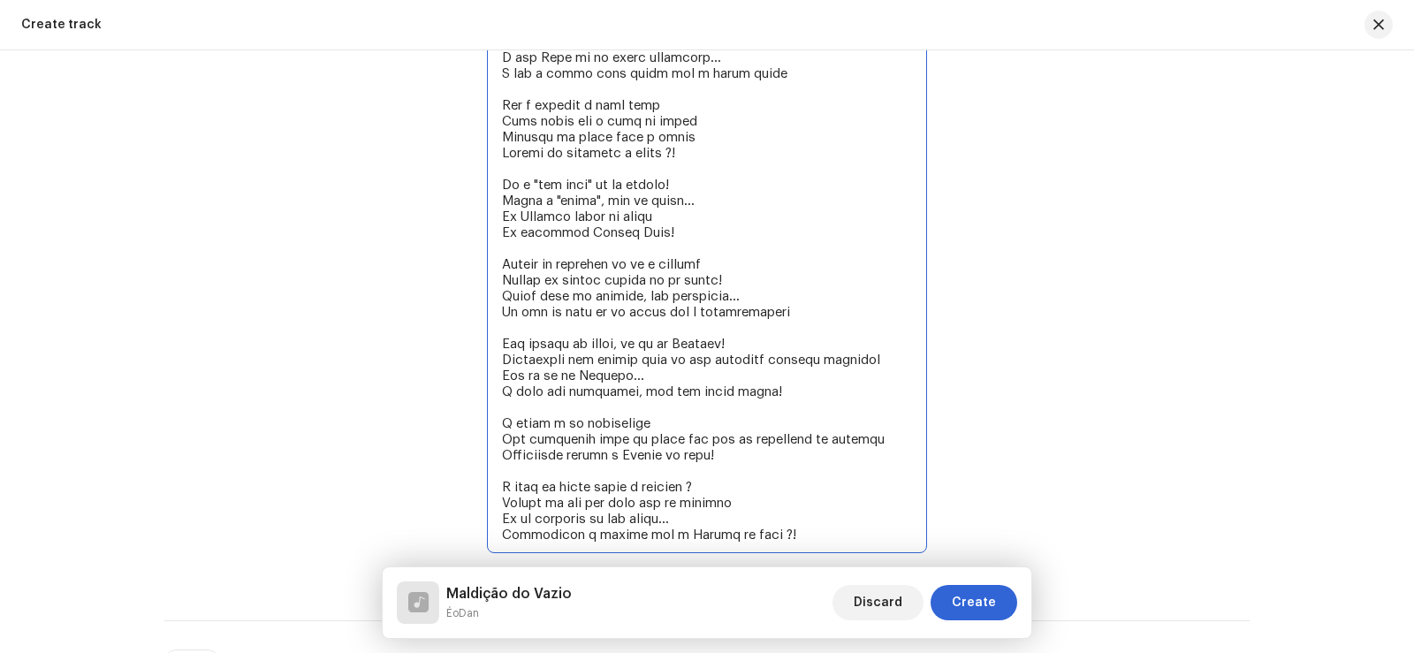
click at [773, 454] on textarea at bounding box center [707, 121] width 440 height 864
click at [632, 419] on textarea at bounding box center [707, 121] width 440 height 864
click at [664, 429] on textarea at bounding box center [707, 121] width 440 height 864
click at [627, 440] on textarea at bounding box center [707, 121] width 440 height 864
click at [695, 438] on textarea at bounding box center [707, 121] width 440 height 864
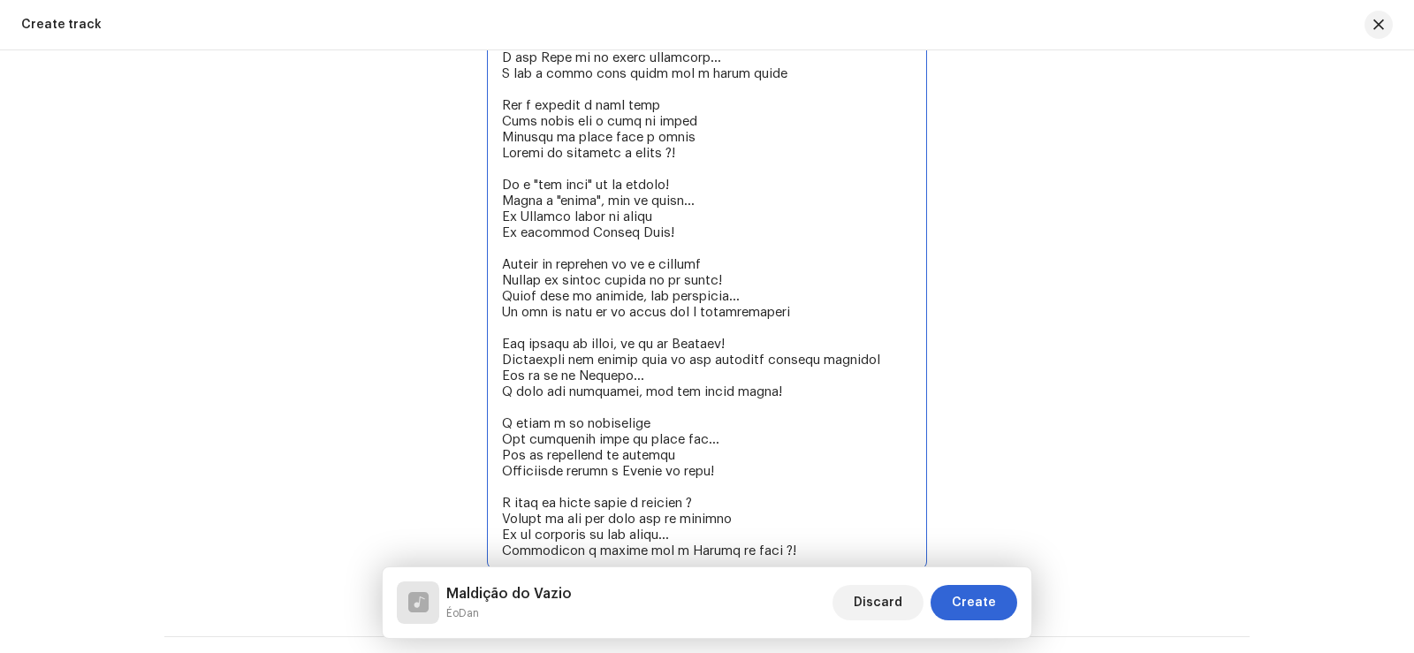
click at [725, 448] on textarea at bounding box center [707, 129] width 440 height 880
click at [755, 463] on textarea at bounding box center [707, 129] width 440 height 880
click at [785, 484] on textarea at bounding box center [707, 129] width 440 height 880
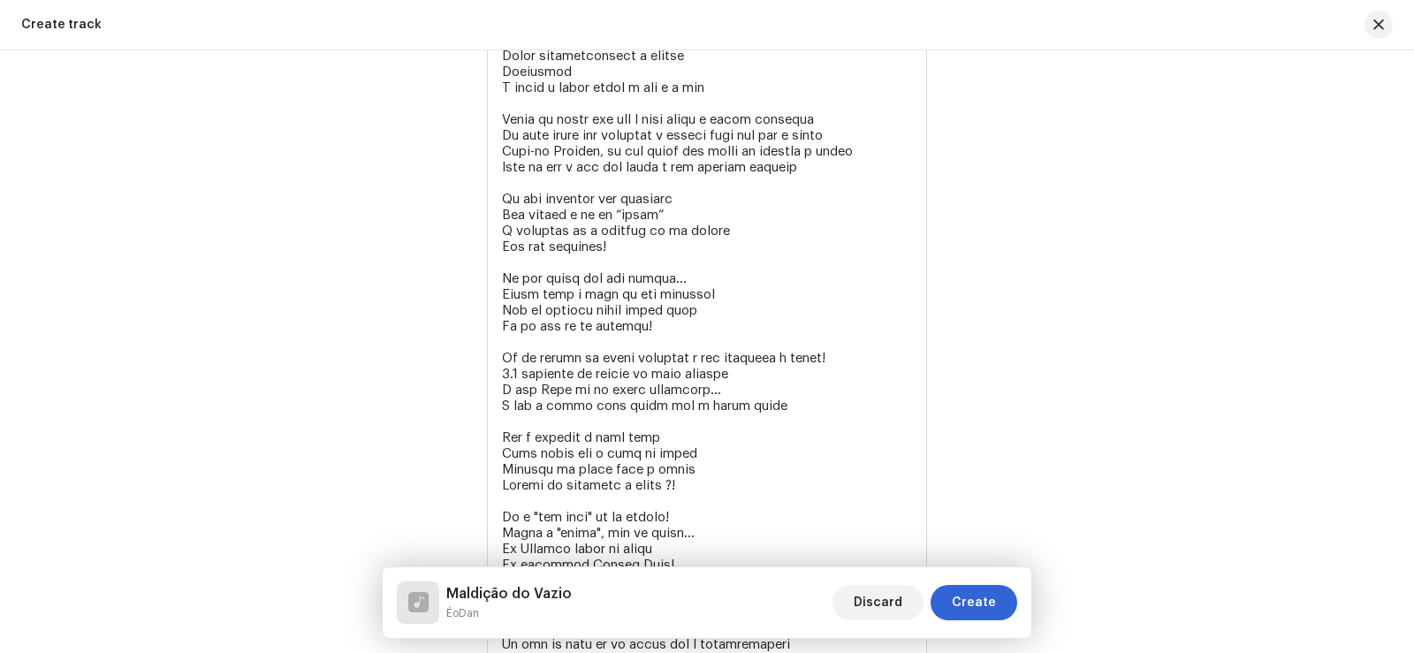
click at [1222, 448] on div "Lyrics Lyrics" at bounding box center [706, 463] width 1085 height 926
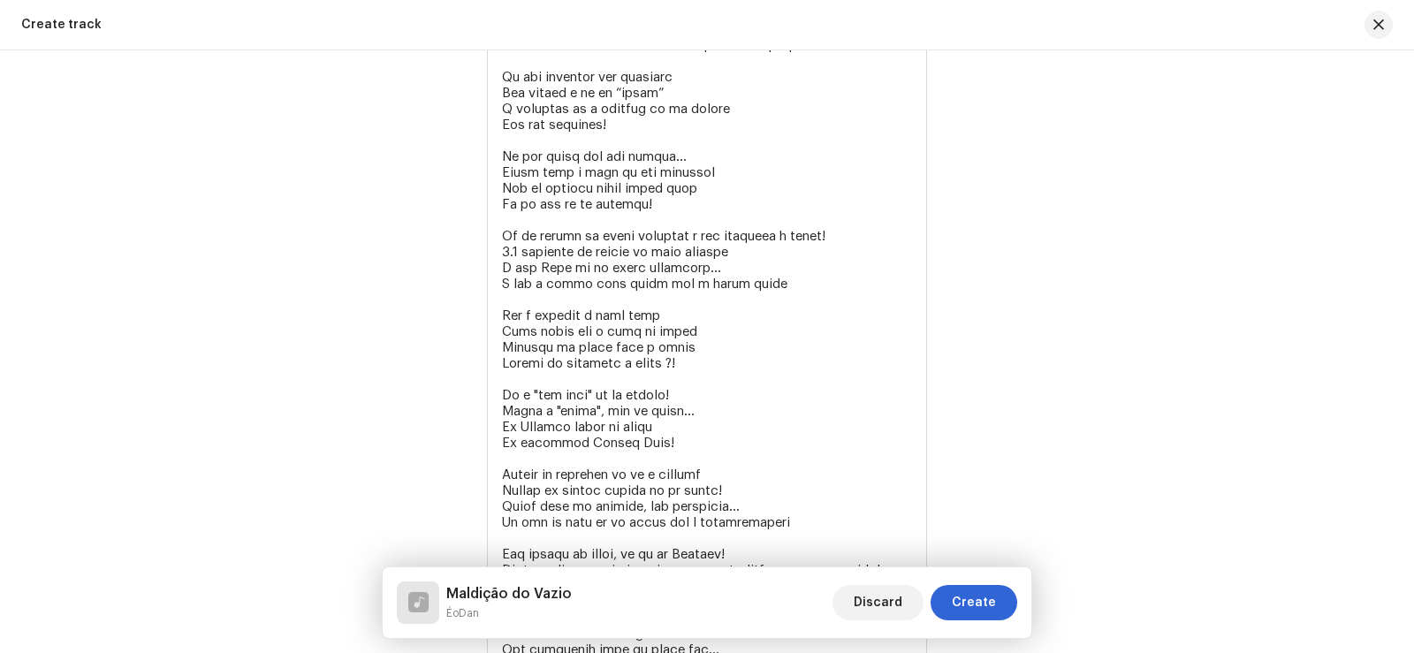
scroll to position [3734, 0]
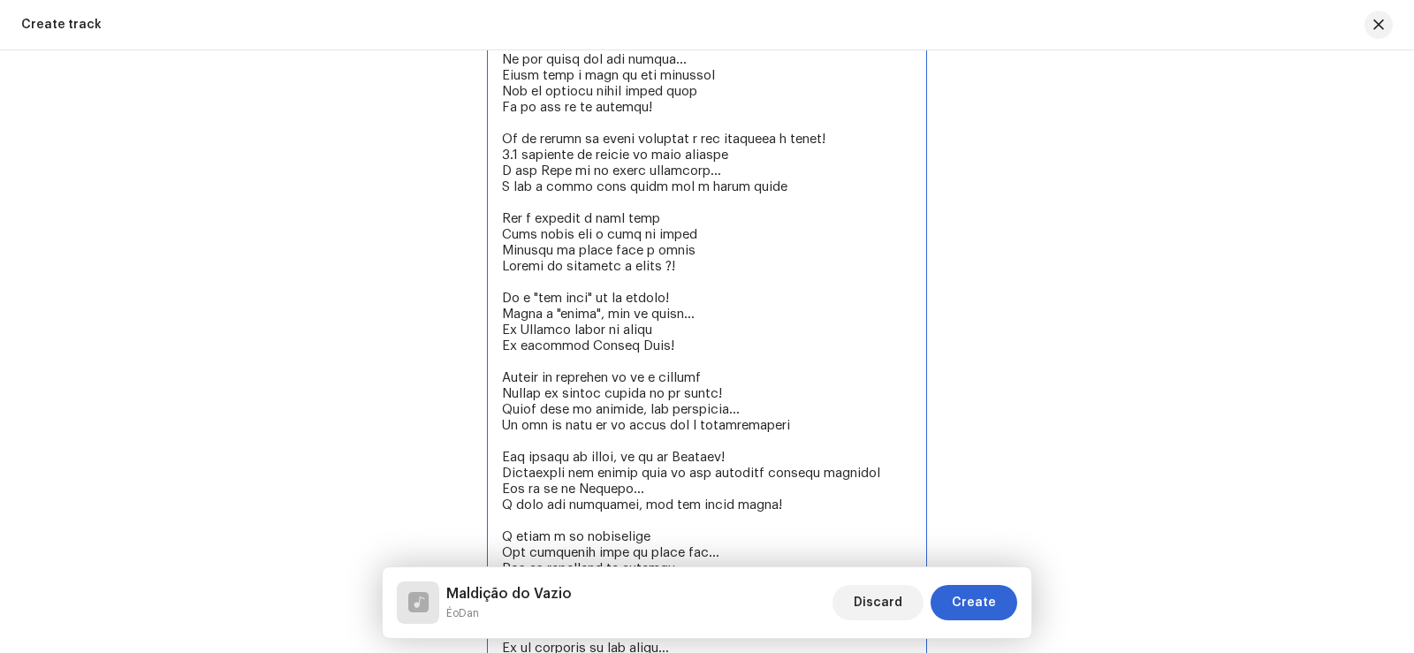
scroll to position [3292, 0]
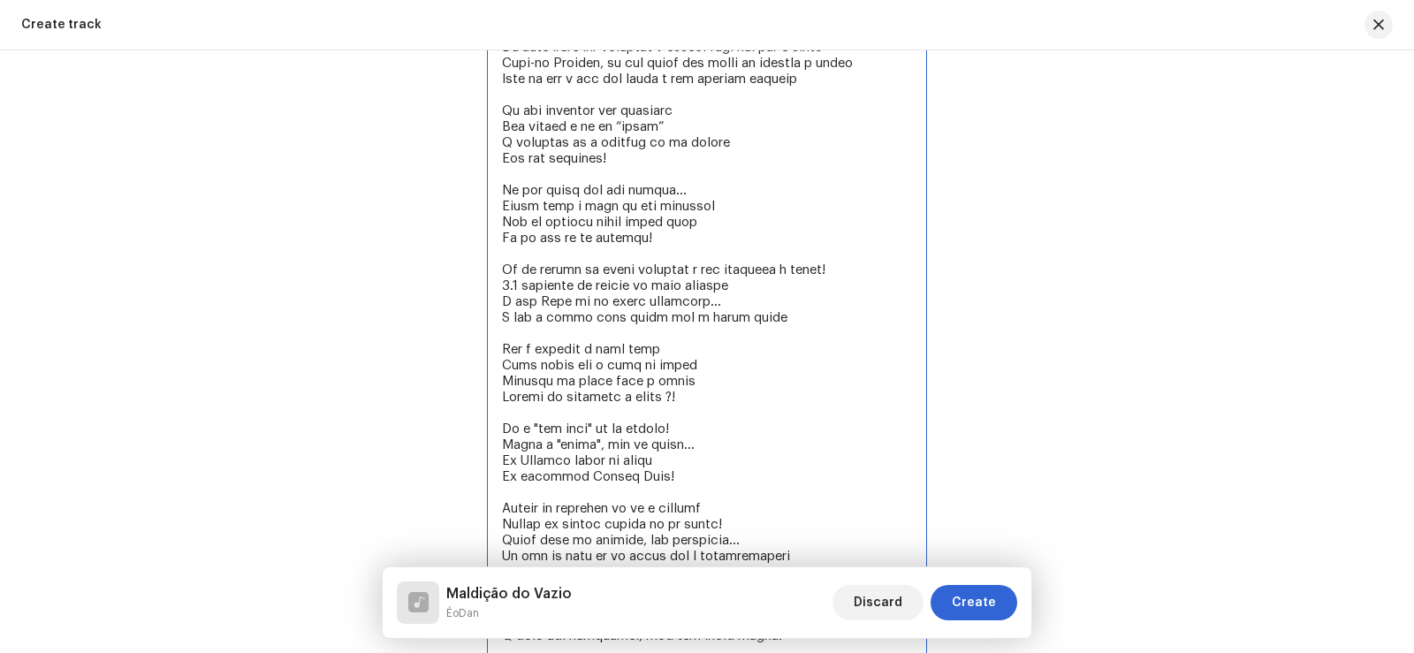
drag, startPoint x: 495, startPoint y: 264, endPoint x: 813, endPoint y: 318, distance: 322.6
click at [813, 318] on textarea at bounding box center [707, 389] width 440 height 912
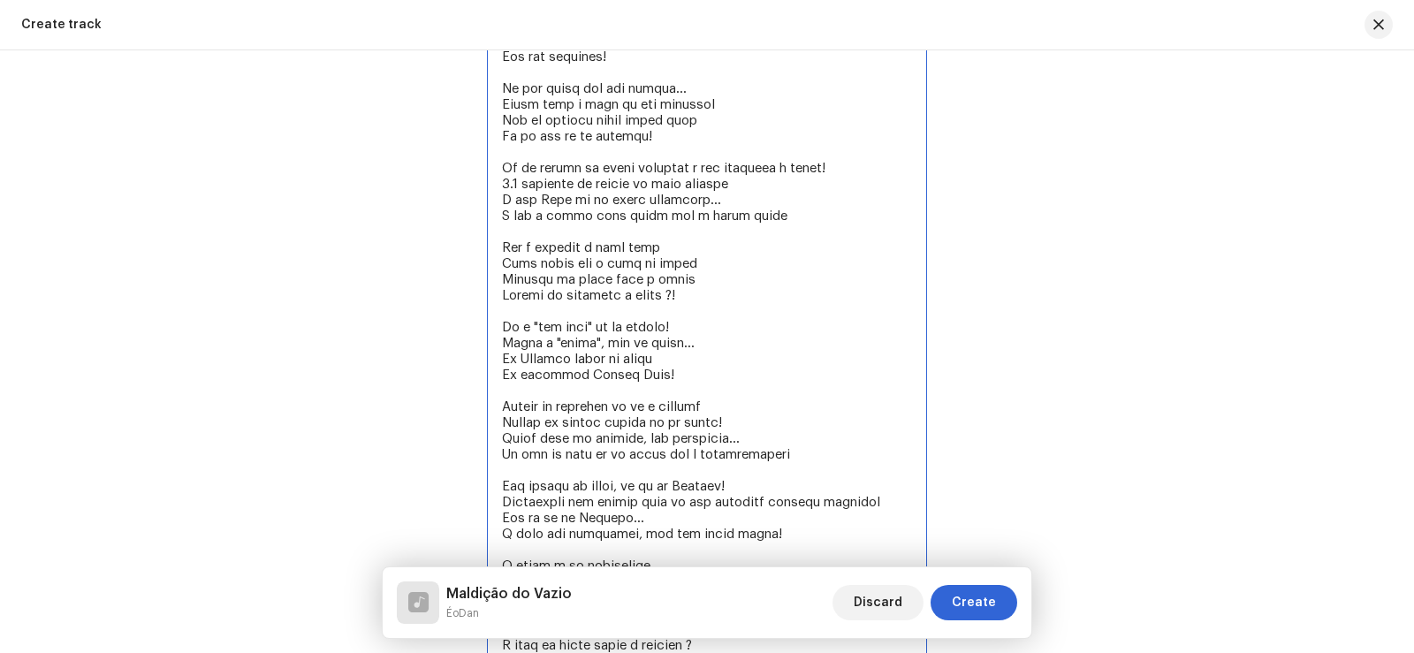
scroll to position [3734, 0]
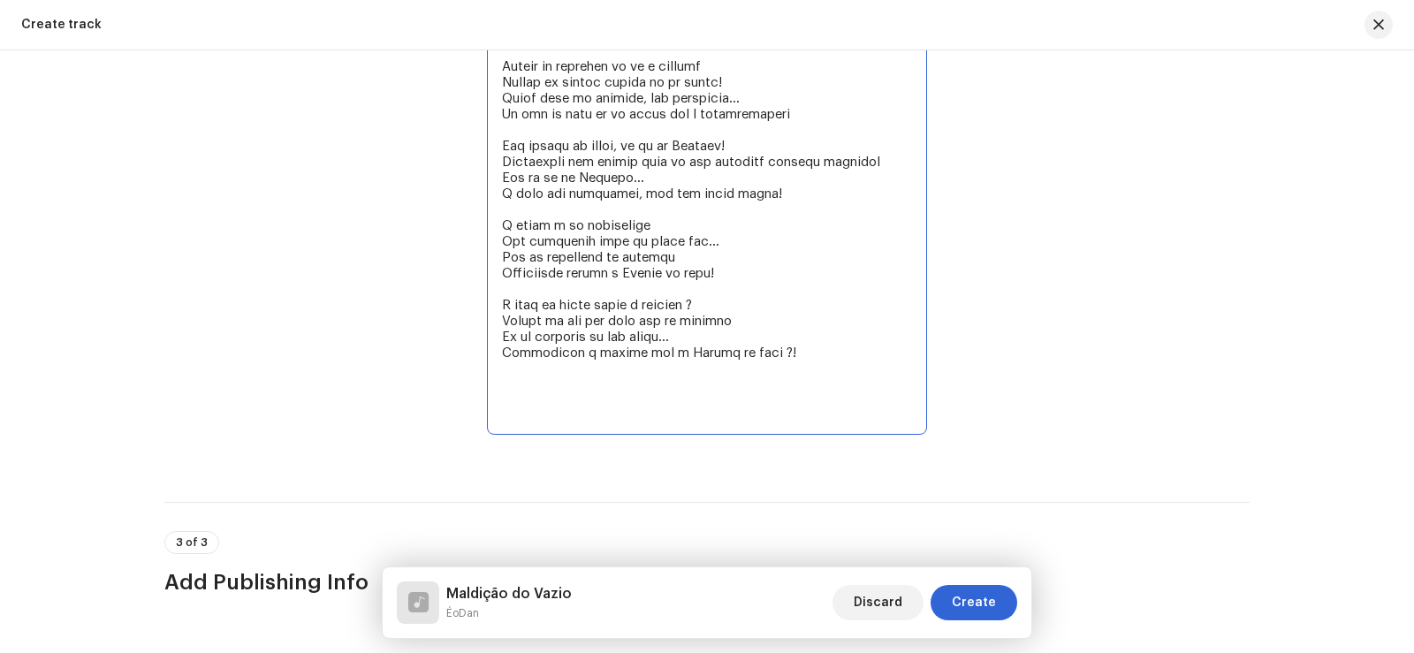
paste textarea "Tu tá dentro da minha expansão e vai conhecer o vazio! 0.2 segundos te mostro u…"
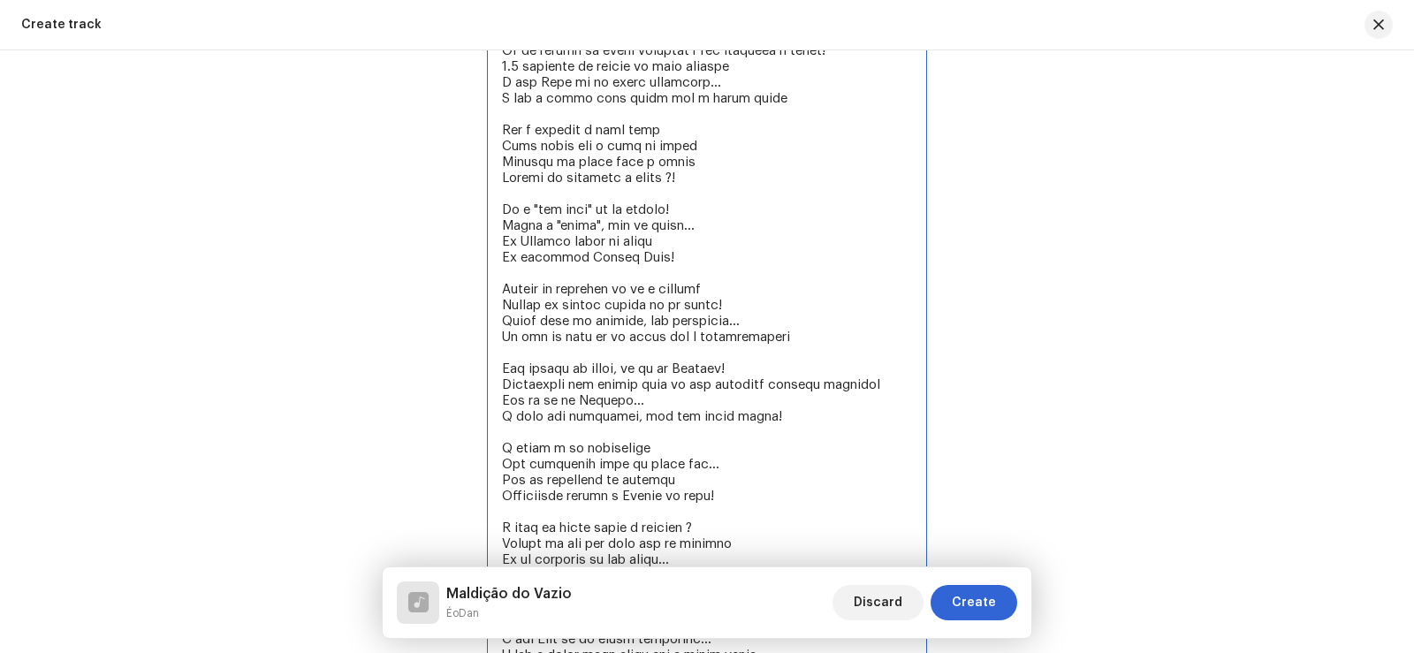
scroll to position [3469, 0]
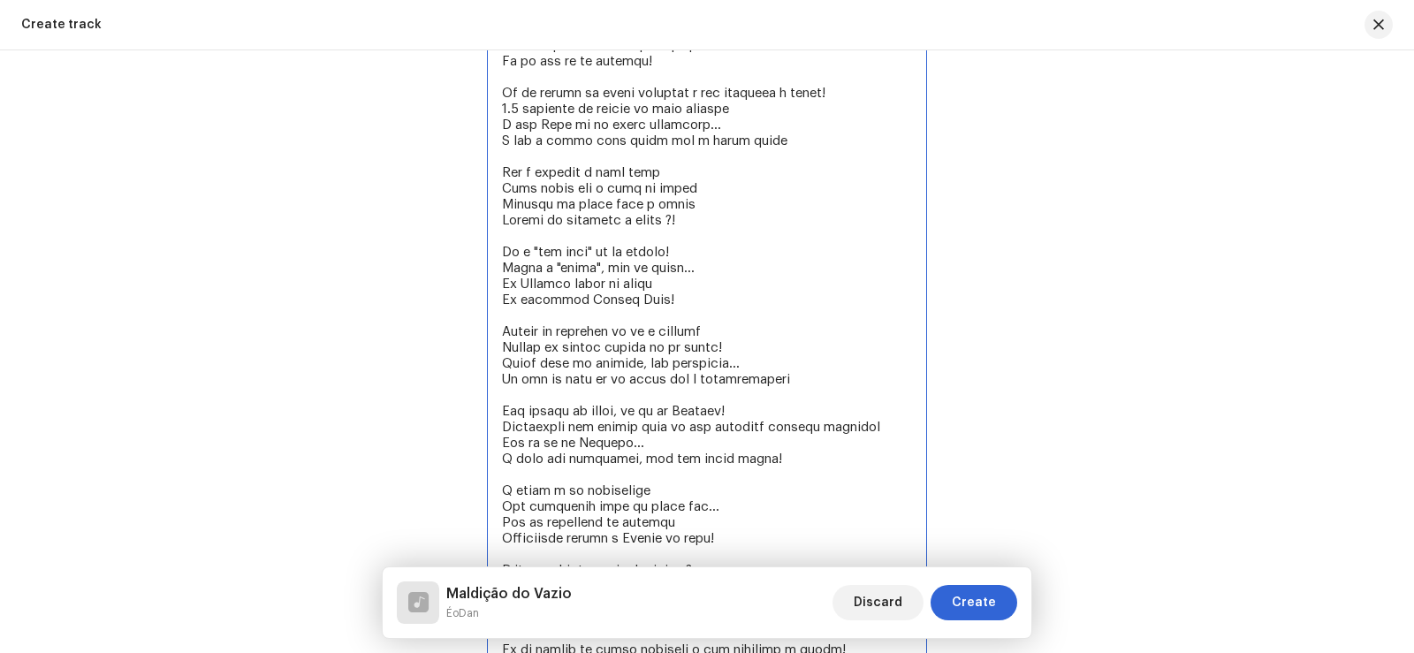
drag, startPoint x: 498, startPoint y: 322, endPoint x: 826, endPoint y: 391, distance: 335.1
click at [826, 391] on textarea at bounding box center [707, 251] width 440 height 991
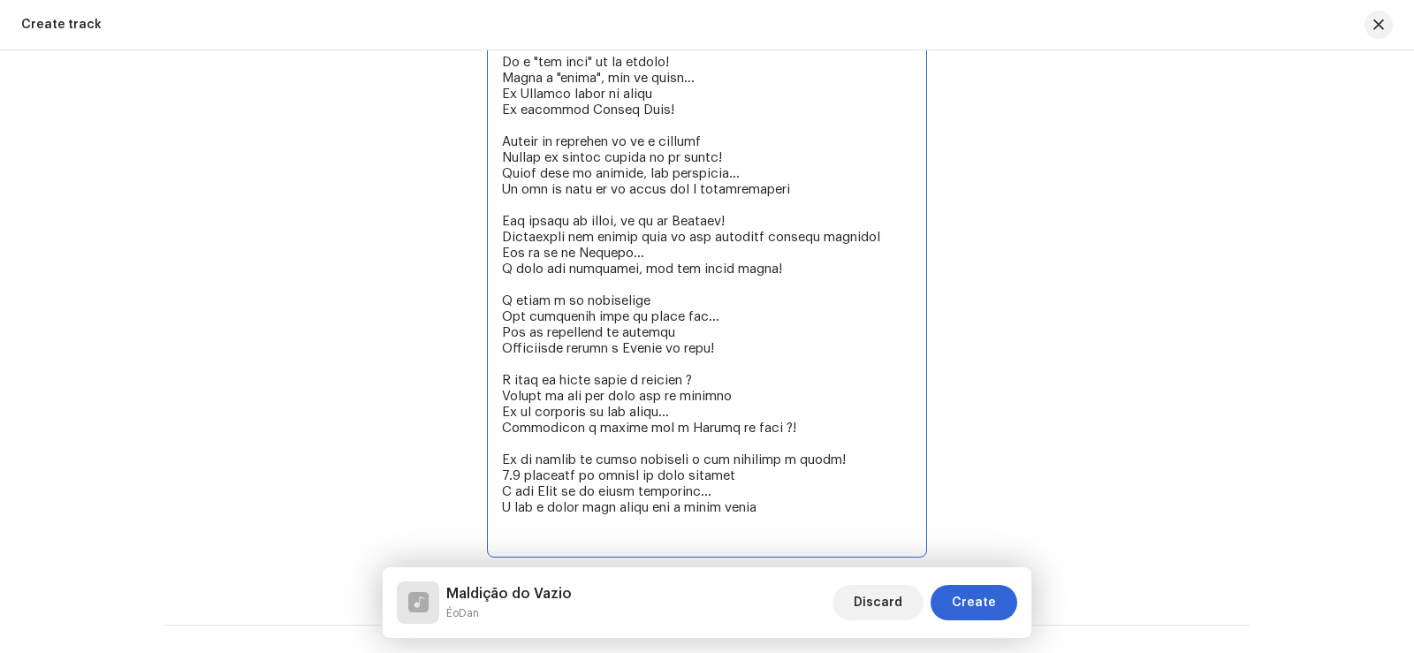
scroll to position [3910, 0]
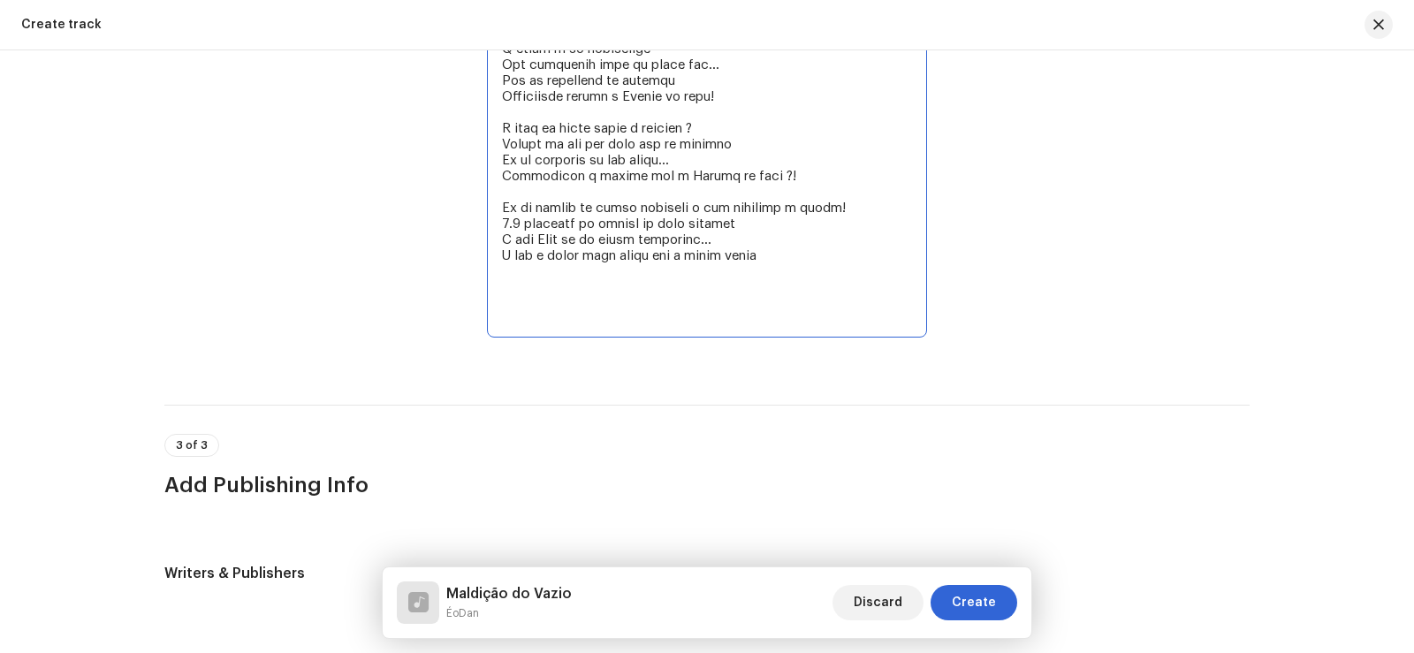
paste textarea "Dentro da expansão cê vê a bandana Dentro do walkie talkie cê me chama! Visão a…"
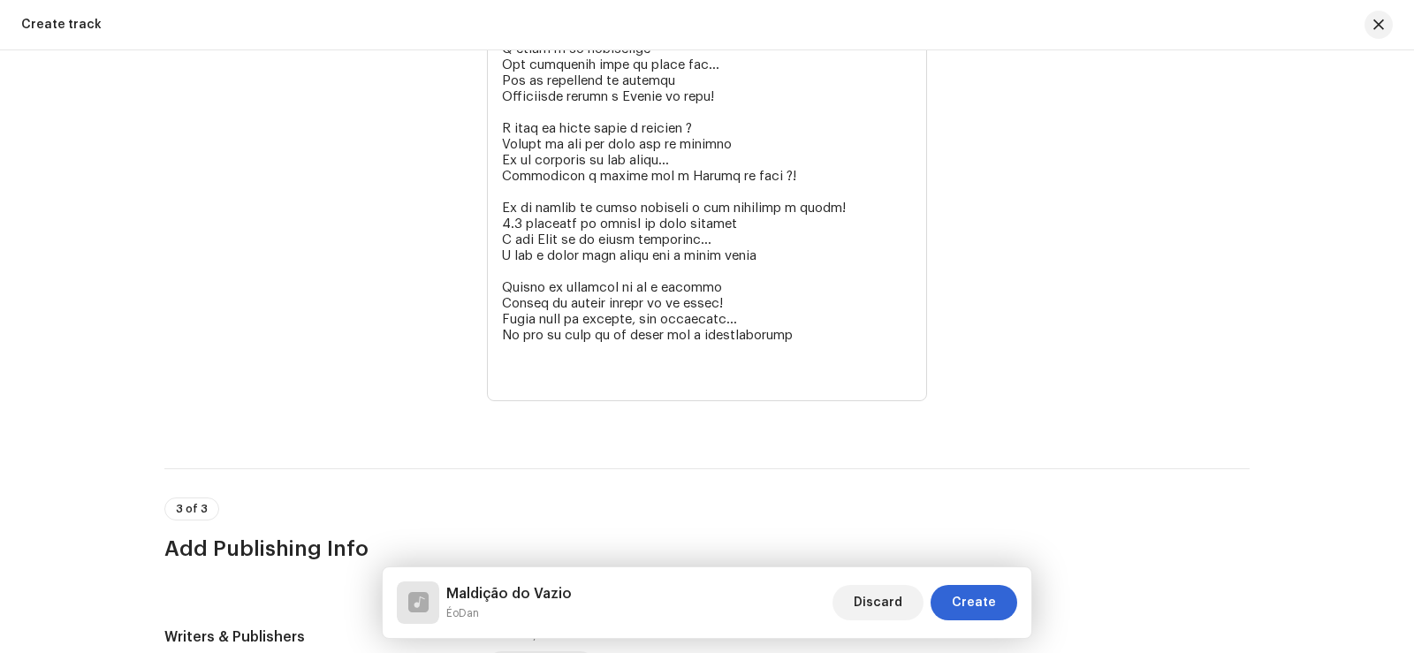
type textarea "Visual Cores complementando o visual Sensorial A linha é tênue entre o bem e o …"
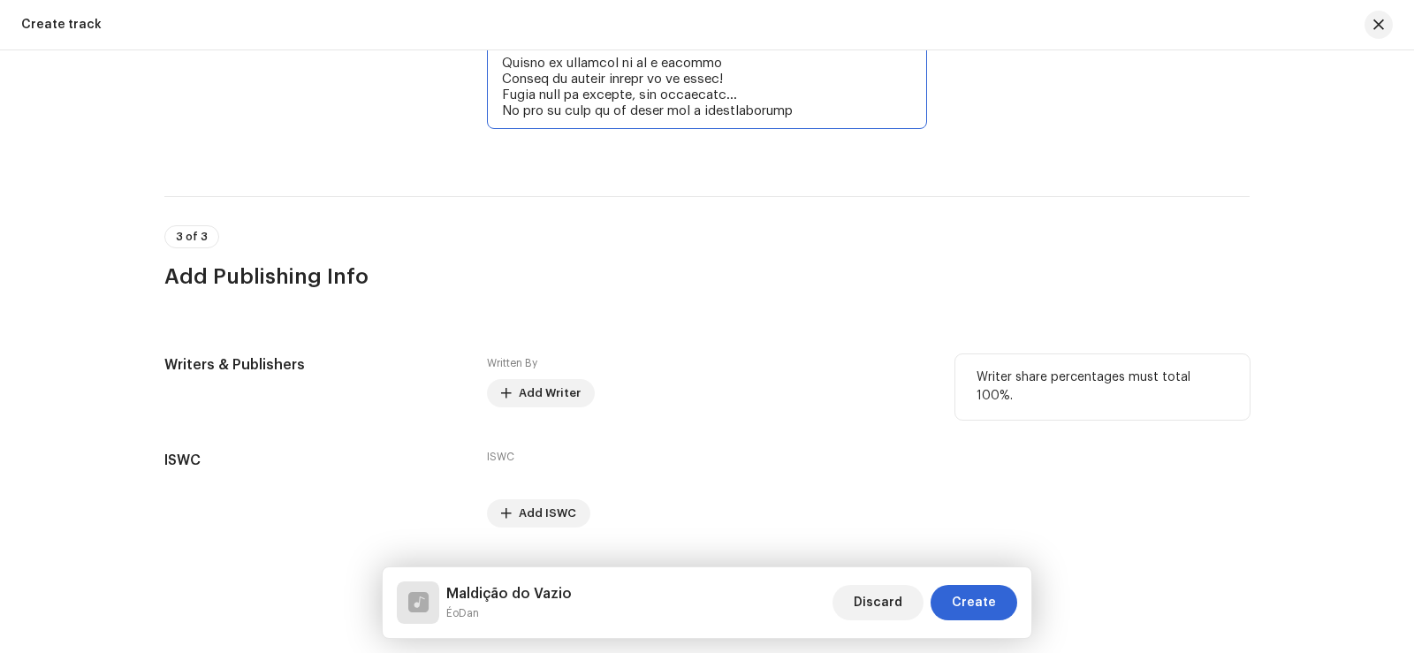
scroll to position [4179, 0]
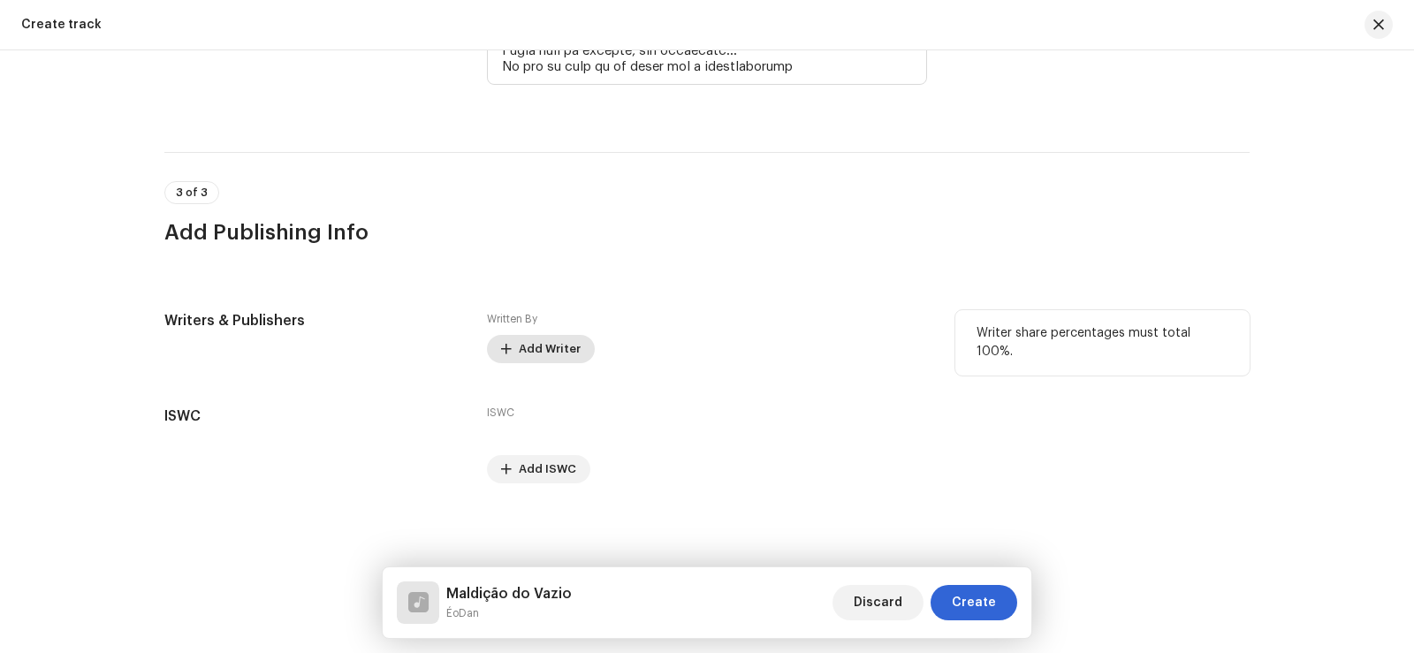
click at [543, 353] on span "Add Writer" at bounding box center [550, 348] width 62 height 35
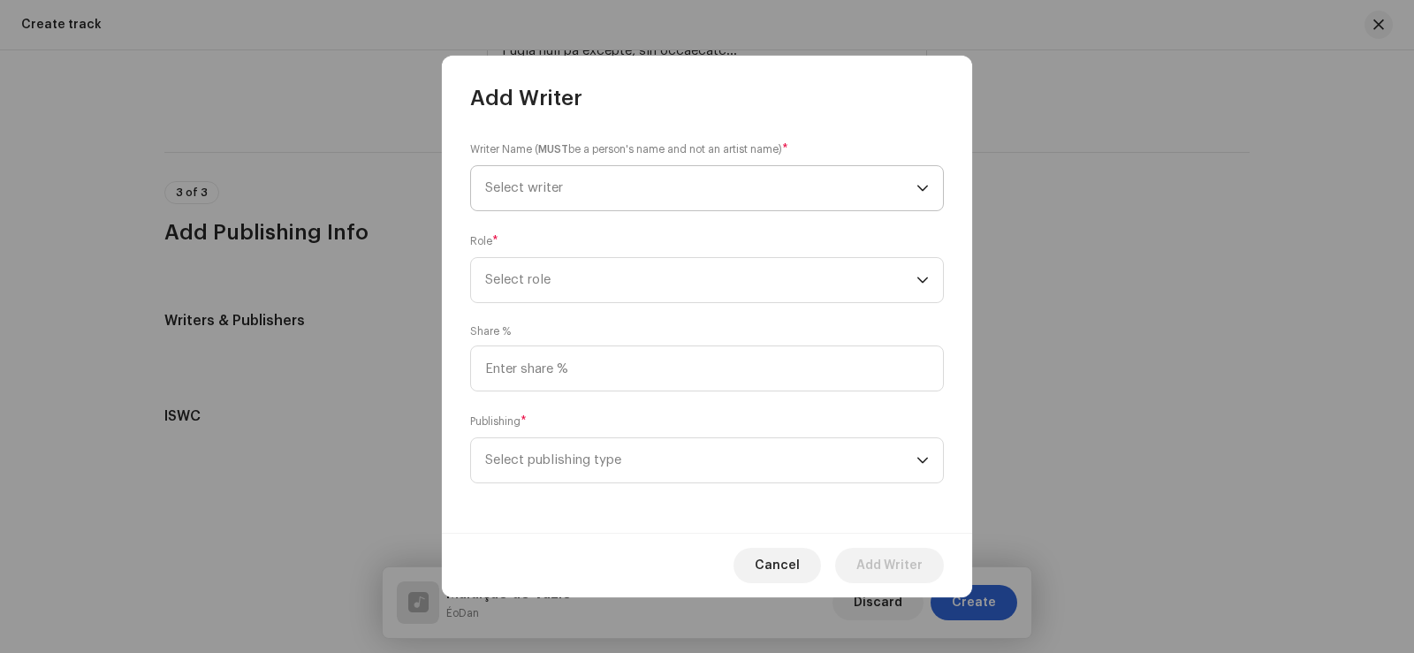
click at [633, 193] on span "Select writer" at bounding box center [700, 188] width 431 height 44
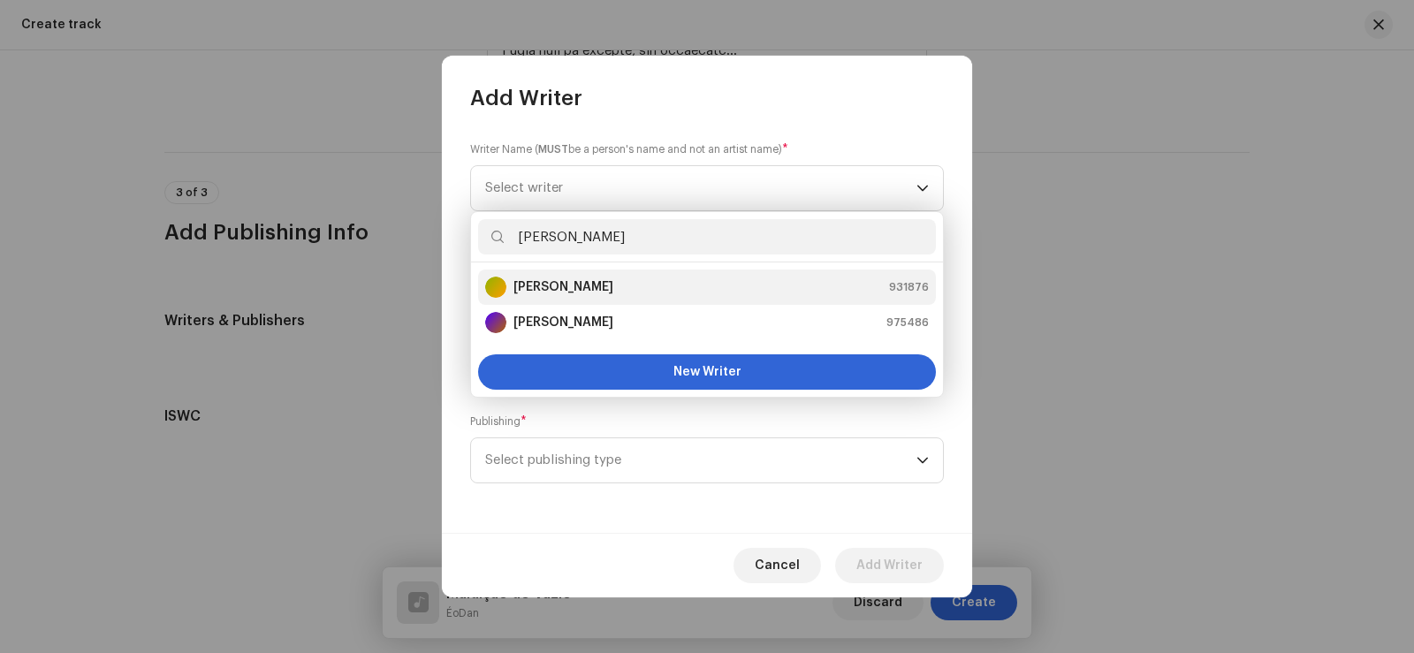
type input "daniel"
click at [633, 286] on div "Daniel Pinto Perez 931876" at bounding box center [707, 287] width 444 height 21
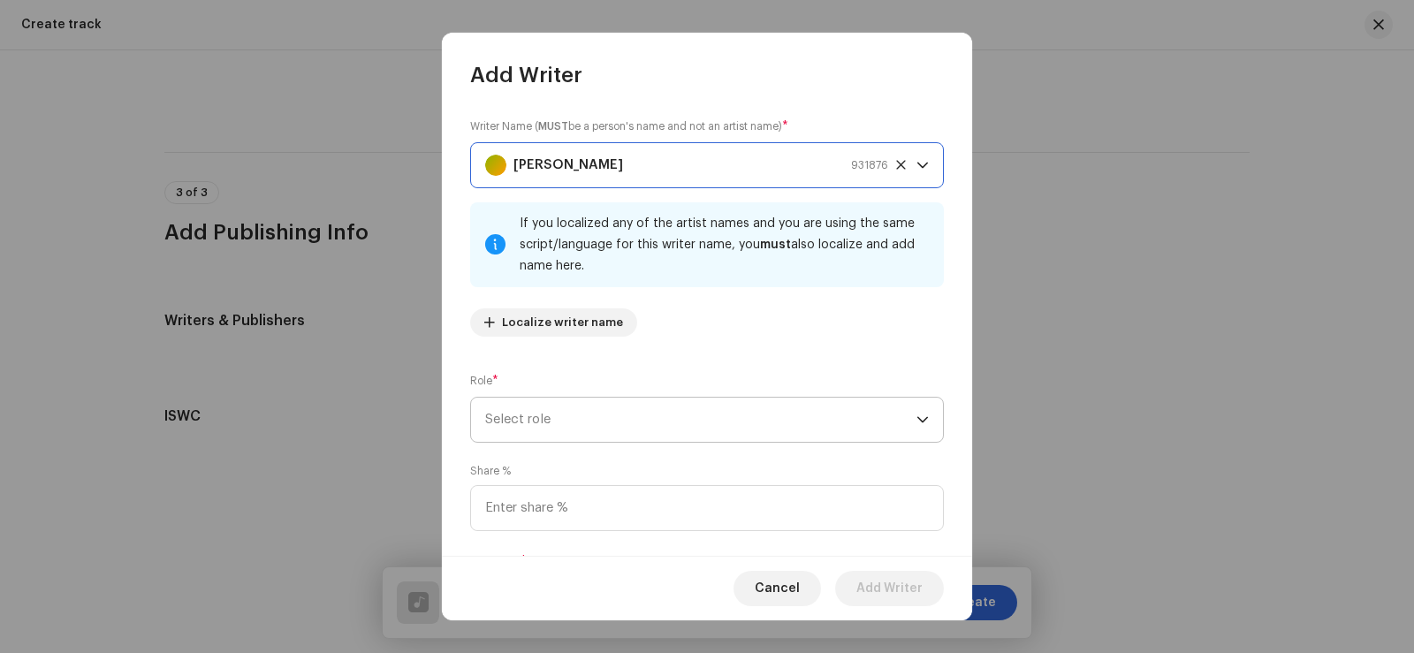
click at [769, 428] on span "Select role" at bounding box center [700, 420] width 431 height 44
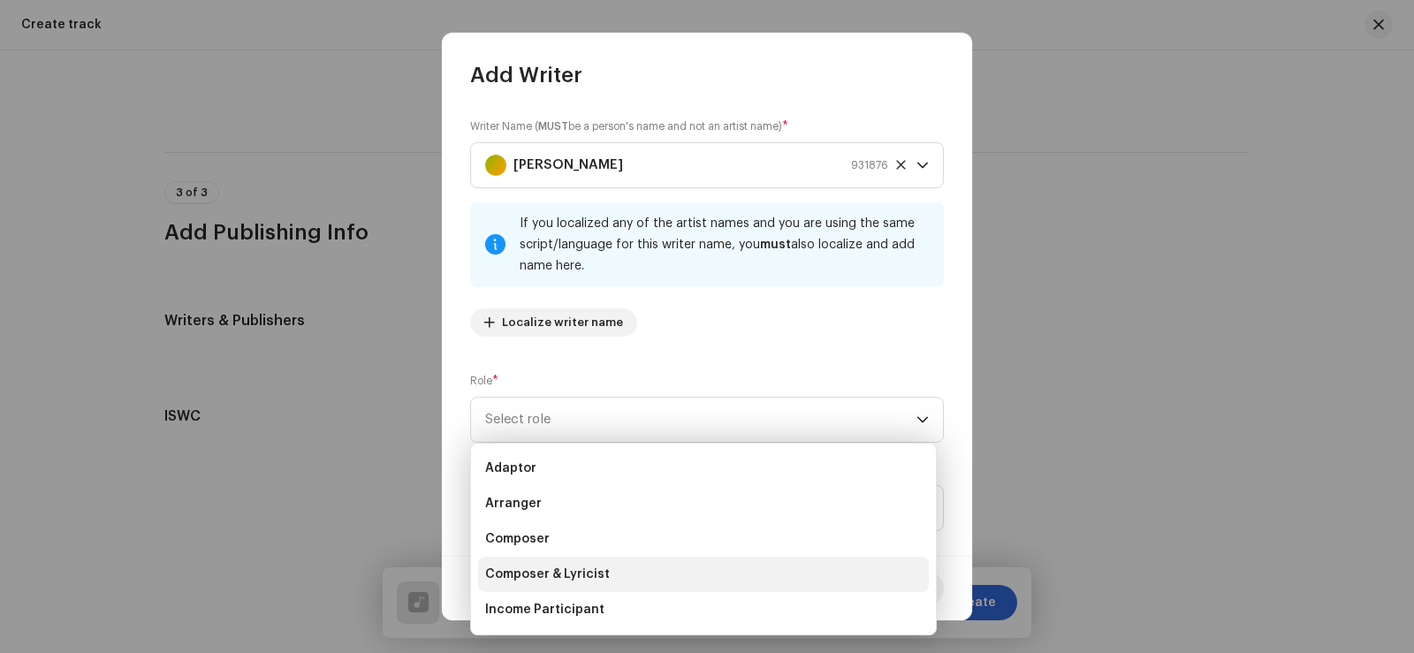
click at [601, 584] on li "Composer & Lyricist" at bounding box center [703, 574] width 451 height 35
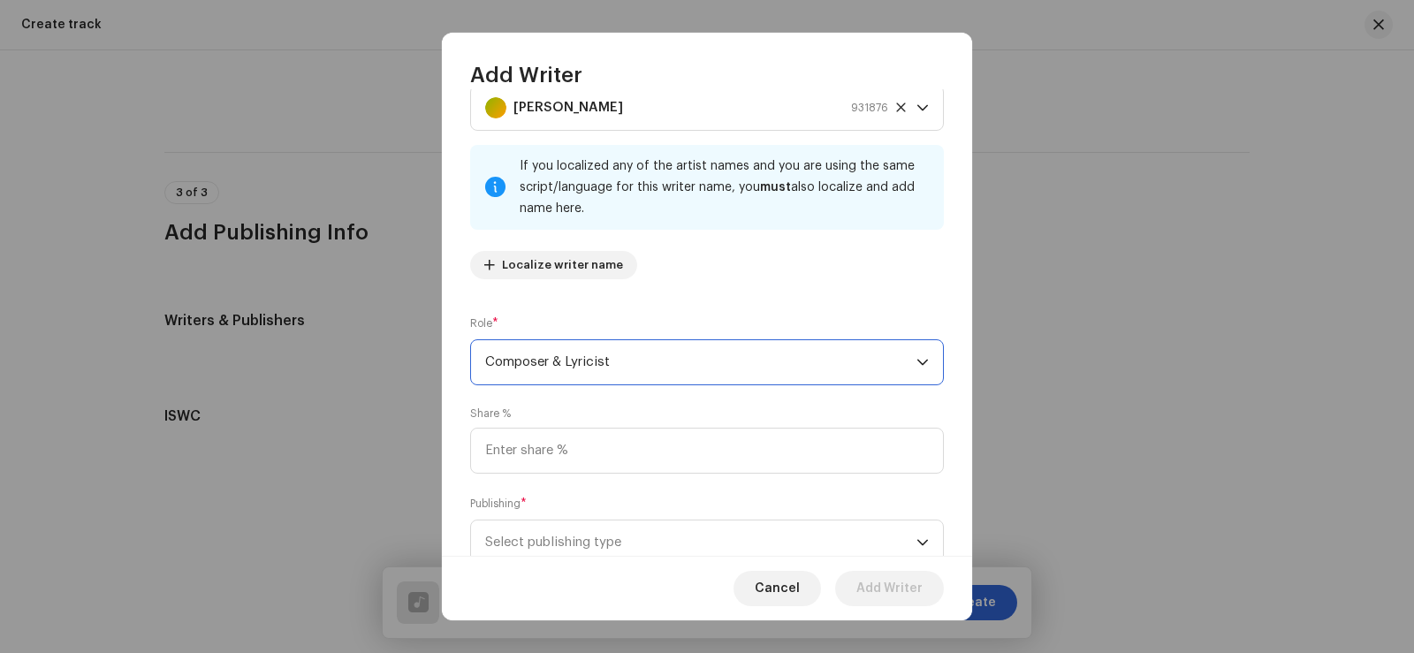
scroll to position [88, 0]
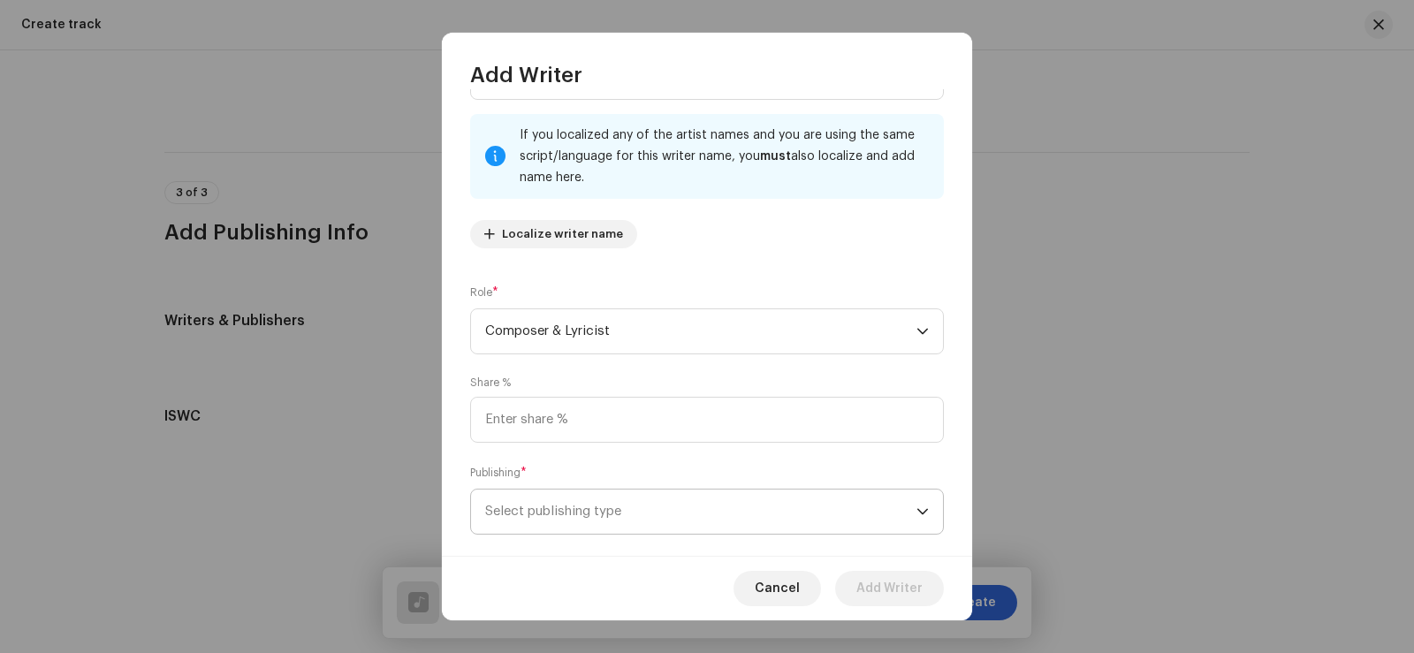
click at [616, 505] on span "Select publishing type" at bounding box center [700, 511] width 431 height 44
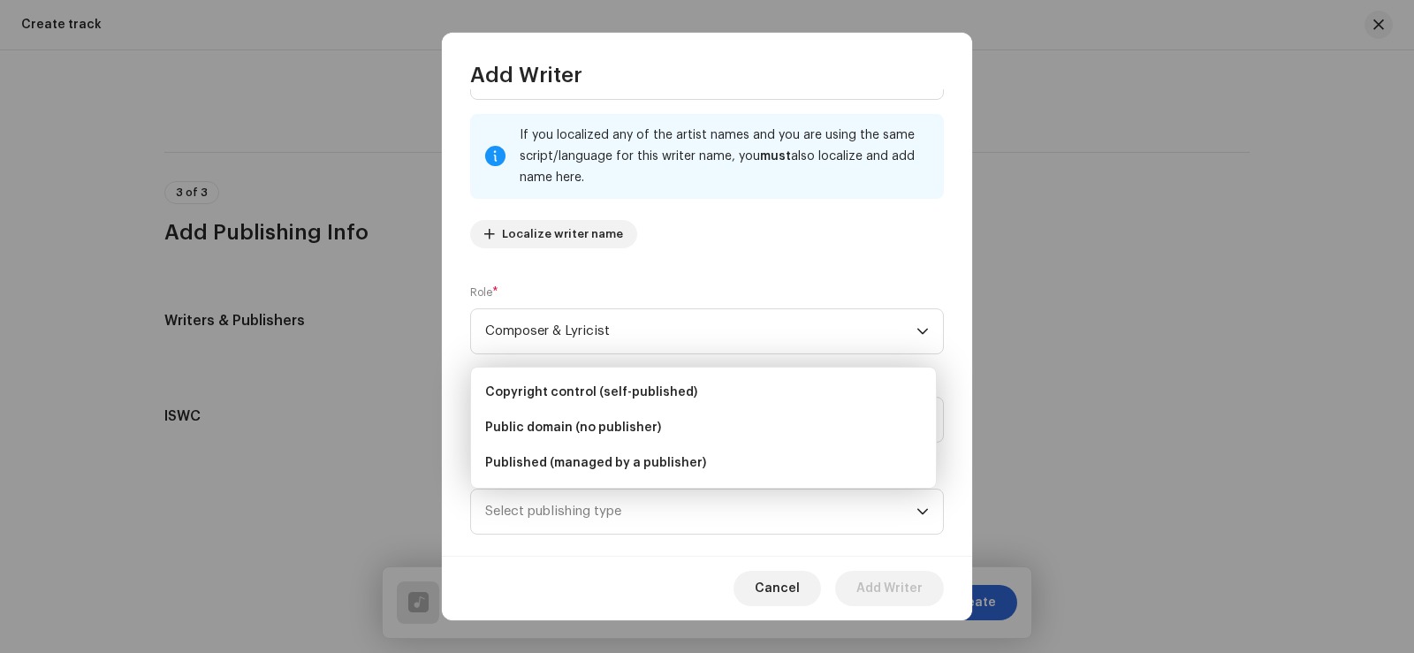
drag, startPoint x: 604, startPoint y: 391, endPoint x: 755, endPoint y: 479, distance: 174.6
click at [605, 391] on span "Copyright control (self-published)" at bounding box center [591, 392] width 212 height 18
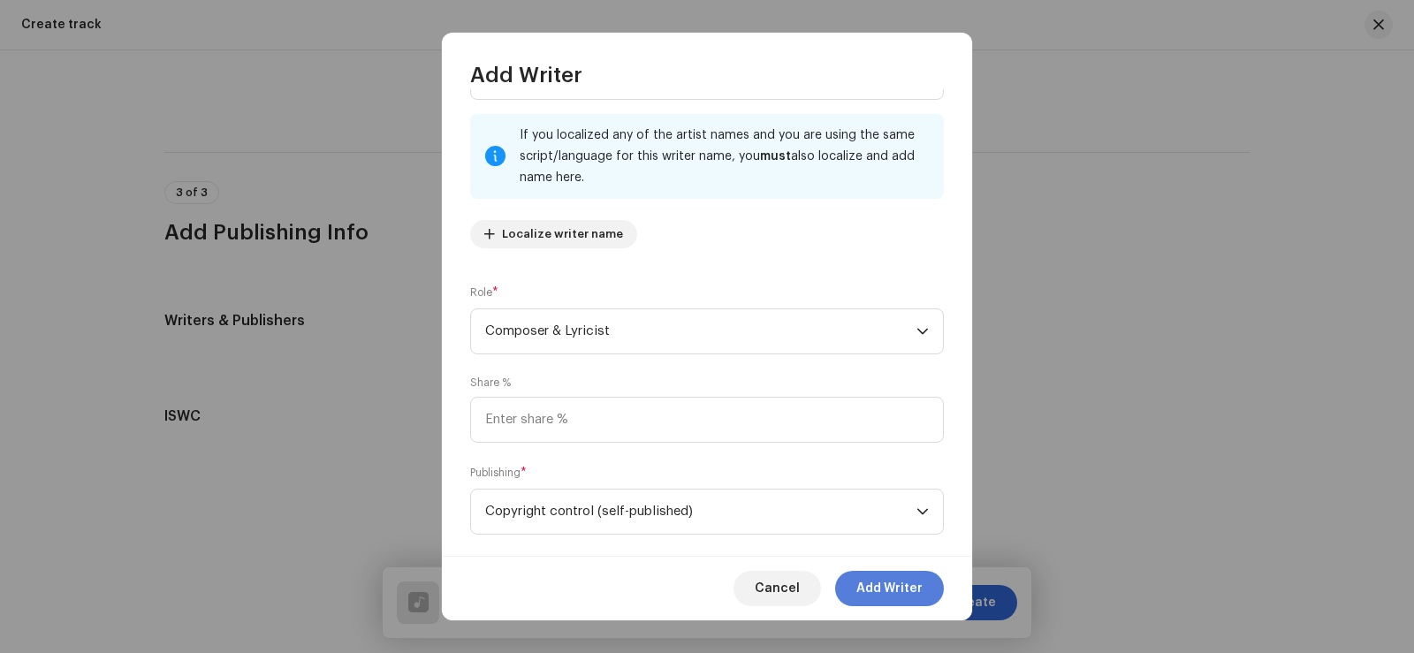
click at [906, 588] on span "Add Writer" at bounding box center [889, 588] width 66 height 35
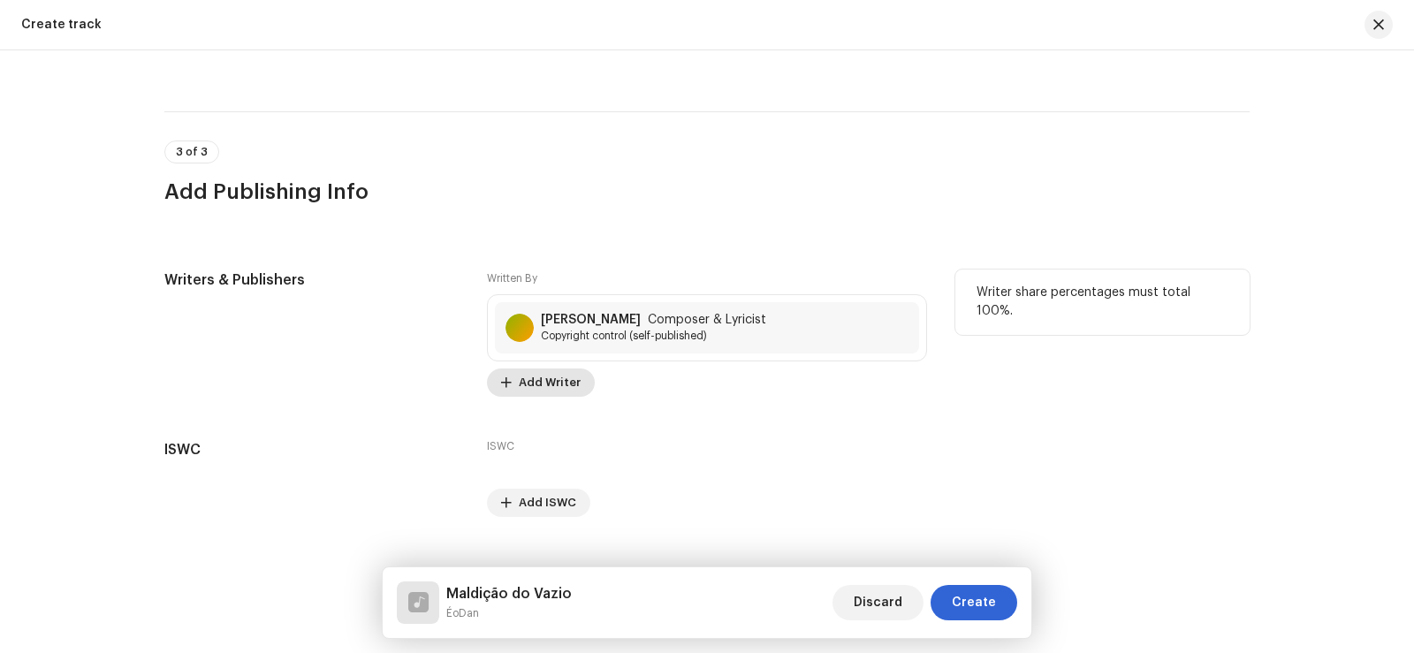
scroll to position [4253, 0]
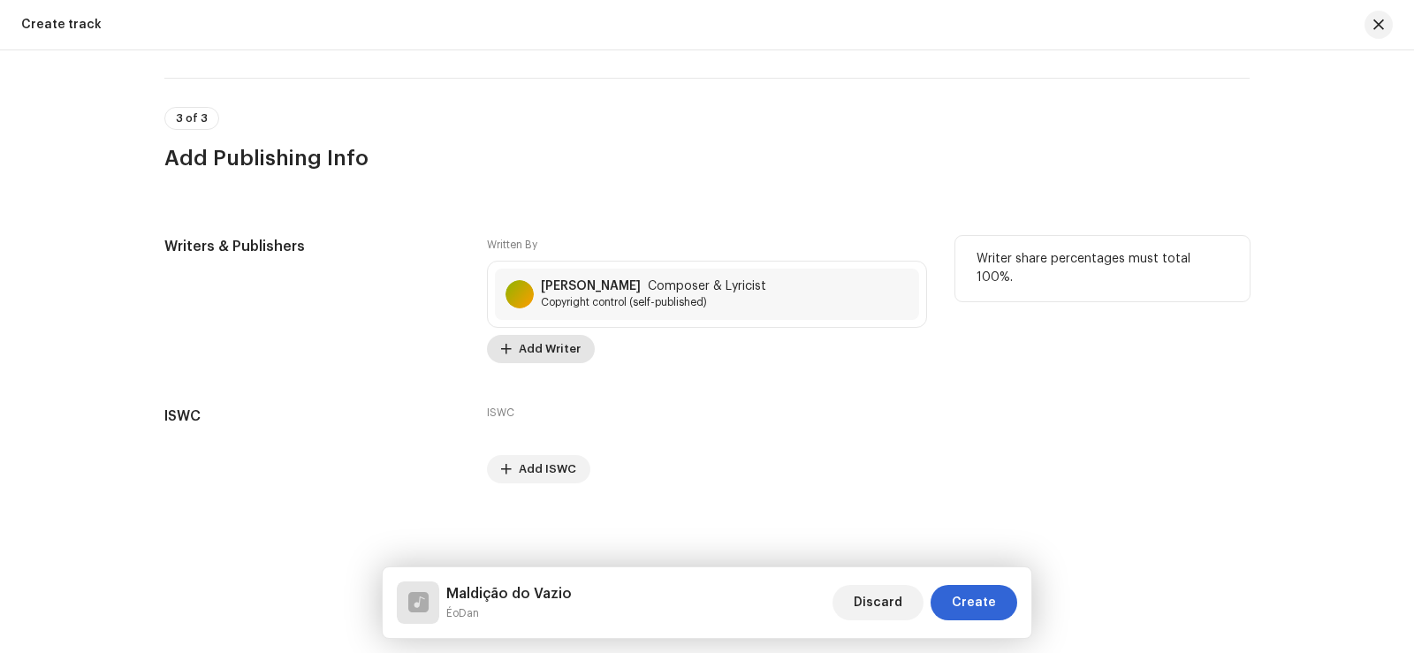
click at [555, 352] on span "Add Writer" at bounding box center [550, 348] width 62 height 35
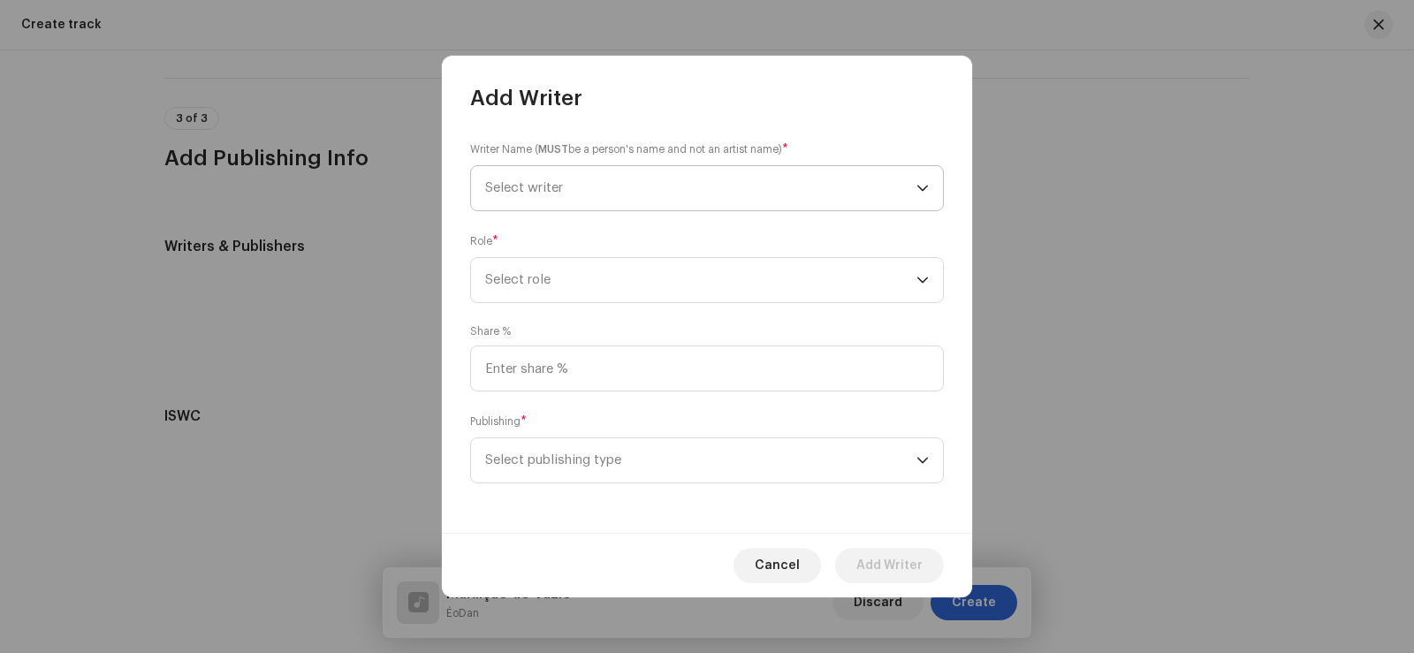
click at [626, 184] on span "Select writer" at bounding box center [700, 188] width 431 height 44
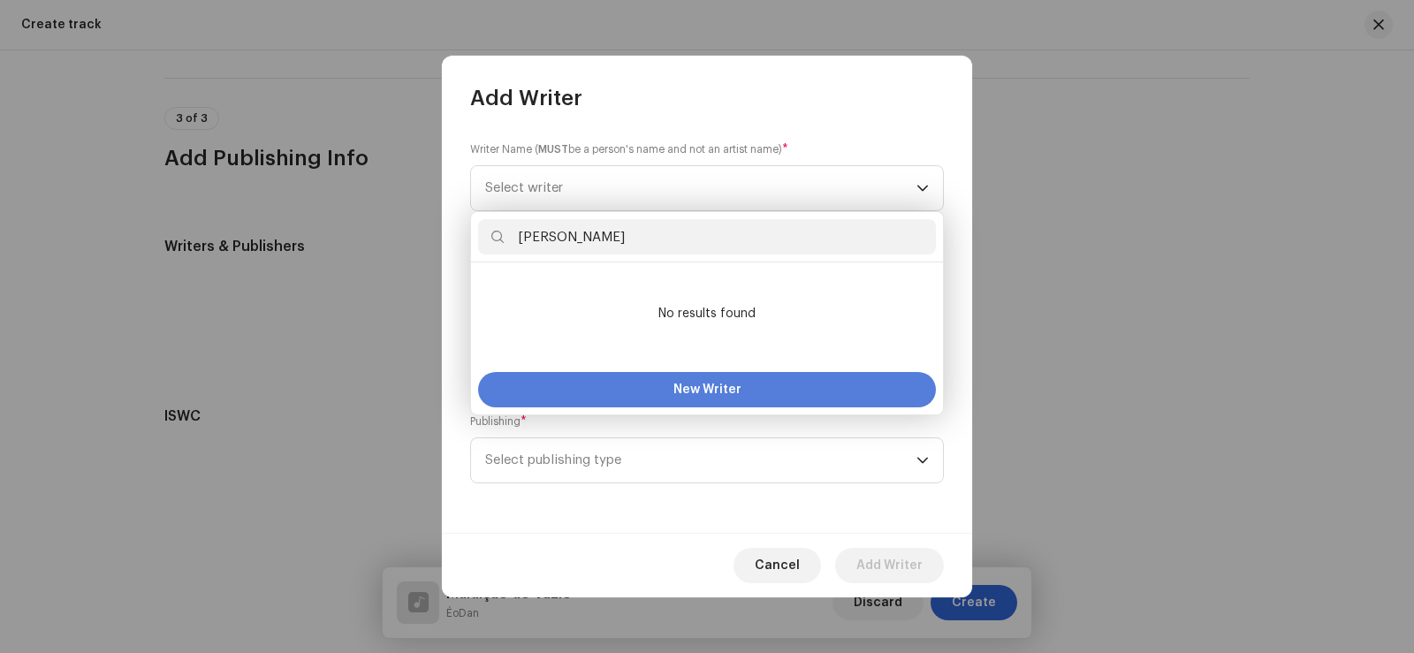
type input "Carlos Eduardo Fernandes Santos"
click at [710, 396] on button "New Writer" at bounding box center [707, 389] width 458 height 35
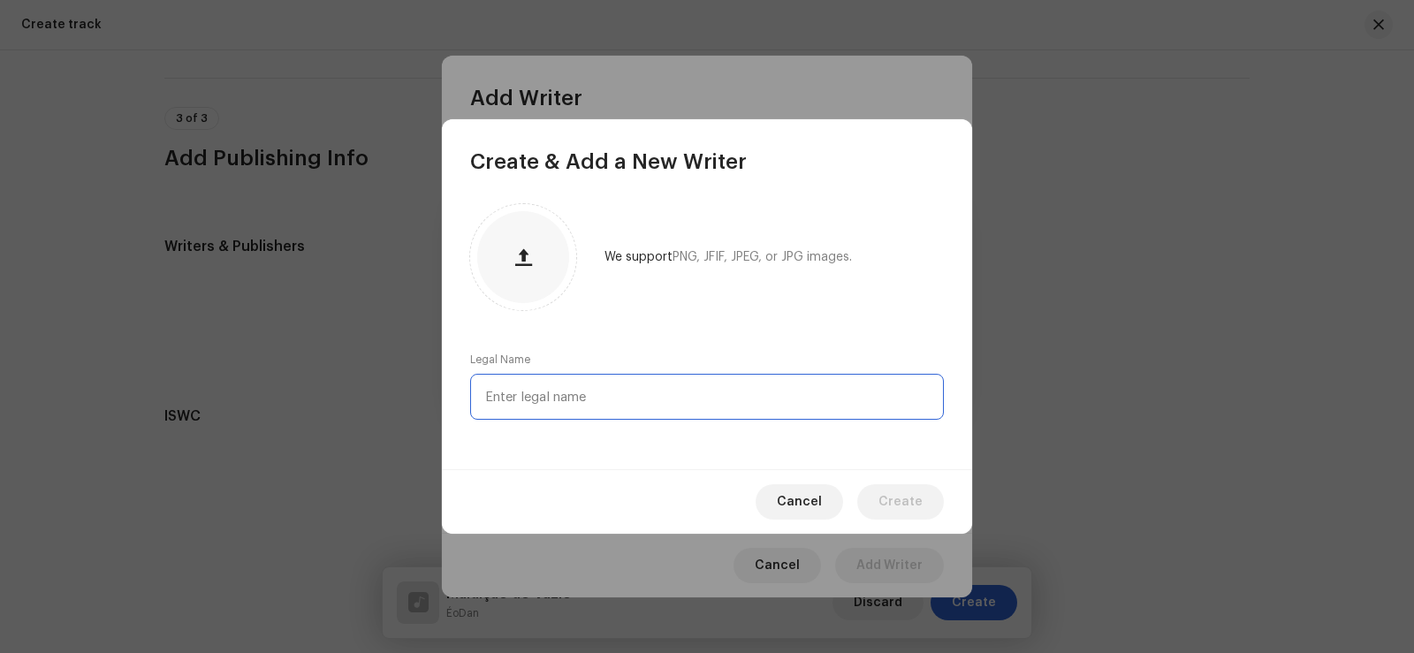
click at [626, 397] on input "text" at bounding box center [707, 397] width 474 height 46
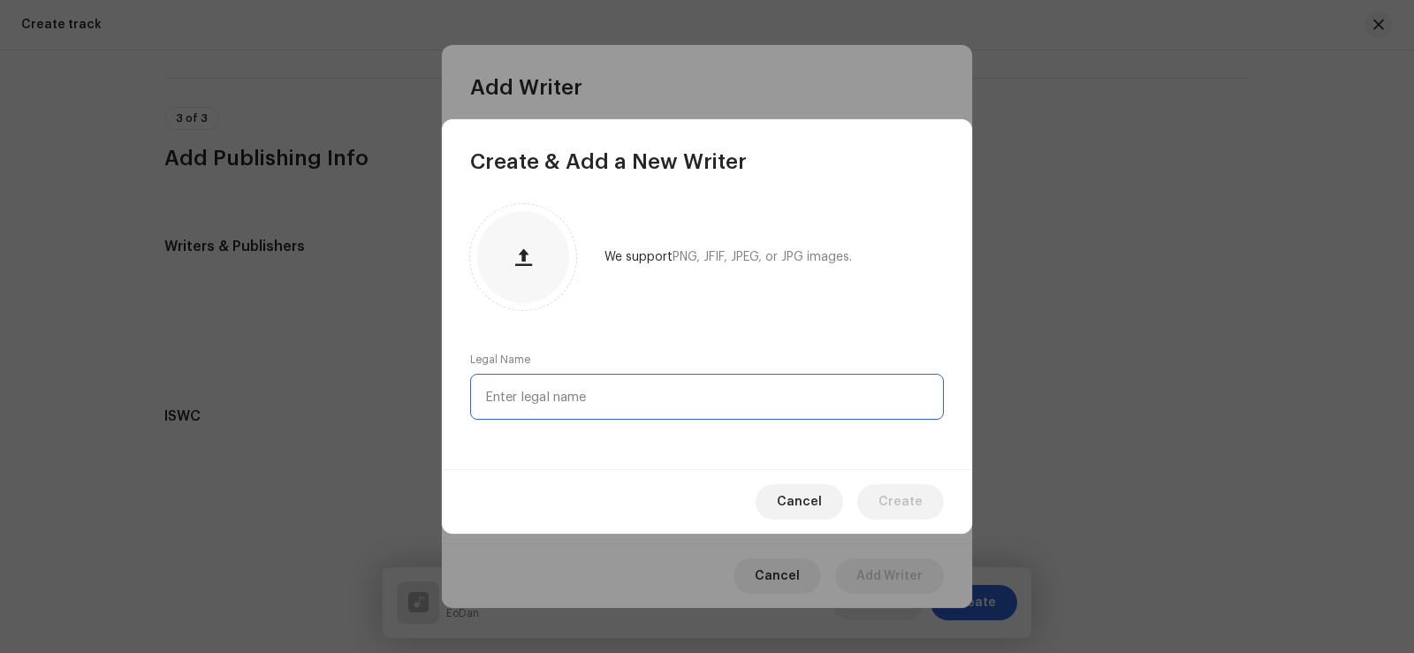
paste input "Carlos Eduardo Fernandes Santos"
type input "Carlos Eduardo Fernandes Santos"
click at [911, 494] on span "Create" at bounding box center [900, 501] width 44 height 35
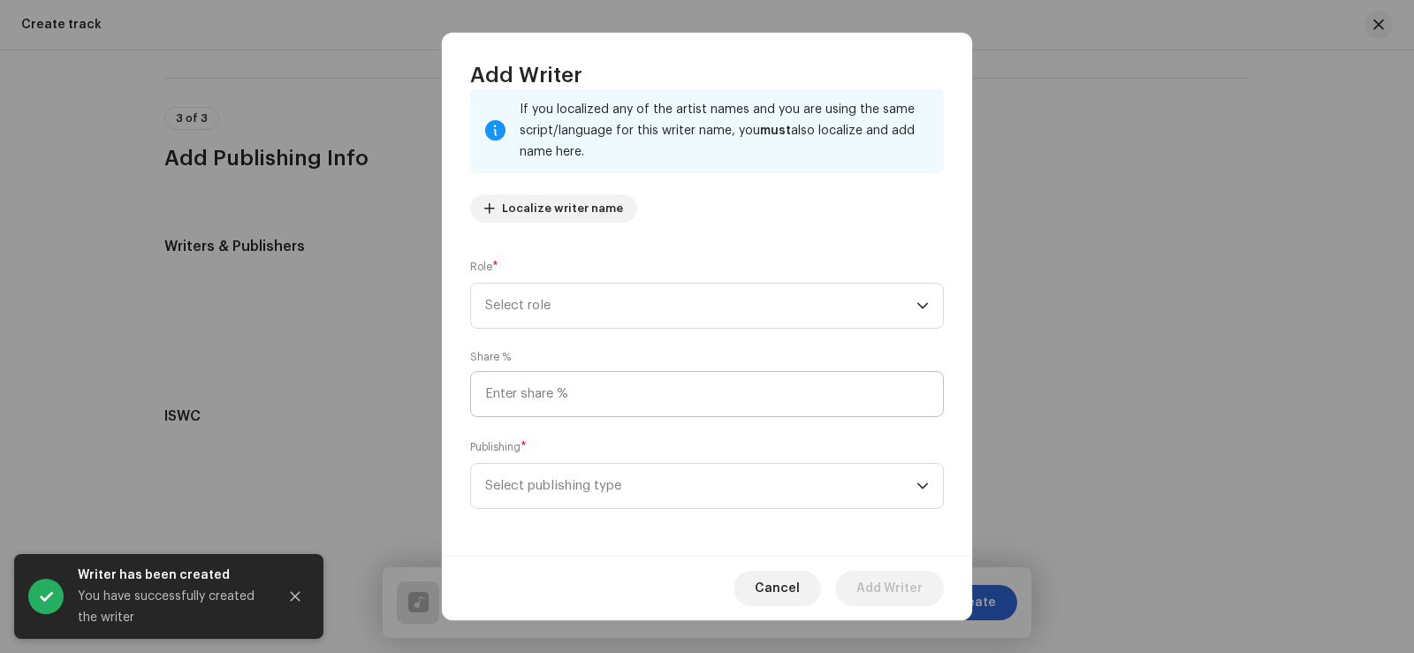
scroll to position [117, 0]
click at [611, 406] on input at bounding box center [707, 391] width 474 height 46
click at [633, 304] on span "Select role" at bounding box center [700, 303] width 431 height 44
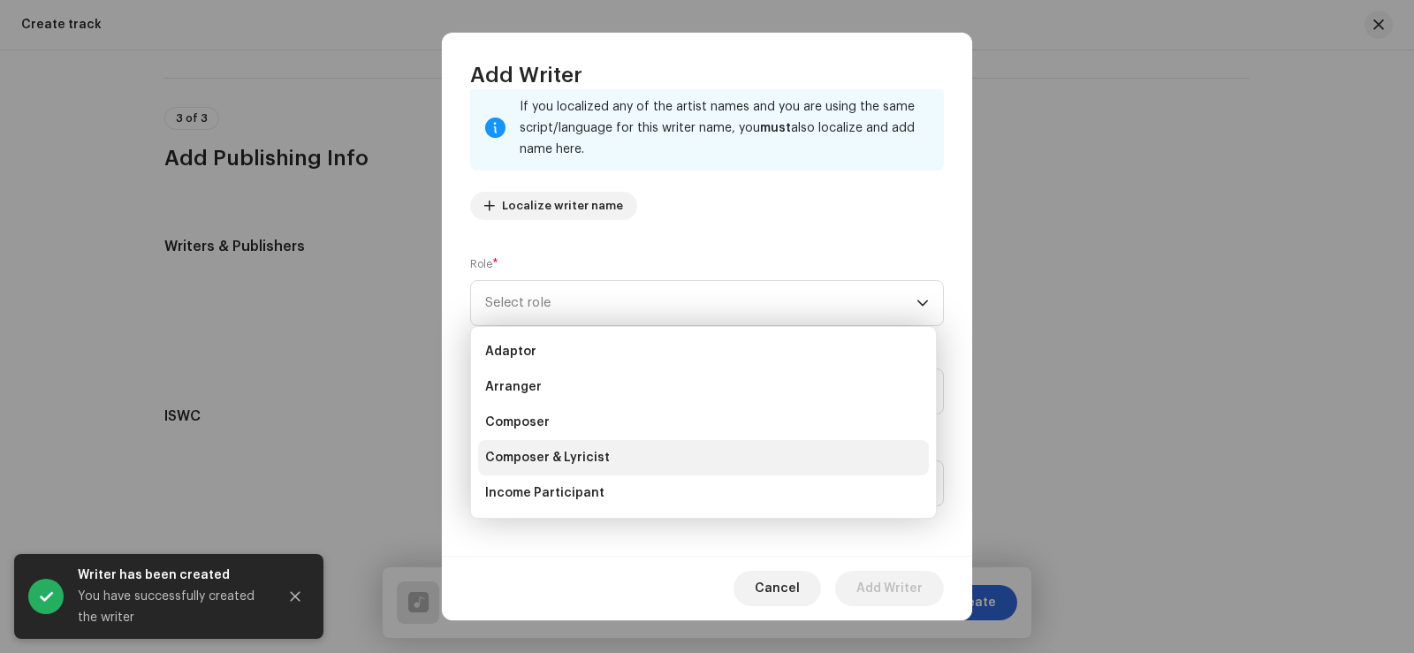
click at [547, 459] on span "Composer & Lyricist" at bounding box center [547, 458] width 125 height 18
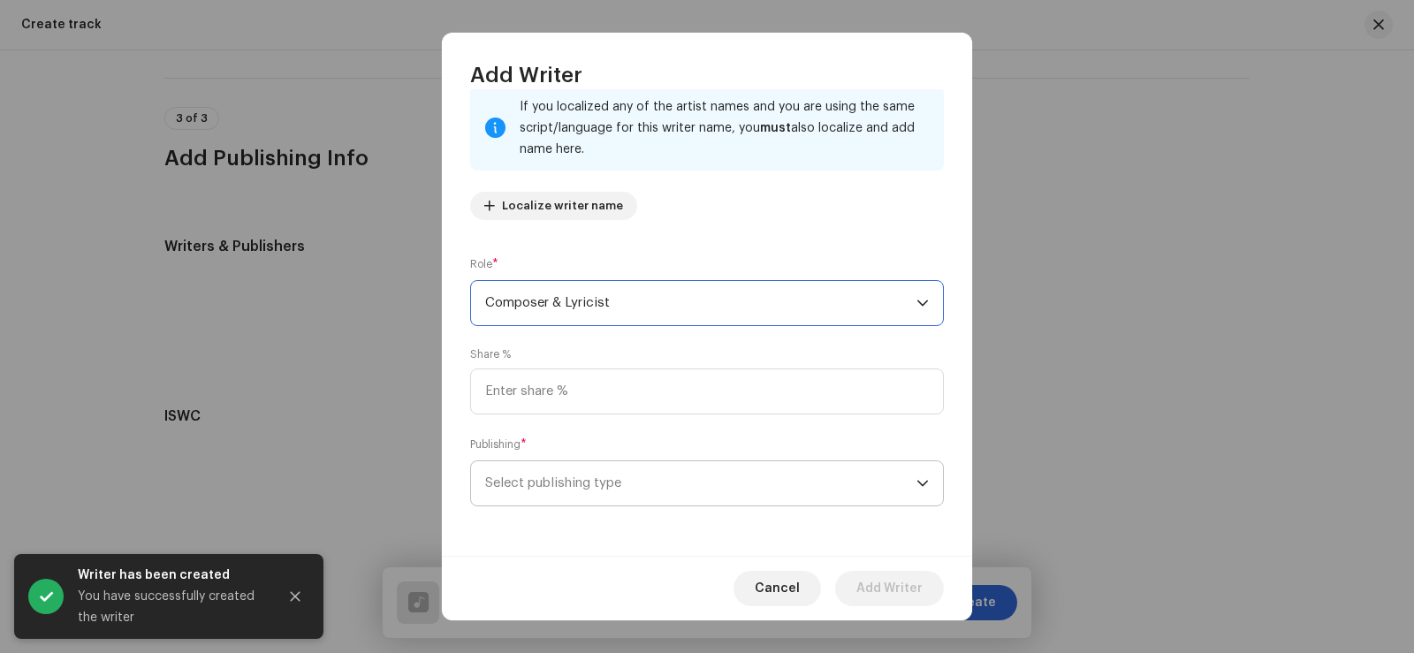
click at [612, 488] on span "Select publishing type" at bounding box center [700, 483] width 431 height 44
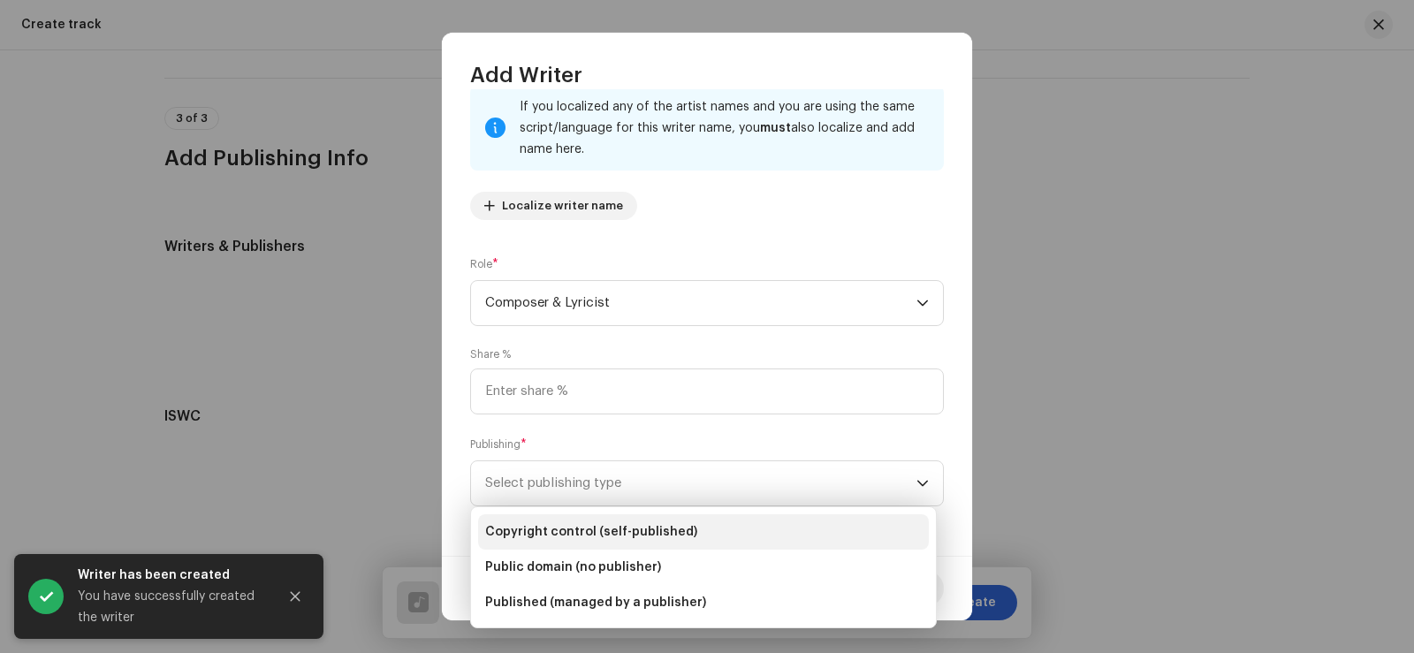
click at [663, 536] on span "Copyright control (self-published)" at bounding box center [591, 532] width 212 height 18
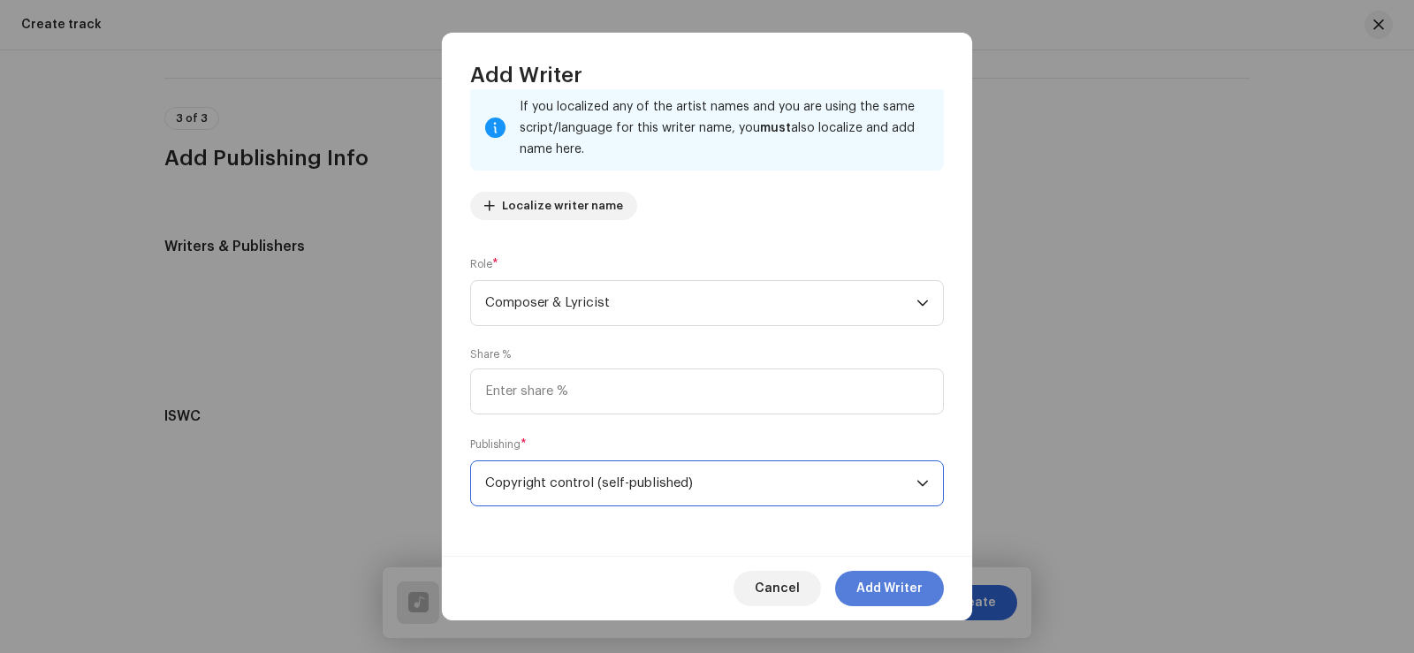
click at [904, 585] on span "Add Writer" at bounding box center [889, 588] width 66 height 35
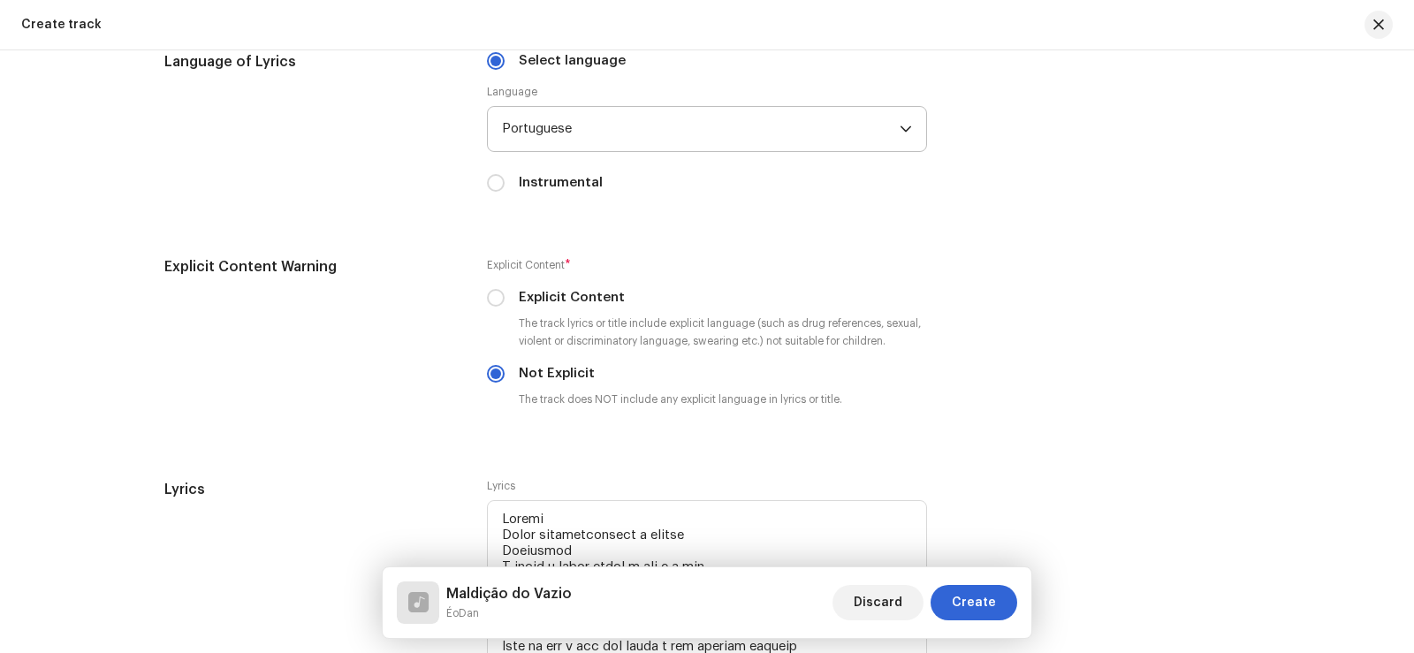
scroll to position [2916, 0]
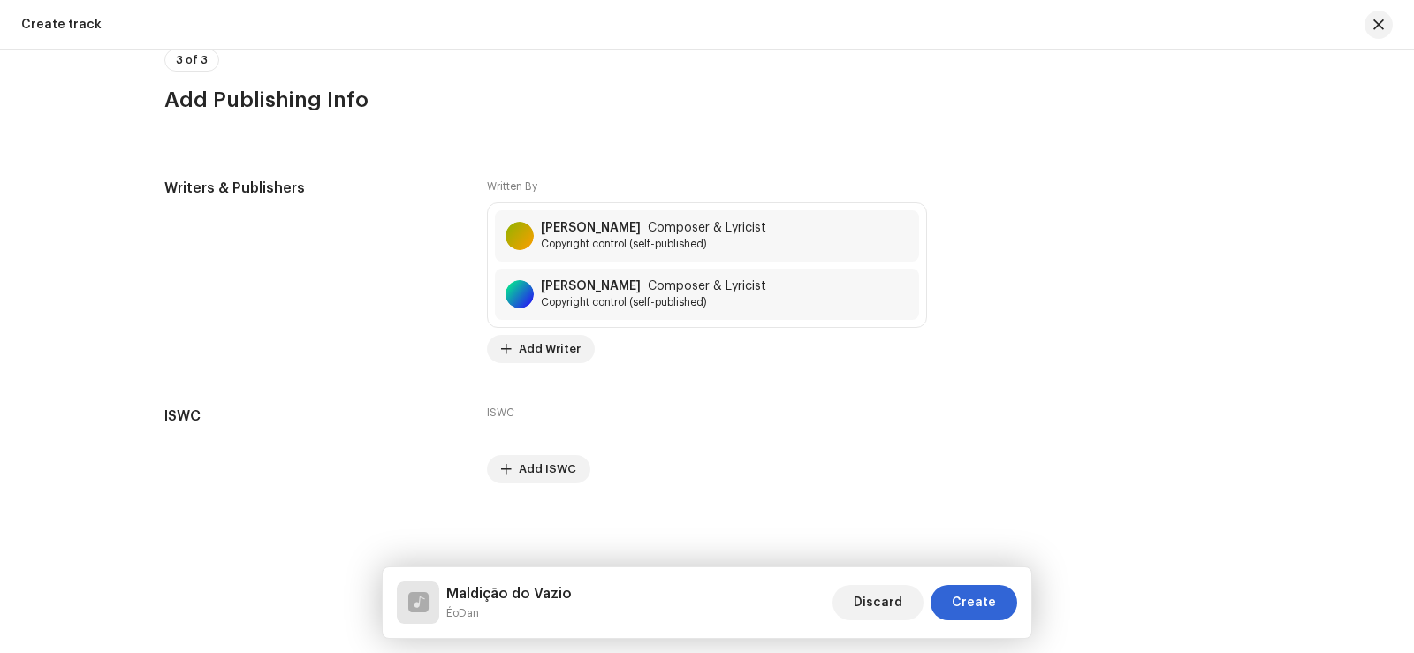
drag, startPoint x: 498, startPoint y: 325, endPoint x: 812, endPoint y: 169, distance: 350.5
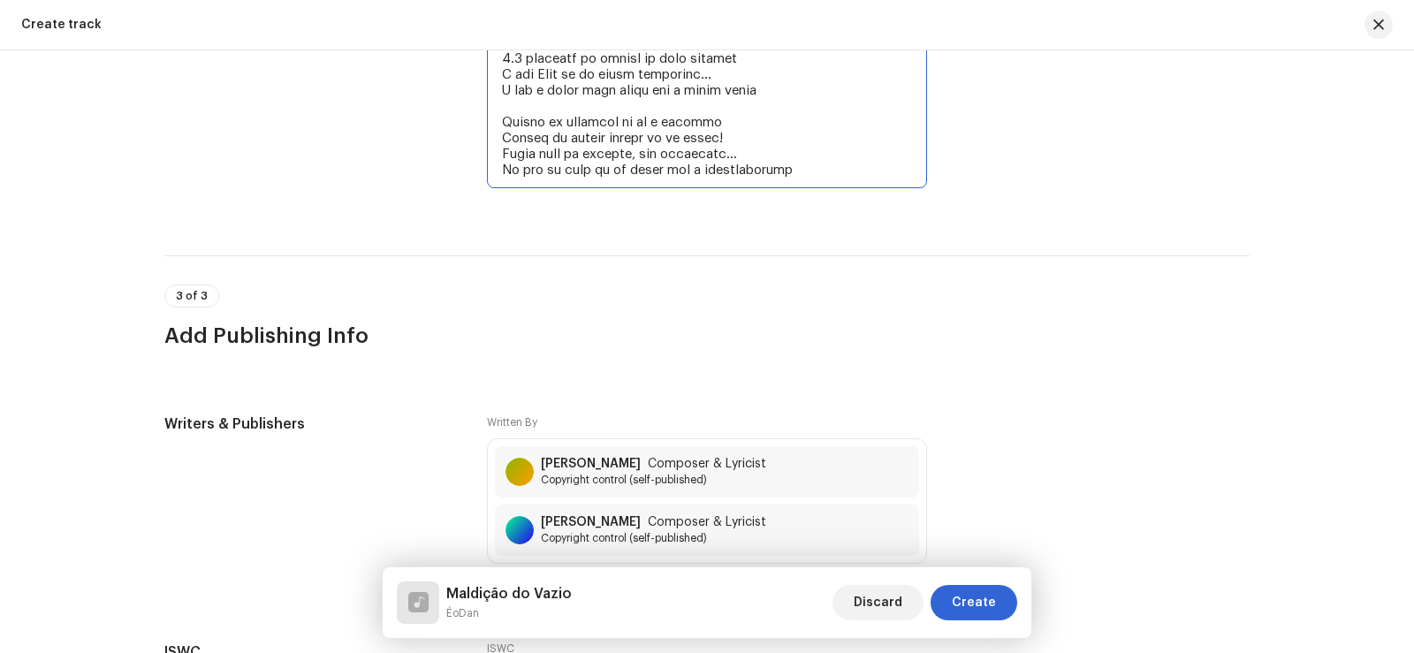
scroll to position [3870, 0]
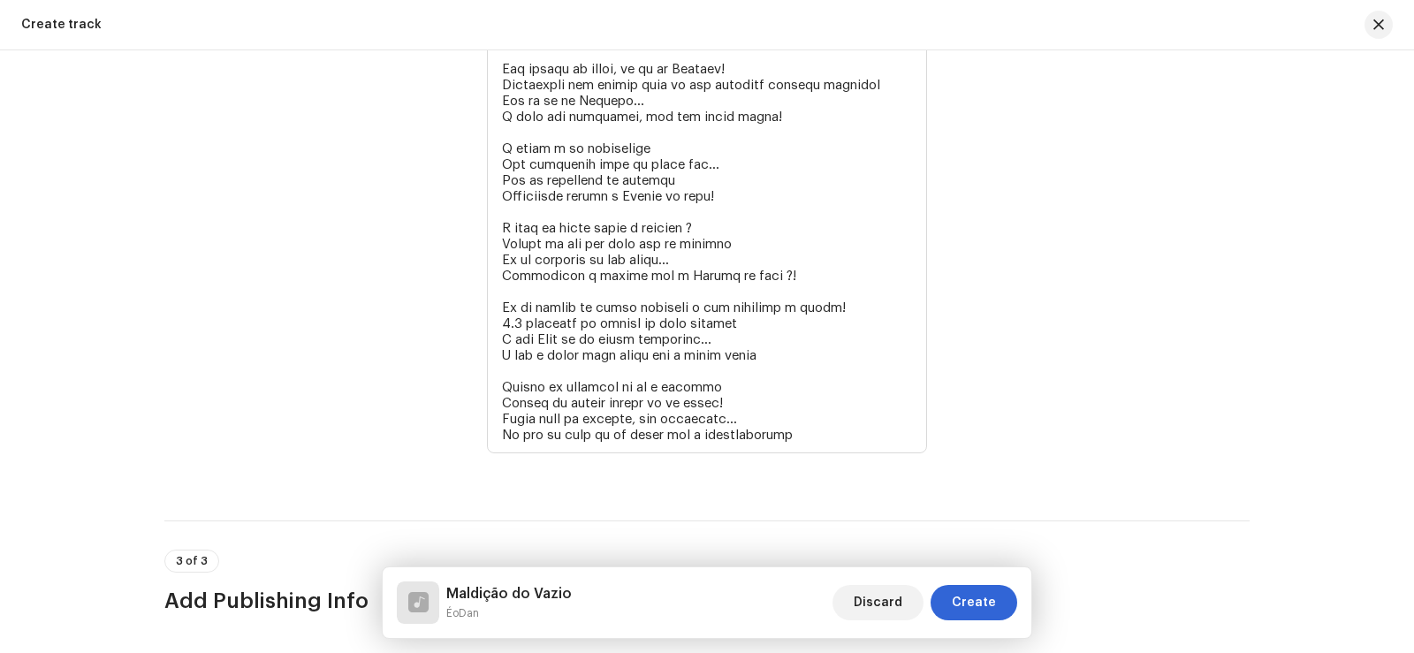
scroll to position [3693, 0]
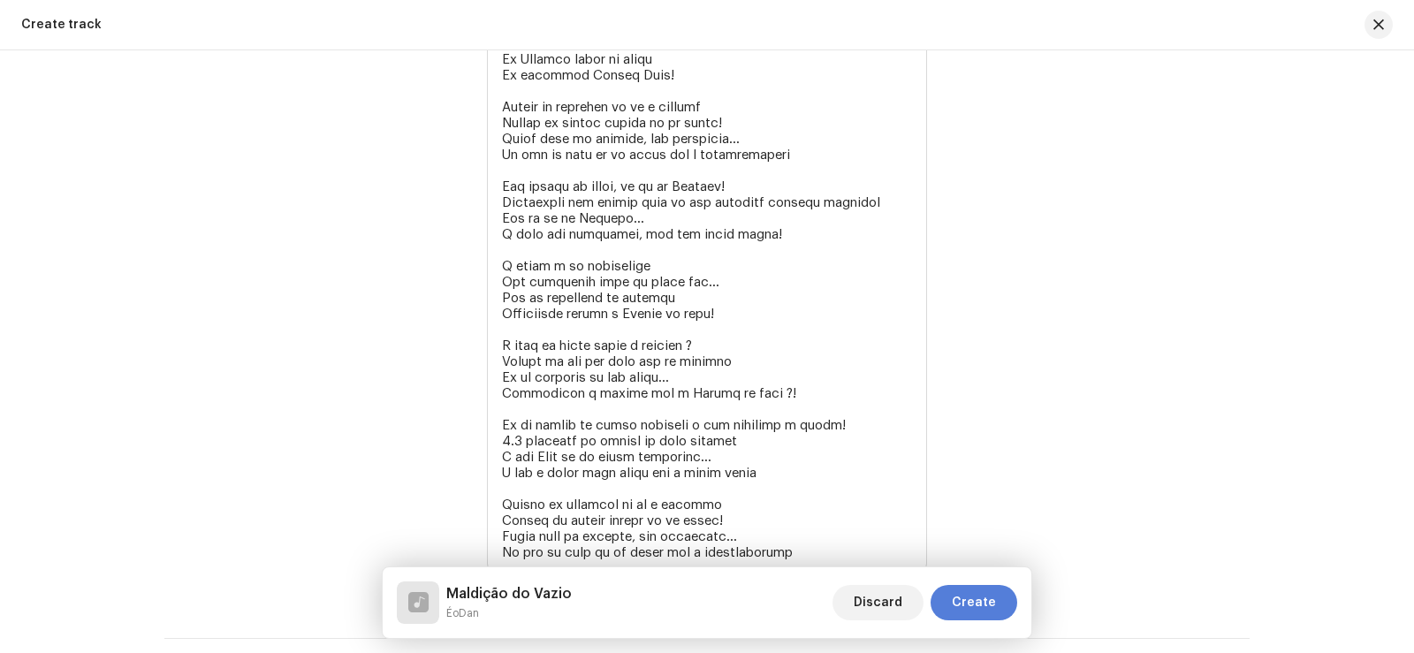
click at [993, 604] on span "Create" at bounding box center [974, 602] width 44 height 35
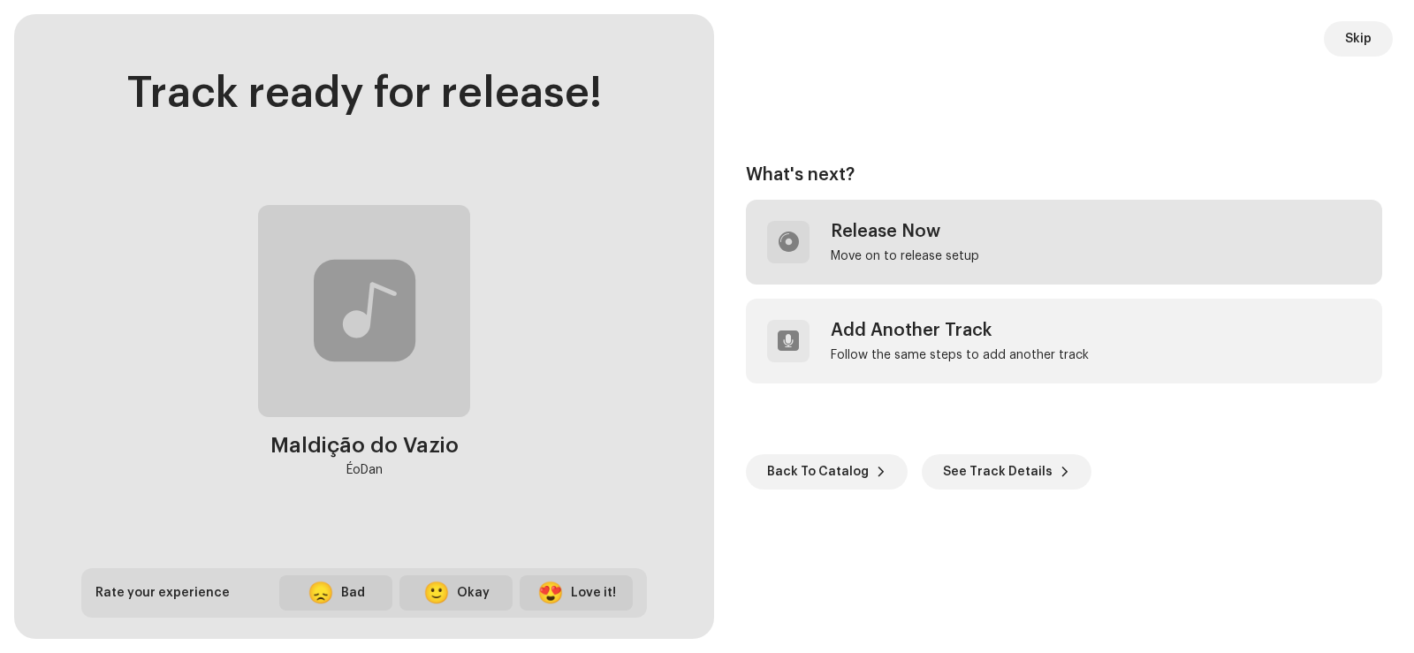
click at [924, 269] on div "Release Now Move on to release setup" at bounding box center [1064, 242] width 636 height 85
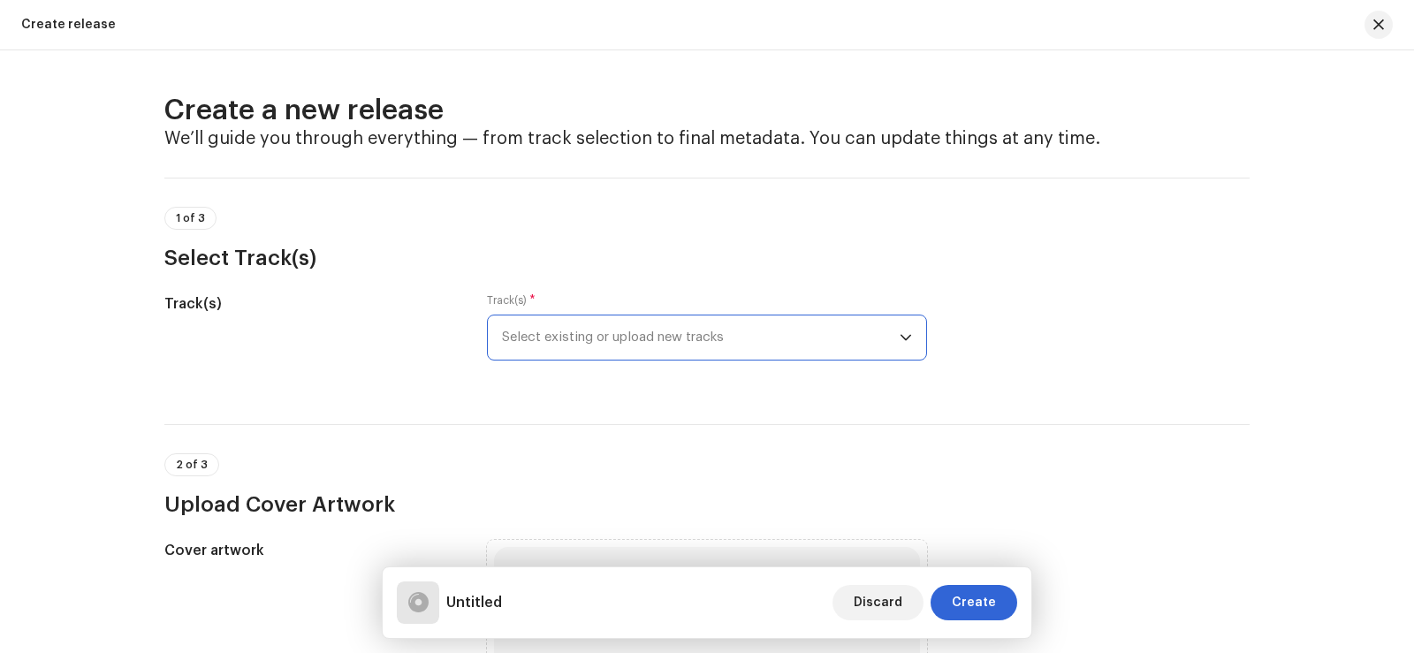
click at [675, 343] on span "Select existing or upload new tracks" at bounding box center [701, 337] width 398 height 44
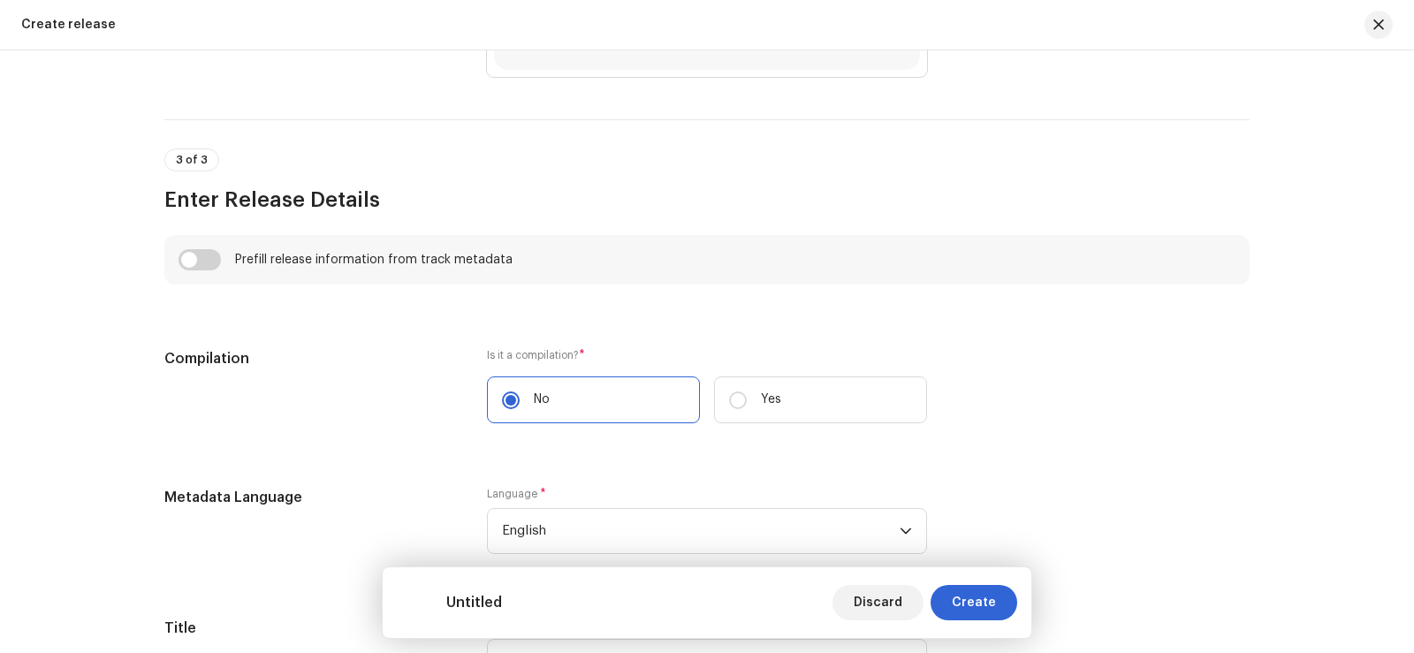
scroll to position [1149, 0]
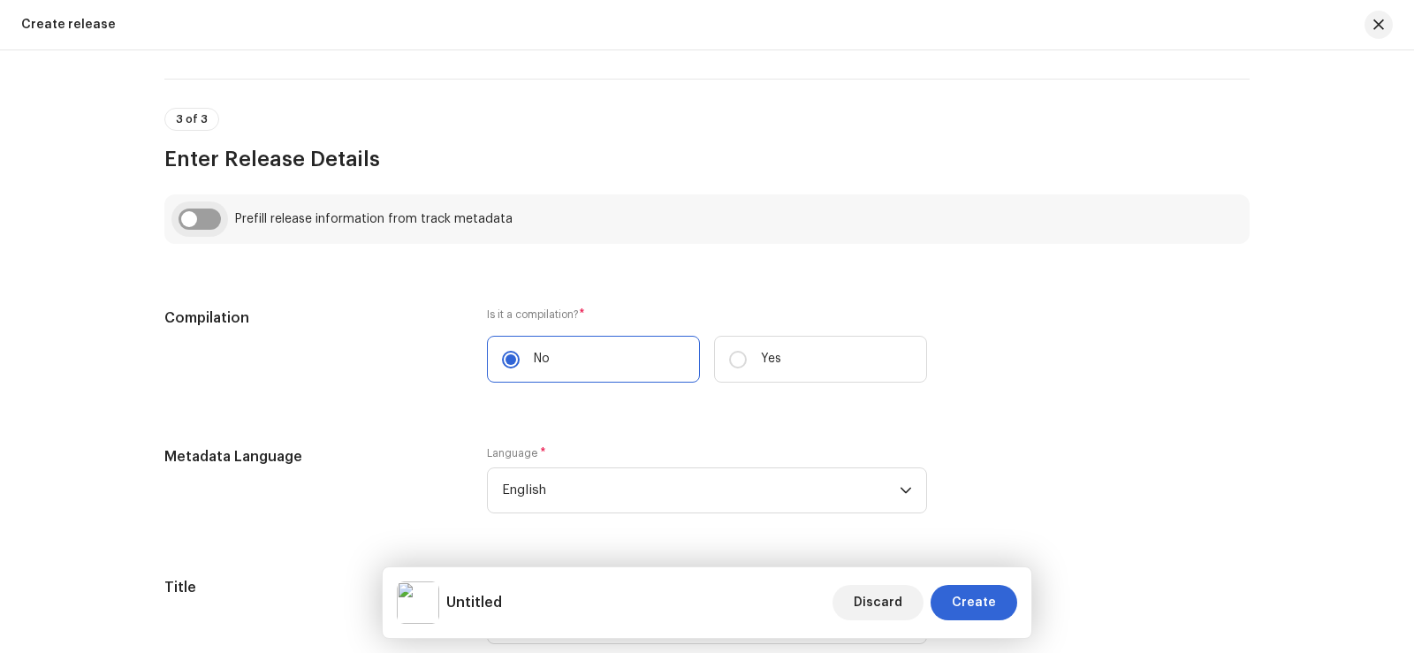
click at [209, 220] on input "checkbox" at bounding box center [199, 219] width 42 height 21
checkbox input "true"
type input "Maldição do Vazio"
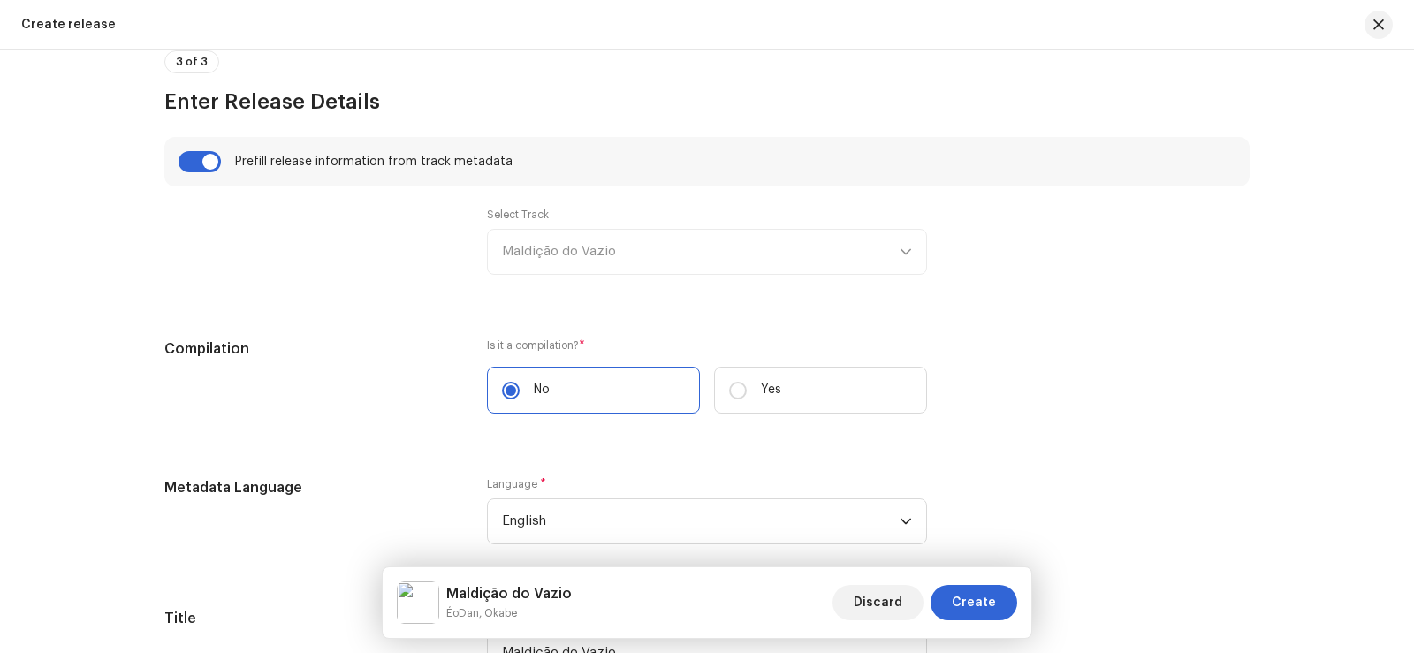
scroll to position [1237, 0]
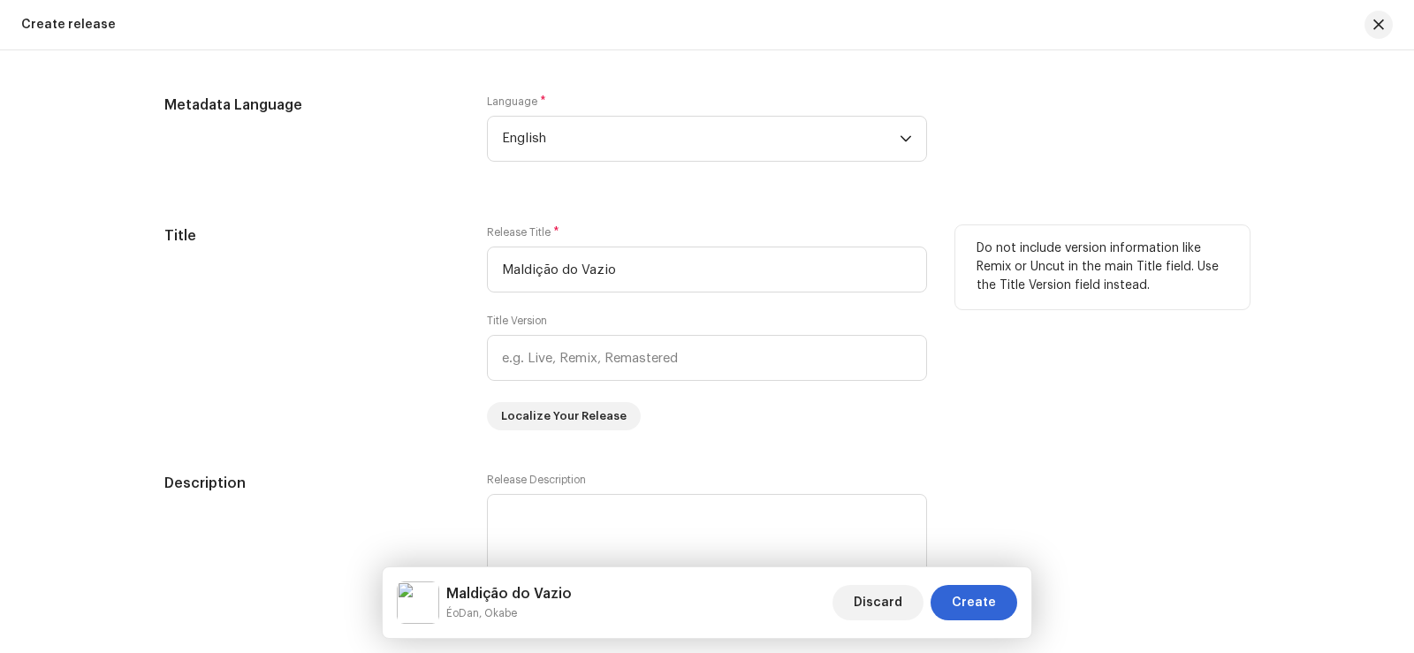
scroll to position [1590, 0]
click at [630, 140] on span "English" at bounding box center [701, 137] width 398 height 44
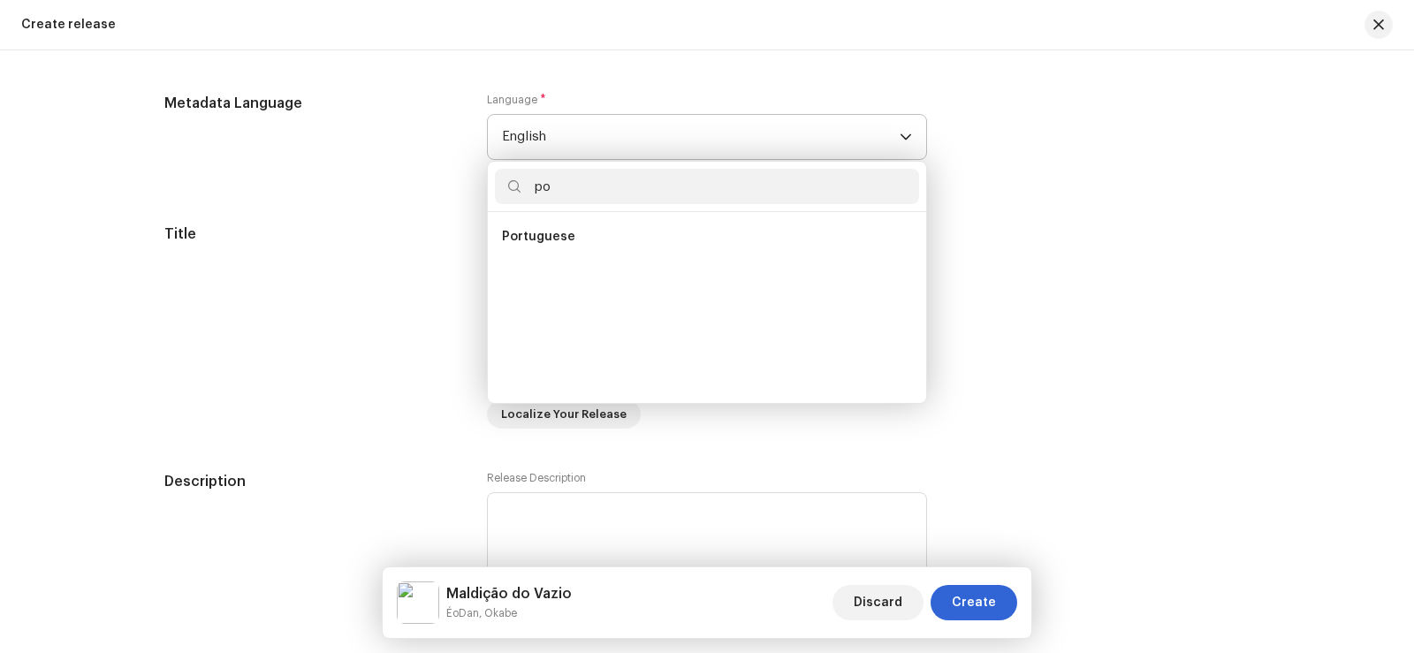
scroll to position [0, 0]
type input "por"
click at [618, 252] on li "Portuguese" at bounding box center [707, 236] width 424 height 35
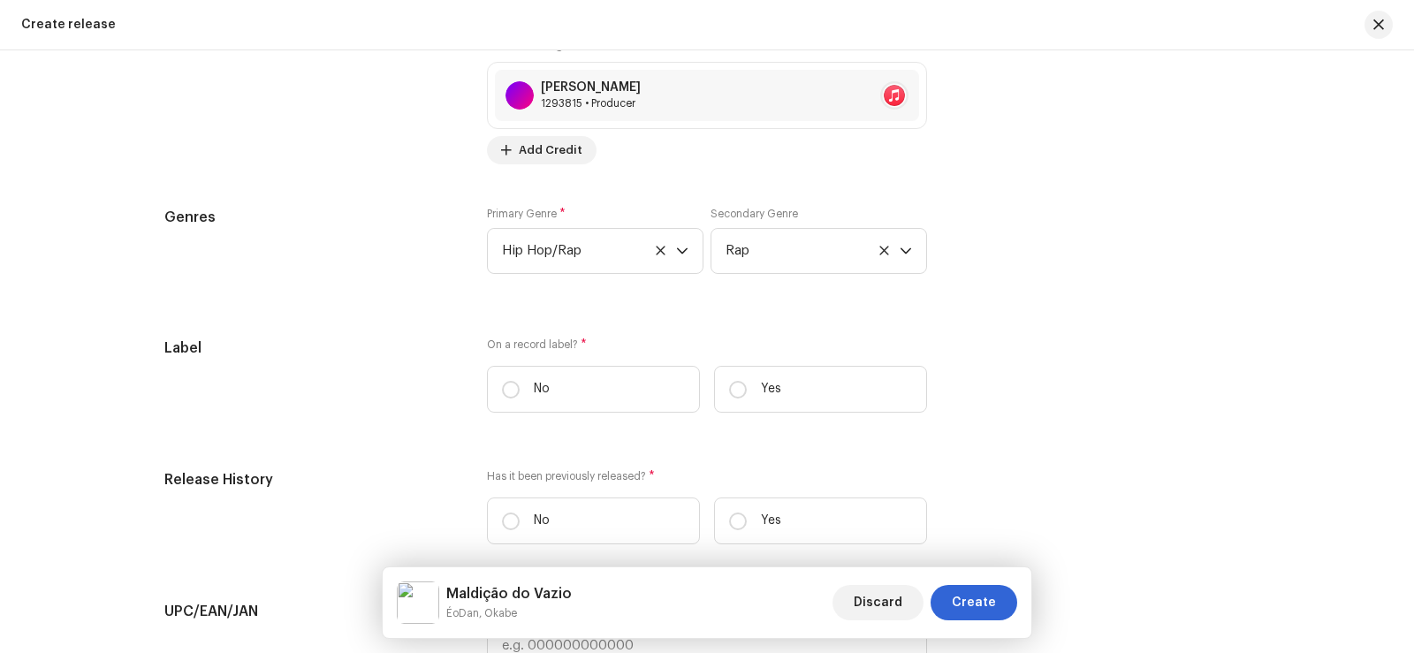
scroll to position [2827, 0]
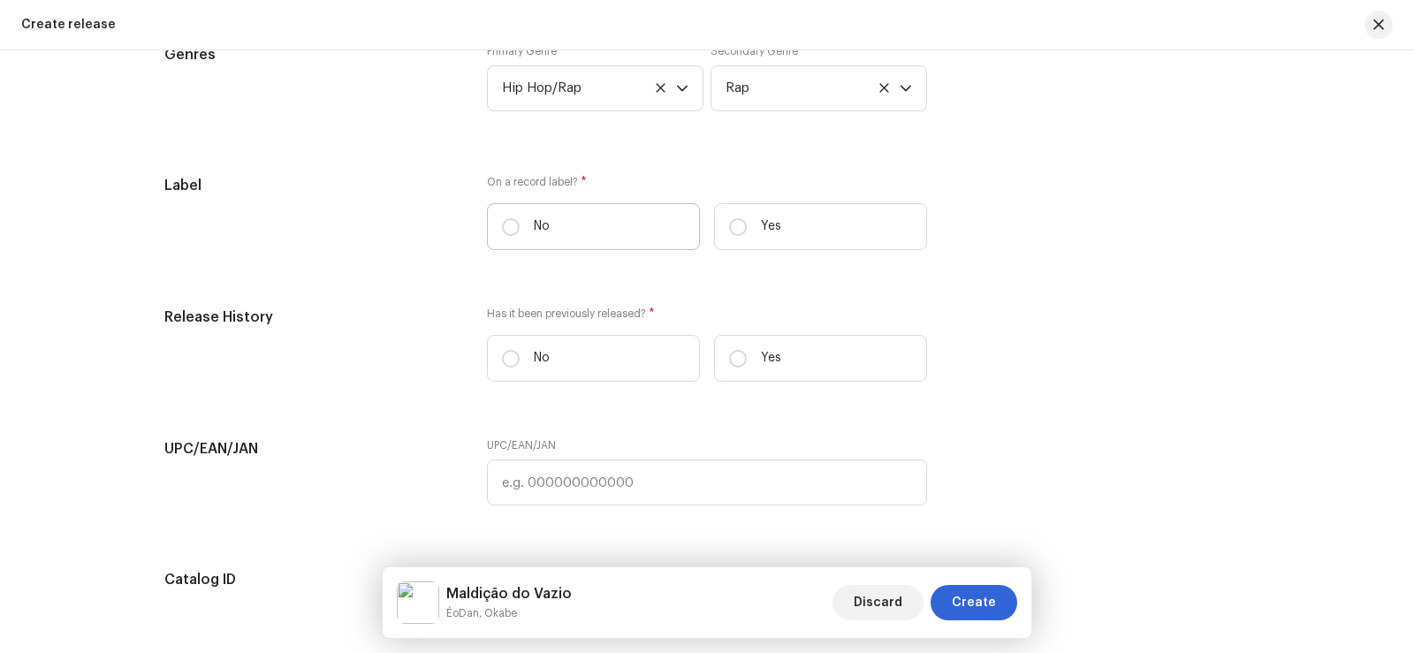
click at [523, 233] on label "No" at bounding box center [593, 226] width 213 height 47
click at [520, 233] on input "No" at bounding box center [511, 227] width 18 height 18
radio input "true"
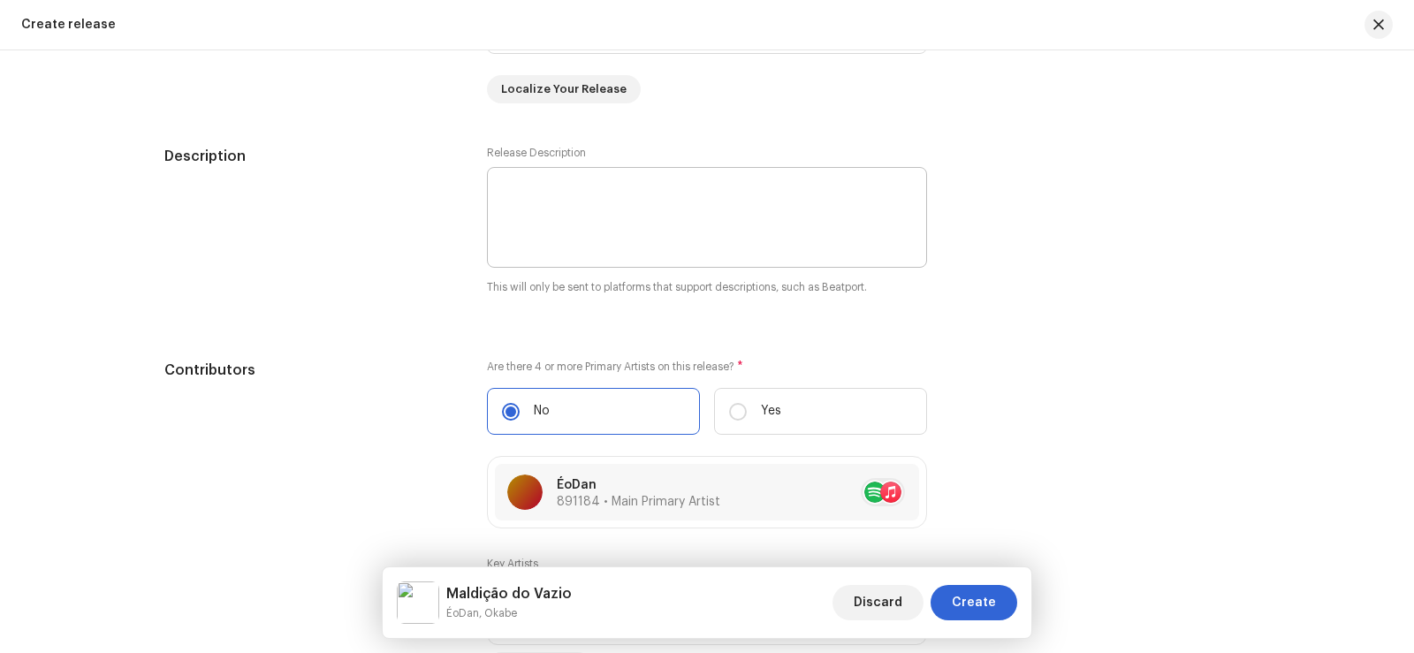
scroll to position [1767, 0]
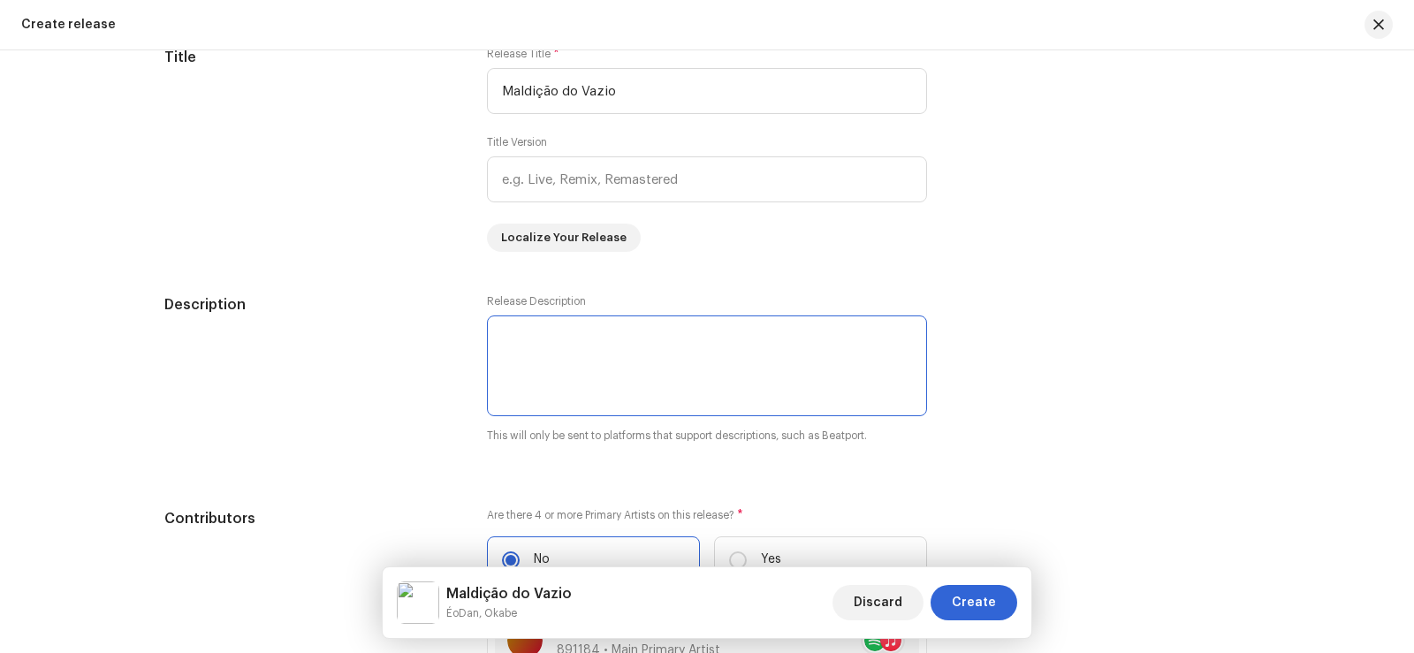
click at [641, 371] on textarea at bounding box center [707, 365] width 440 height 101
type textarea "M"
type textarea "S"
type textarea "M"
type textarea "Musica Geek"
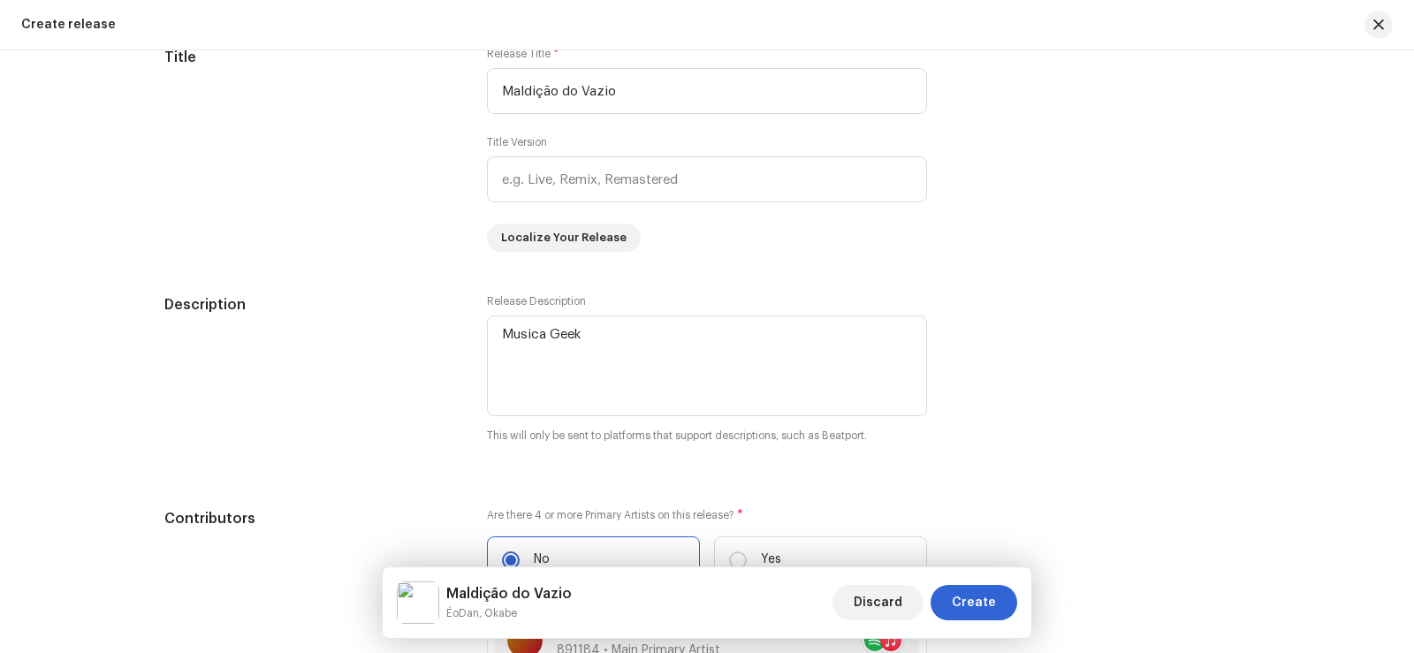
click at [1081, 370] on div "Description Release Description This will only be sent to platforms that suppor…" at bounding box center [706, 379] width 1085 height 171
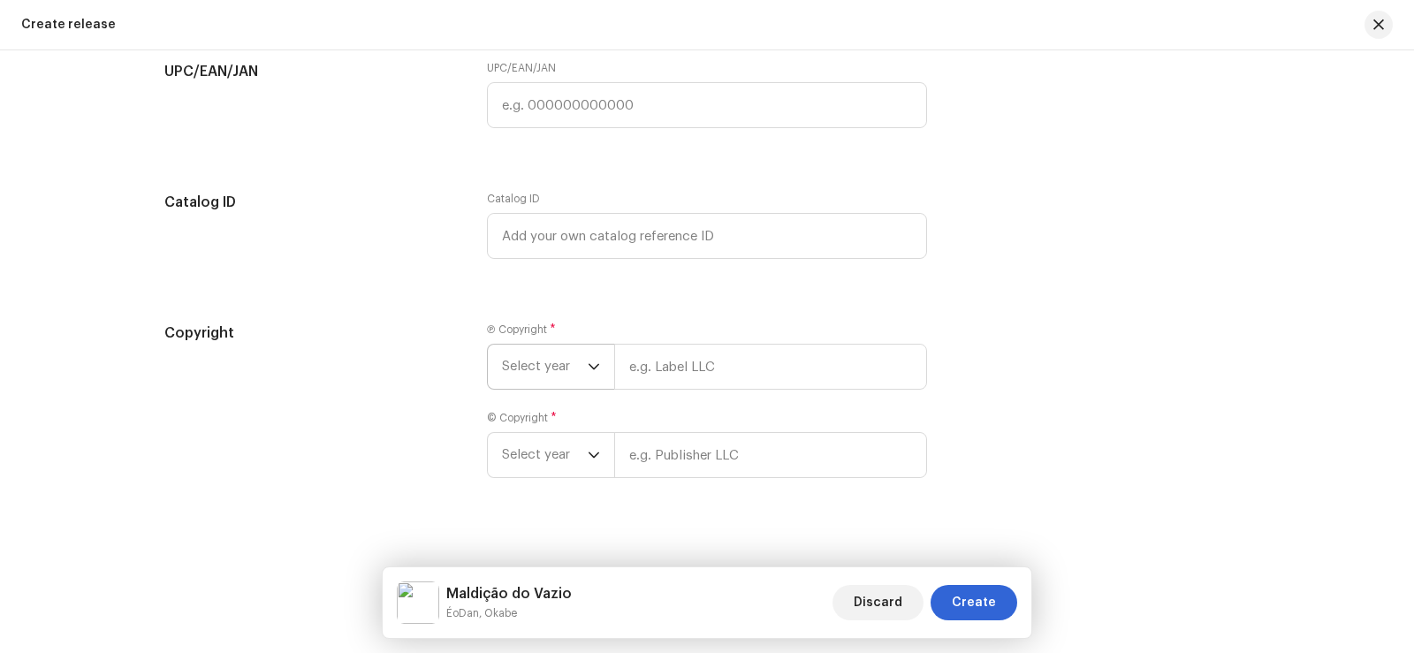
scroll to position [3220, 0]
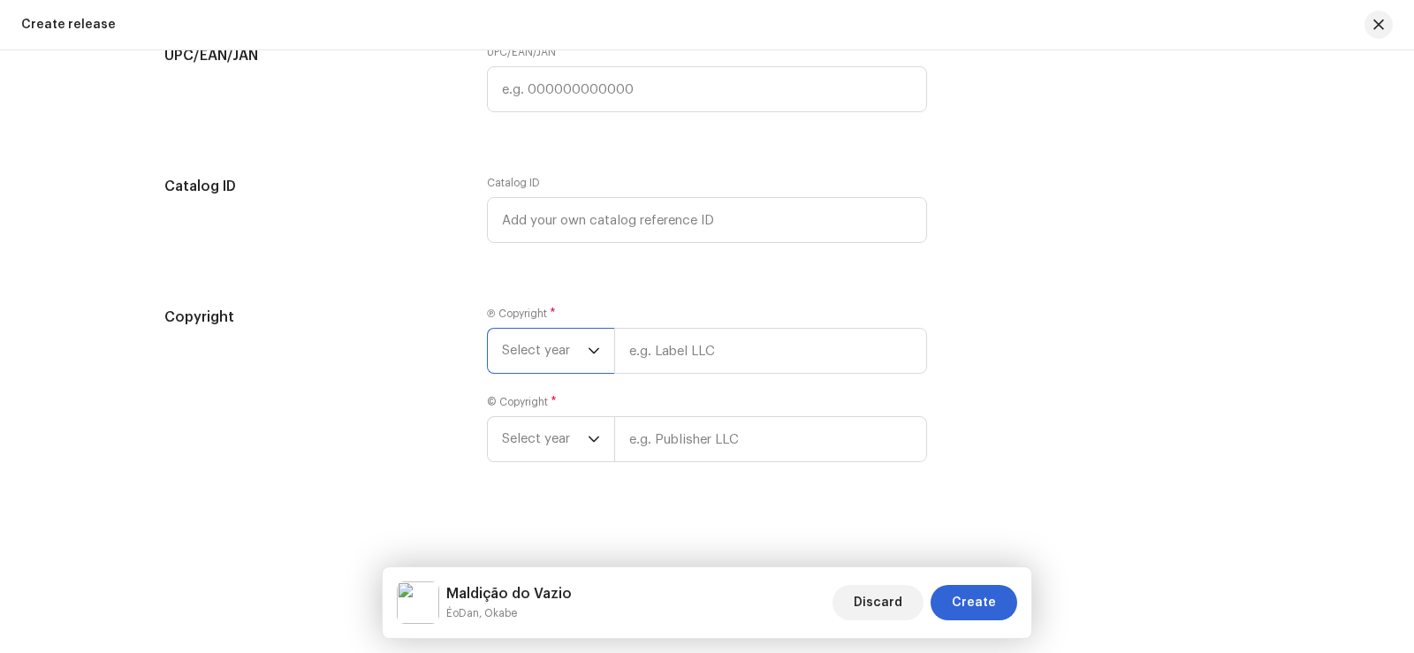
click at [557, 336] on span "Select year" at bounding box center [545, 351] width 86 height 44
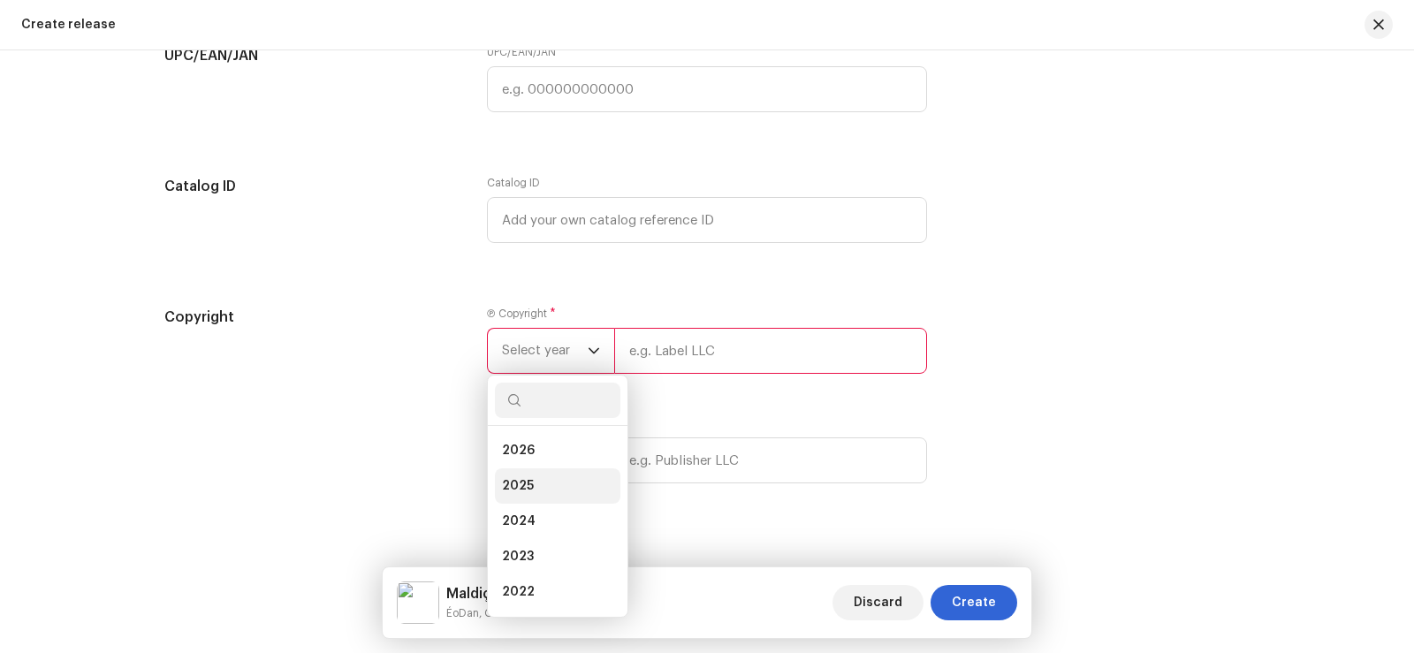
click at [532, 482] on li "2025" at bounding box center [557, 485] width 125 height 35
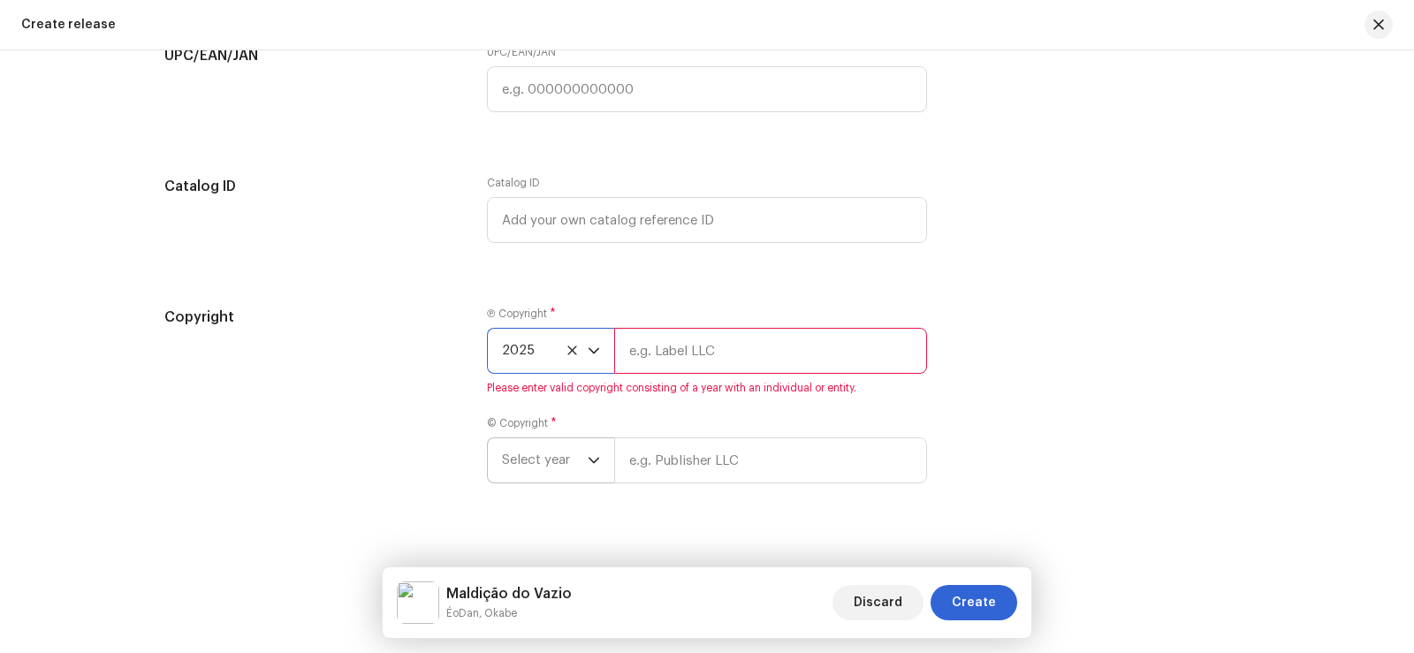
drag, startPoint x: 561, startPoint y: 458, endPoint x: 548, endPoint y: 468, distance: 17.0
click at [560, 458] on span "Select year" at bounding box center [545, 460] width 86 height 44
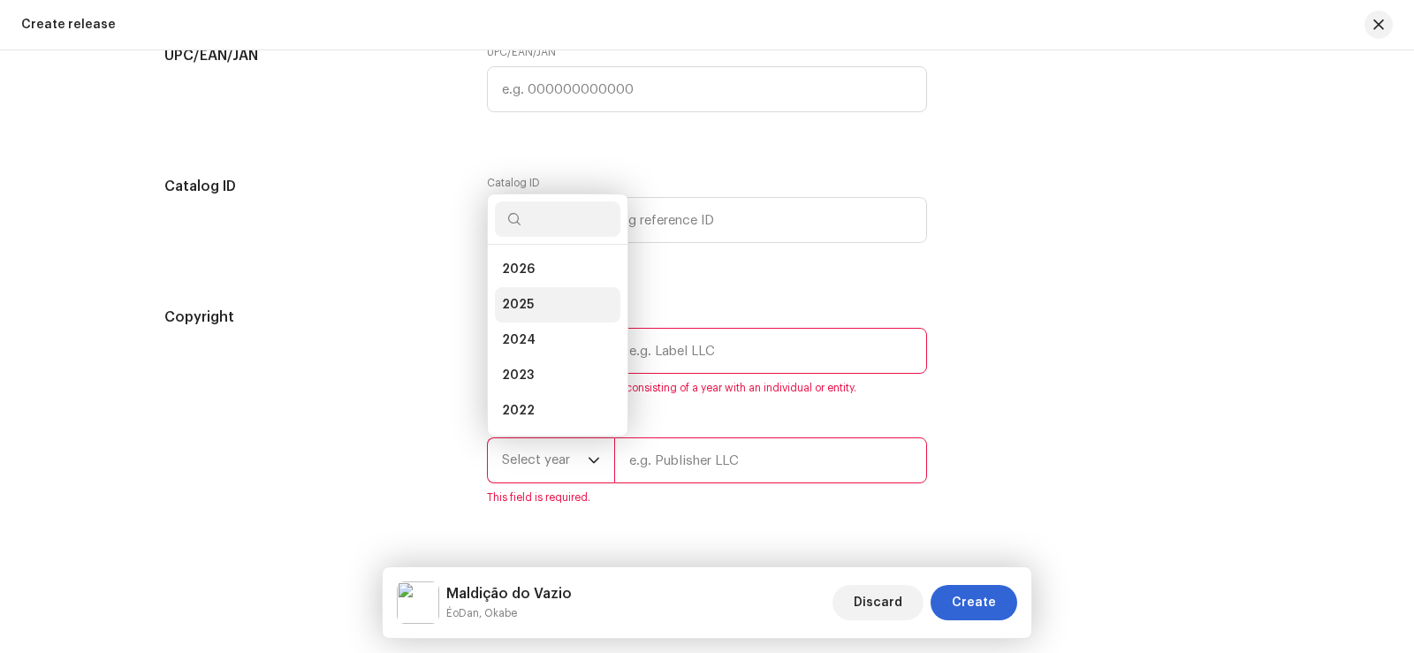
click at [546, 303] on li "2025" at bounding box center [557, 304] width 125 height 35
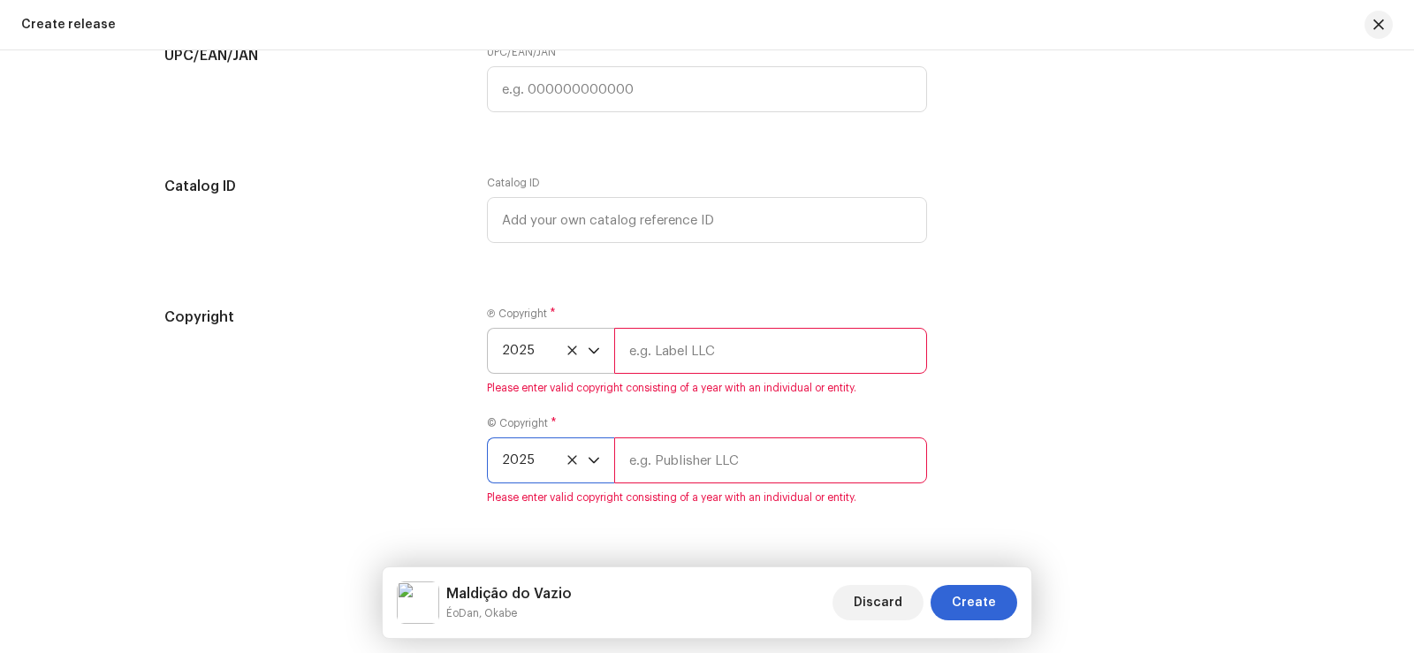
click at [728, 344] on input "text" at bounding box center [770, 351] width 313 height 46
type input "ÉoDan"
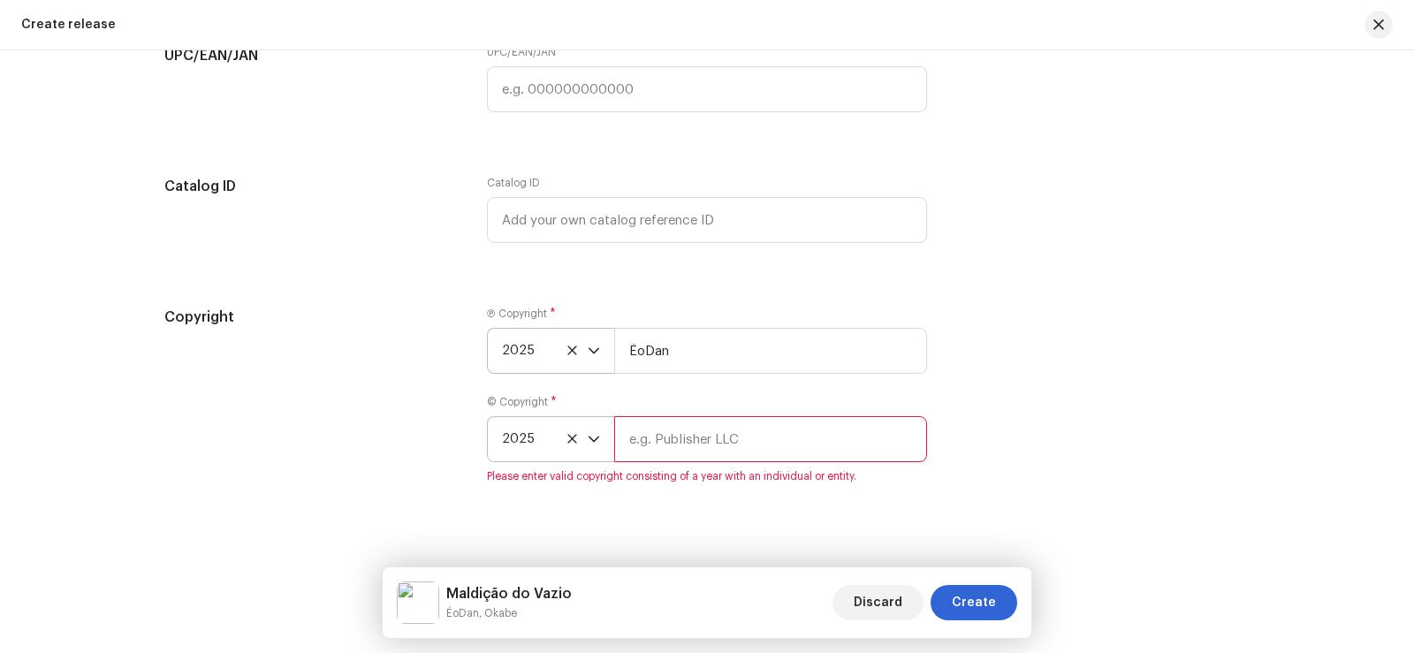
click at [677, 464] on div "© Copyright * 2025 Please enter valid copyright consisting of a year with an in…" at bounding box center [707, 439] width 440 height 88
drag, startPoint x: 687, startPoint y: 441, endPoint x: 682, endPoint y: 425, distance: 16.8
click at [687, 441] on input "text" at bounding box center [770, 439] width 313 height 46
type input "ÉoDan"
click at [1137, 345] on div "Copyright Ⓟ Copyright * 2025 ÉoDan © Copyright * 2025 ÉoDan" at bounding box center [706, 395] width 1085 height 177
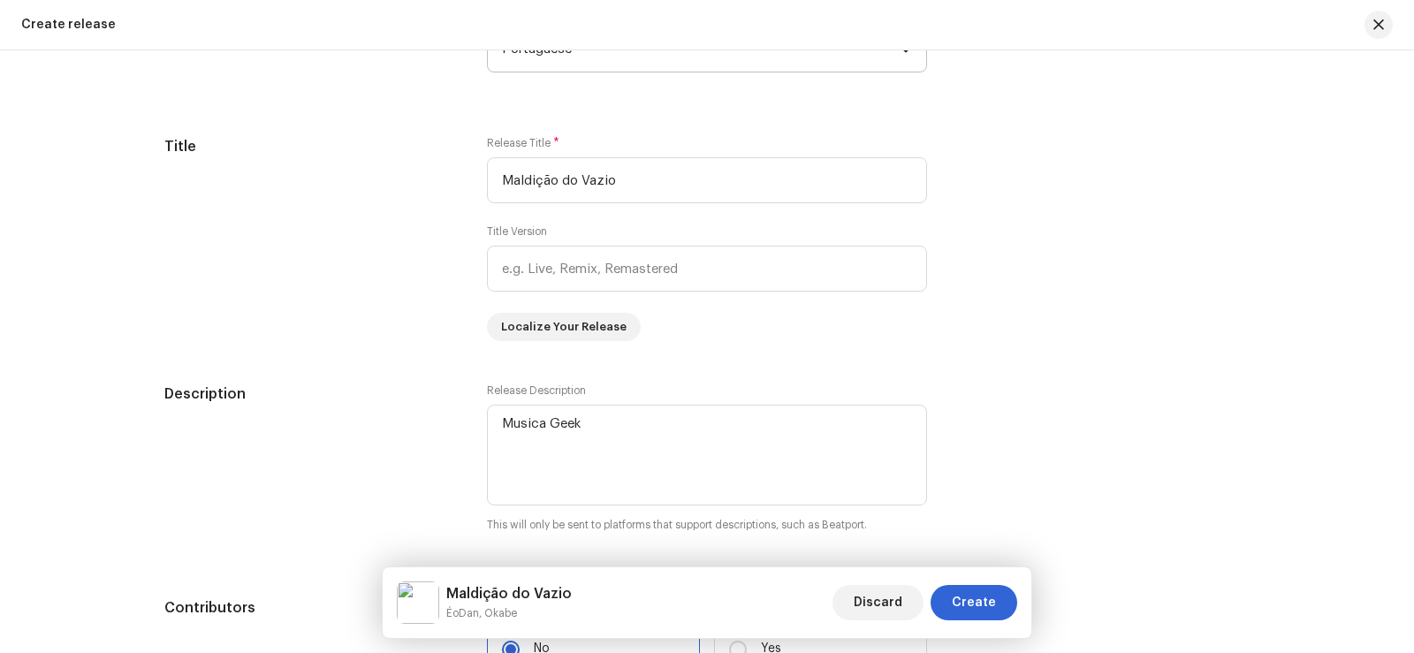
scroll to position [1718, 0]
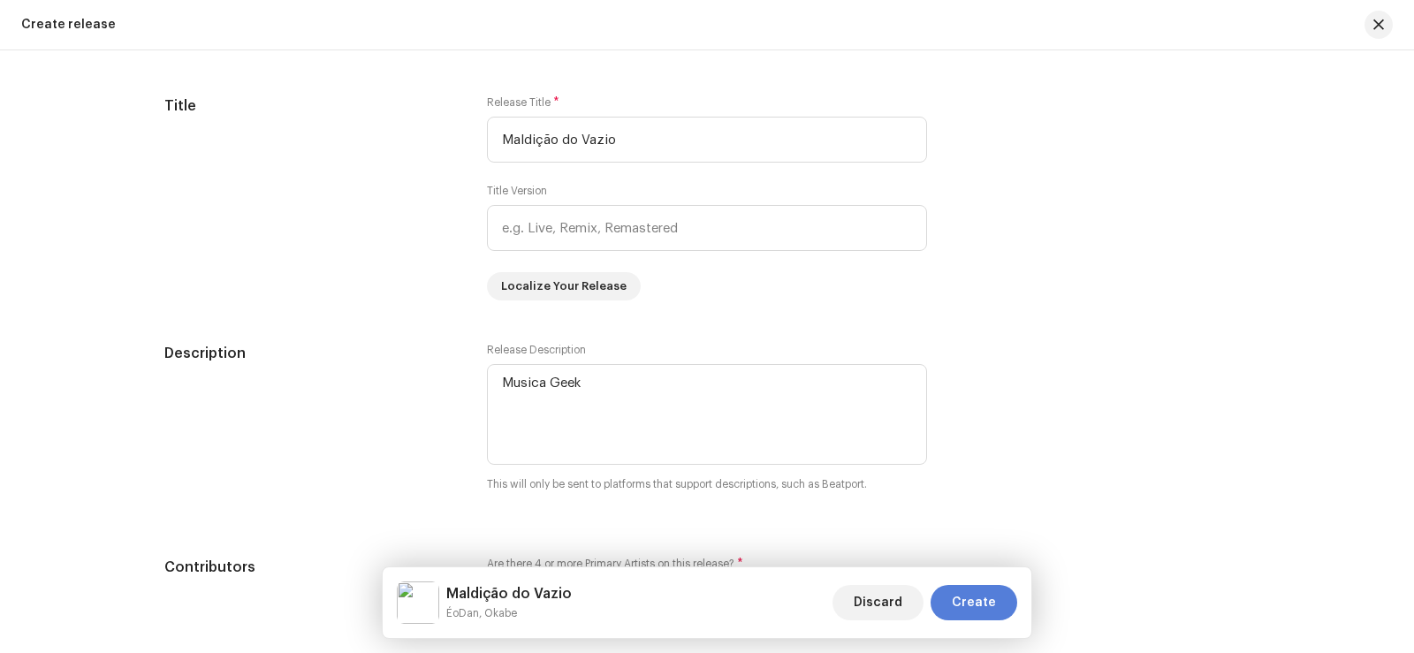
click at [984, 595] on span "Create" at bounding box center [974, 602] width 44 height 35
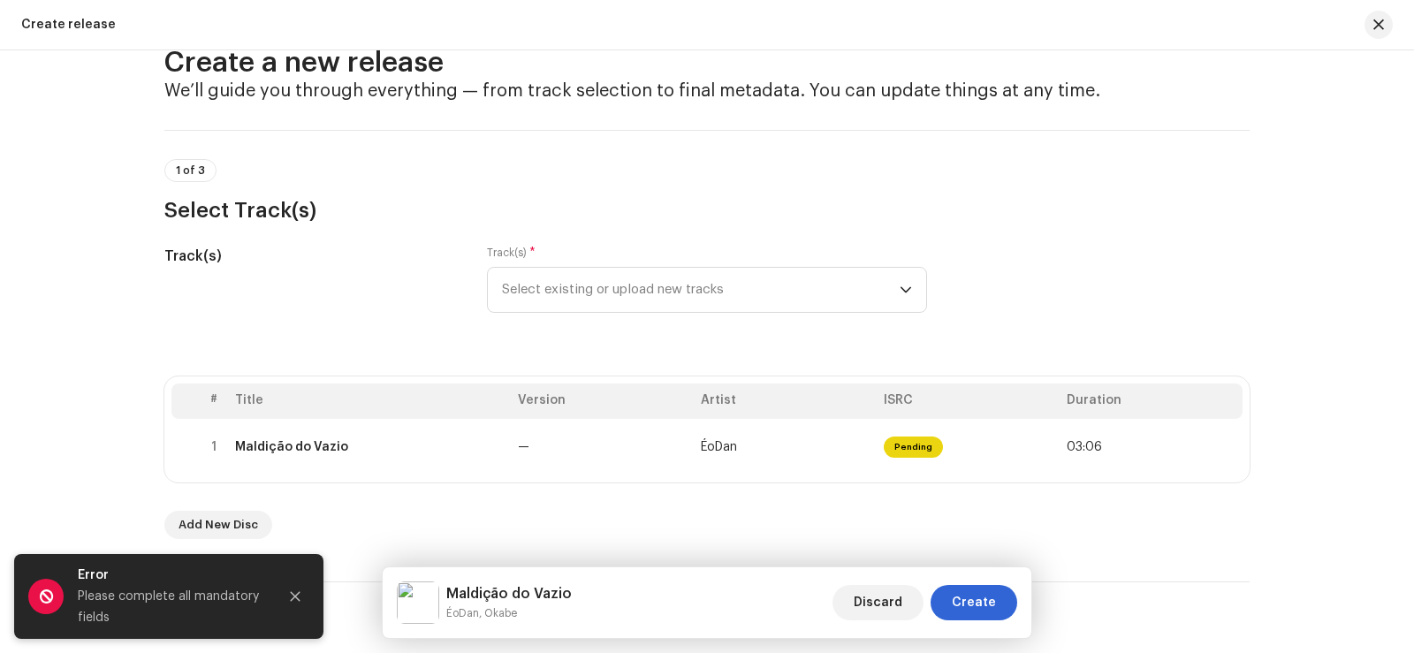
scroll to position [40, 0]
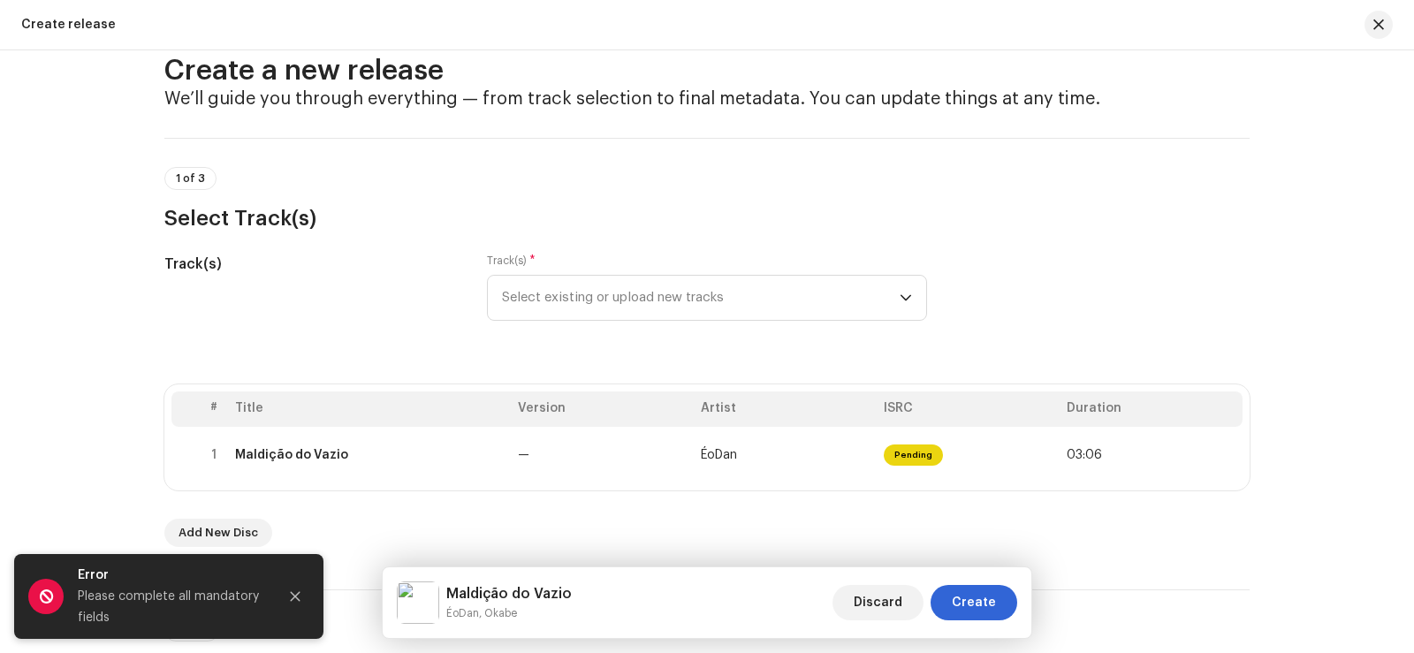
click at [1336, 313] on div "Create a new release We’ll guide you through everything — from track selection …" at bounding box center [707, 351] width 1414 height 603
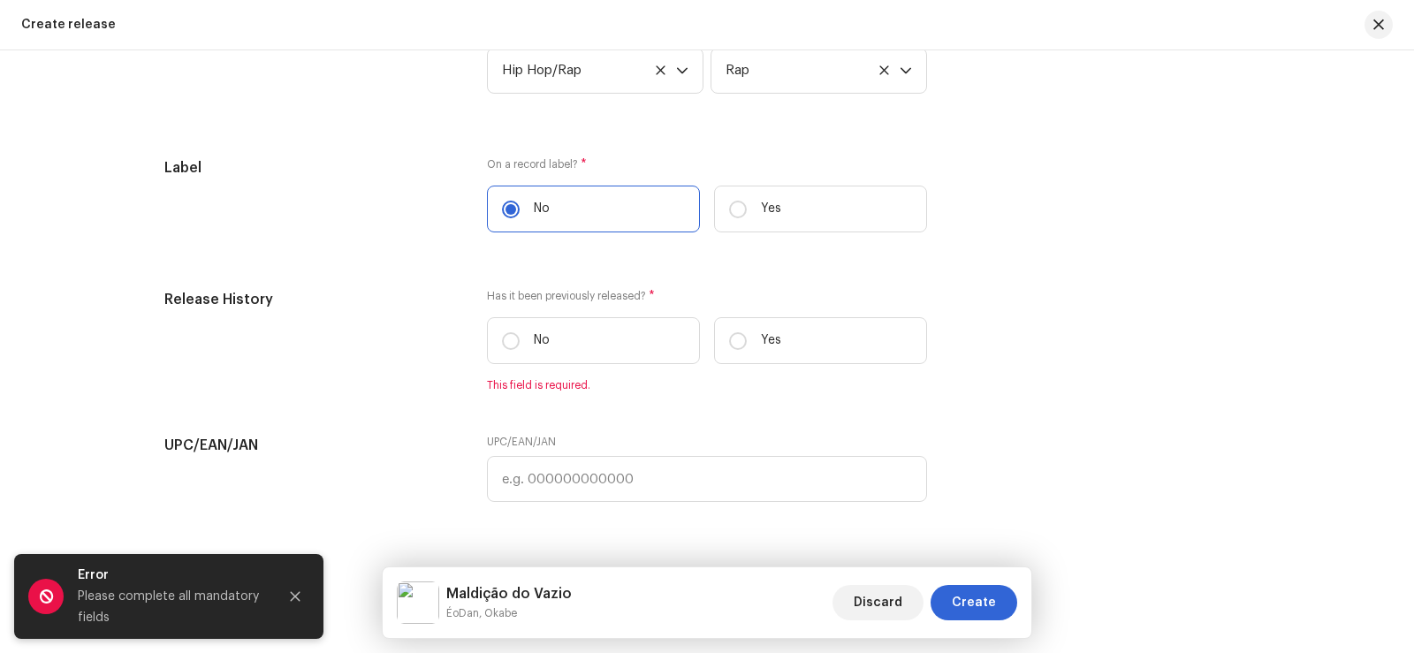
scroll to position [2955, 0]
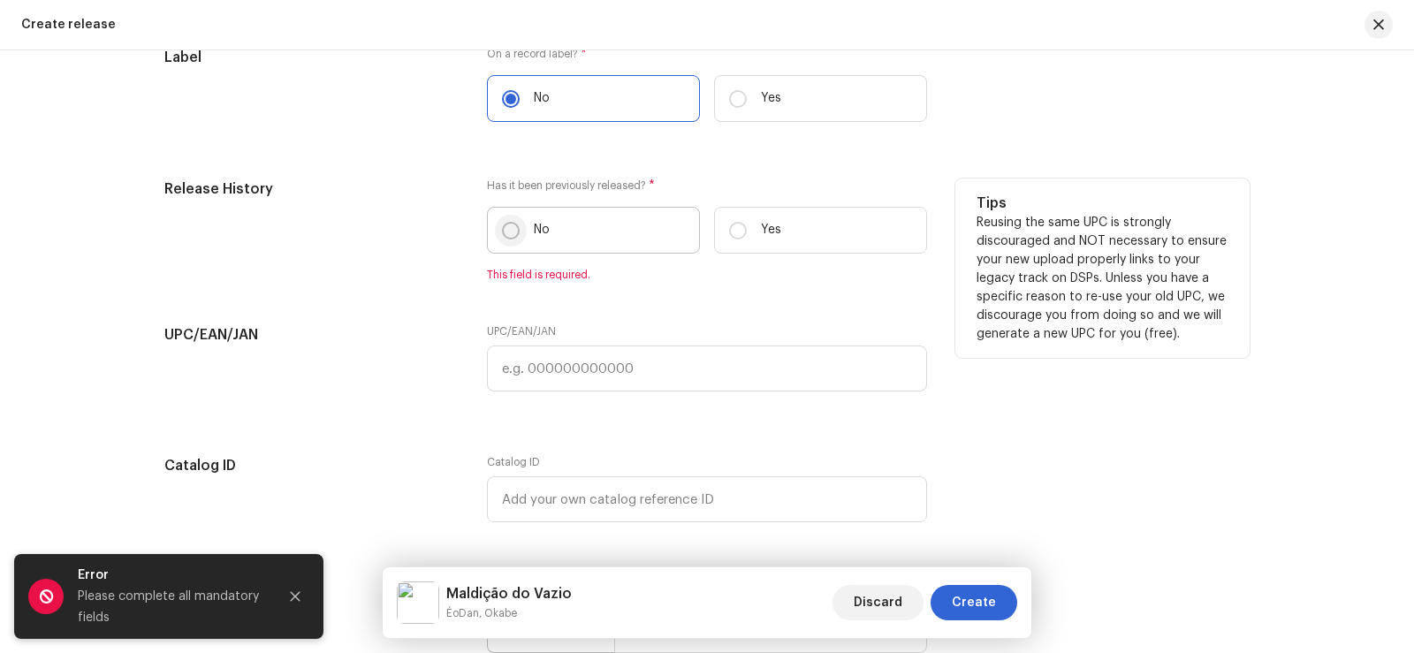
click at [511, 237] on input "No" at bounding box center [511, 231] width 18 height 18
radio input "true"
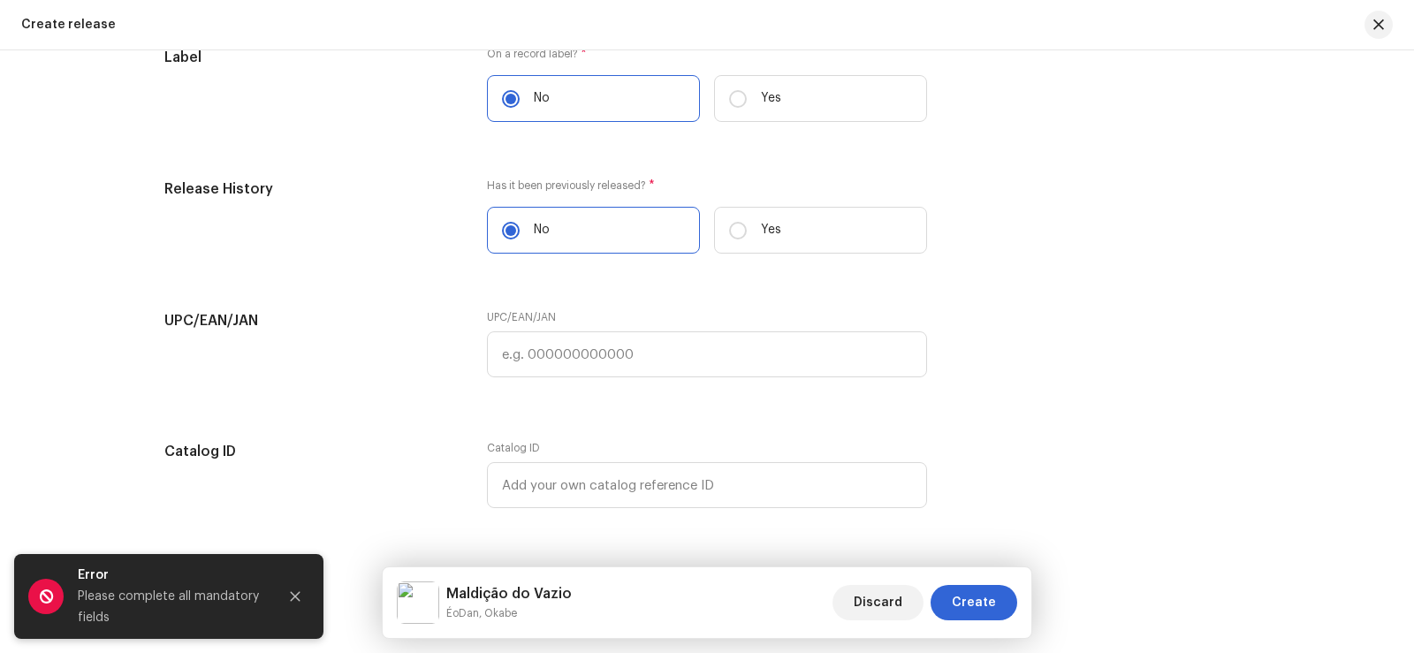
scroll to position [3220, 0]
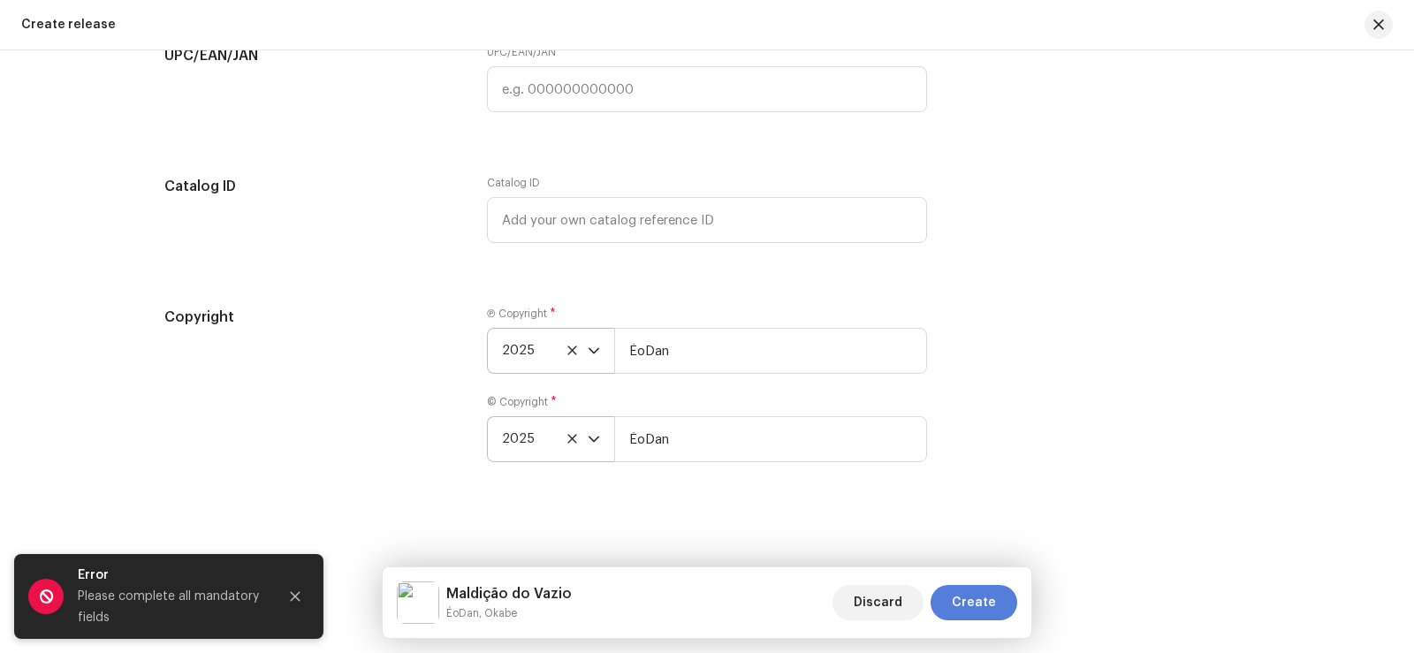
click at [1003, 596] on button "Create" at bounding box center [973, 602] width 87 height 35
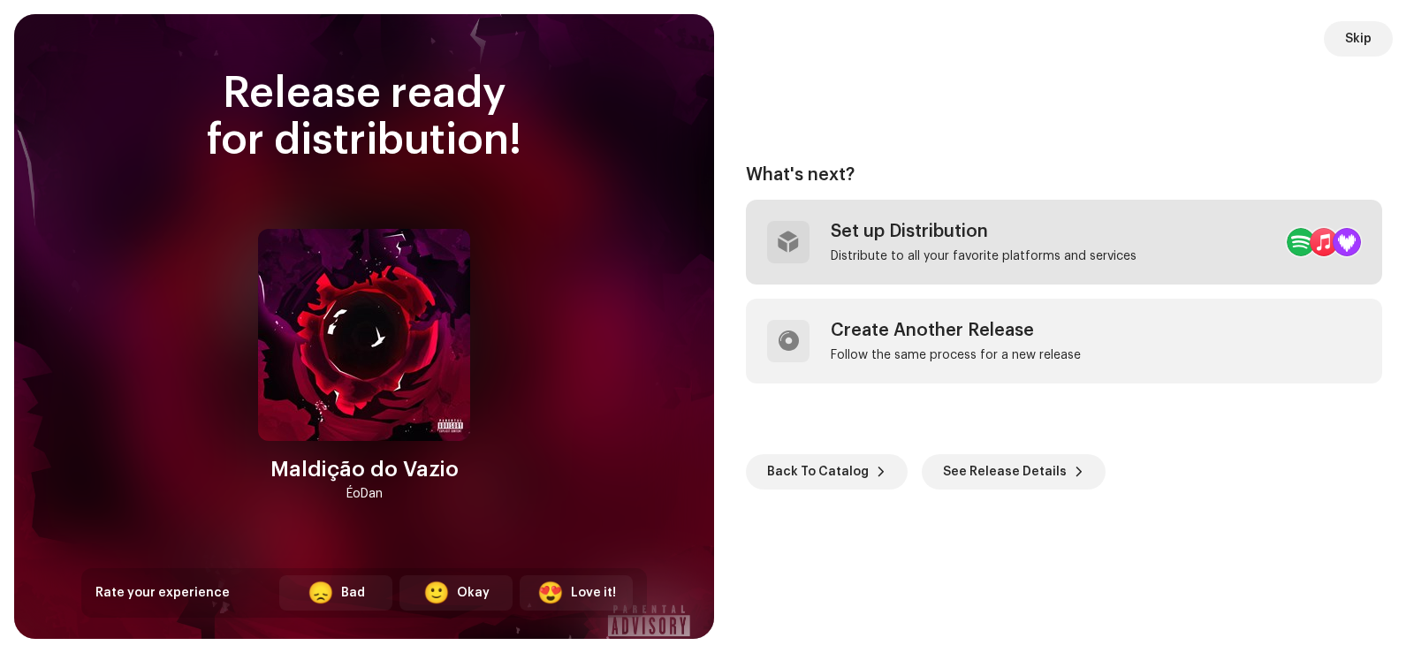
click at [1019, 237] on div "Set up Distribution" at bounding box center [984, 231] width 306 height 21
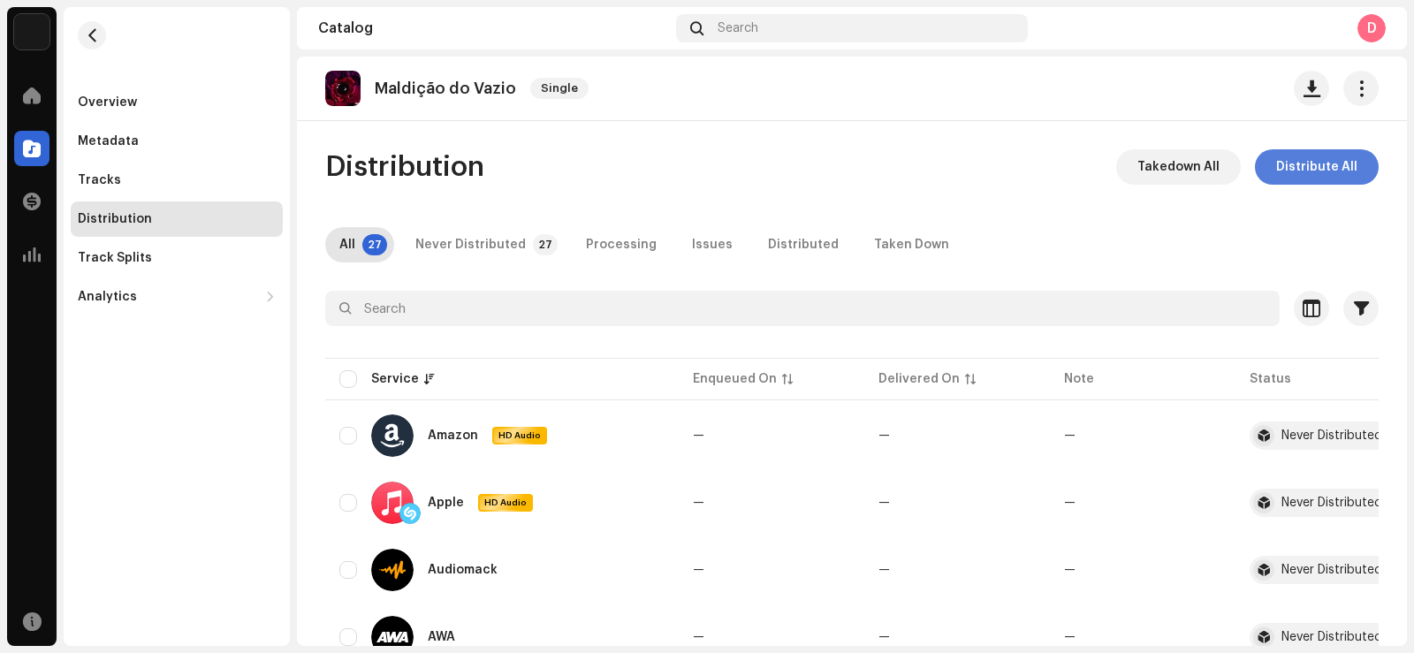
click at [1318, 163] on span "Distribute All" at bounding box center [1316, 166] width 81 height 35
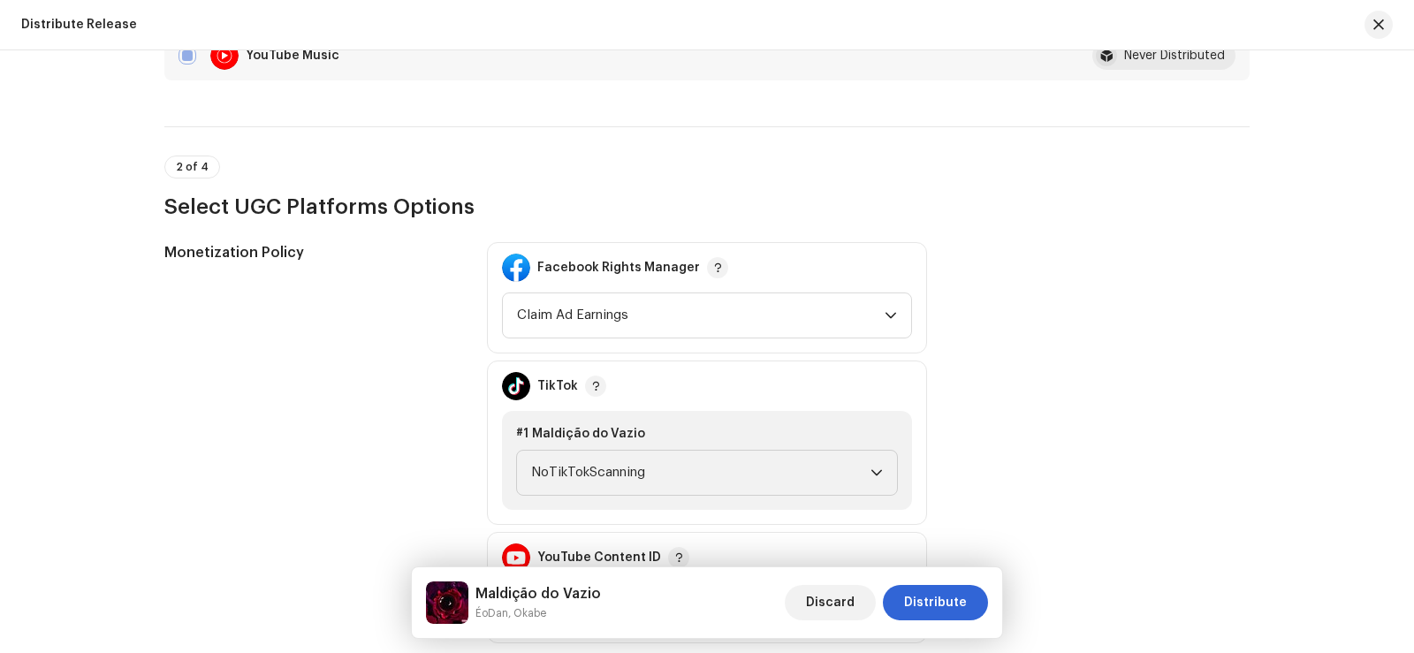
scroll to position [1855, 0]
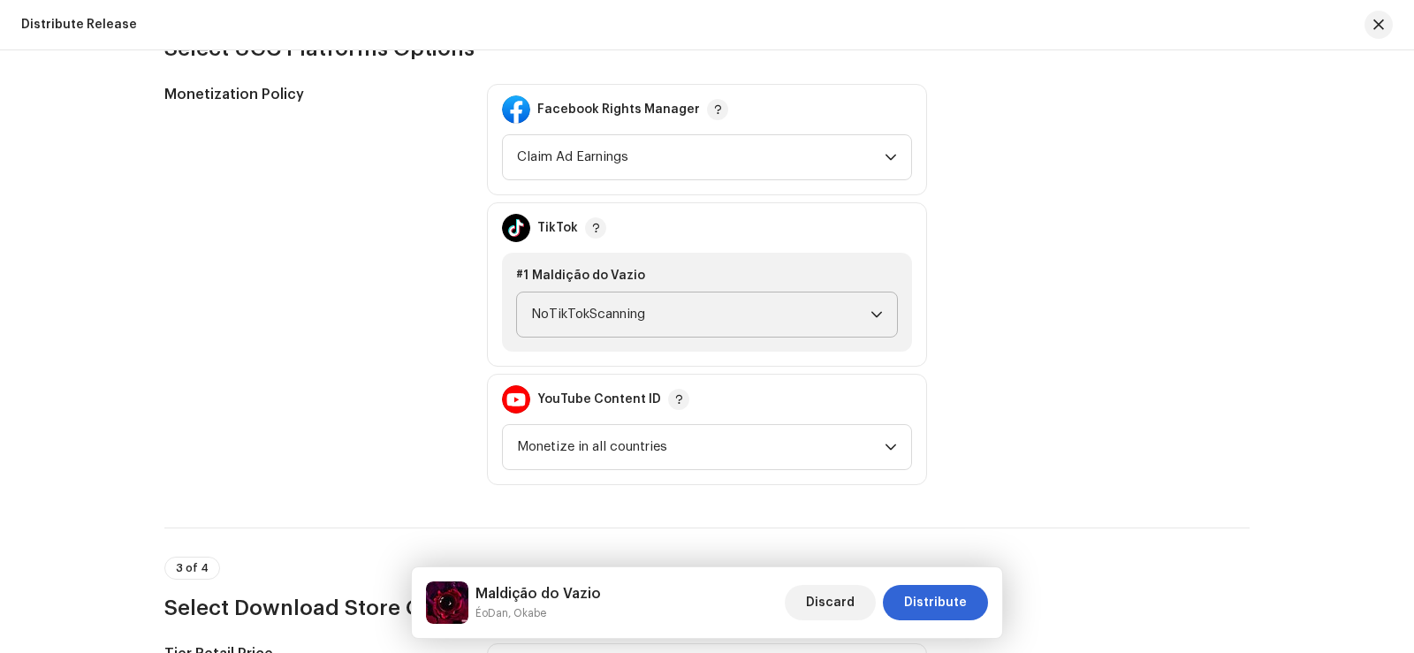
click at [801, 315] on span "NoTikTokScanning" at bounding box center [700, 314] width 339 height 44
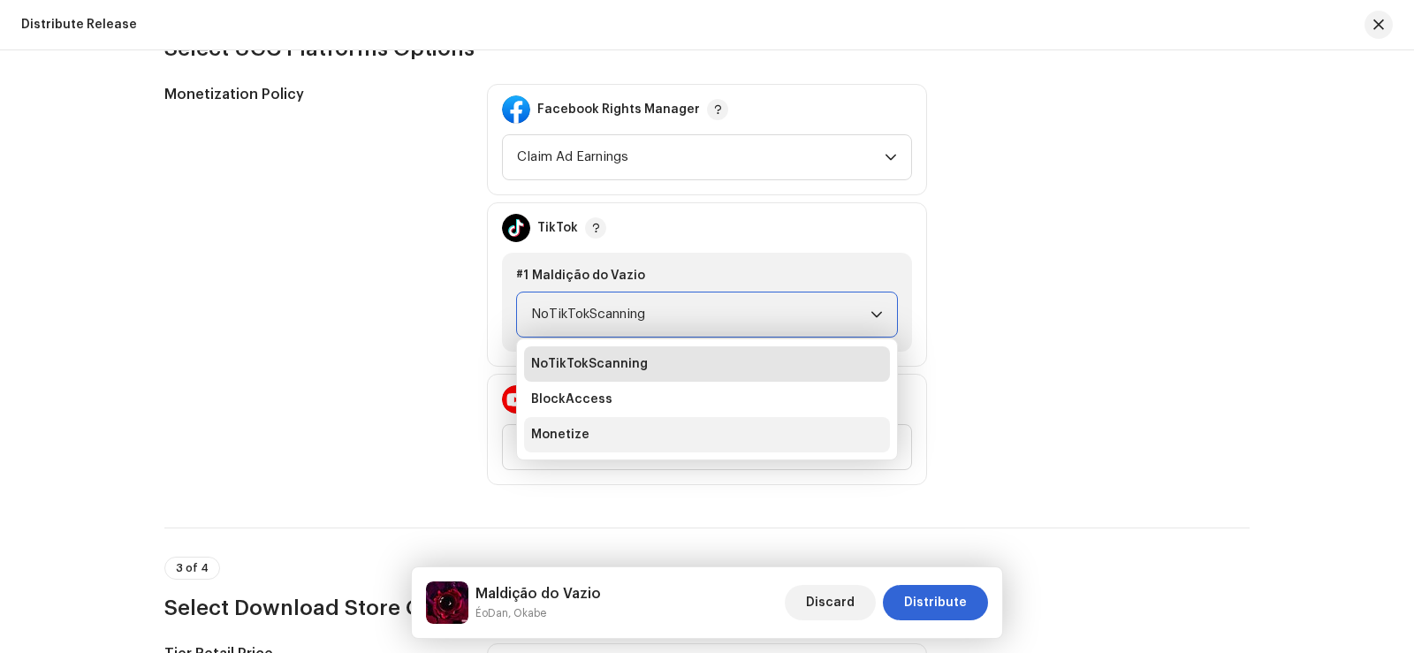
click at [623, 429] on li "Monetize" at bounding box center [707, 434] width 366 height 35
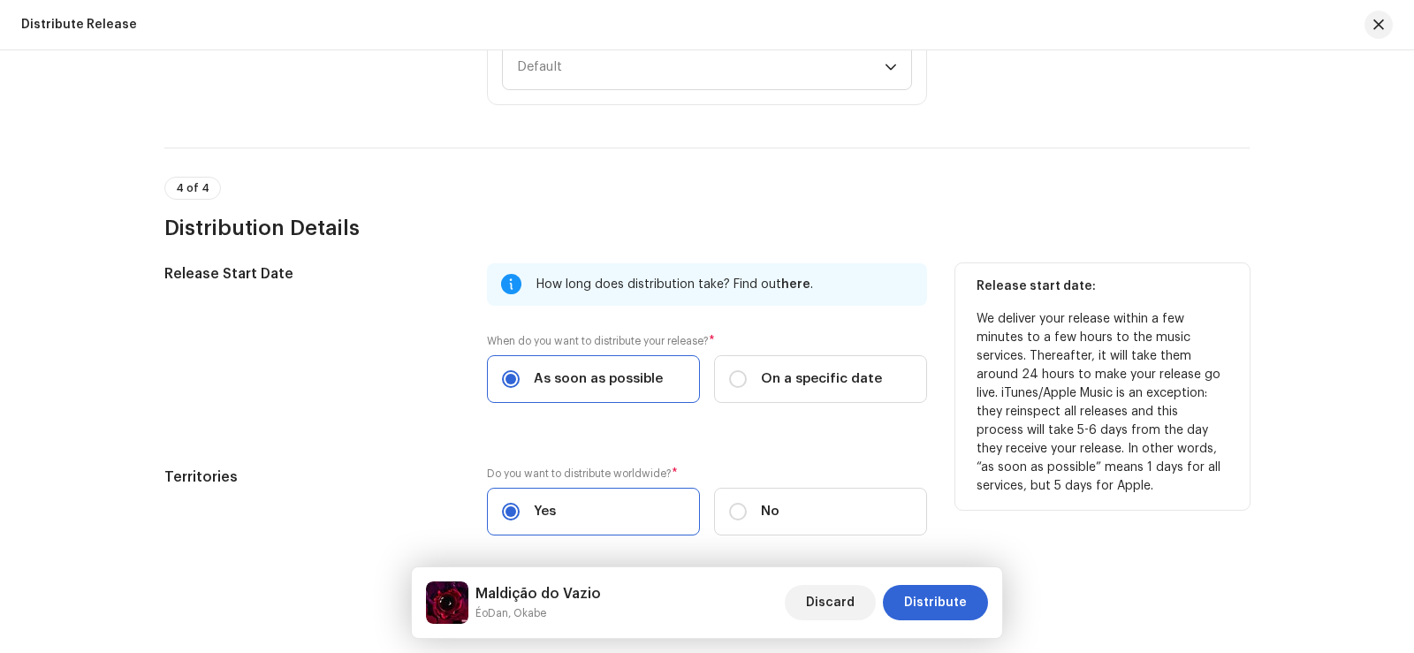
scroll to position [2599, 0]
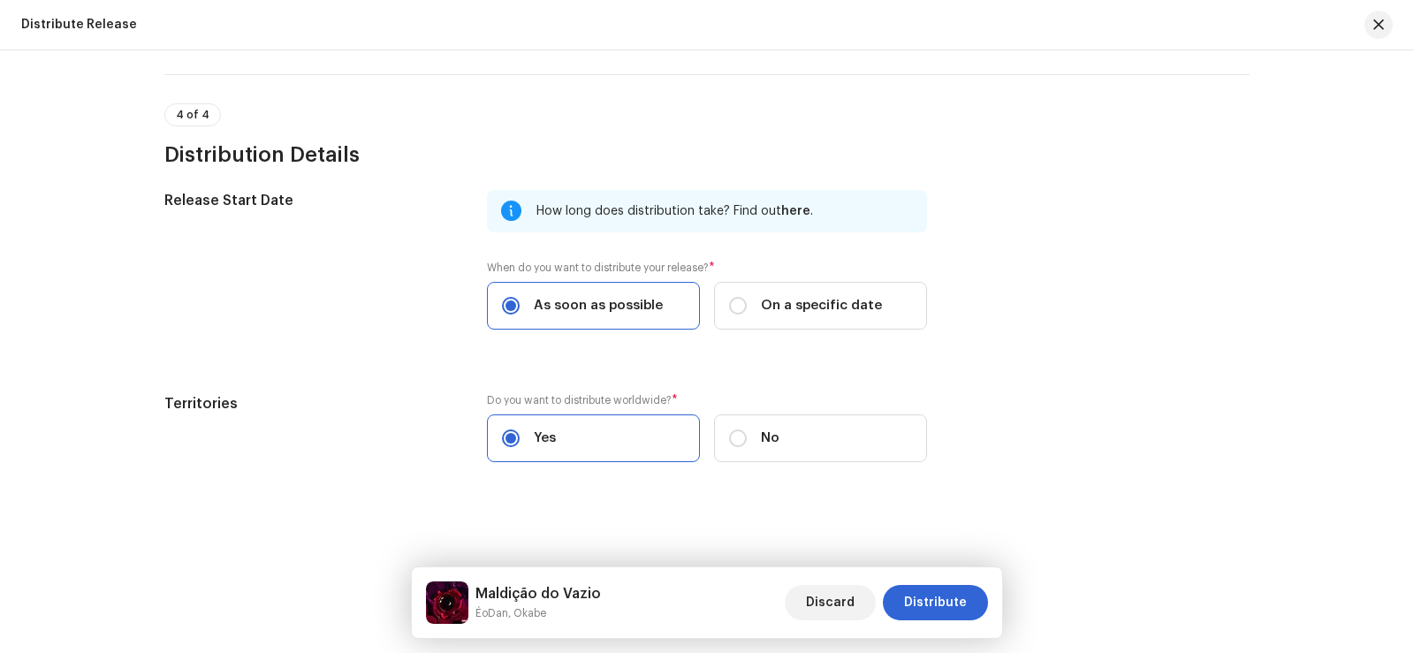
click at [1222, 469] on div "Territories Do you want to distribute worldwide? * Yes No" at bounding box center [706, 438] width 1085 height 90
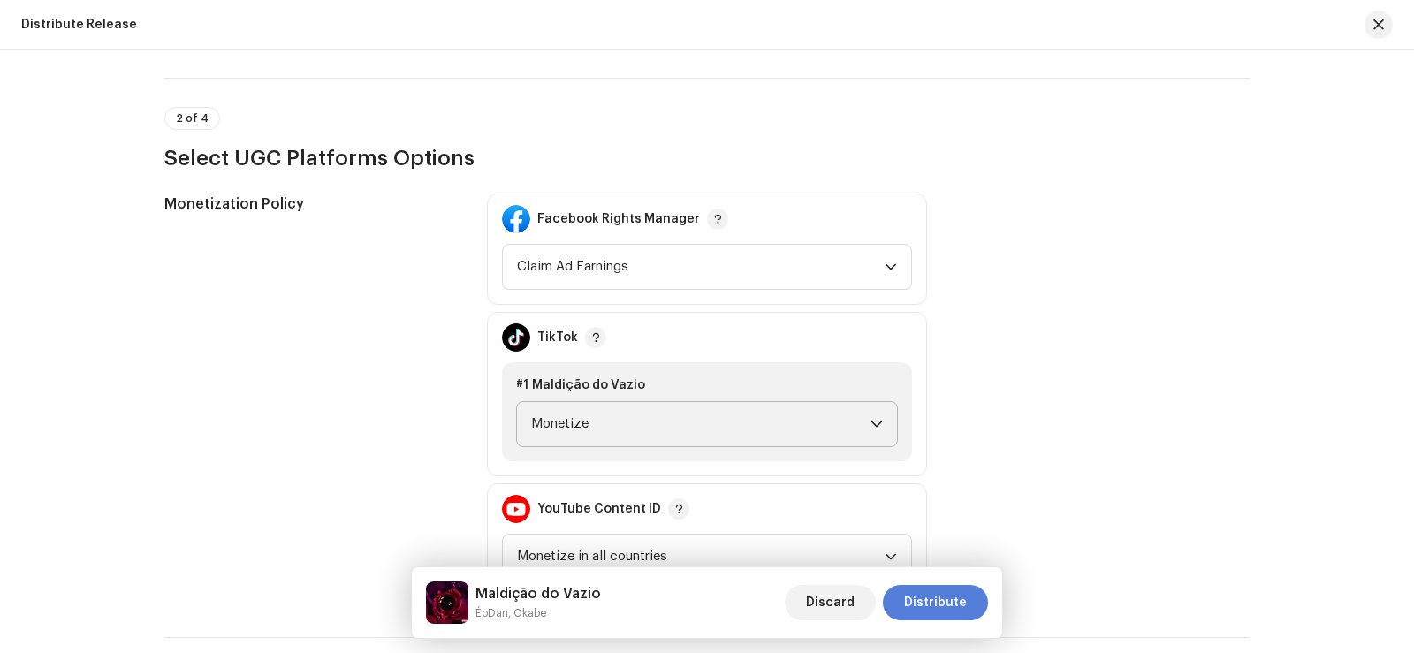
scroll to position [1627, 0]
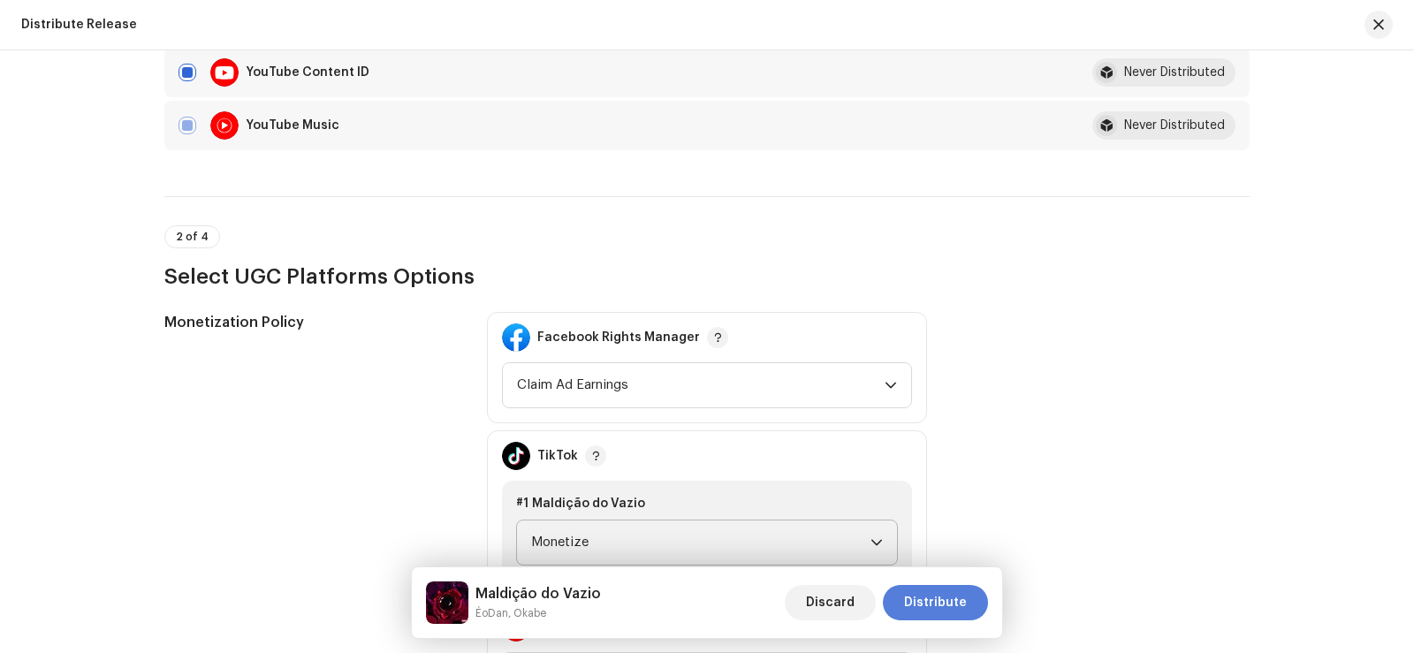
click at [954, 599] on span "Distribute" at bounding box center [935, 602] width 63 height 35
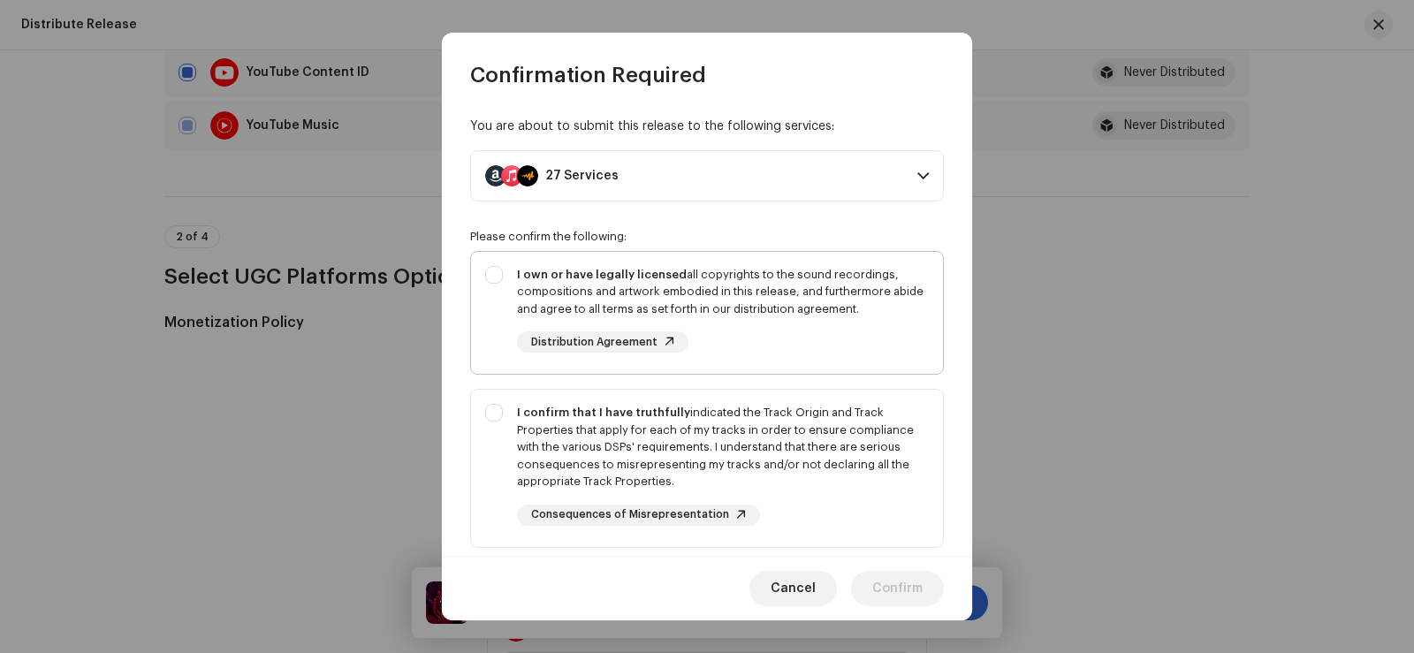
click at [493, 276] on div "I own or have legally licensed all copyrights to the sound recordings, composit…" at bounding box center [707, 310] width 472 height 116
checkbox input "true"
click at [495, 413] on div "I confirm that I have truthfully indicated the Track Origin and Track Propertie…" at bounding box center [707, 465] width 472 height 150
checkbox input "true"
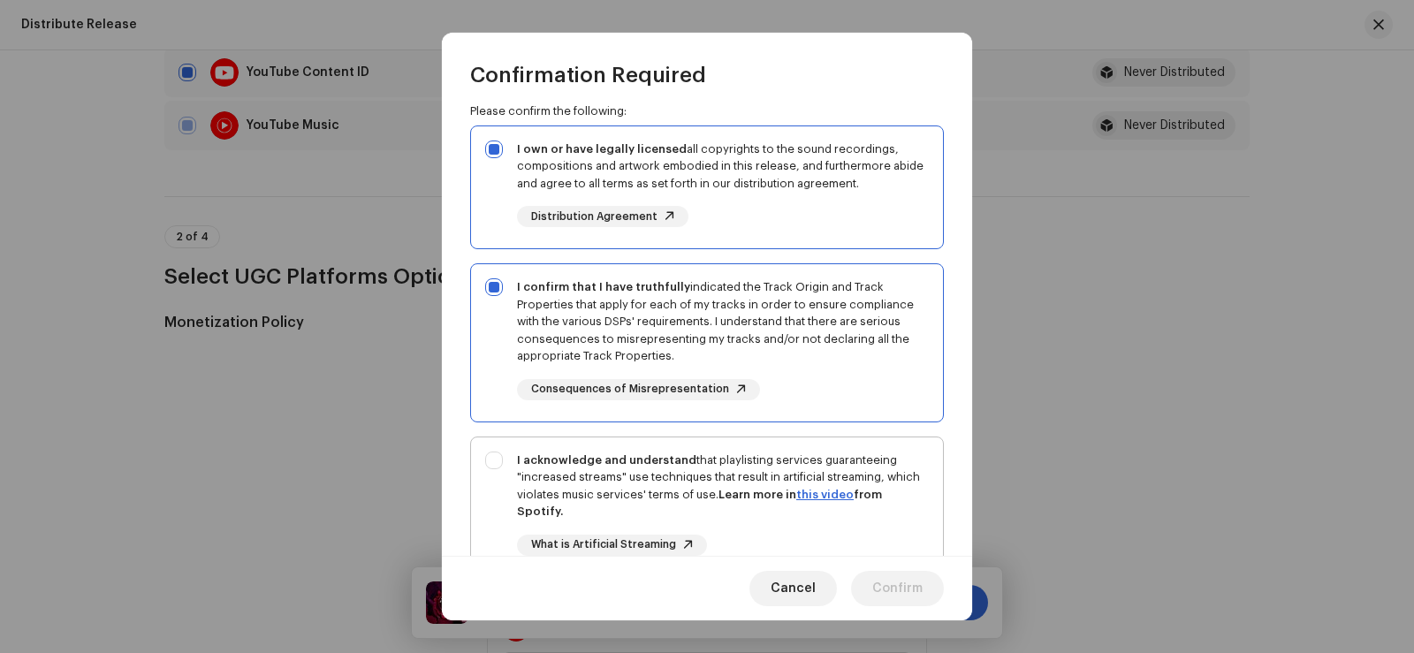
scroll to position [296, 0]
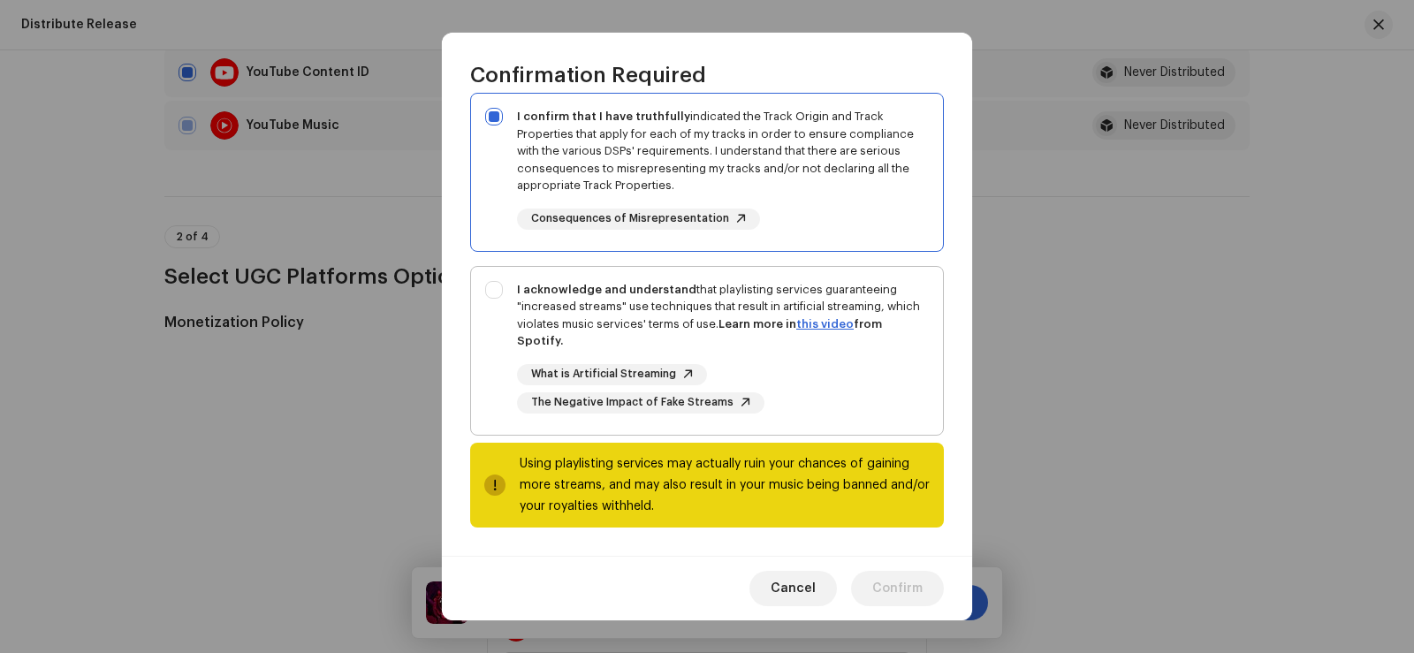
click at [493, 290] on div "I acknowledge and understand that playlisting services guaranteeing "increased …" at bounding box center [707, 347] width 472 height 161
checkbox input "true"
click at [882, 588] on span "Confirm" at bounding box center [897, 588] width 50 height 35
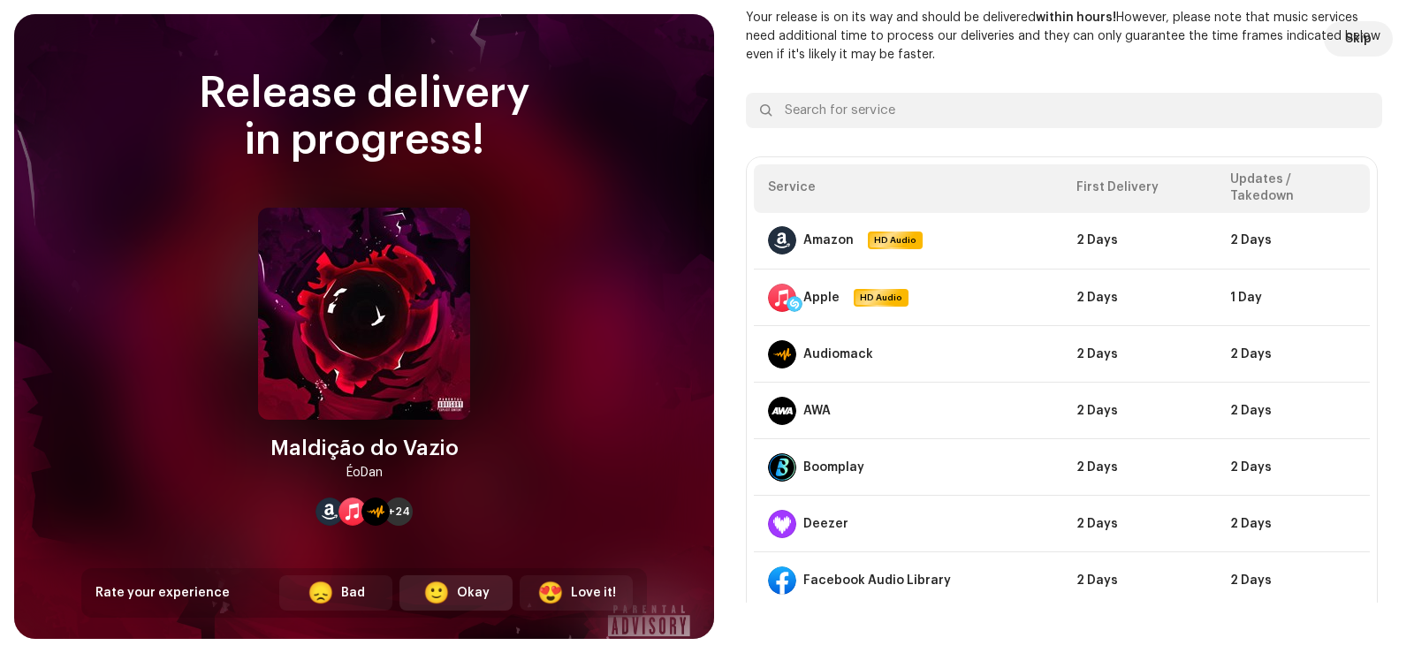
click at [490, 600] on div "🙂 Okay" at bounding box center [455, 592] width 113 height 35
